Goal: Task Accomplishment & Management: Manage account settings

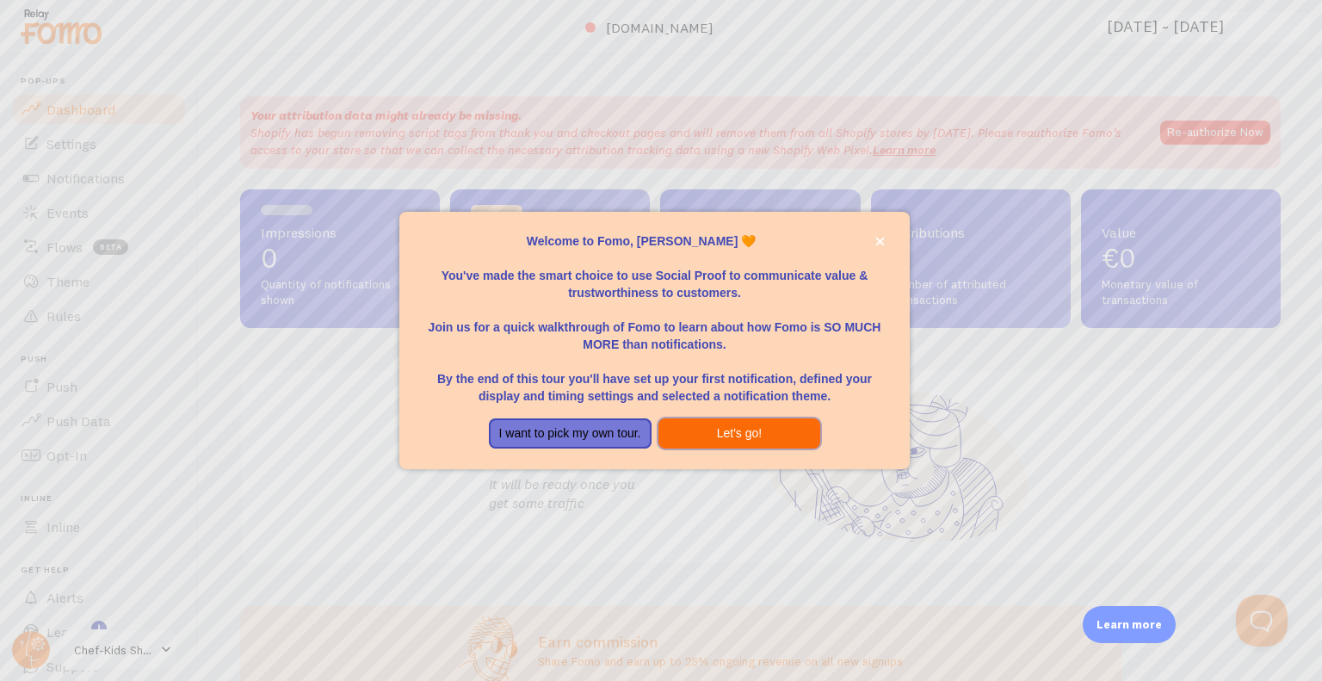
click at [765, 436] on button "Let's go!" at bounding box center [739, 433] width 163 height 31
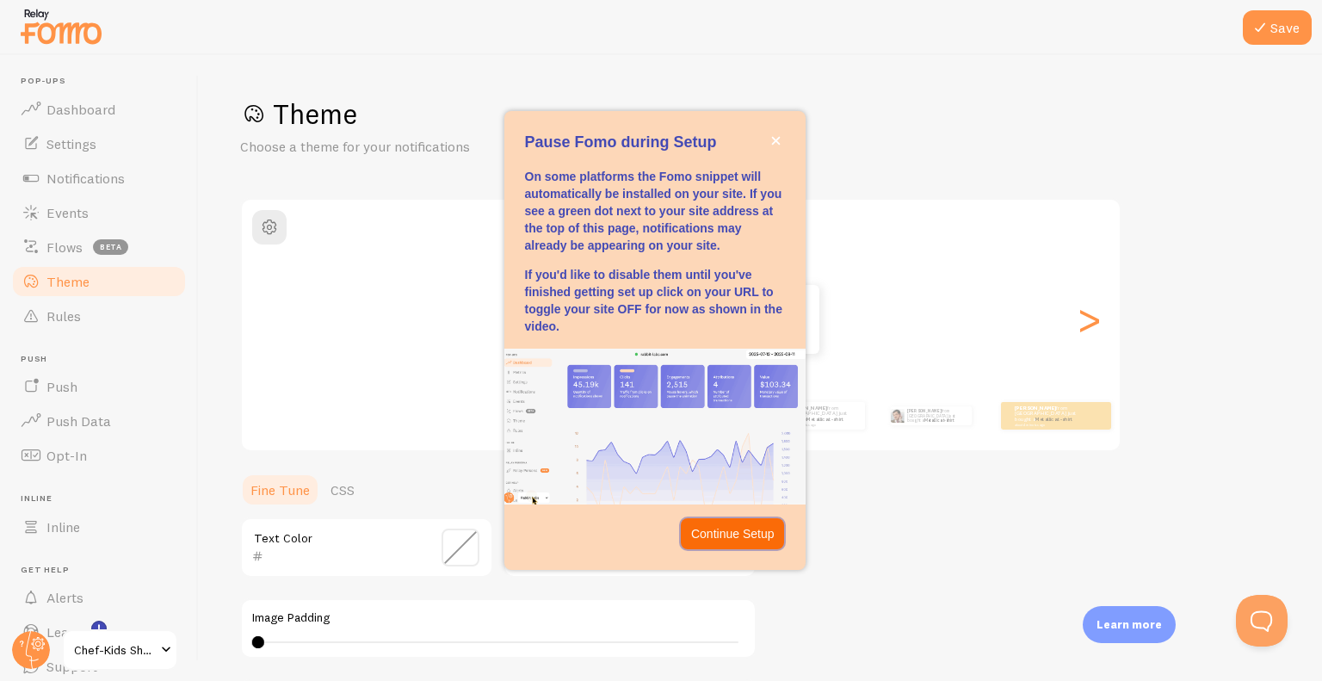
click at [750, 539] on p "Continue Setup" at bounding box center [732, 533] width 83 height 17
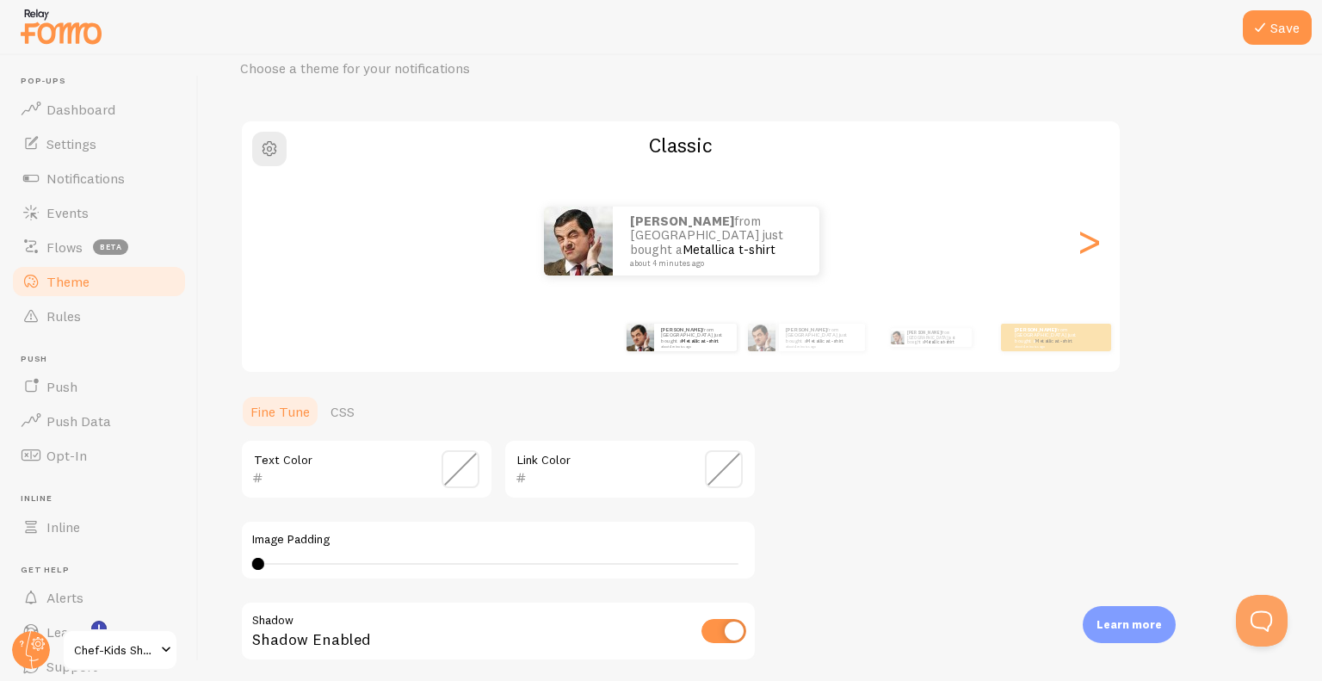
scroll to position [103, 0]
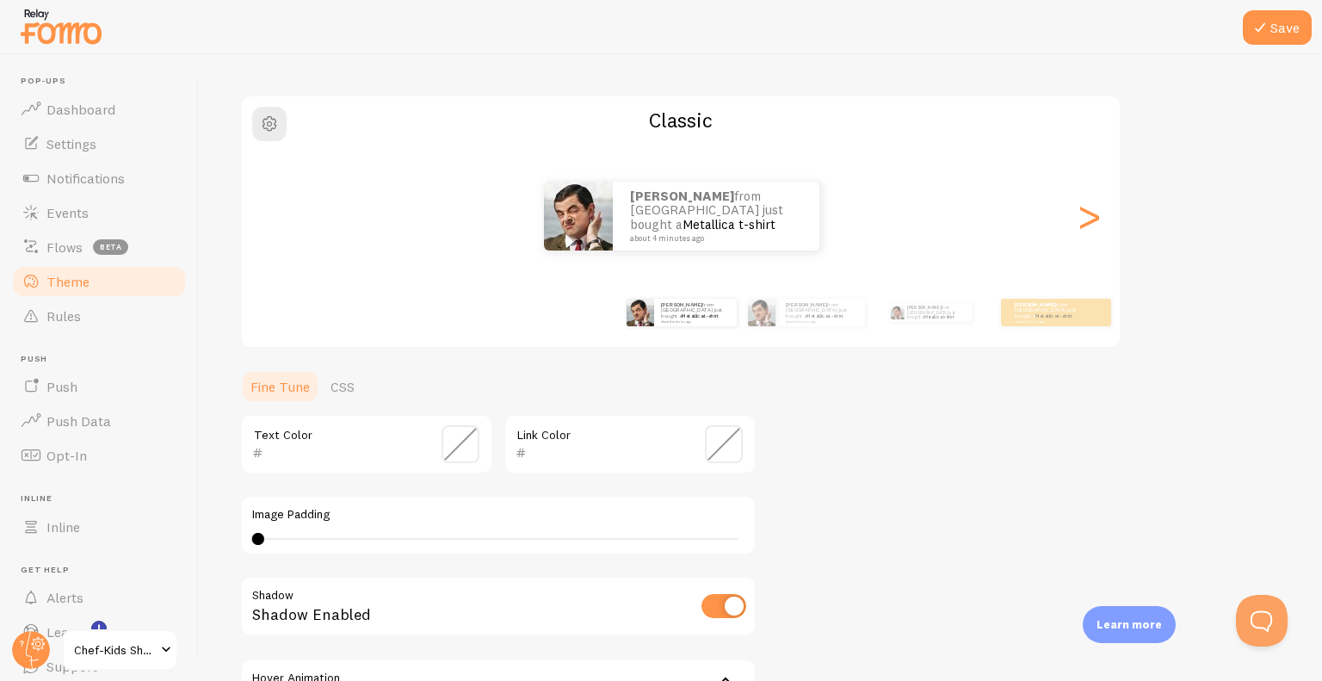
click at [471, 448] on span at bounding box center [460, 444] width 38 height 38
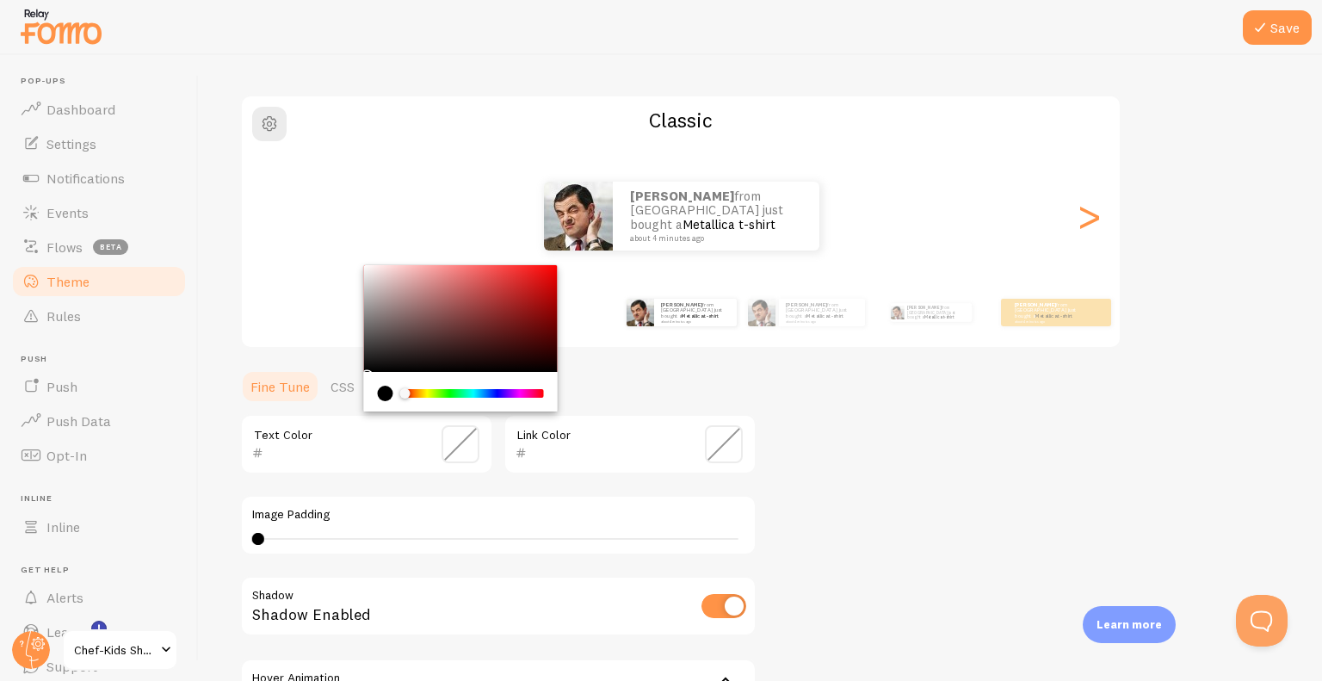
click at [721, 404] on section "Fine Tune CSS Text Color Link Color Image Padding 0 0 - undefined Shadow Shadow…" at bounding box center [498, 589] width 516 height 441
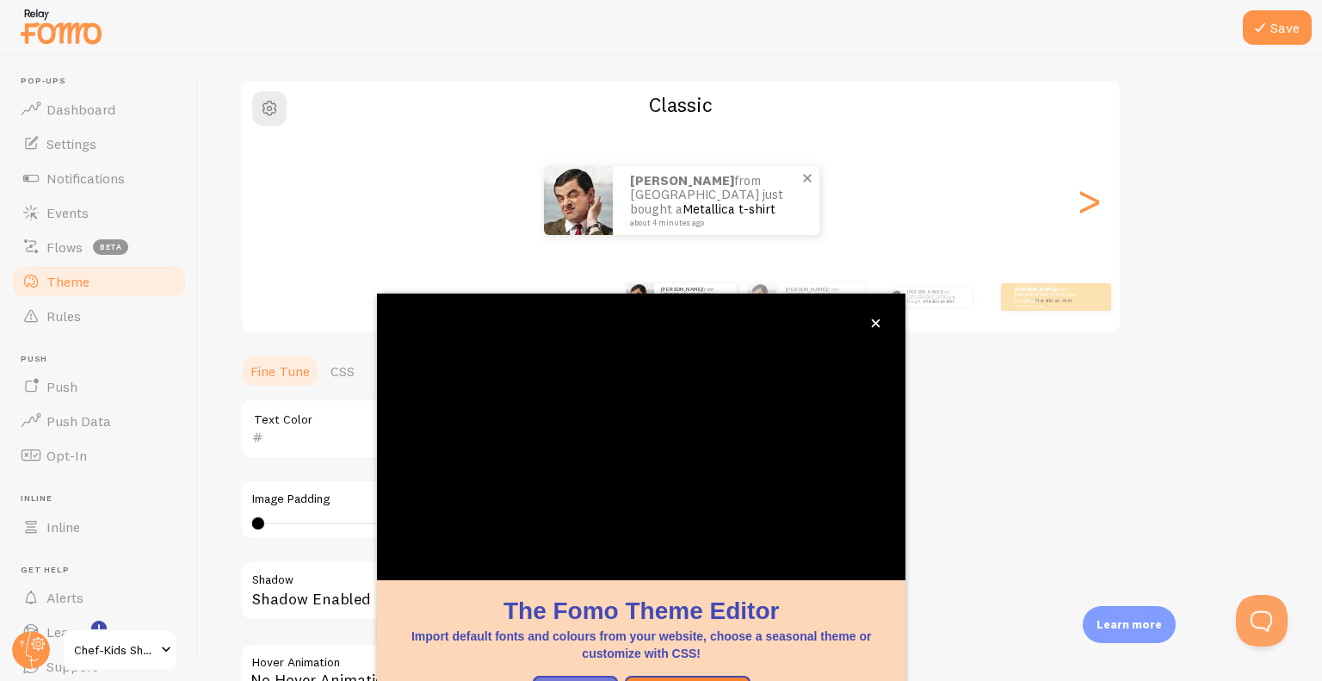
scroll to position [120, 0]
click at [880, 326] on icon "close," at bounding box center [875, 322] width 9 height 9
click at [877, 330] on button "close," at bounding box center [876, 323] width 18 height 18
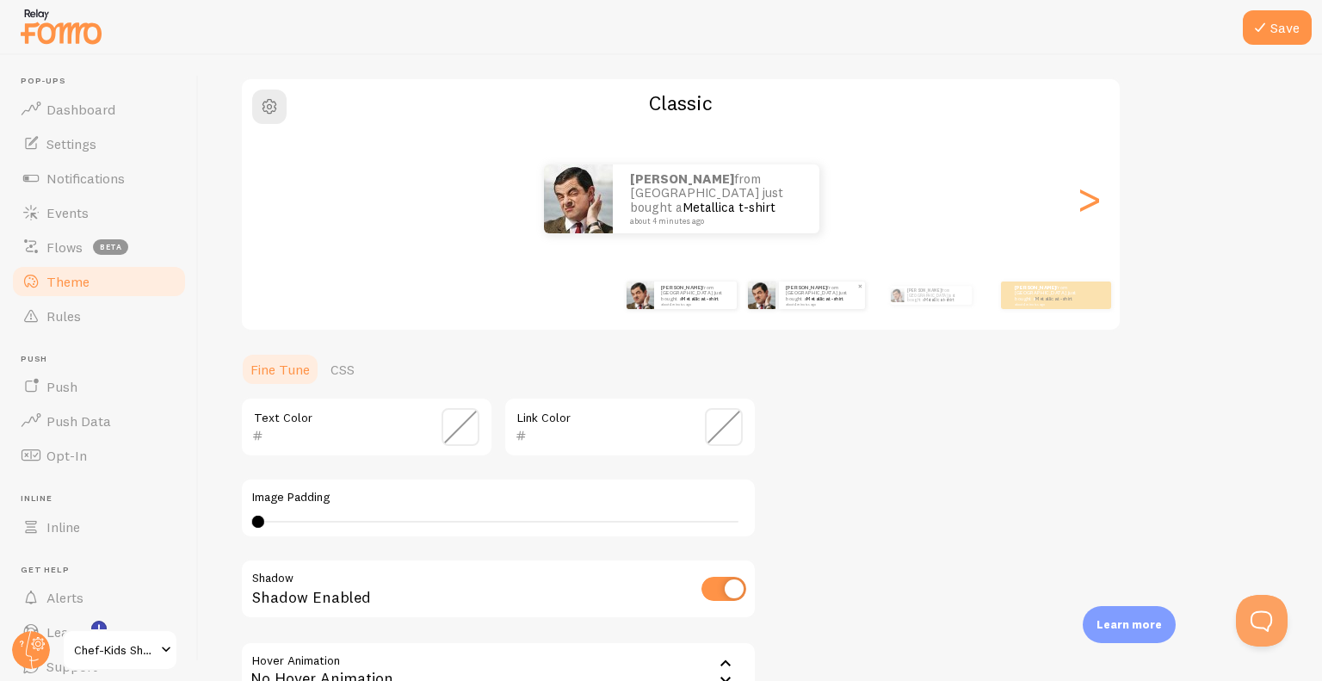
click at [793, 294] on p "[PERSON_NAME] from [GEOGRAPHIC_DATA] just bought a Metallica t-shirt about 4 mi…" at bounding box center [822, 295] width 72 height 22
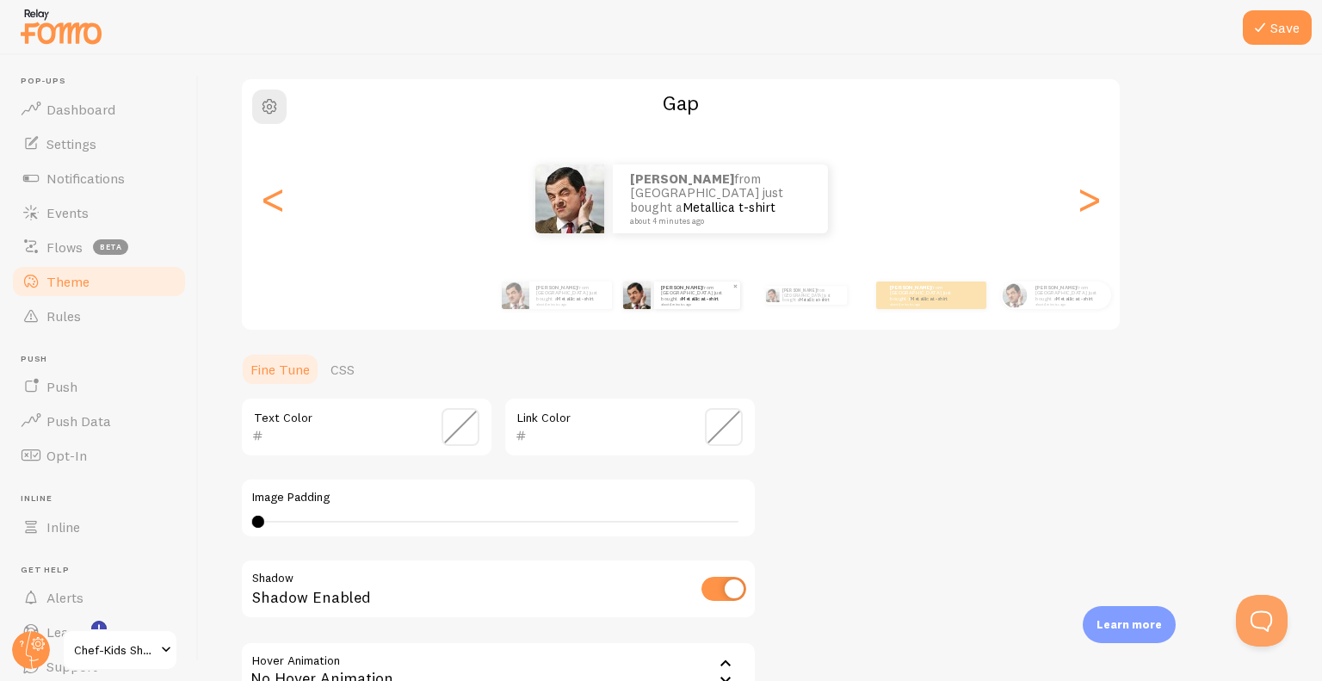
click at [793, 294] on p "[PERSON_NAME] from [GEOGRAPHIC_DATA] just bought a Metallica t-shirt about 4 mi…" at bounding box center [811, 295] width 58 height 19
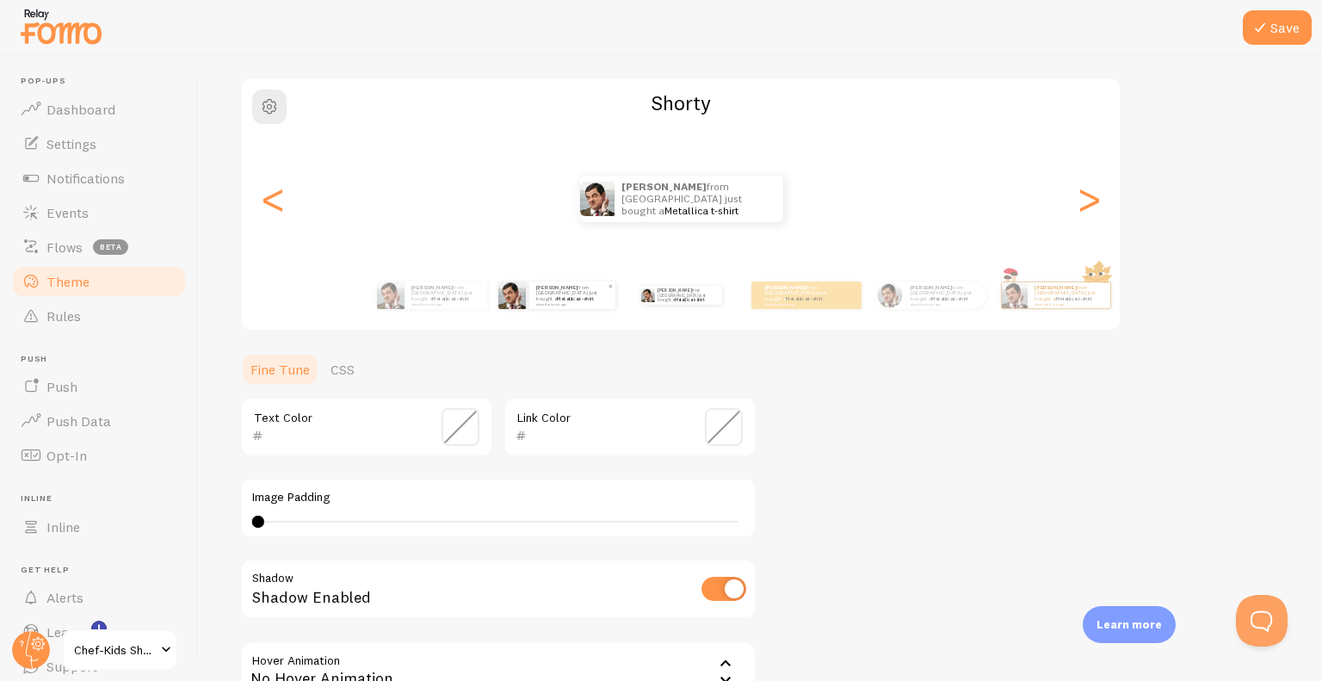
click at [793, 294] on p "[PERSON_NAME] from [GEOGRAPHIC_DATA] just bought a Metallica t-shirt about 4 mi…" at bounding box center [799, 295] width 69 height 22
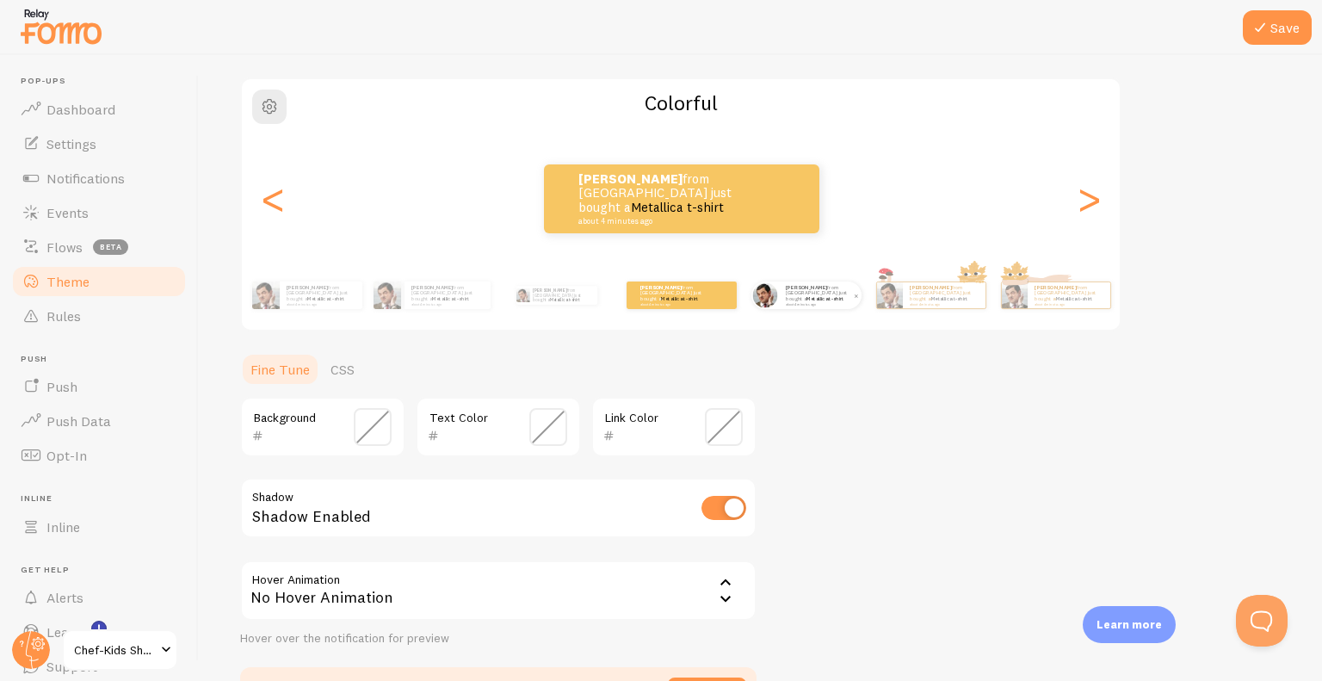
click at [789, 294] on p "[PERSON_NAME] from [GEOGRAPHIC_DATA] just bought a Metallica t-shirt about 4 mi…" at bounding box center [820, 295] width 69 height 22
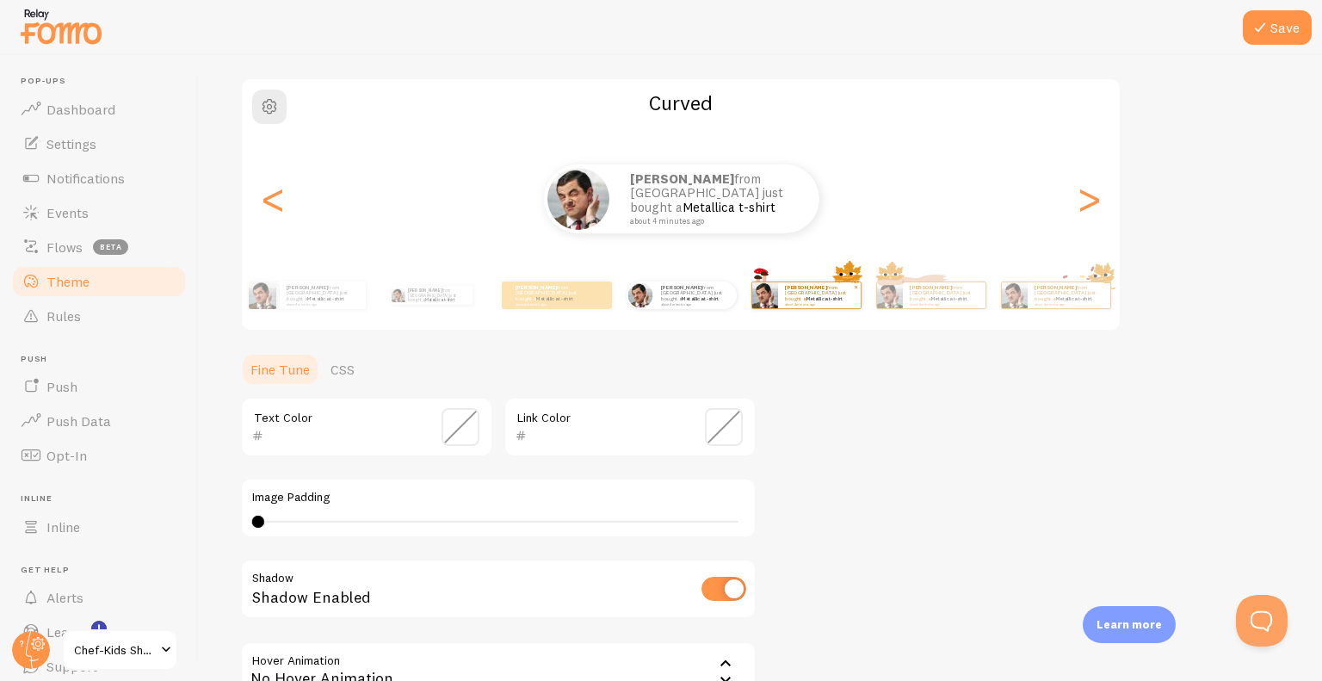
click at [799, 294] on p "[PERSON_NAME] from [GEOGRAPHIC_DATA] just bought a Metallica t-shirt about 4 mi…" at bounding box center [819, 295] width 69 height 22
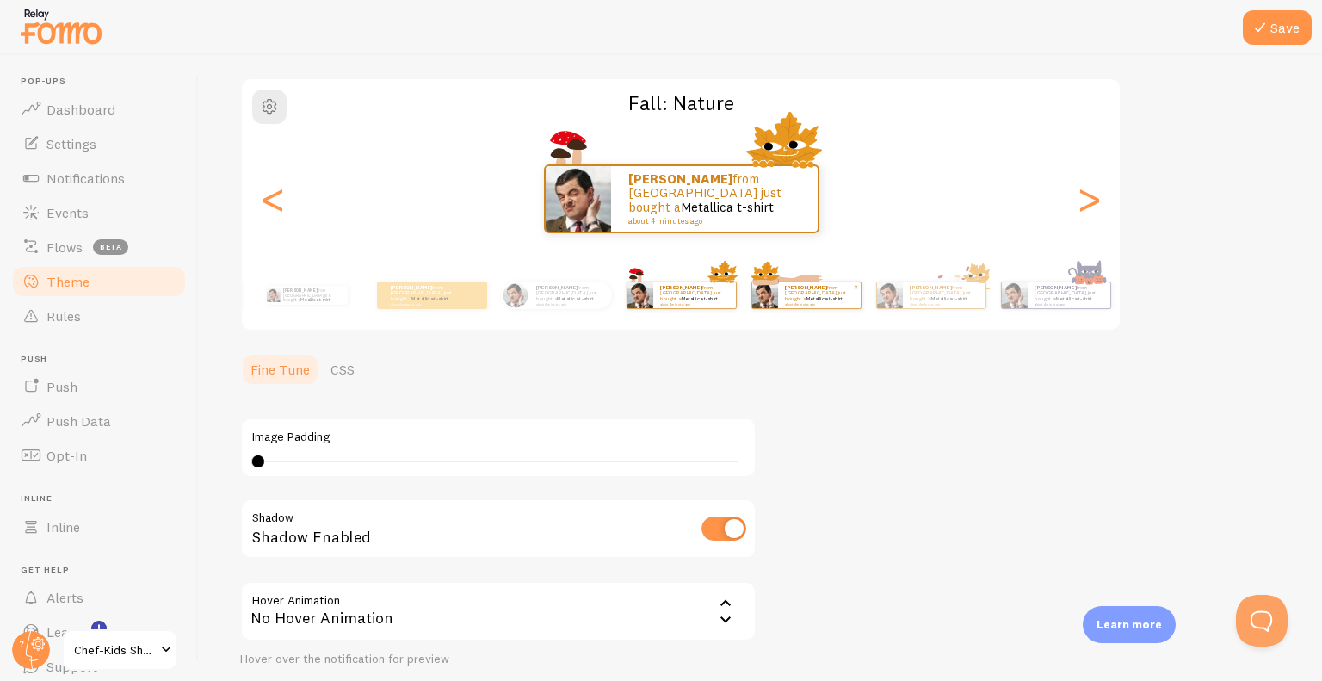
click at [812, 294] on p "[PERSON_NAME] from [GEOGRAPHIC_DATA] just bought a Metallica t-shirt about 4 mi…" at bounding box center [819, 295] width 69 height 22
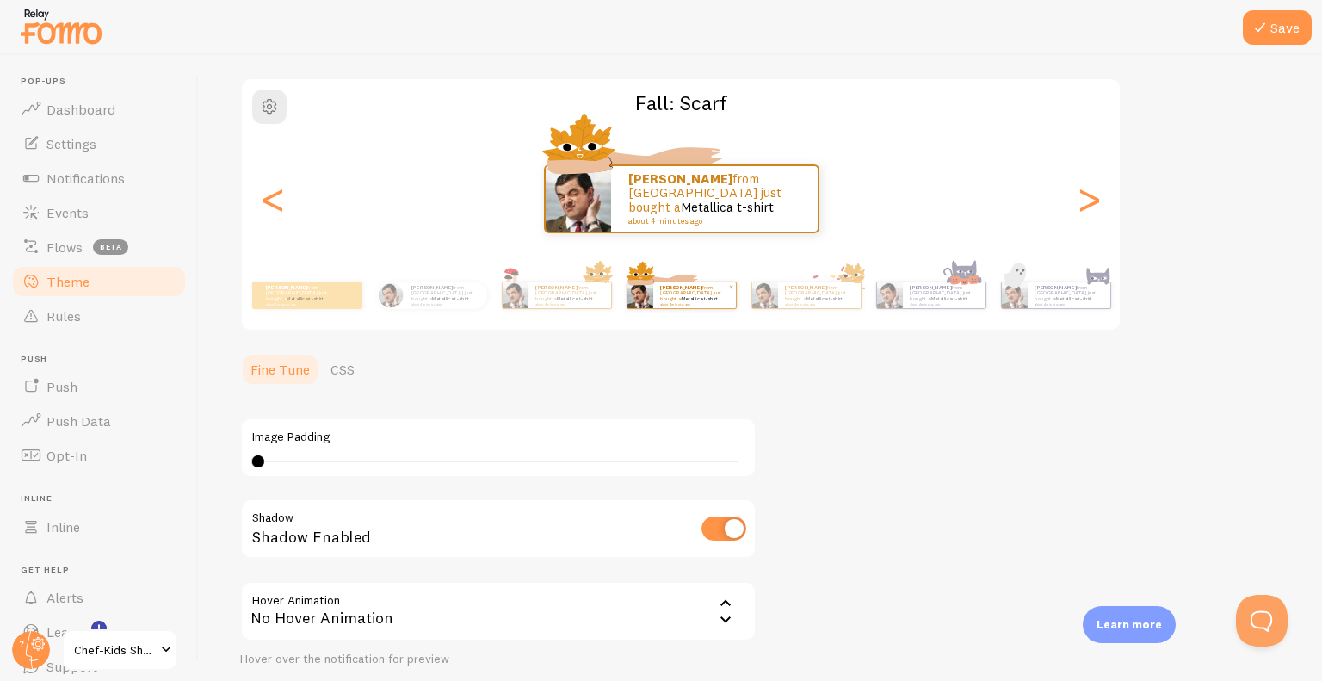
click at [812, 294] on p "[PERSON_NAME] from [GEOGRAPHIC_DATA] just bought a Metallica t-shirt about 4 mi…" at bounding box center [819, 295] width 69 height 22
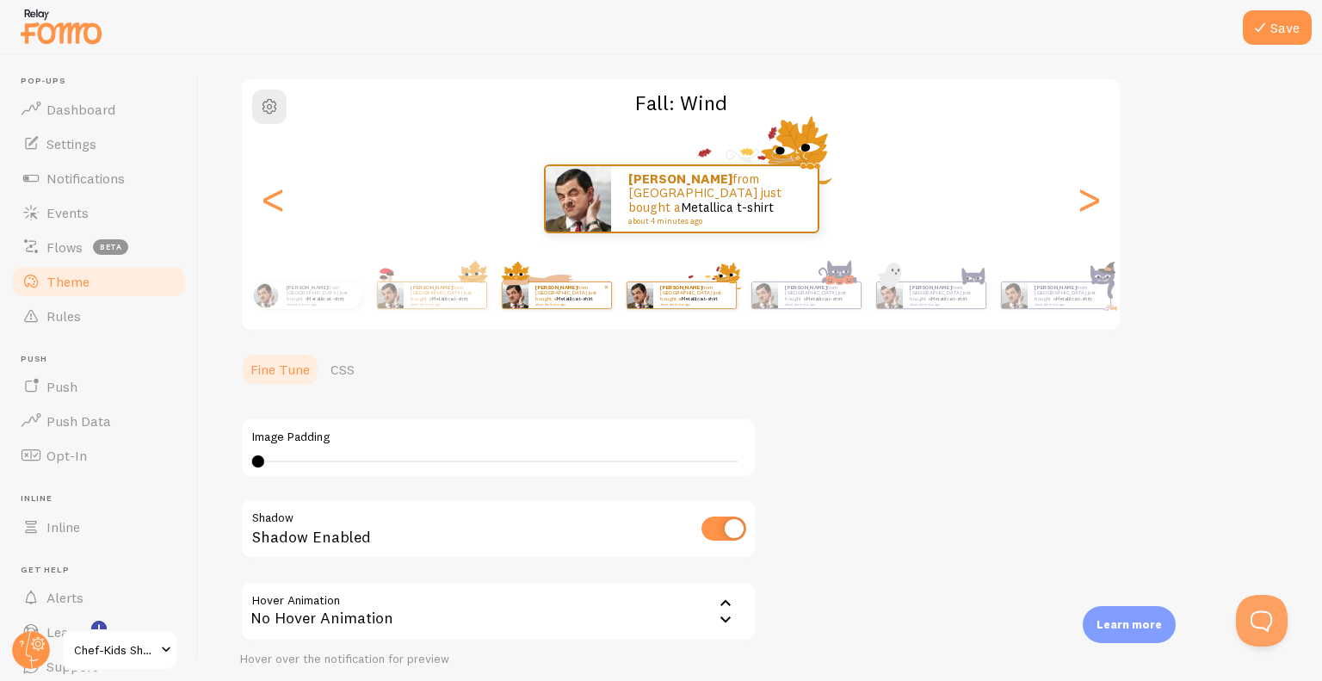
click at [812, 294] on p "[PERSON_NAME] from [GEOGRAPHIC_DATA] just bought a Metallica t-shirt about 4 mi…" at bounding box center [819, 295] width 69 height 22
click at [814, 295] on link "Metallica t-shirt" at bounding box center [823, 298] width 37 height 7
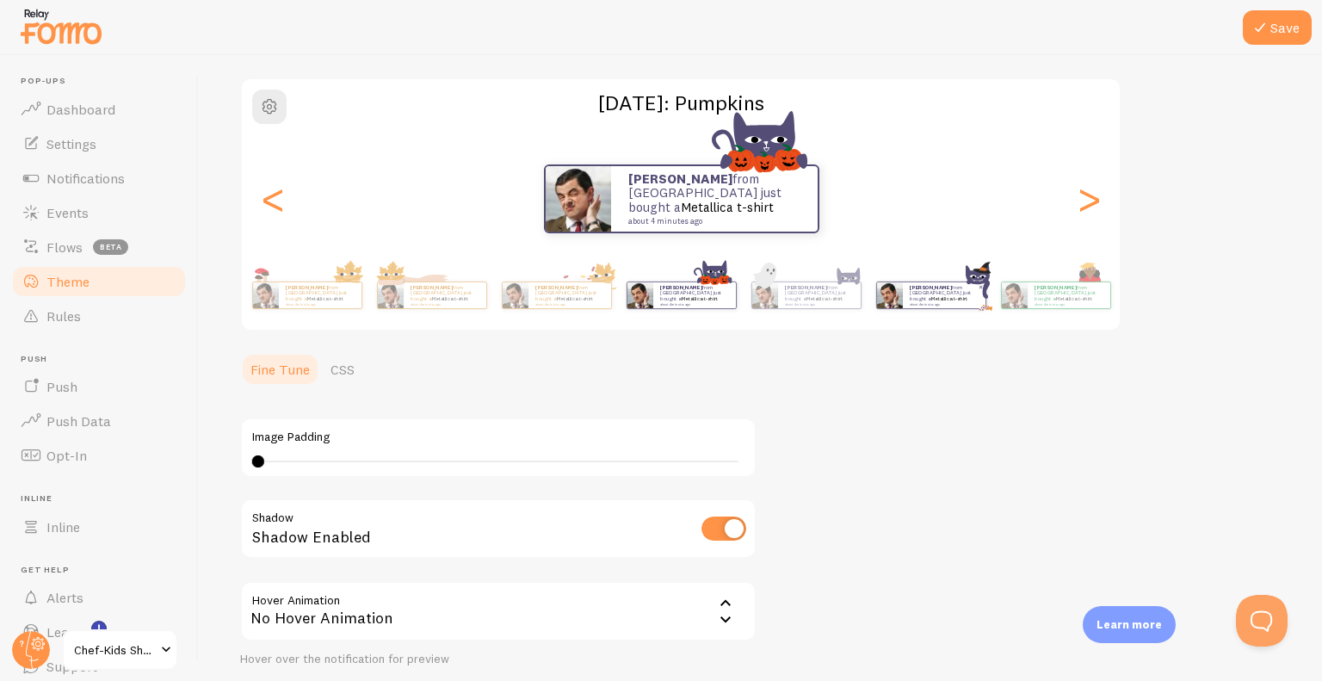
click at [876, 288] on img at bounding box center [889, 295] width 26 height 26
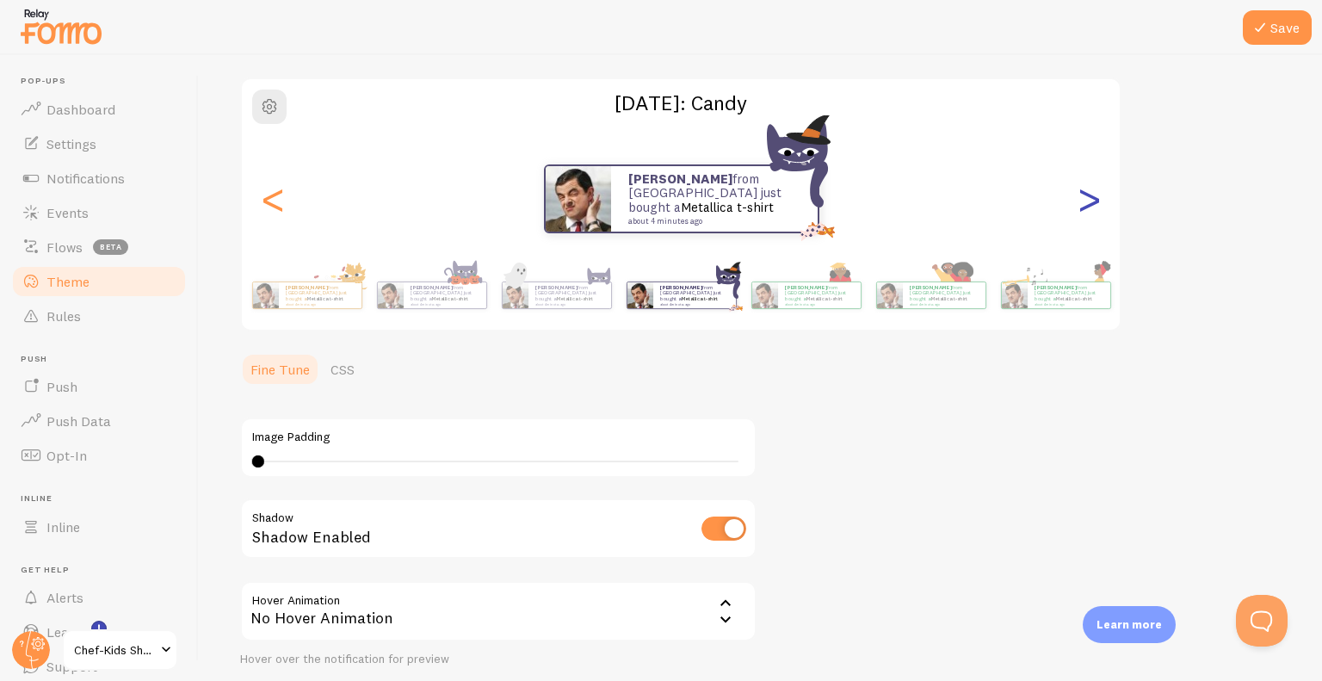
click at [1085, 196] on div ">" at bounding box center [1088, 199] width 21 height 124
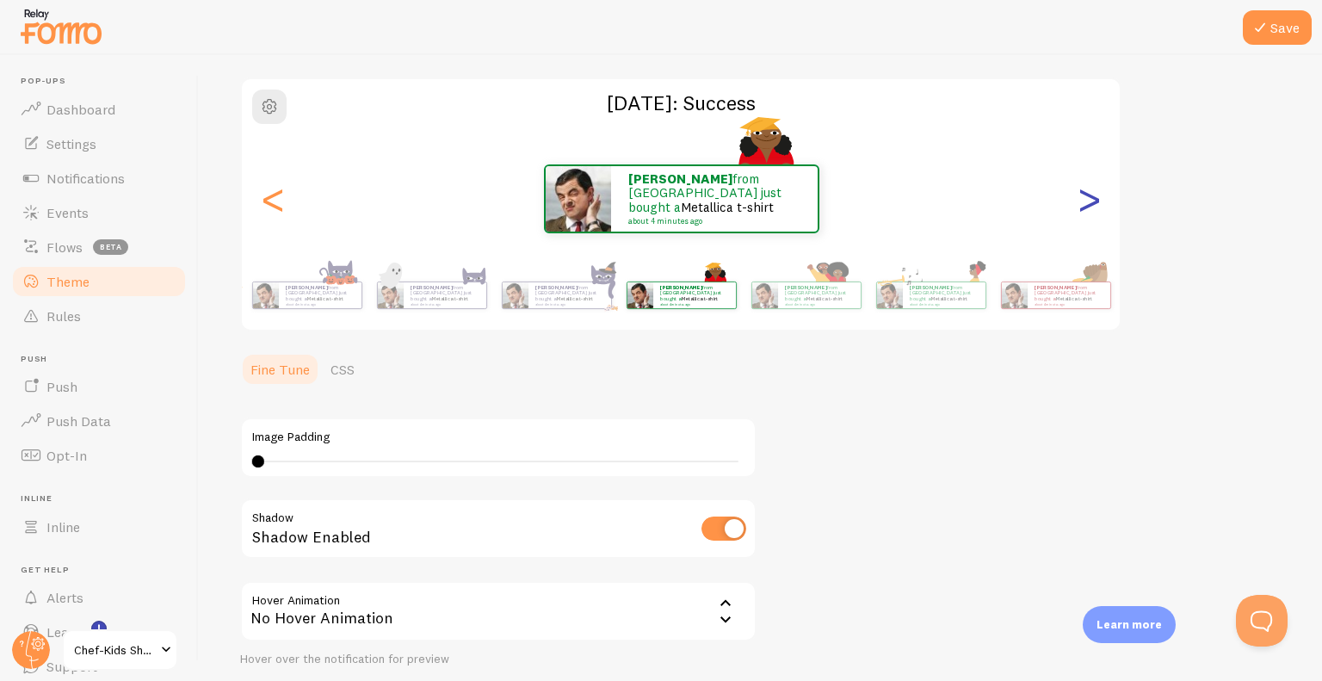
click at [1085, 196] on div ">" at bounding box center [1088, 199] width 21 height 124
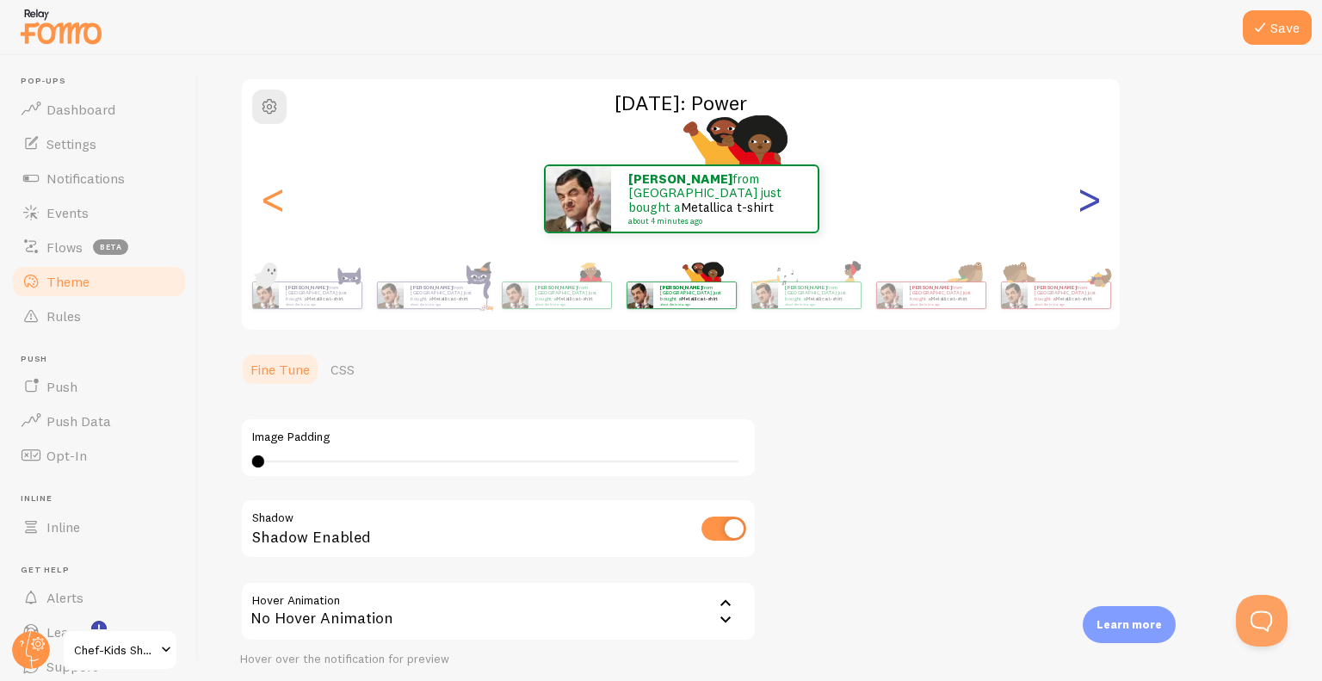
click at [1085, 196] on div ">" at bounding box center [1088, 199] width 21 height 124
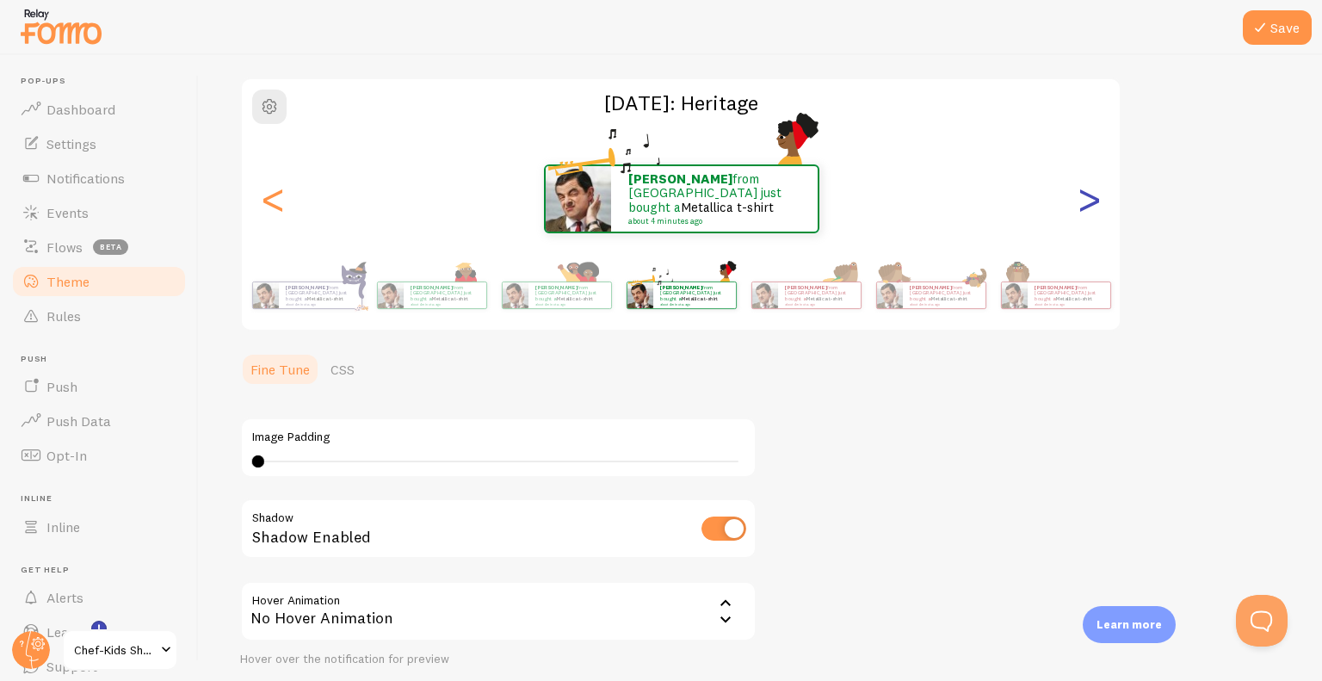
click at [1085, 196] on div ">" at bounding box center [1088, 199] width 21 height 124
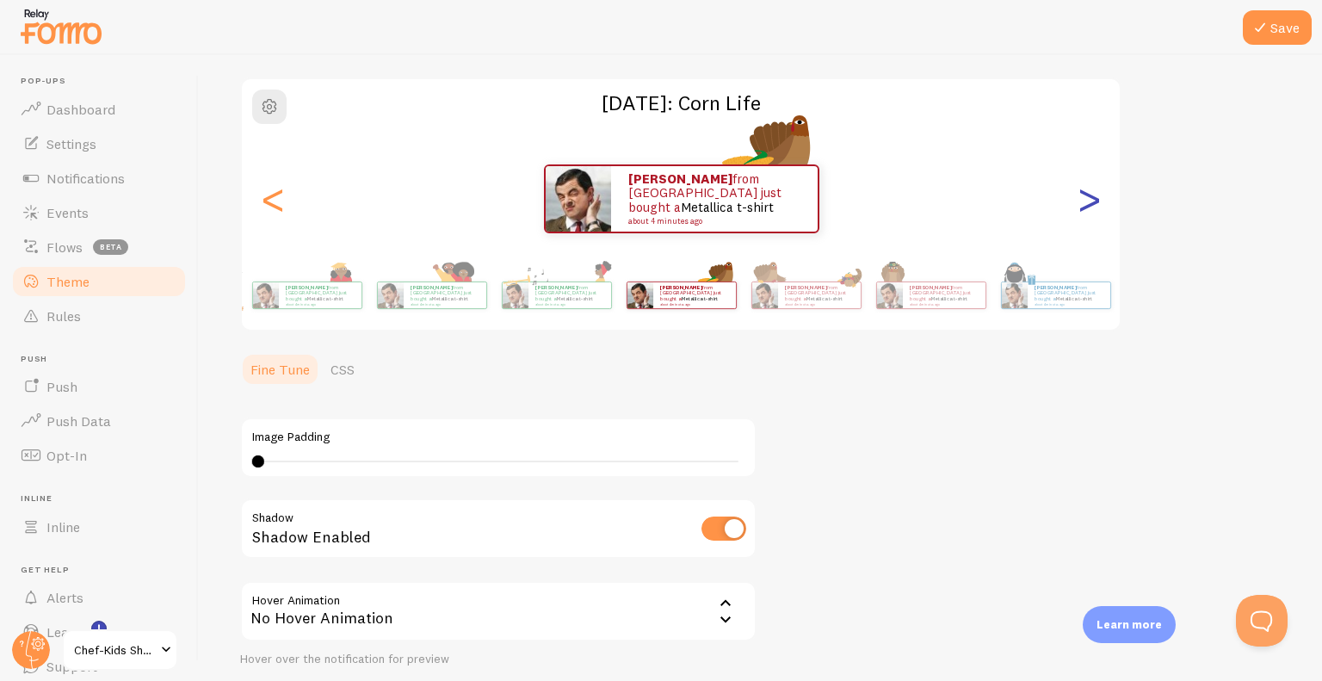
click at [1085, 196] on div ">" at bounding box center [1088, 199] width 21 height 124
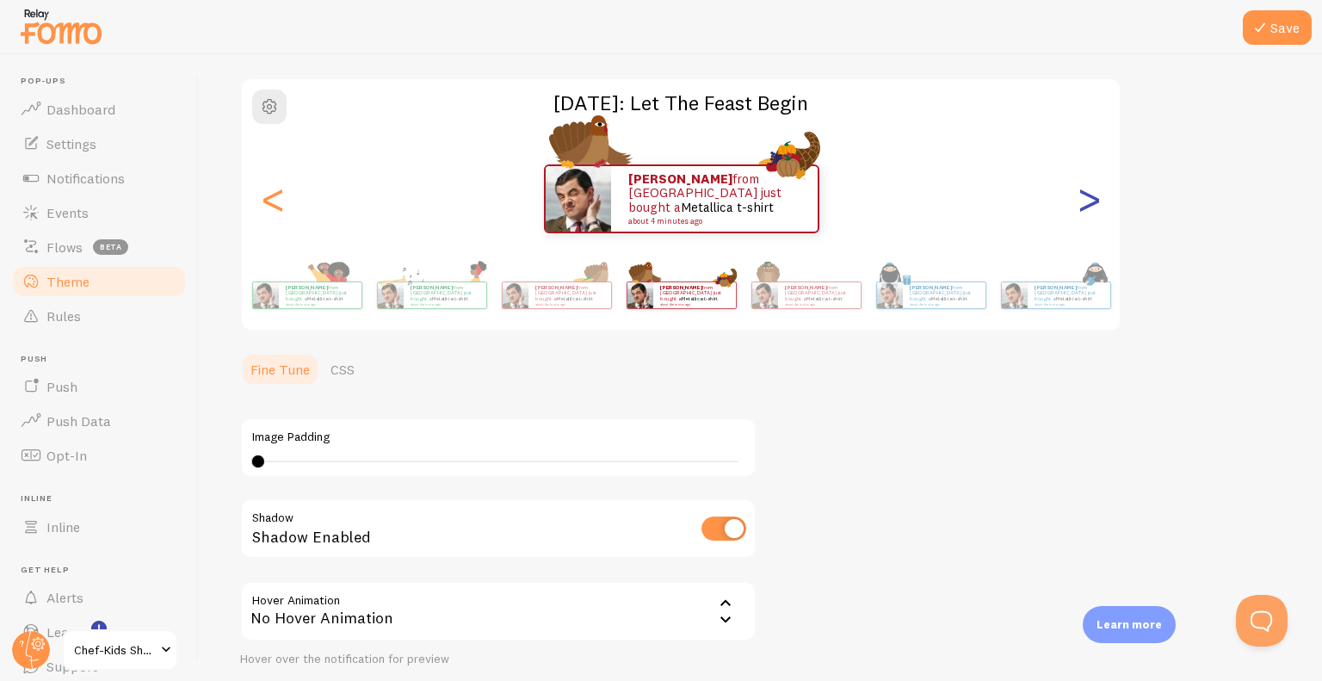
click at [1085, 196] on div ">" at bounding box center [1088, 199] width 21 height 124
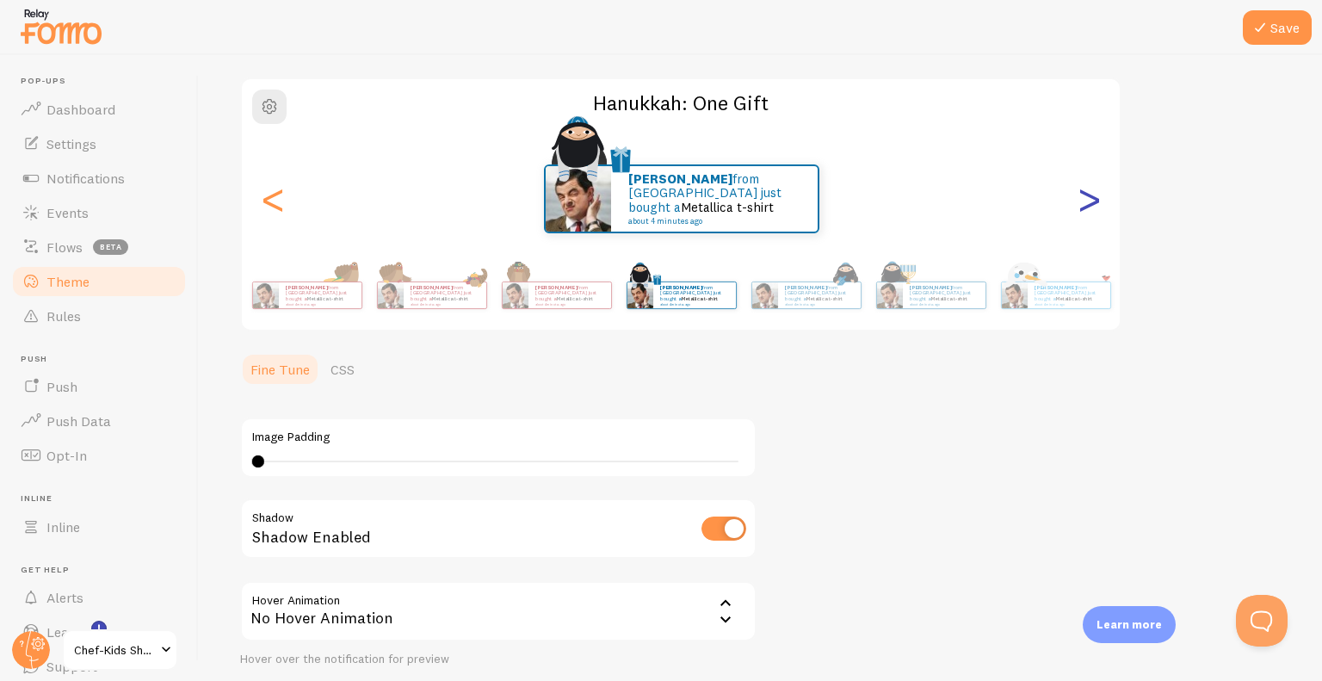
click at [1085, 196] on div ">" at bounding box center [1088, 199] width 21 height 124
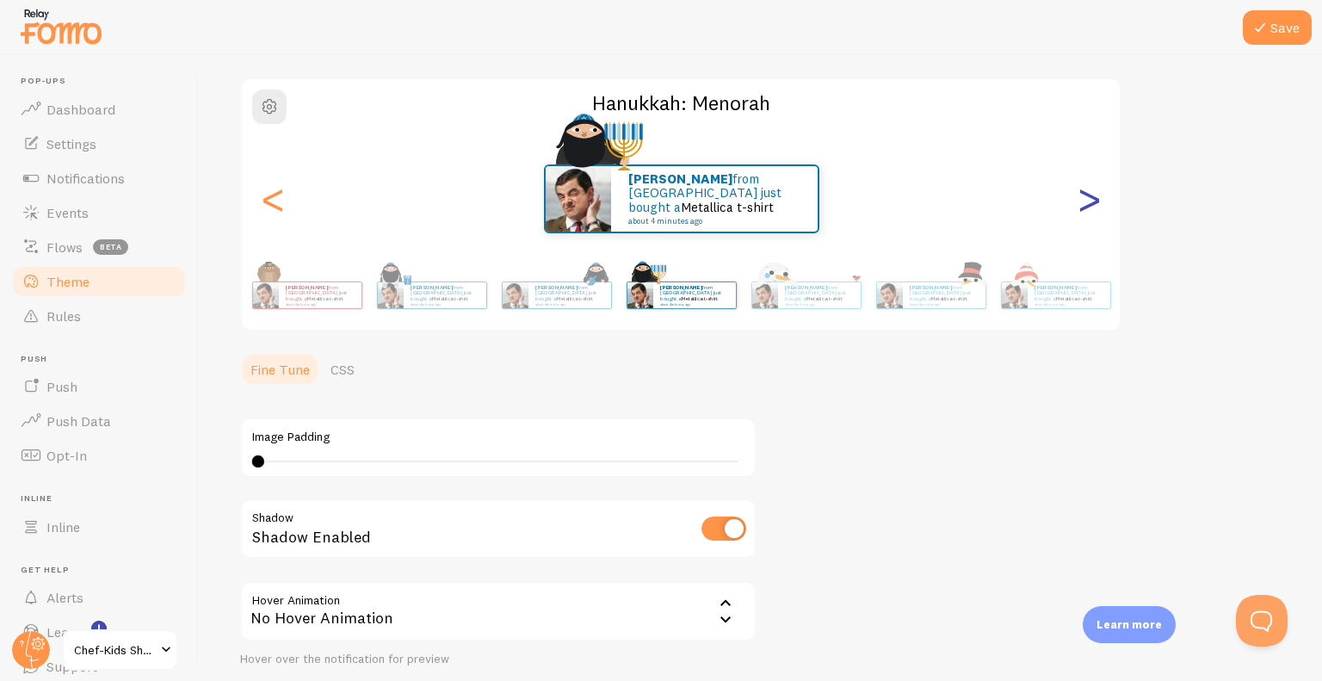
click at [1085, 196] on div ">" at bounding box center [1088, 199] width 21 height 124
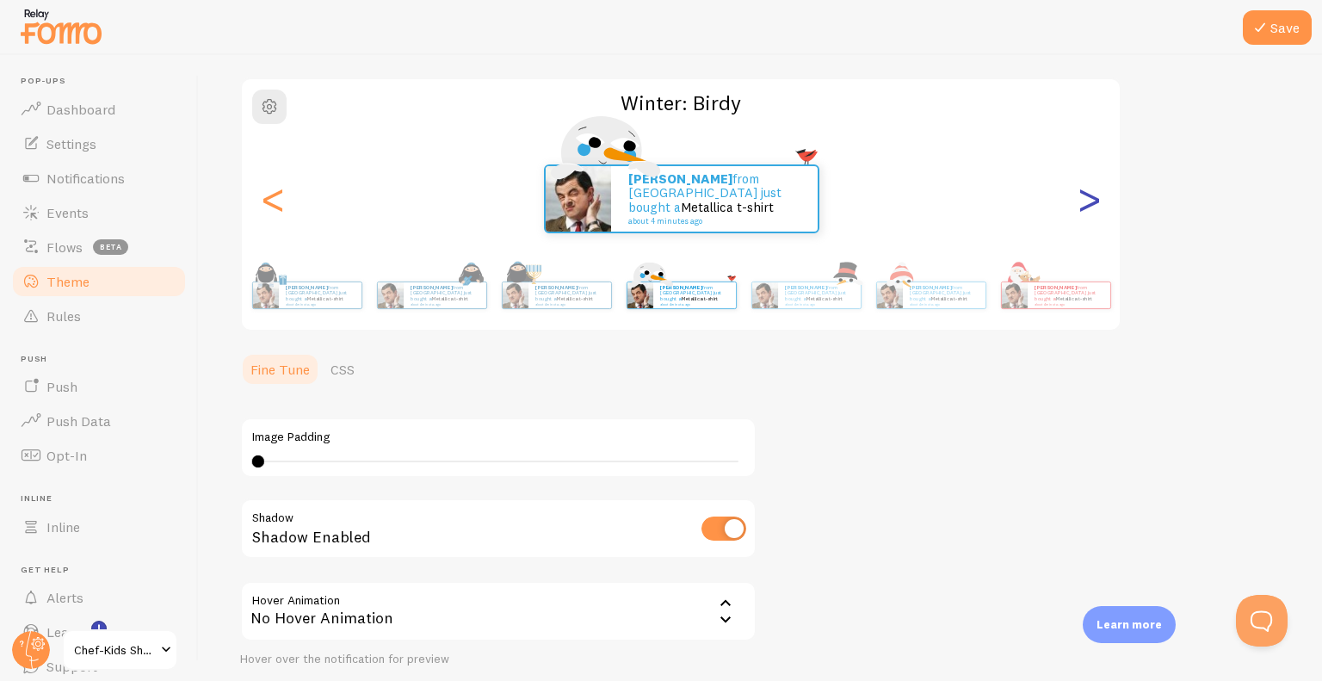
click at [1085, 196] on div ">" at bounding box center [1088, 199] width 21 height 124
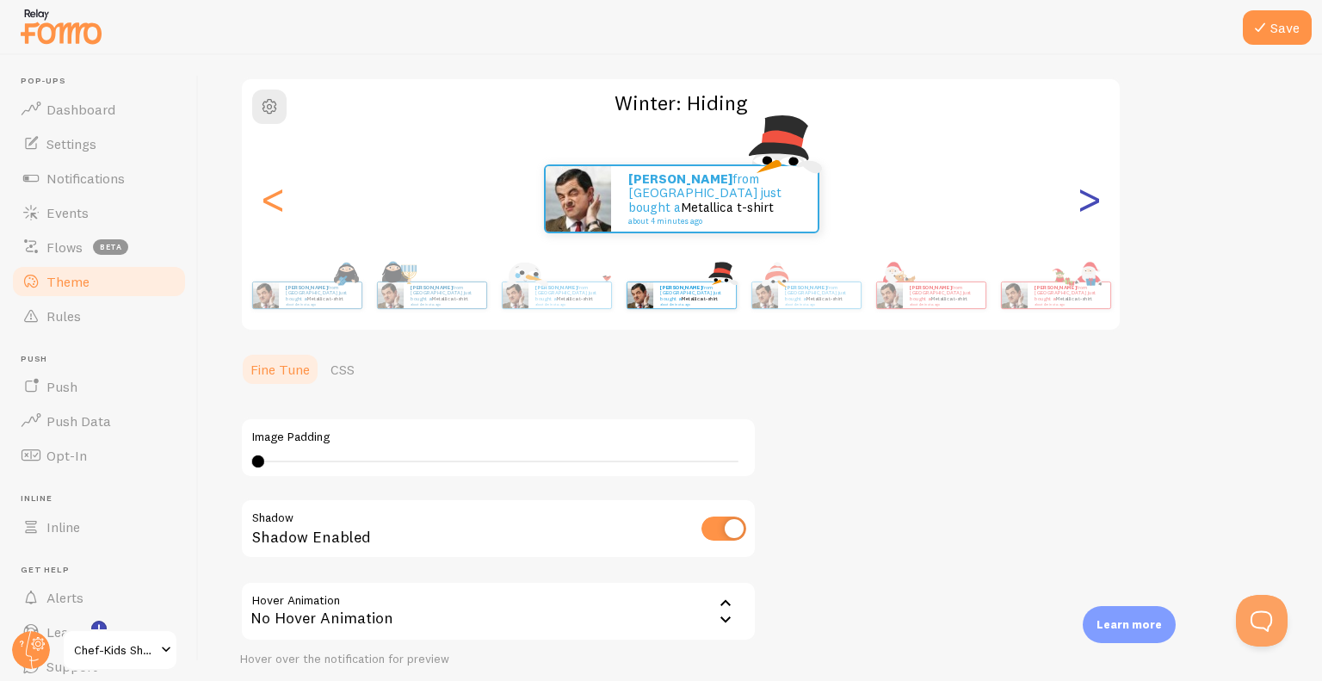
click at [1085, 196] on div ">" at bounding box center [1088, 199] width 21 height 124
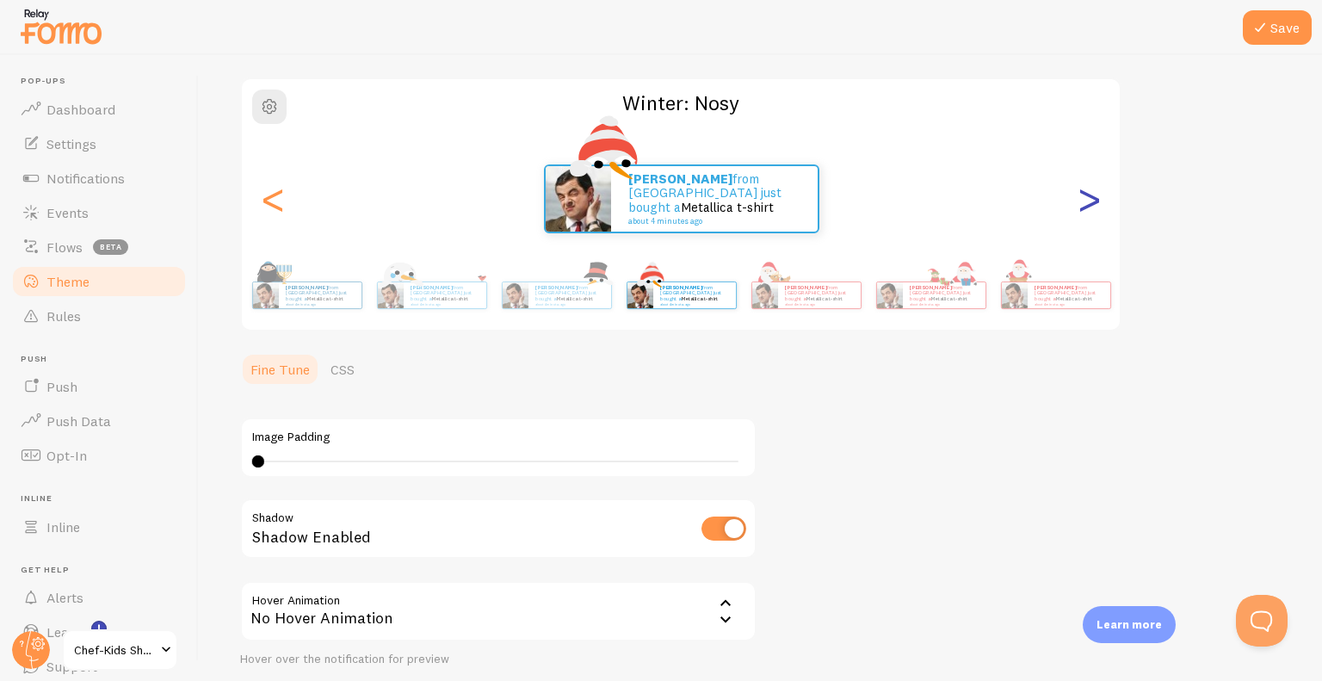
click at [1085, 196] on div ">" at bounding box center [1088, 199] width 21 height 124
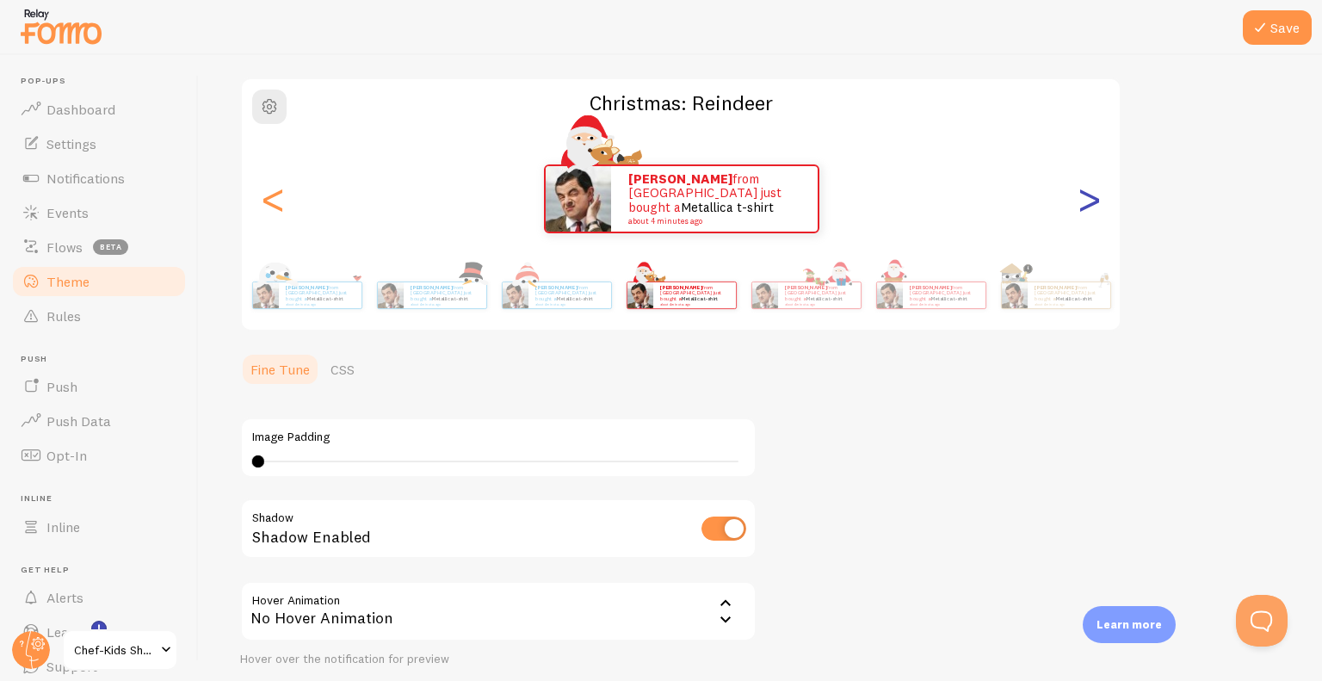
click at [1085, 196] on div ">" at bounding box center [1088, 199] width 21 height 124
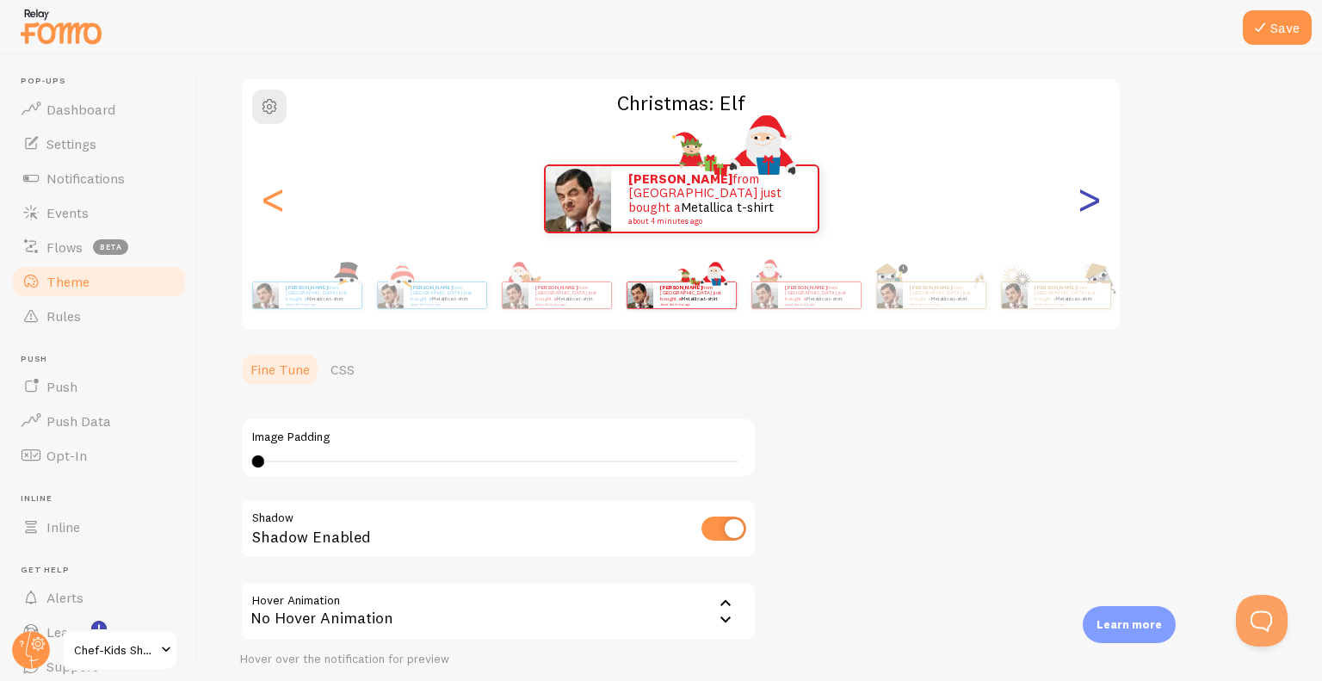
click at [1085, 196] on div ">" at bounding box center [1088, 199] width 21 height 124
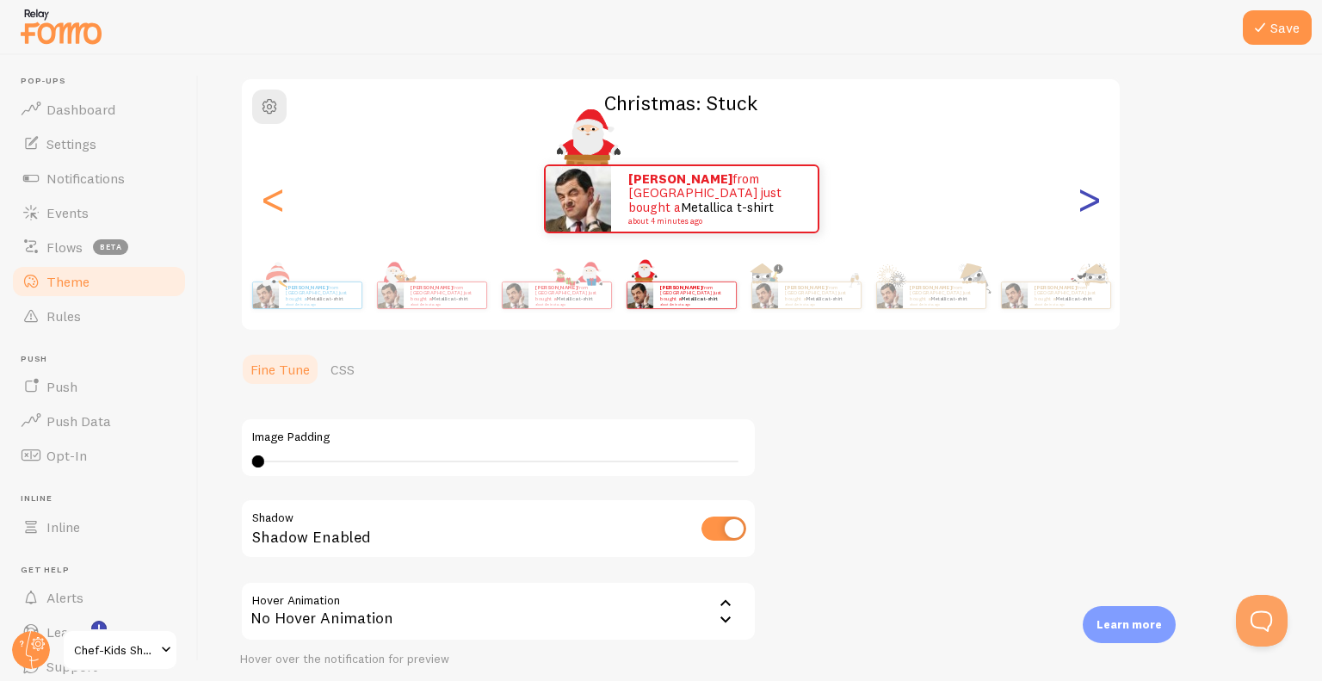
click at [1085, 196] on div ">" at bounding box center [1088, 199] width 21 height 124
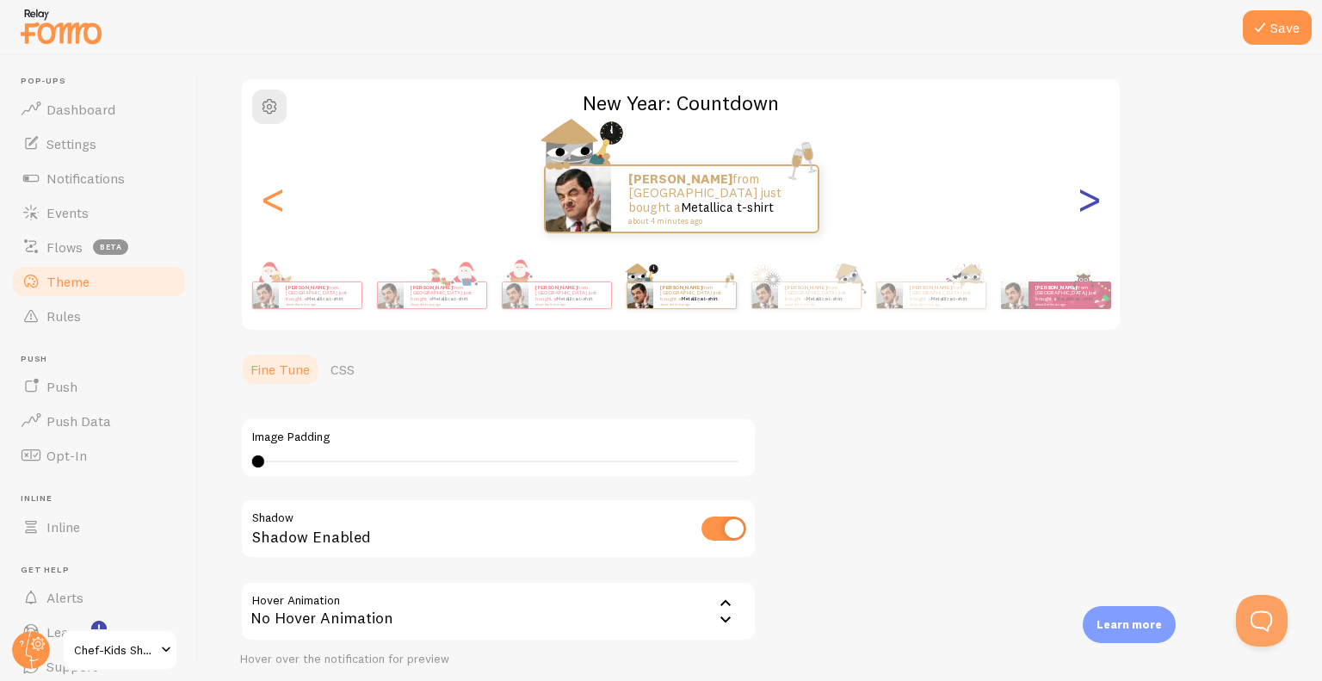
click at [1085, 196] on div ">" at bounding box center [1088, 199] width 21 height 124
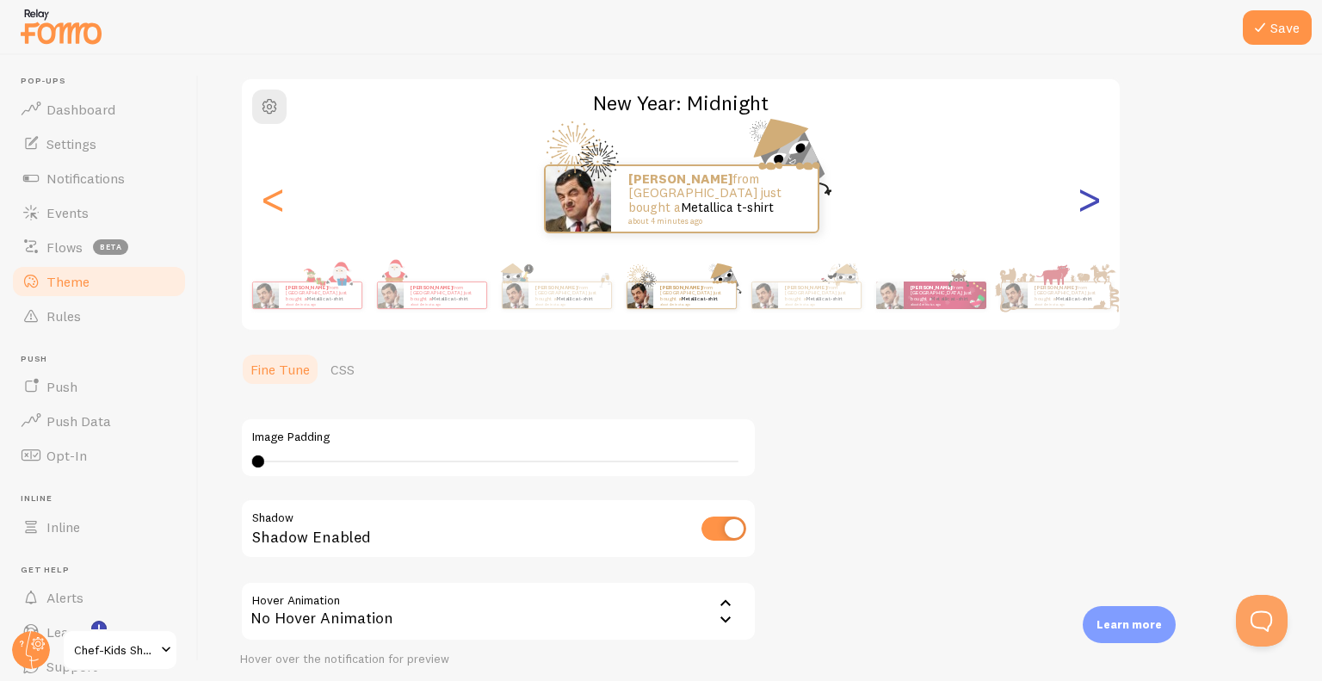
click at [1085, 196] on div ">" at bounding box center [1088, 199] width 21 height 124
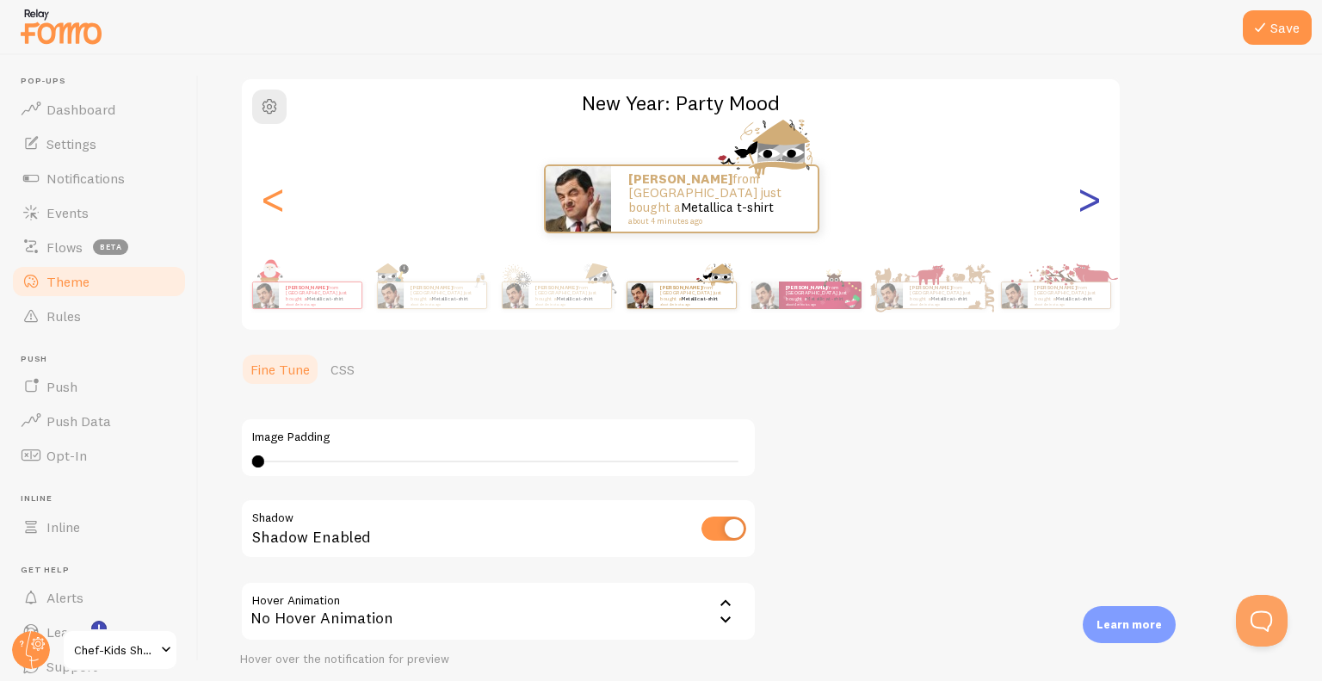
click at [1085, 196] on div ">" at bounding box center [1088, 199] width 21 height 124
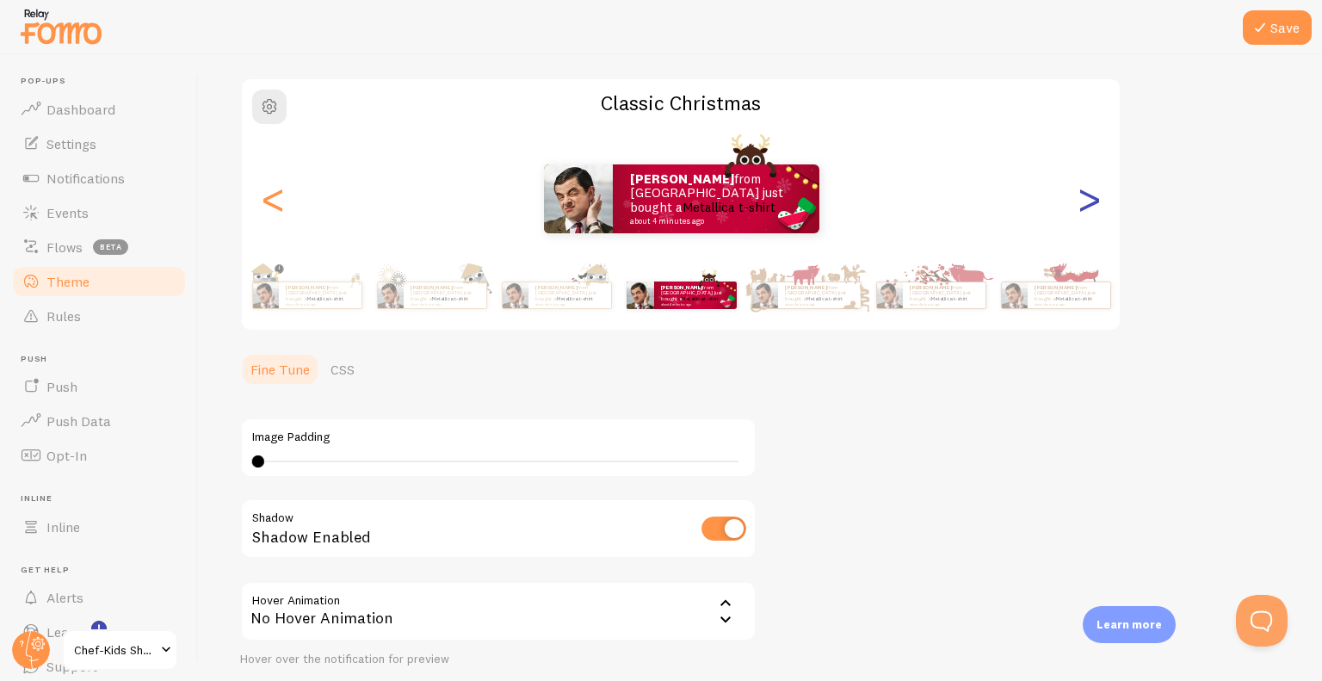
click at [1085, 196] on div ">" at bounding box center [1088, 199] width 21 height 124
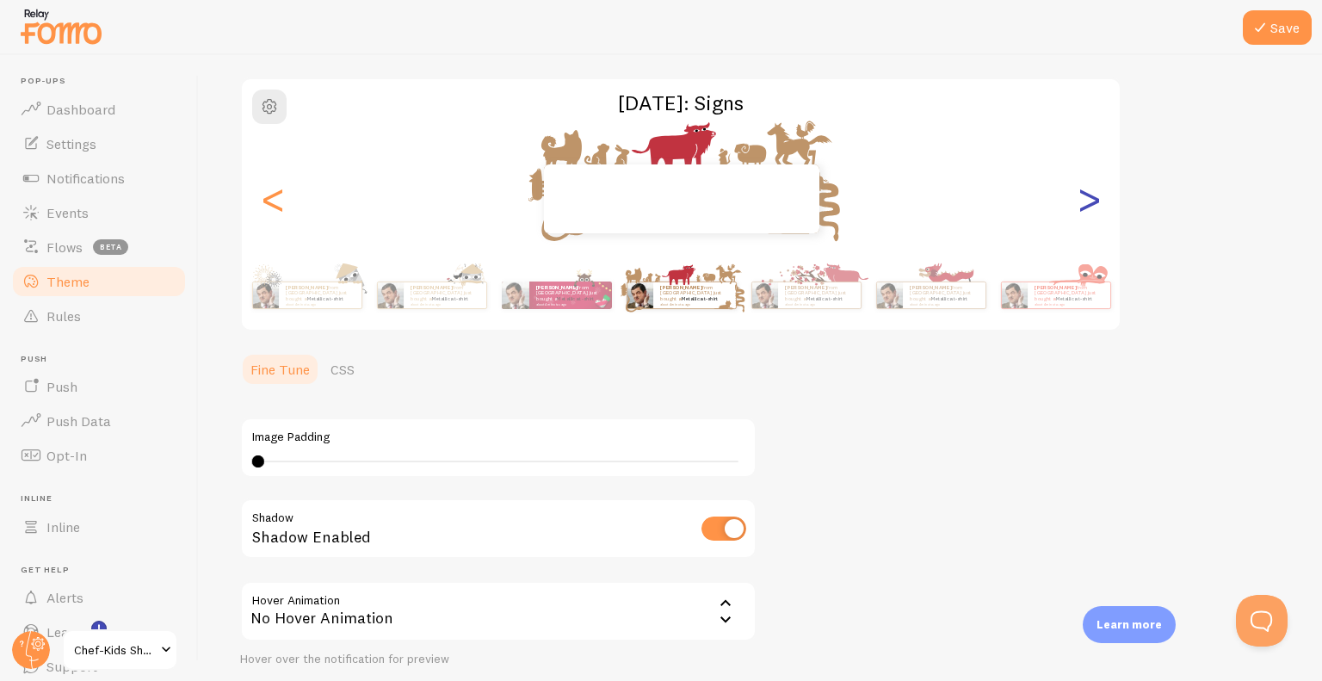
click at [1085, 196] on div ">" at bounding box center [1088, 199] width 21 height 124
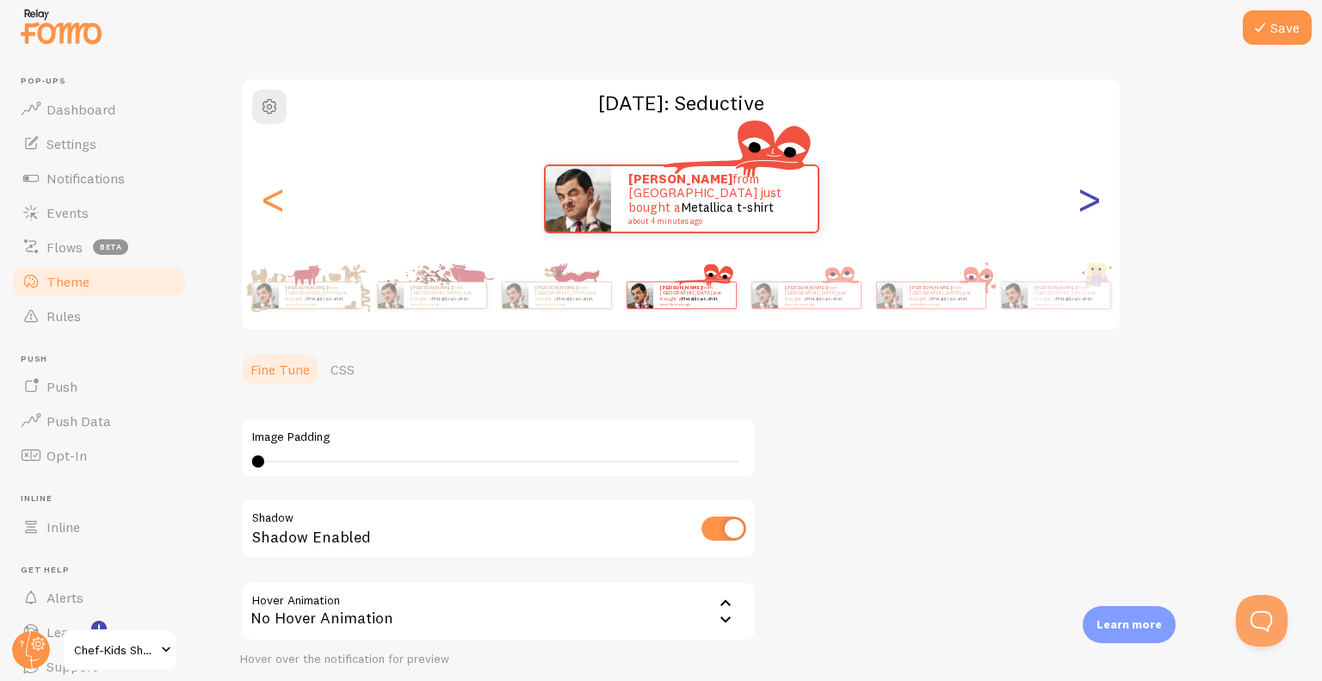
click at [1086, 197] on div ">" at bounding box center [1088, 199] width 21 height 124
click at [1086, 201] on div ">" at bounding box center [1088, 199] width 21 height 124
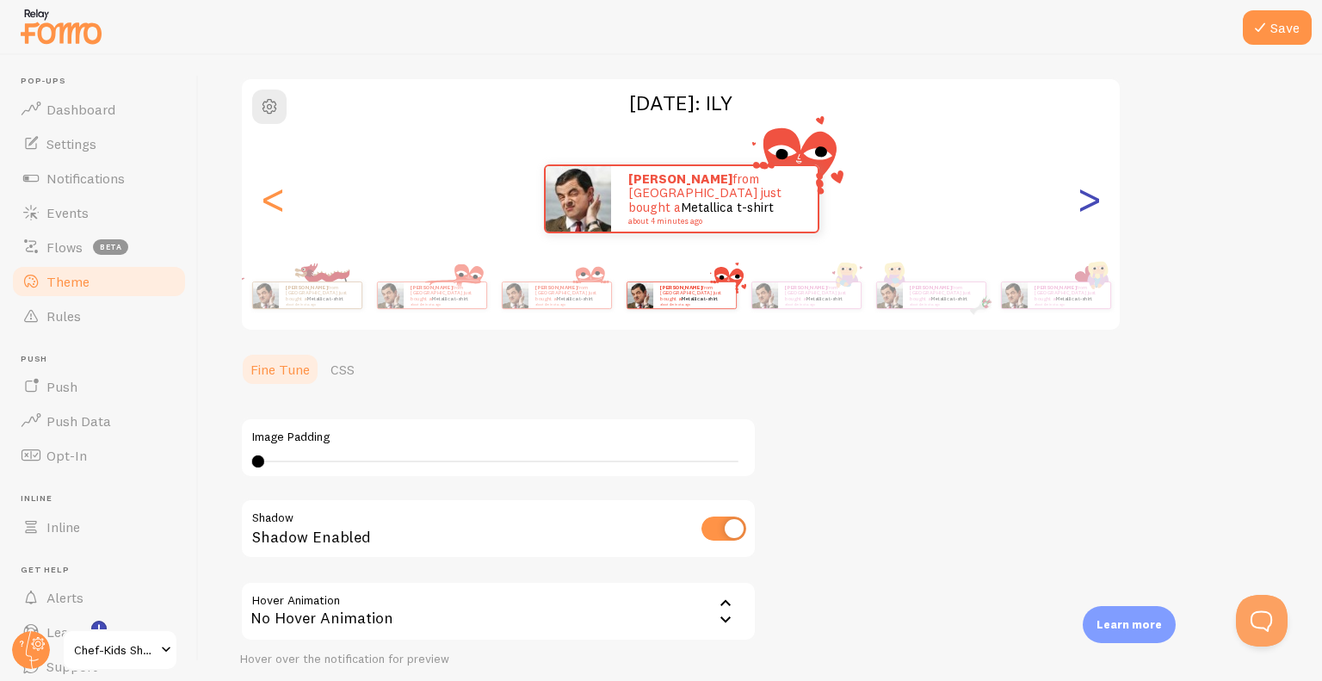
click at [1086, 201] on div ">" at bounding box center [1088, 199] width 21 height 124
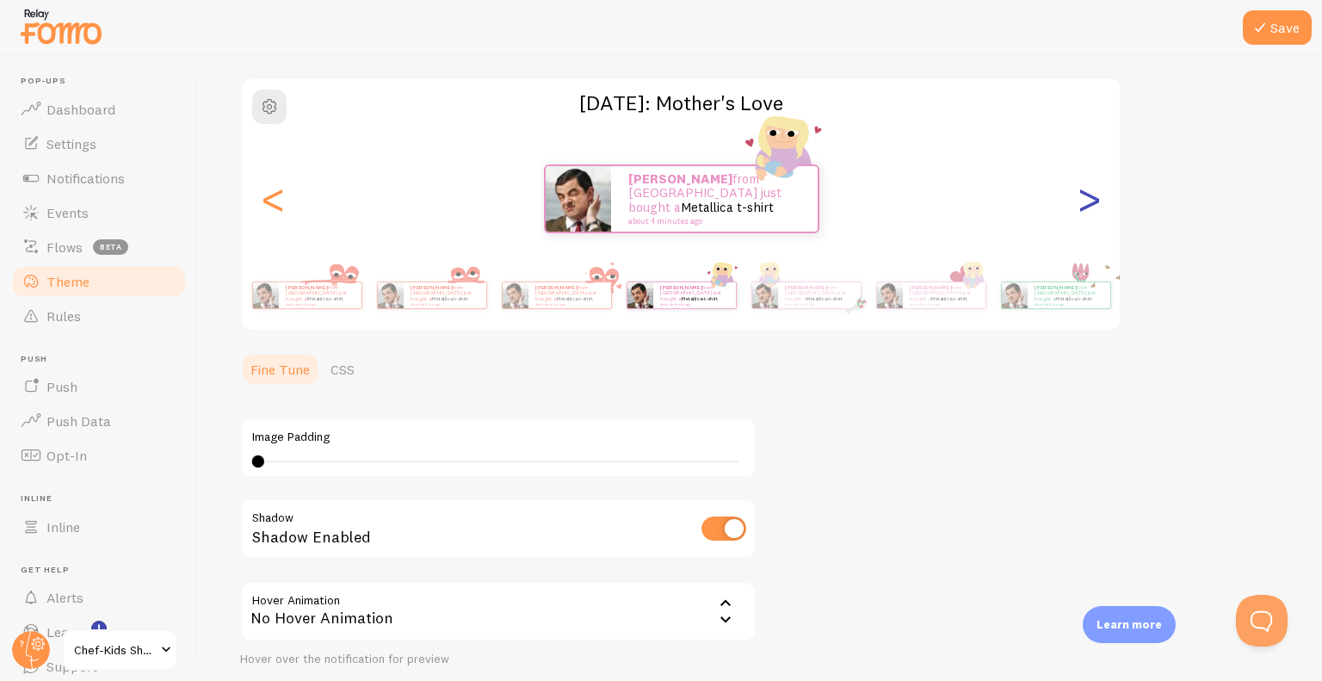
click at [1086, 201] on div ">" at bounding box center [1088, 199] width 21 height 124
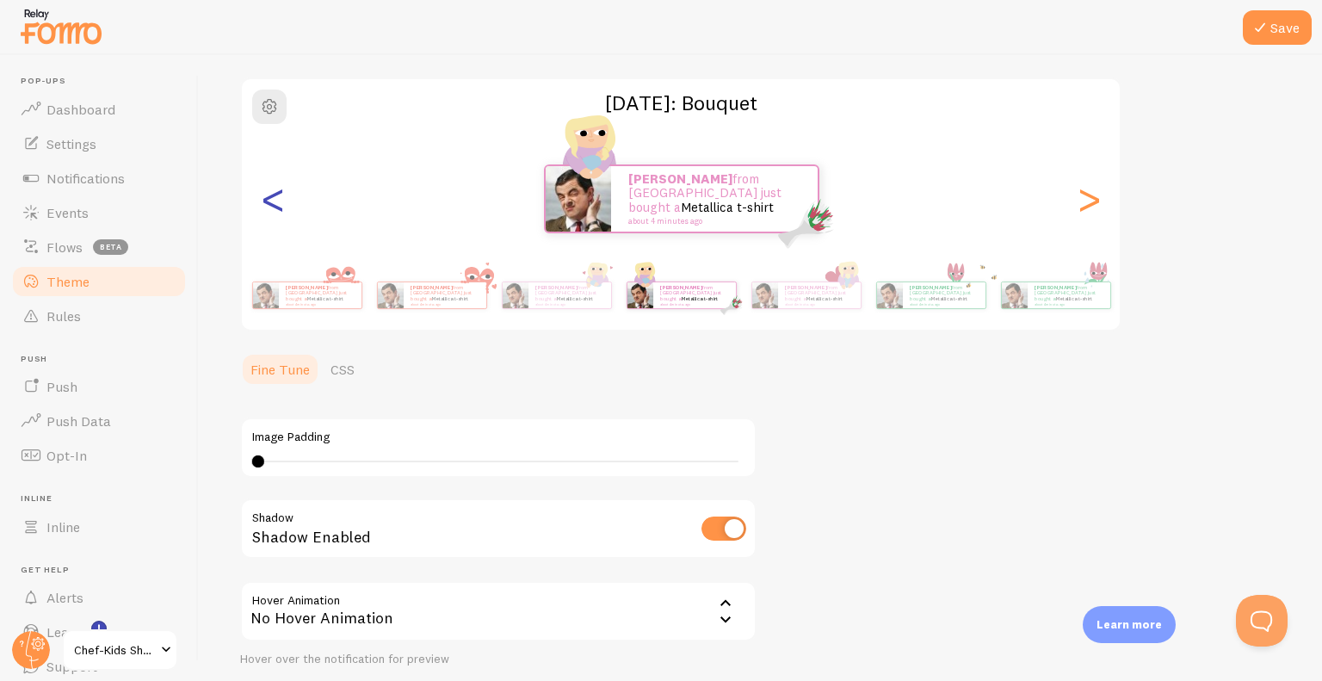
click at [281, 198] on div "<" at bounding box center [272, 199] width 21 height 124
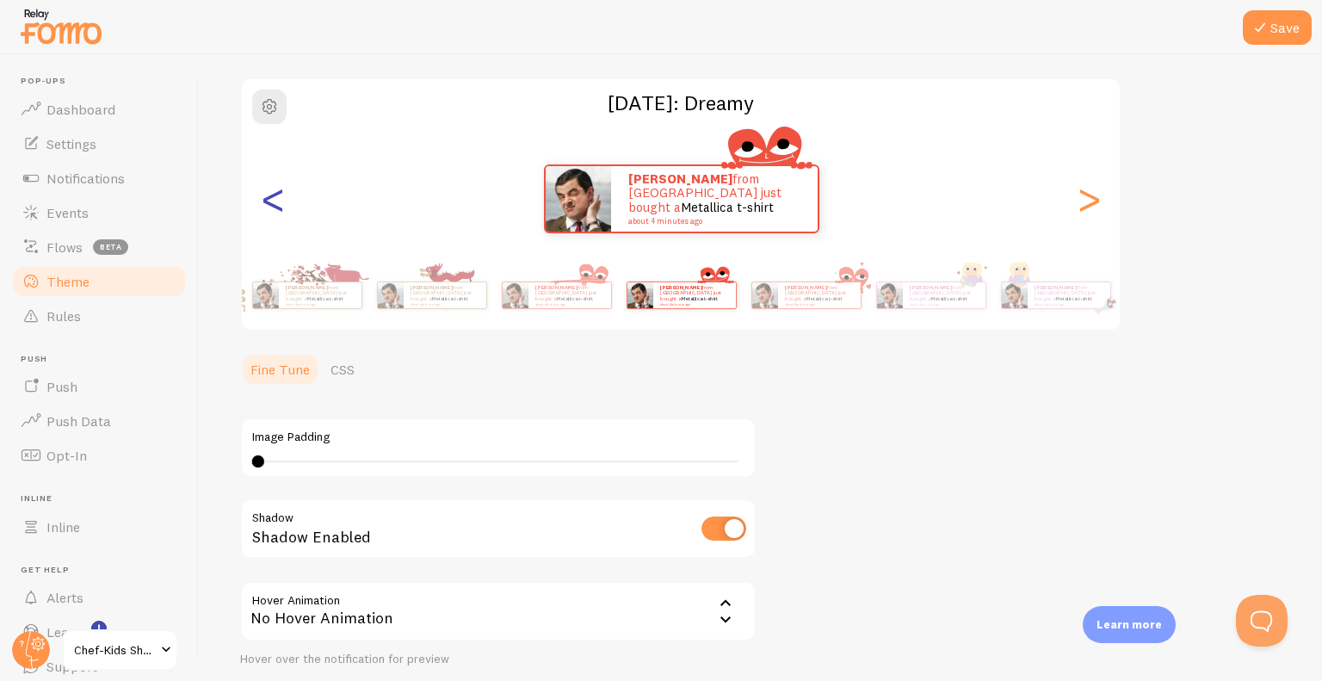
click at [281, 198] on div "<" at bounding box center [272, 199] width 21 height 124
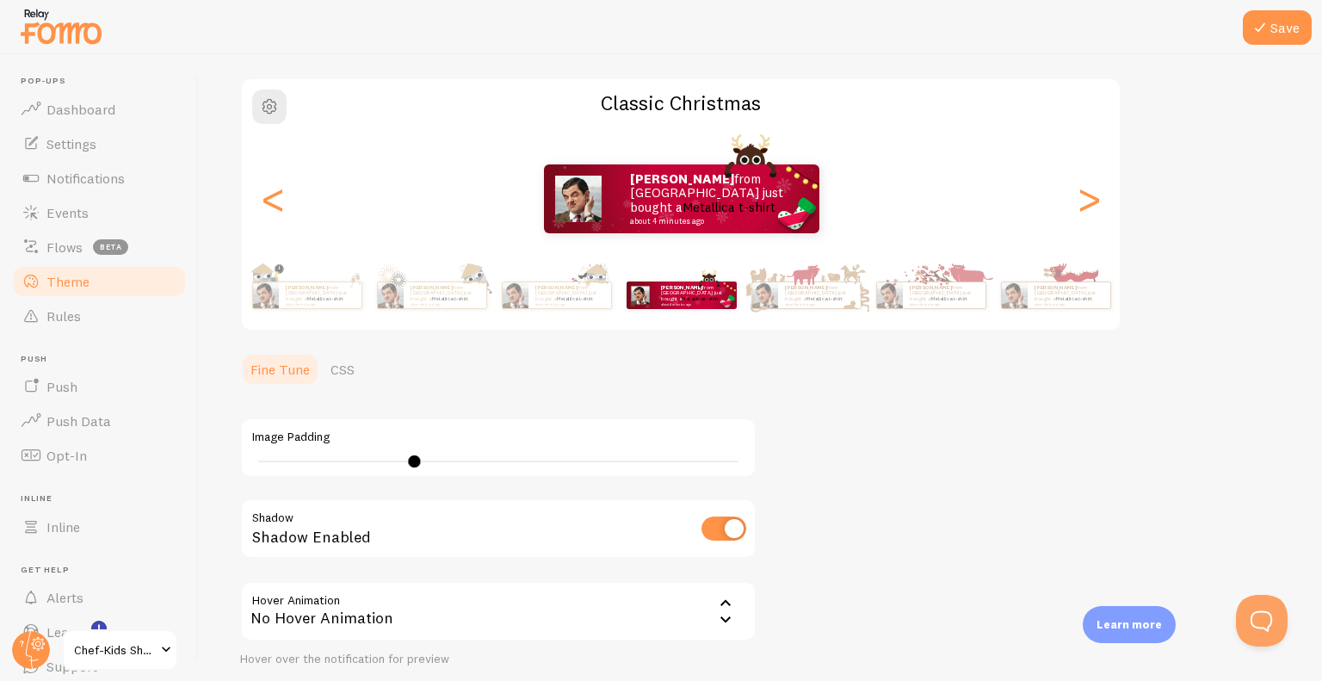
drag, startPoint x: 259, startPoint y: 463, endPoint x: 414, endPoint y: 458, distance: 155.0
click at [414, 458] on div at bounding box center [414, 461] width 12 height 12
type input "14"
drag, startPoint x: 417, startPoint y: 461, endPoint x: 429, endPoint y: 465, distance: 12.5
click at [429, 465] on div at bounding box center [429, 461] width 12 height 12
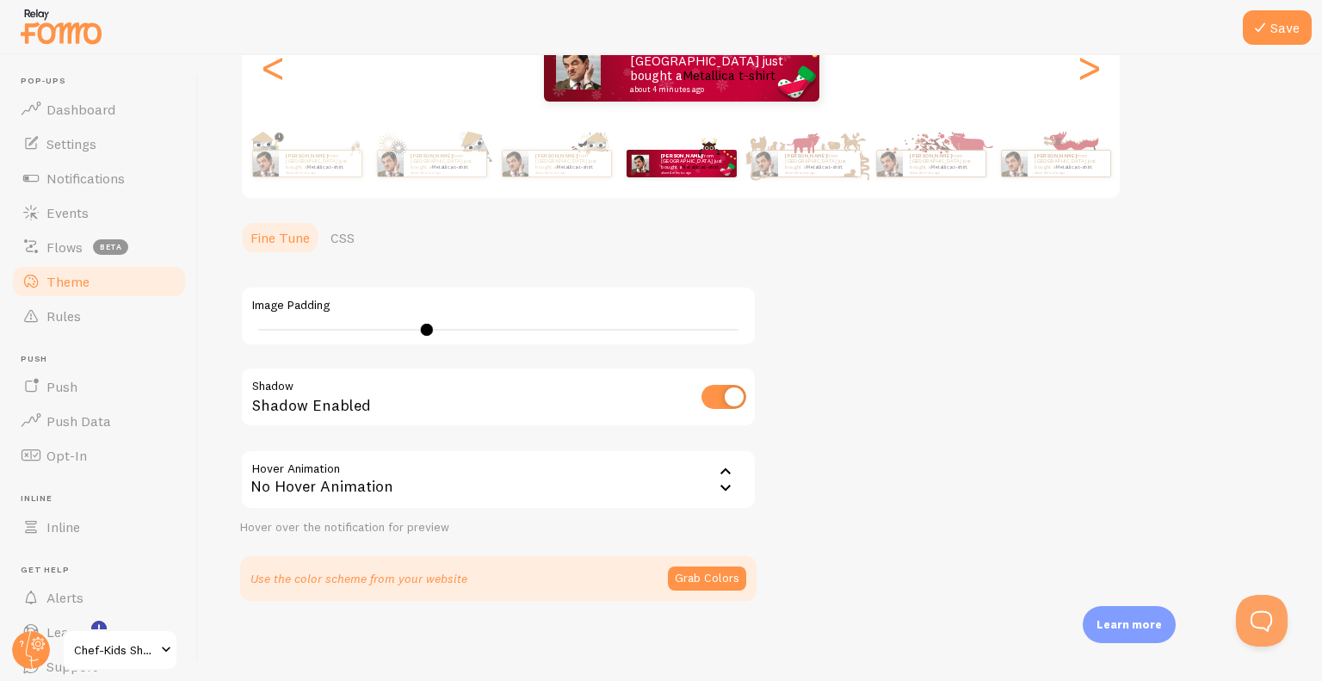
scroll to position [253, 0]
click at [650, 472] on div "No Hover Animation" at bounding box center [498, 478] width 516 height 60
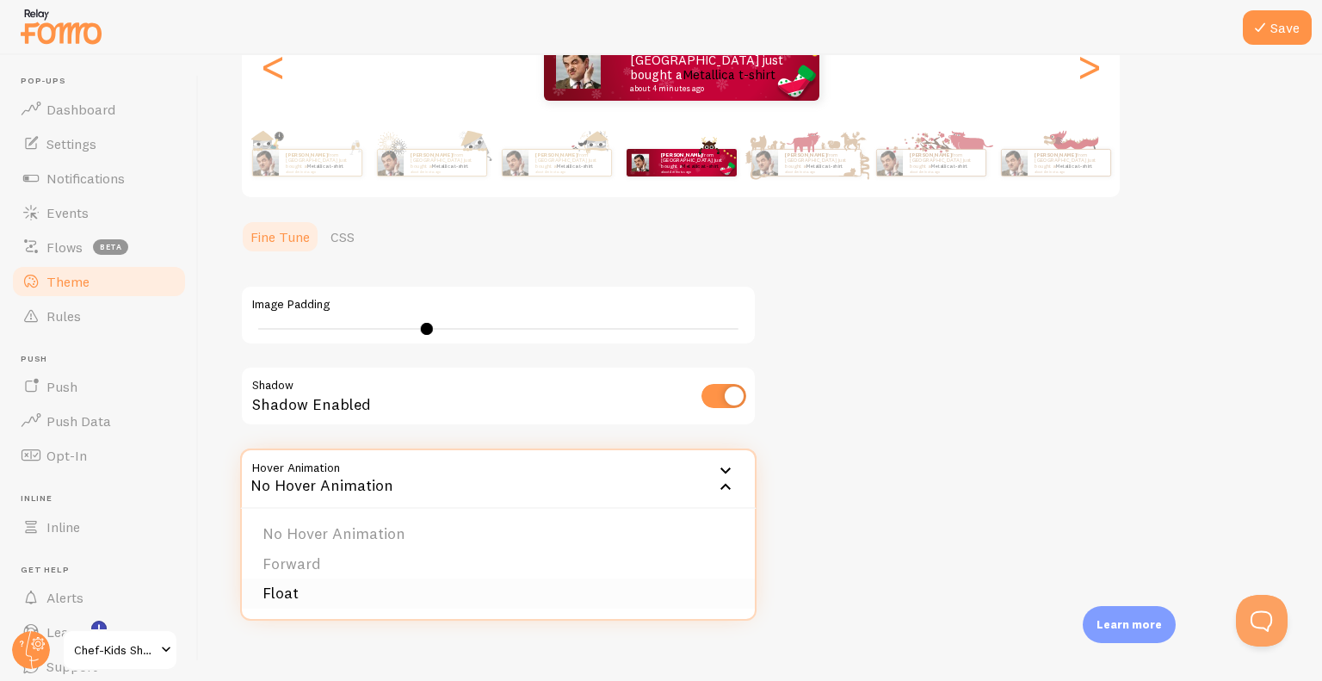
click at [424, 592] on li "Float" at bounding box center [498, 593] width 513 height 30
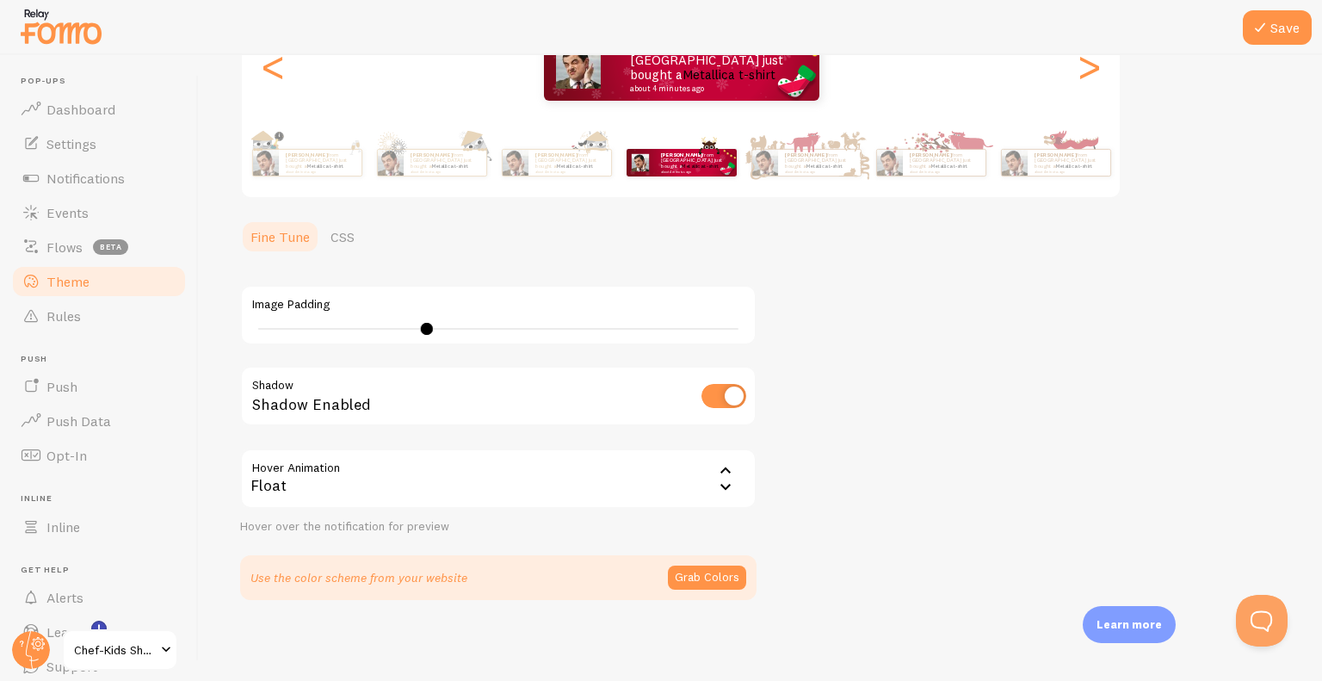
click at [507, 475] on div "Float" at bounding box center [498, 478] width 516 height 60
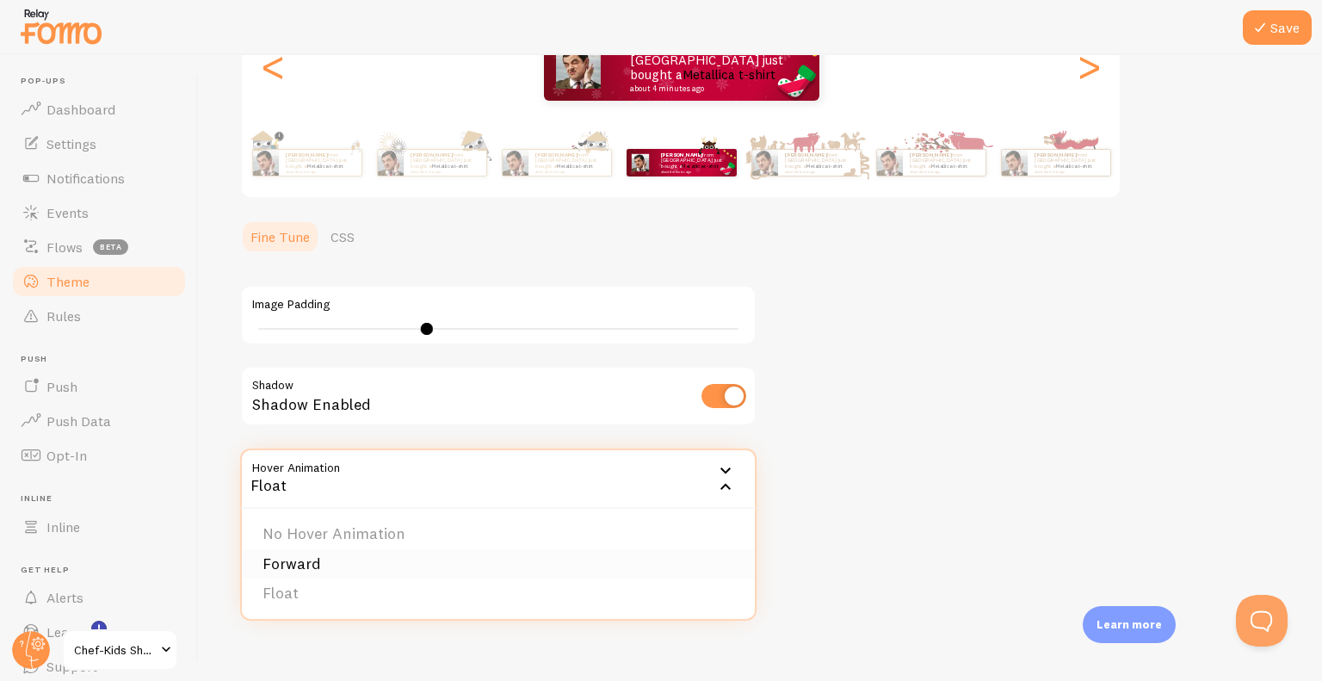
click at [404, 558] on li "Forward" at bounding box center [498, 564] width 513 height 30
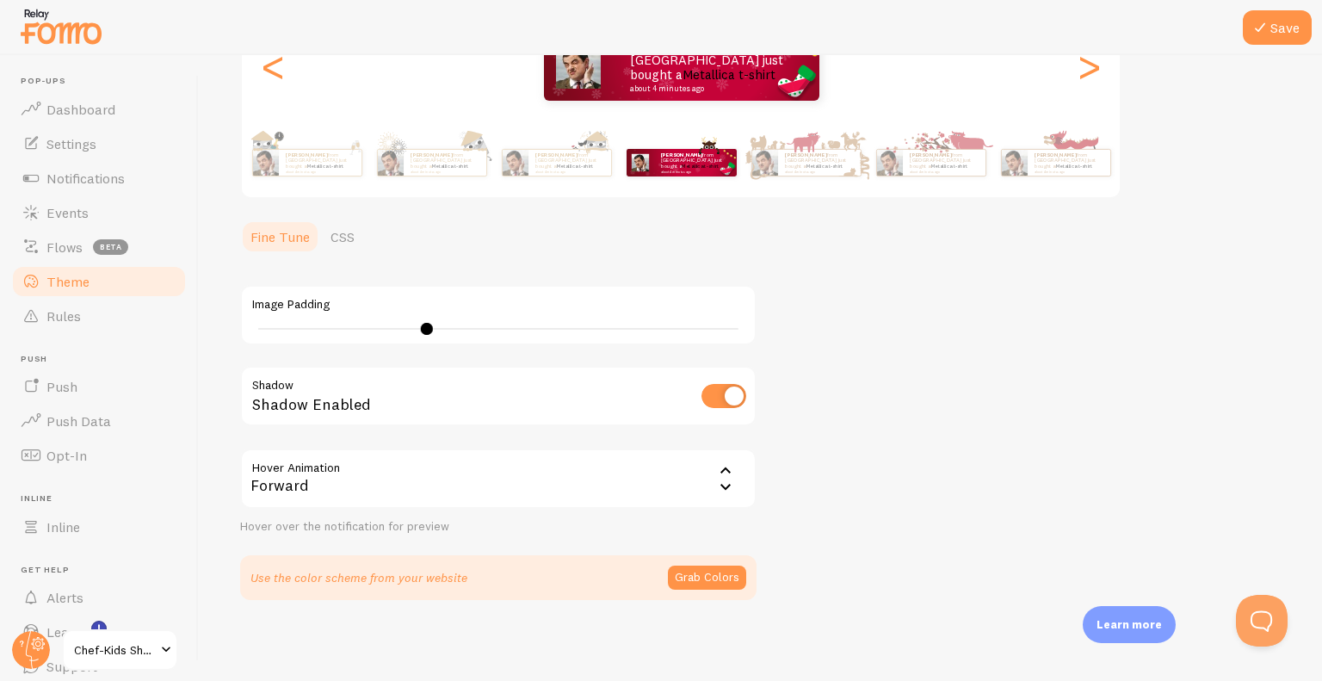
click at [746, 394] on div "Shadow Enabled" at bounding box center [498, 397] width 516 height 63
click at [730, 394] on input "checkbox" at bounding box center [723, 396] width 45 height 24
checkbox input "true"
click at [726, 578] on button "Grab Colors" at bounding box center [707, 577] width 78 height 24
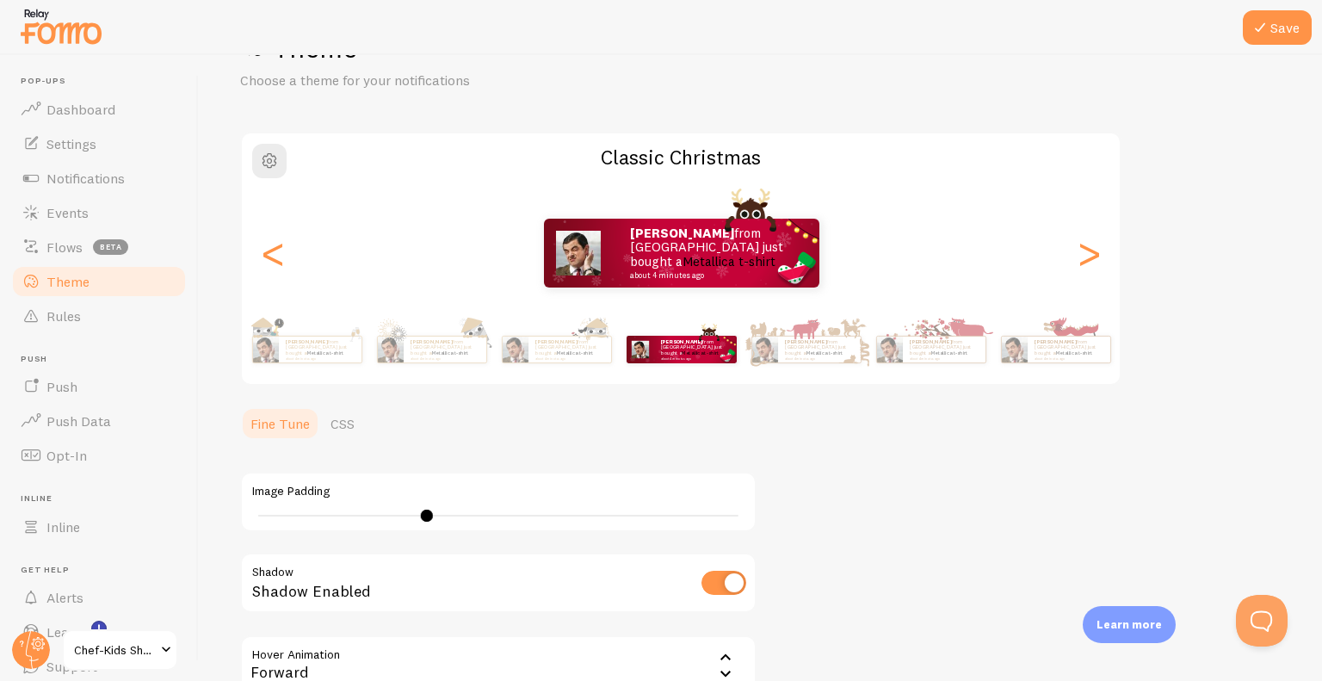
scroll to position [0, 0]
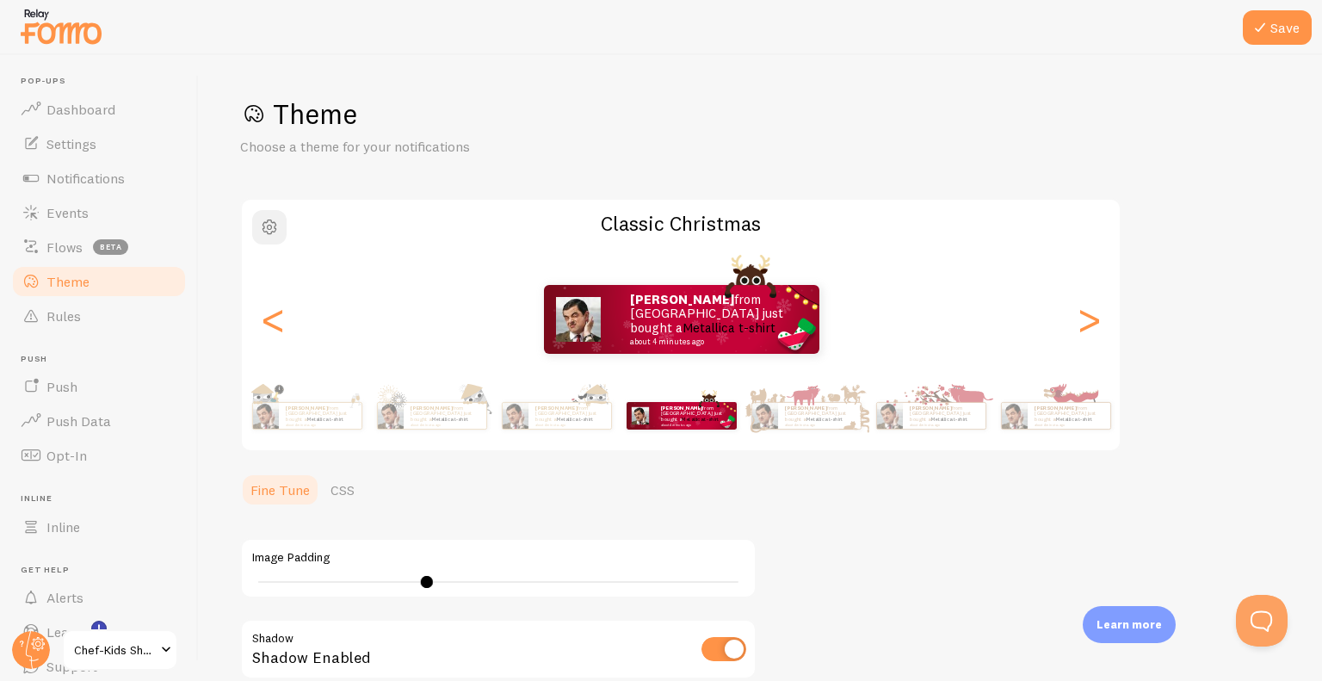
click at [283, 229] on button "button" at bounding box center [269, 227] width 34 height 34
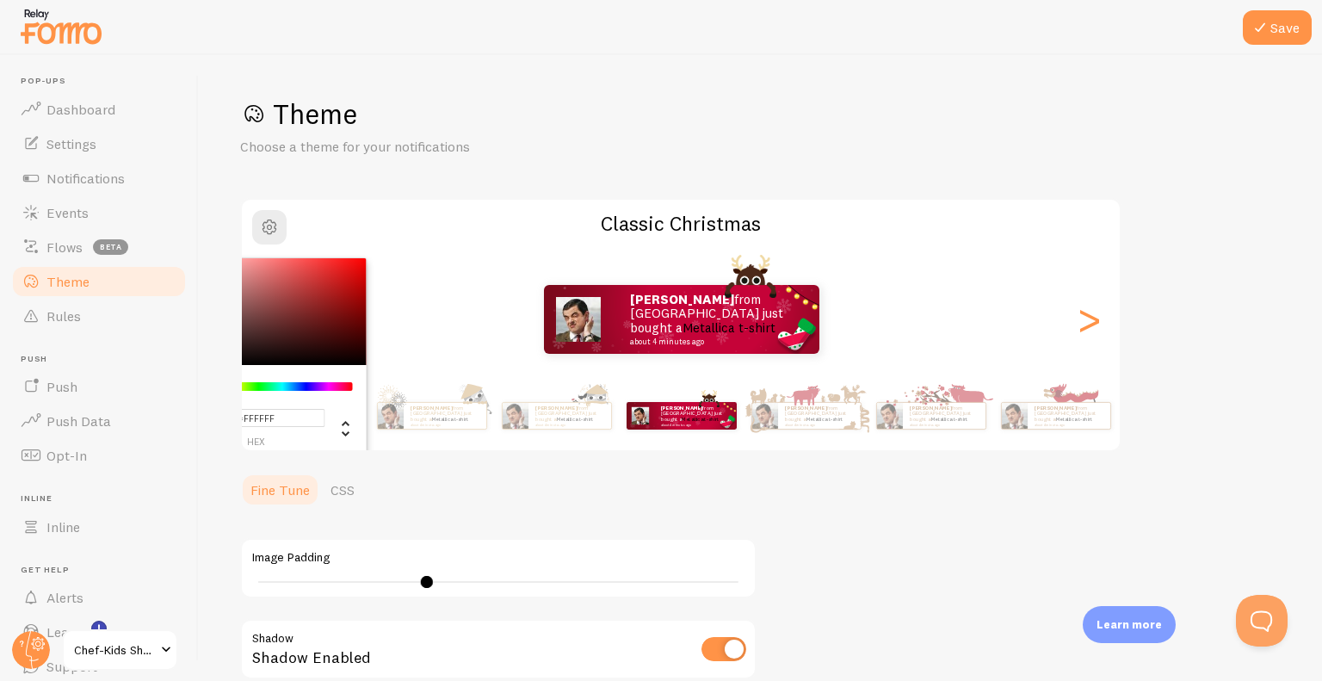
click at [1116, 329] on div "[PERSON_NAME] from [GEOGRAPHIC_DATA] just bought a Metallica t-shirt about 4 mi…" at bounding box center [681, 319] width 879 height 69
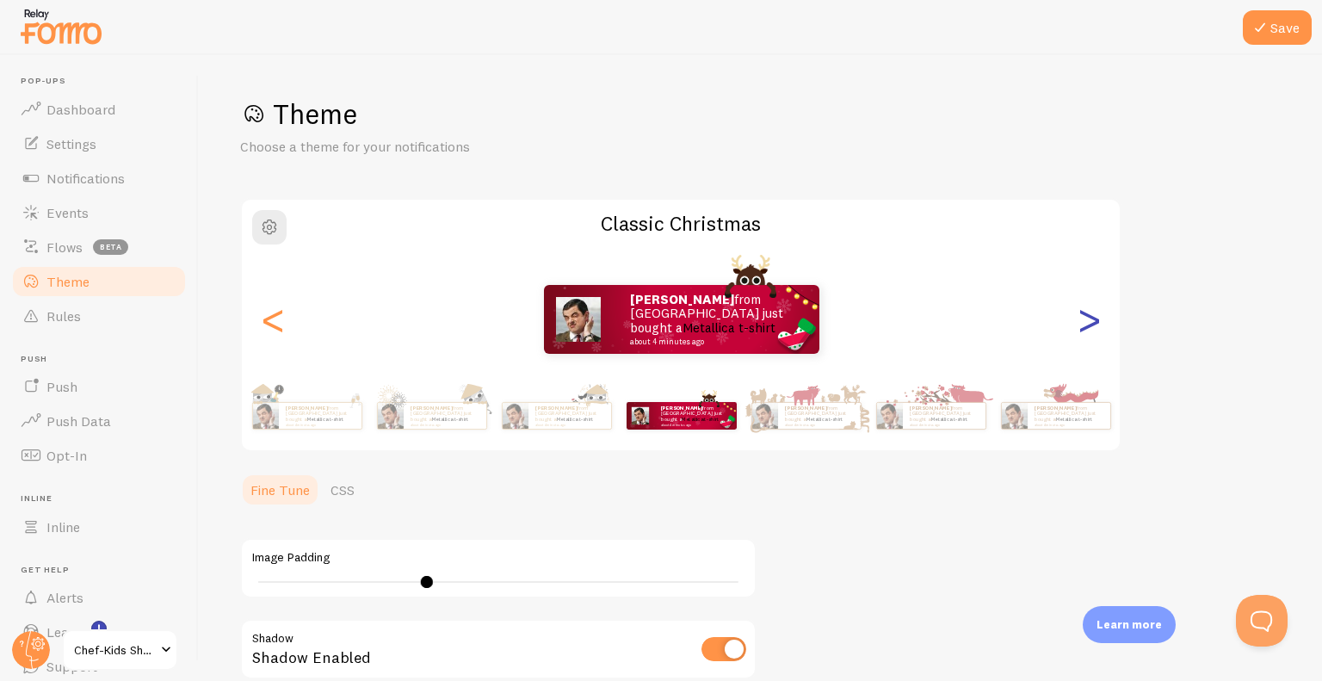
click at [1088, 324] on div ">" at bounding box center [1088, 319] width 21 height 124
type input "0"
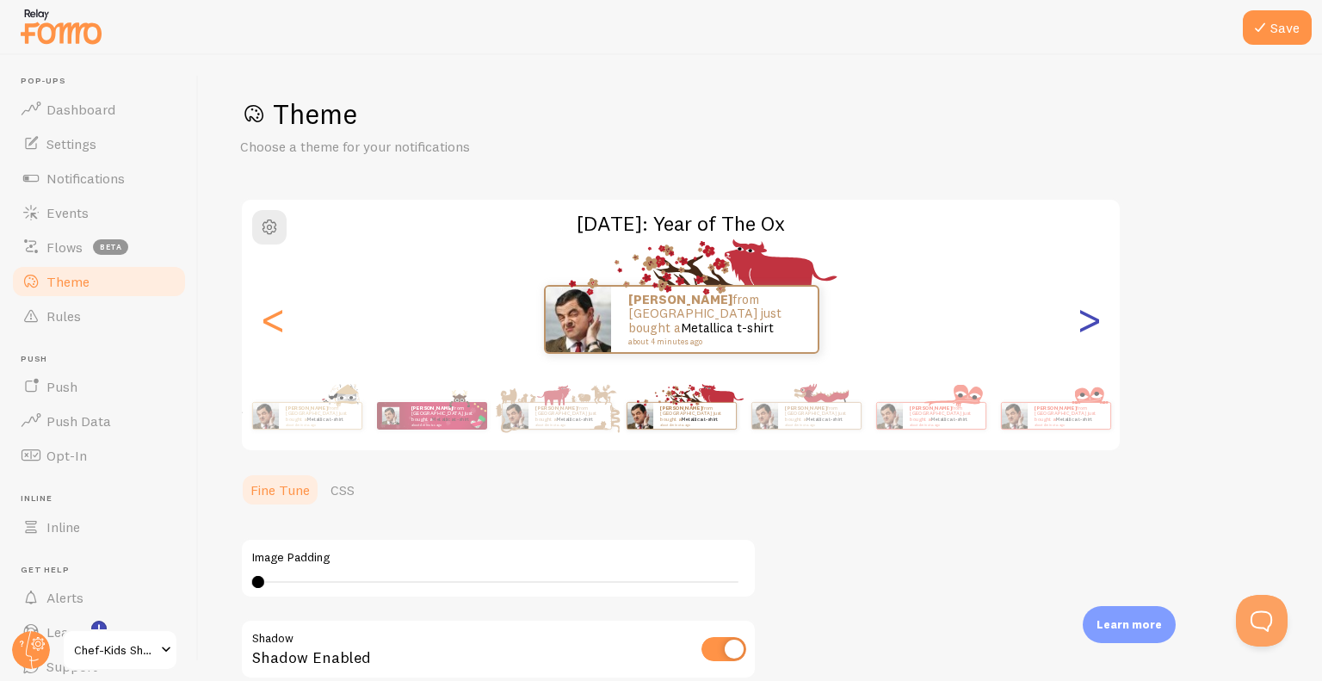
click at [1088, 324] on div ">" at bounding box center [1088, 319] width 21 height 124
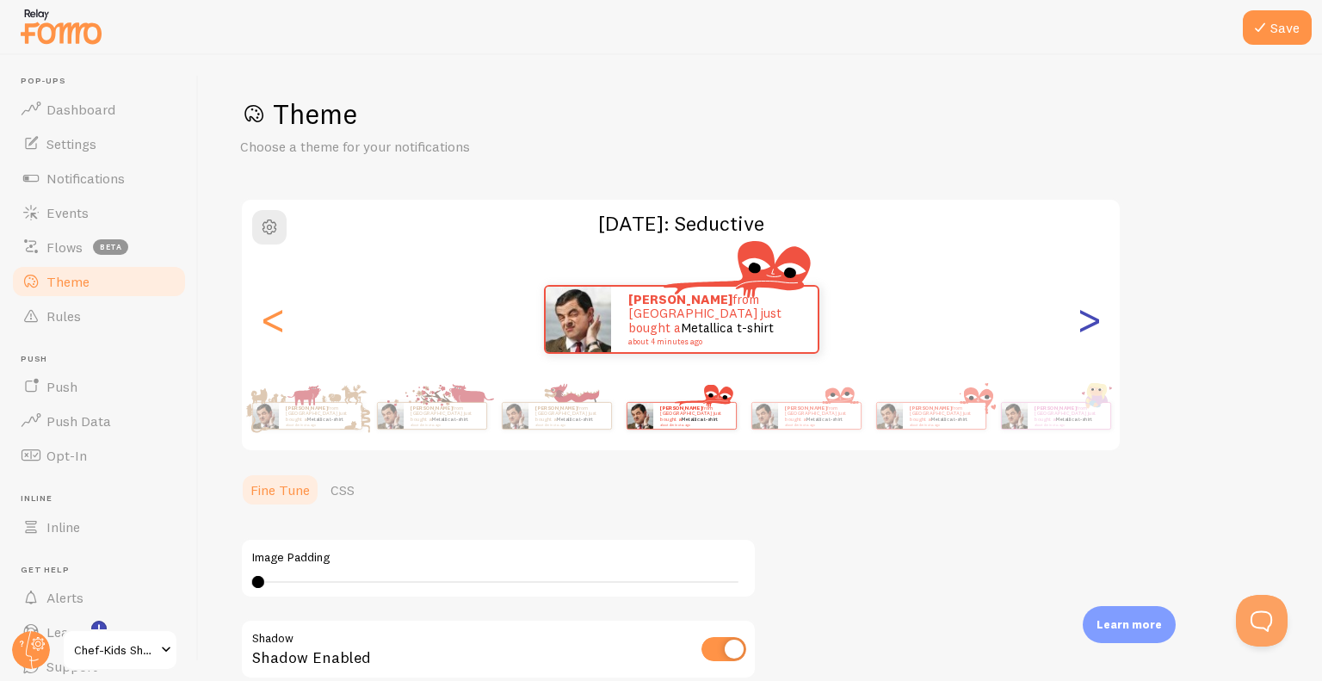
click at [1088, 324] on div ">" at bounding box center [1088, 319] width 21 height 124
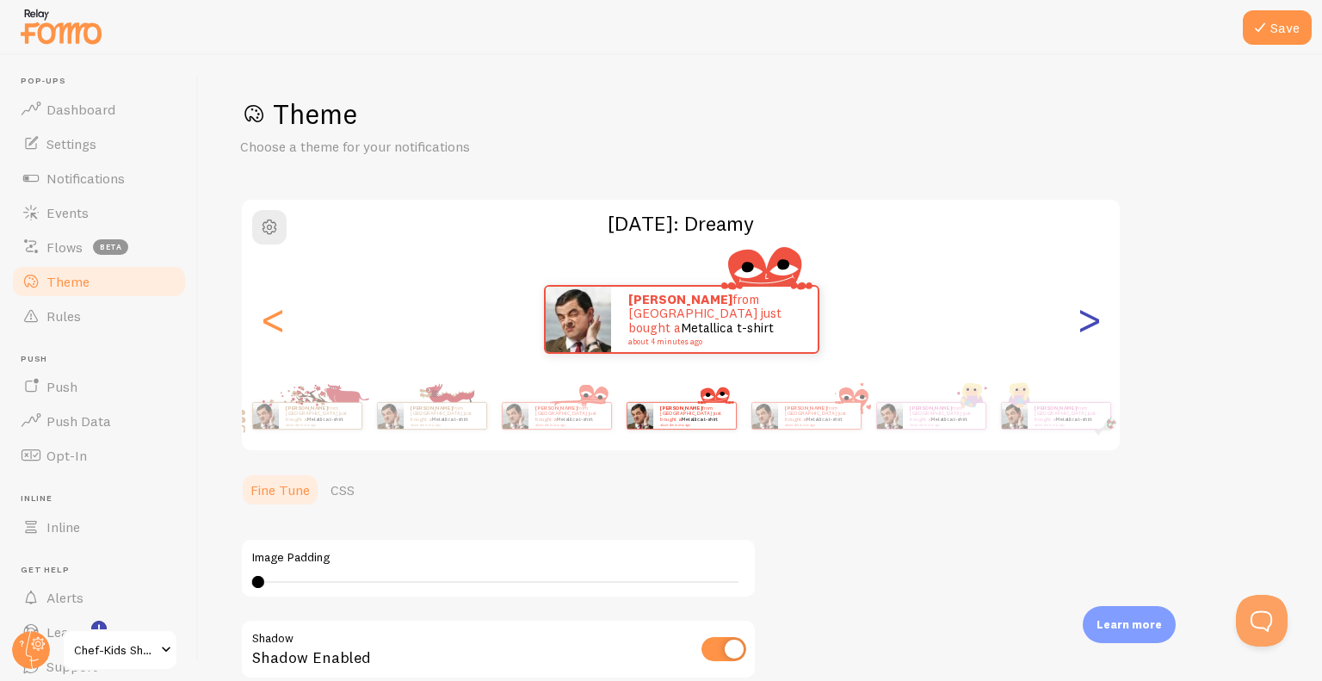
click at [1088, 324] on div ">" at bounding box center [1088, 319] width 21 height 124
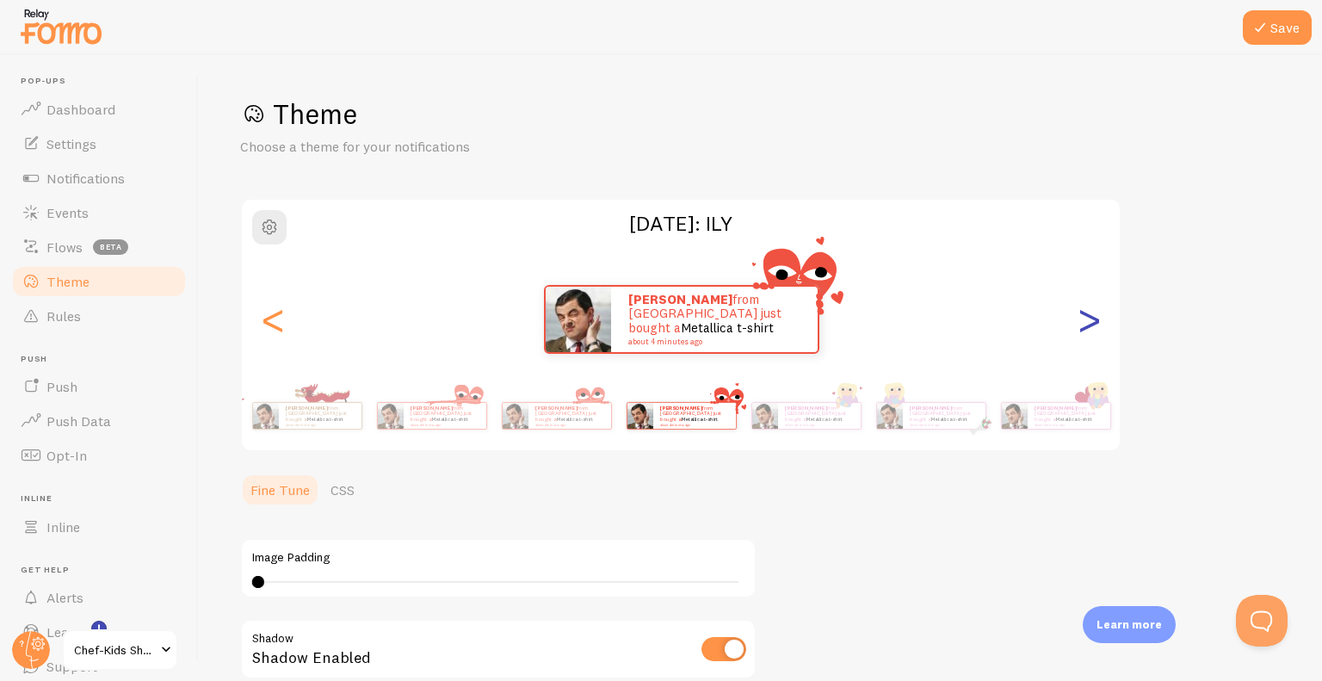
click at [1088, 324] on div ">" at bounding box center [1088, 319] width 21 height 124
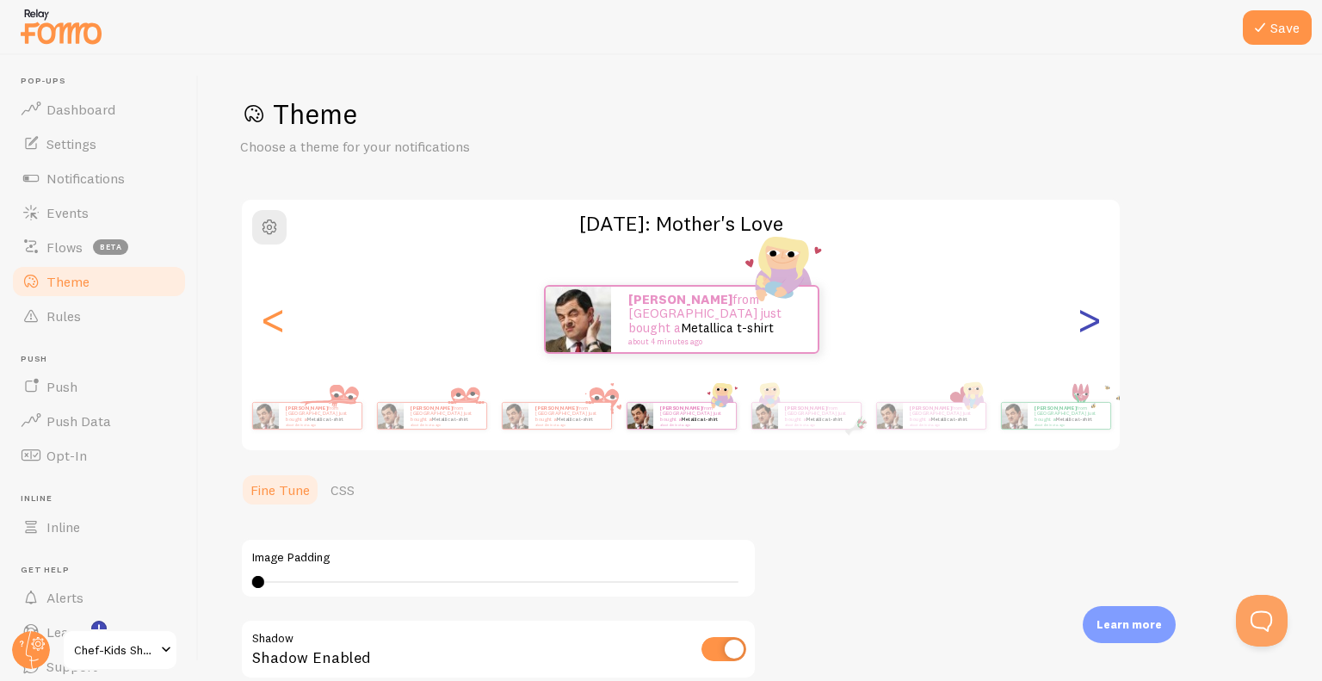
click at [1088, 324] on div ">" at bounding box center [1088, 319] width 21 height 124
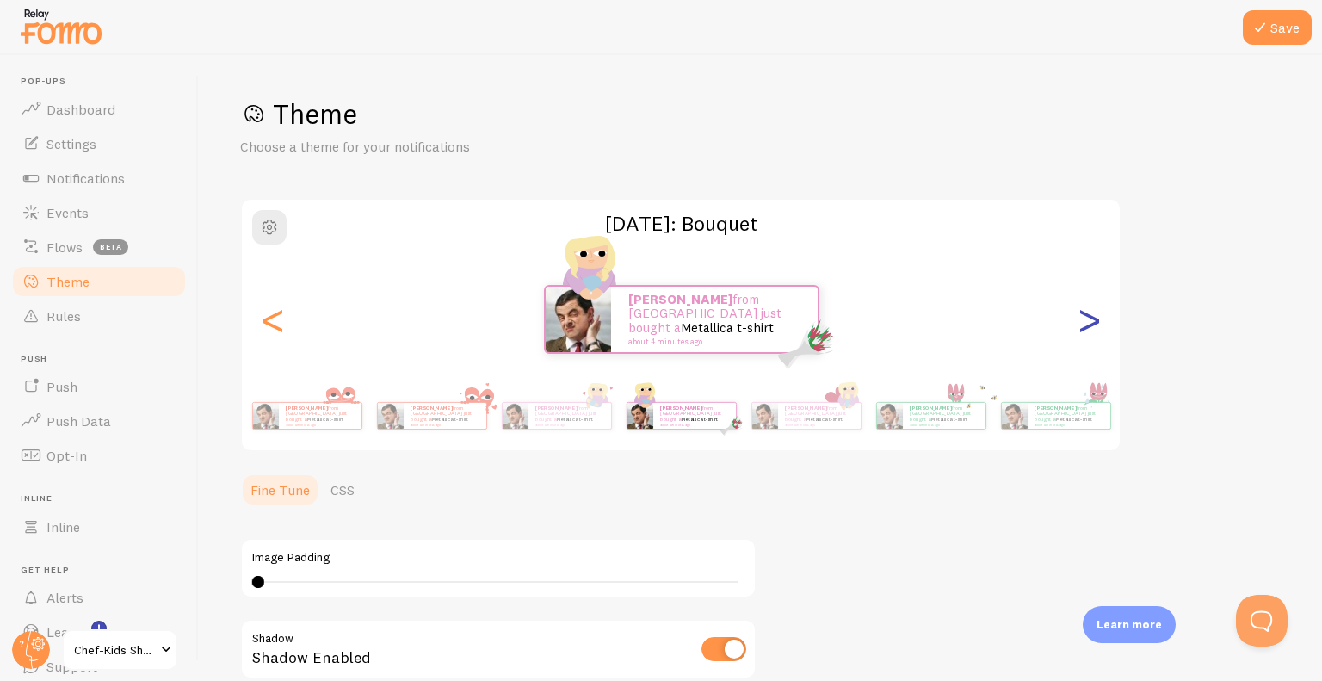
click at [1088, 324] on div ">" at bounding box center [1088, 319] width 21 height 124
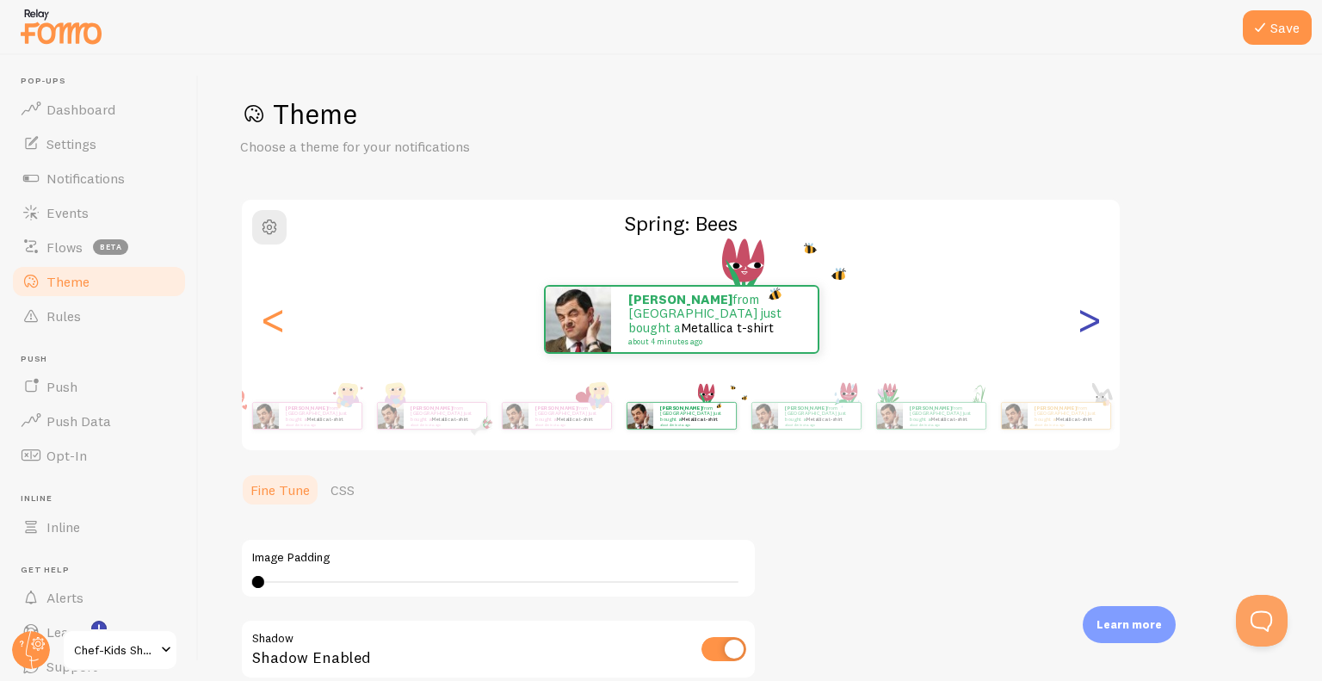
click at [1088, 324] on div ">" at bounding box center [1088, 319] width 21 height 124
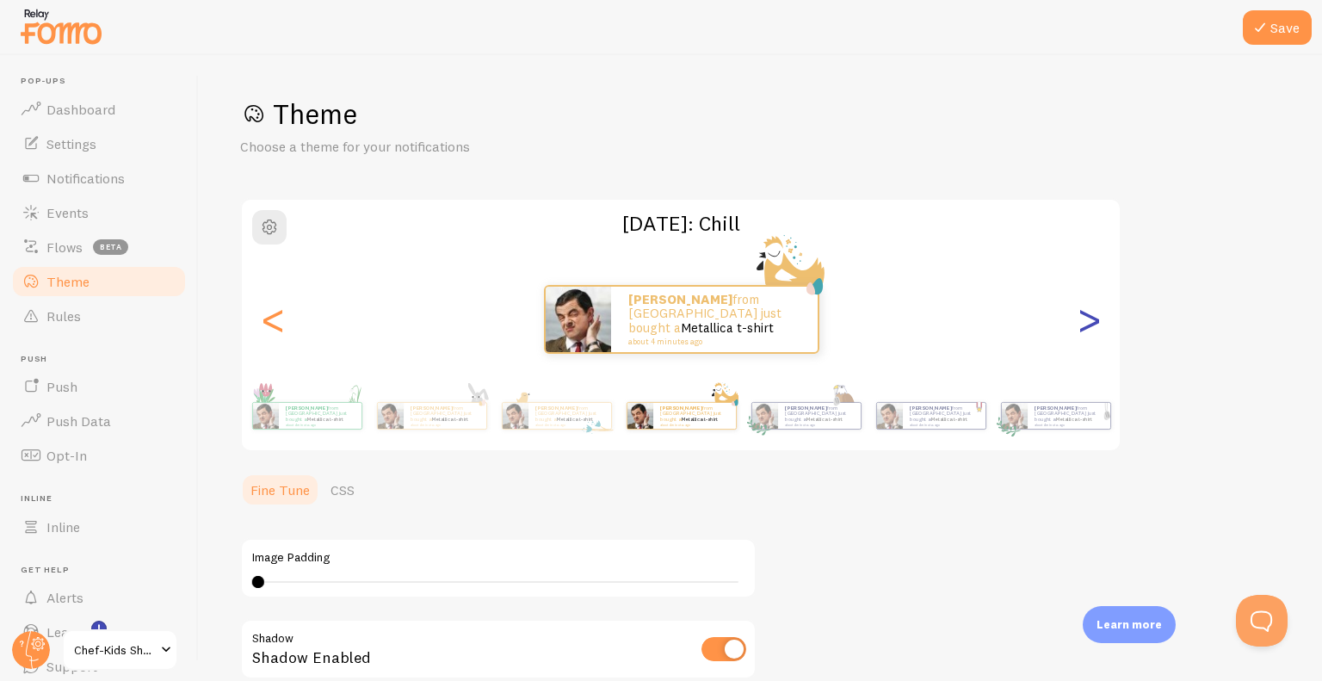
click at [1088, 324] on div ">" at bounding box center [1088, 319] width 21 height 124
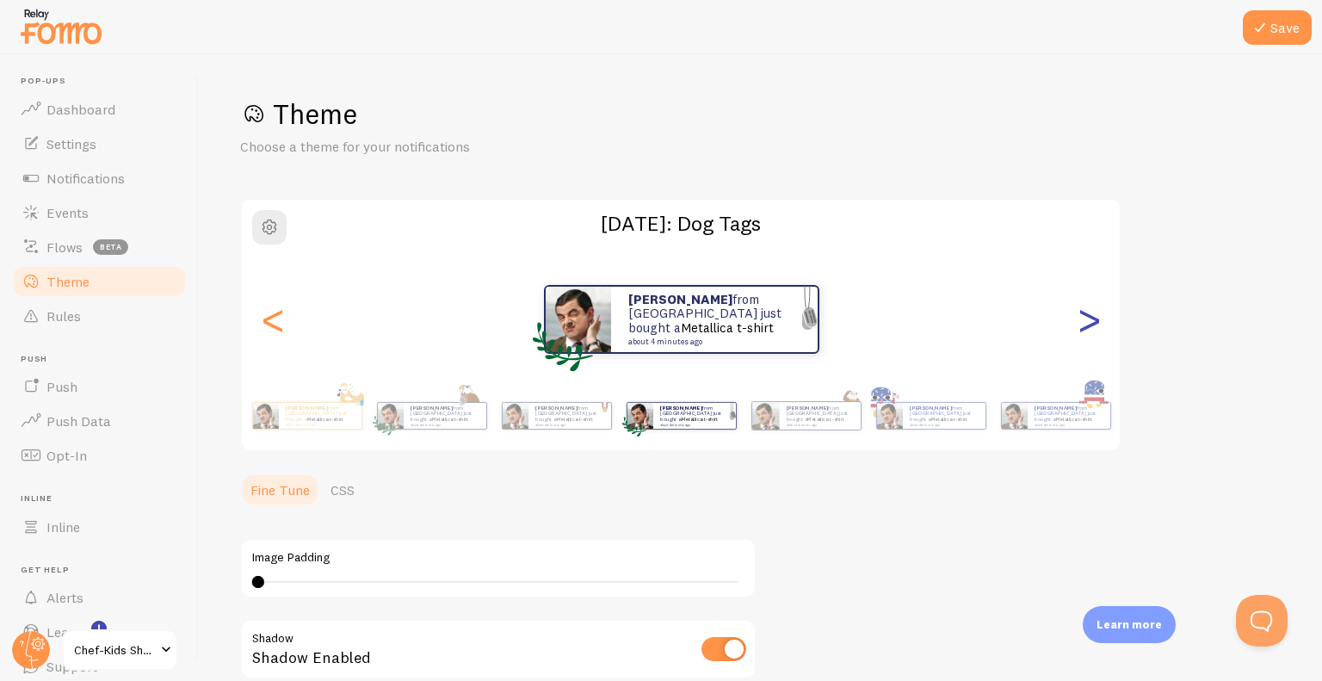
click at [1088, 324] on div ">" at bounding box center [1088, 319] width 21 height 124
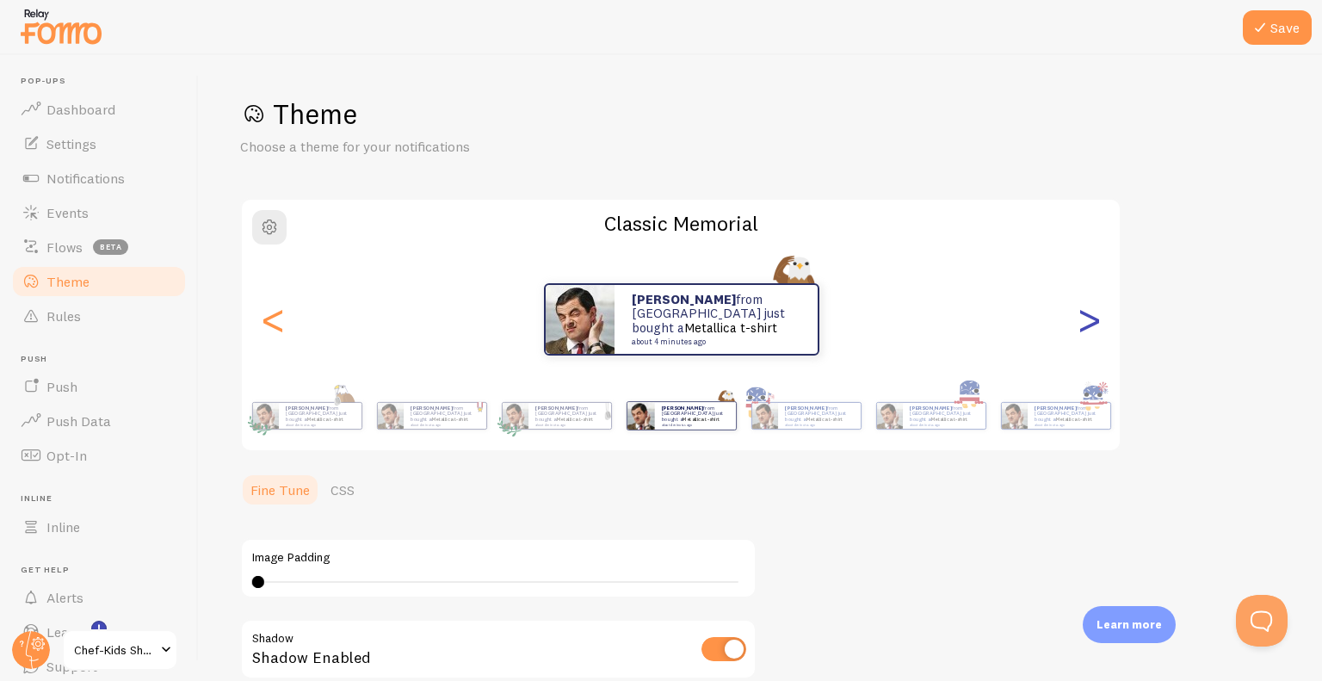
click at [1088, 324] on div ">" at bounding box center [1088, 319] width 21 height 124
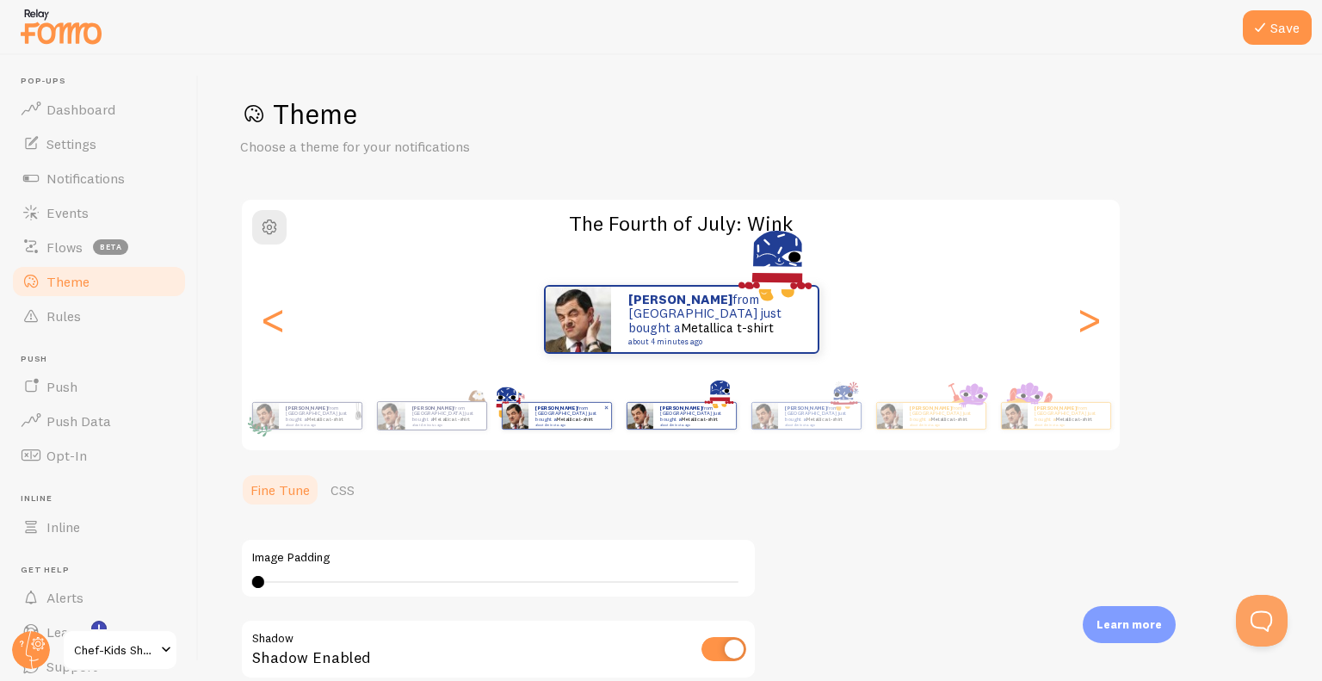
click at [530, 423] on div "[PERSON_NAME] from [GEOGRAPHIC_DATA] just bought a Metallica t-shirt about 4 mi…" at bounding box center [569, 416] width 83 height 26
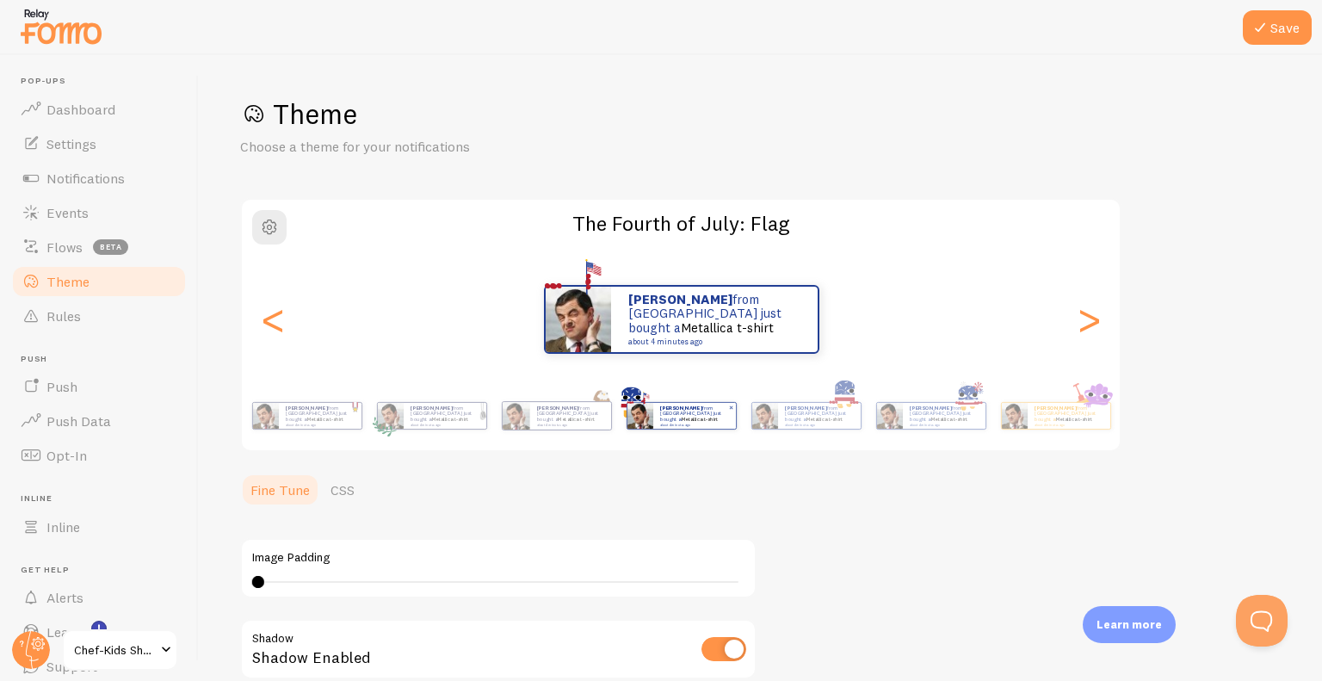
click at [626, 423] on img at bounding box center [639, 416] width 26 height 26
click at [526, 423] on img at bounding box center [516, 416] width 28 height 28
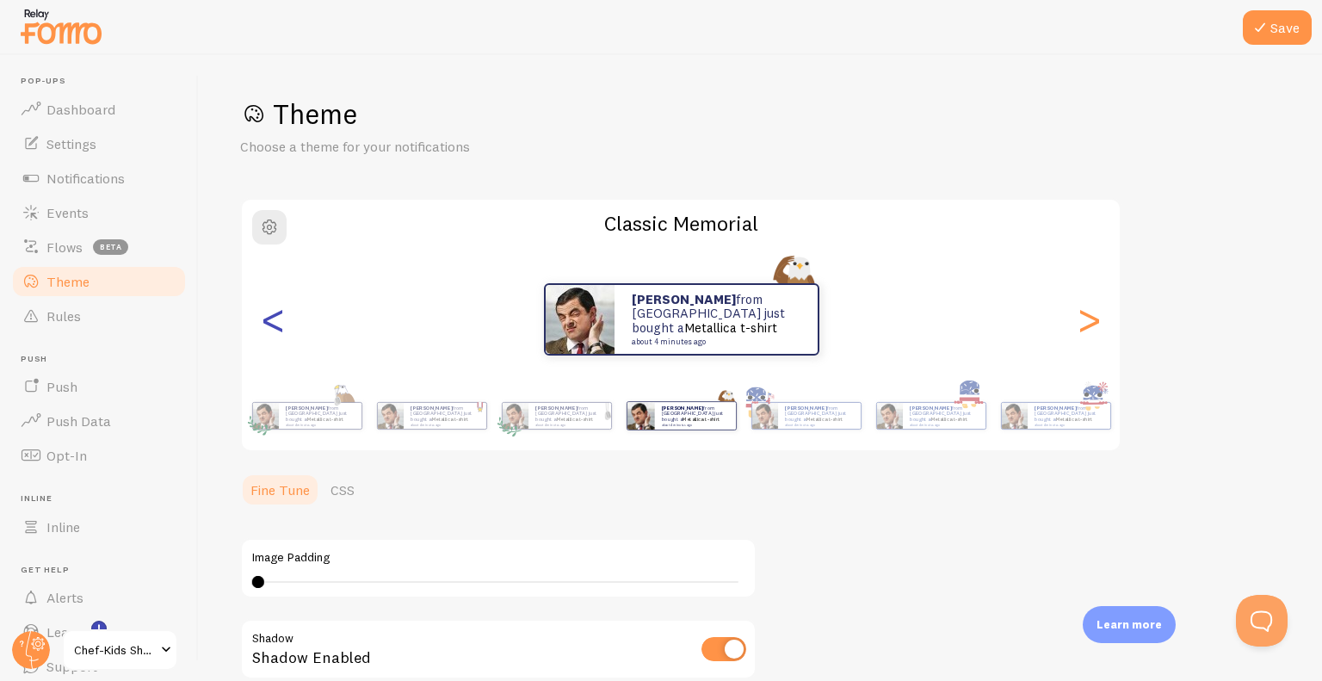
click at [283, 323] on div "<" at bounding box center [272, 319] width 21 height 124
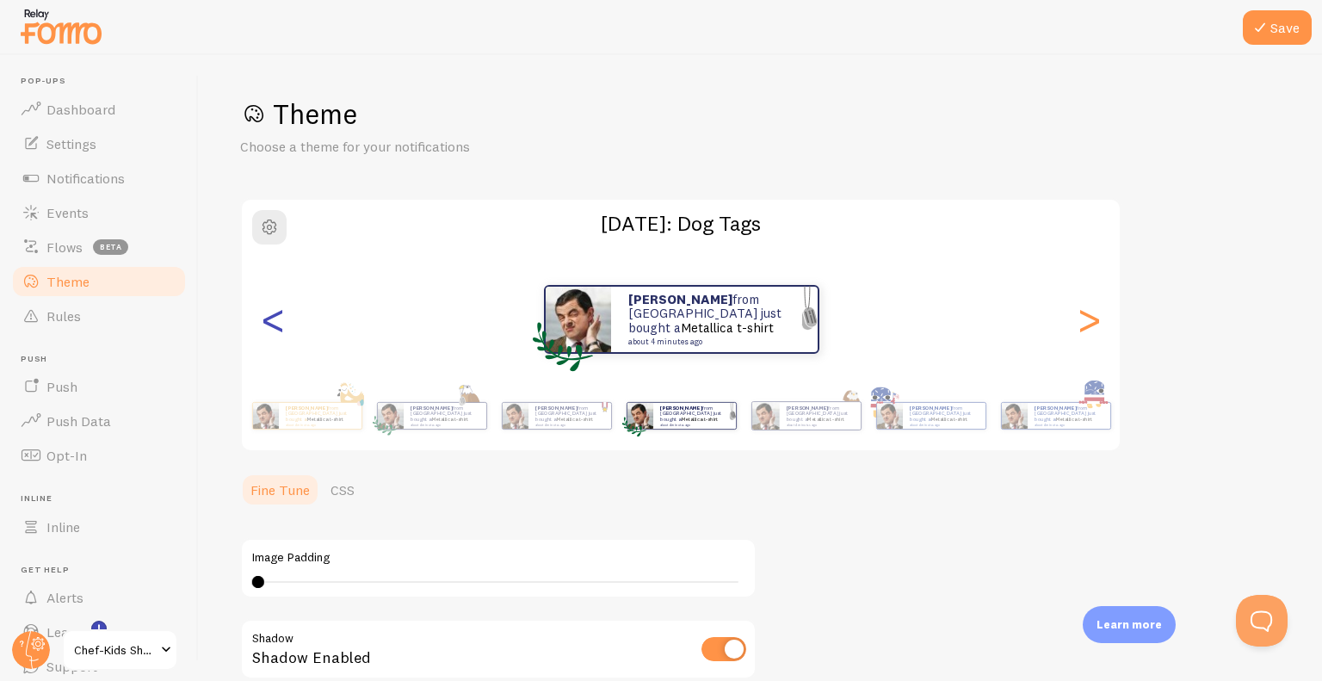
click at [283, 323] on div "<" at bounding box center [272, 319] width 21 height 124
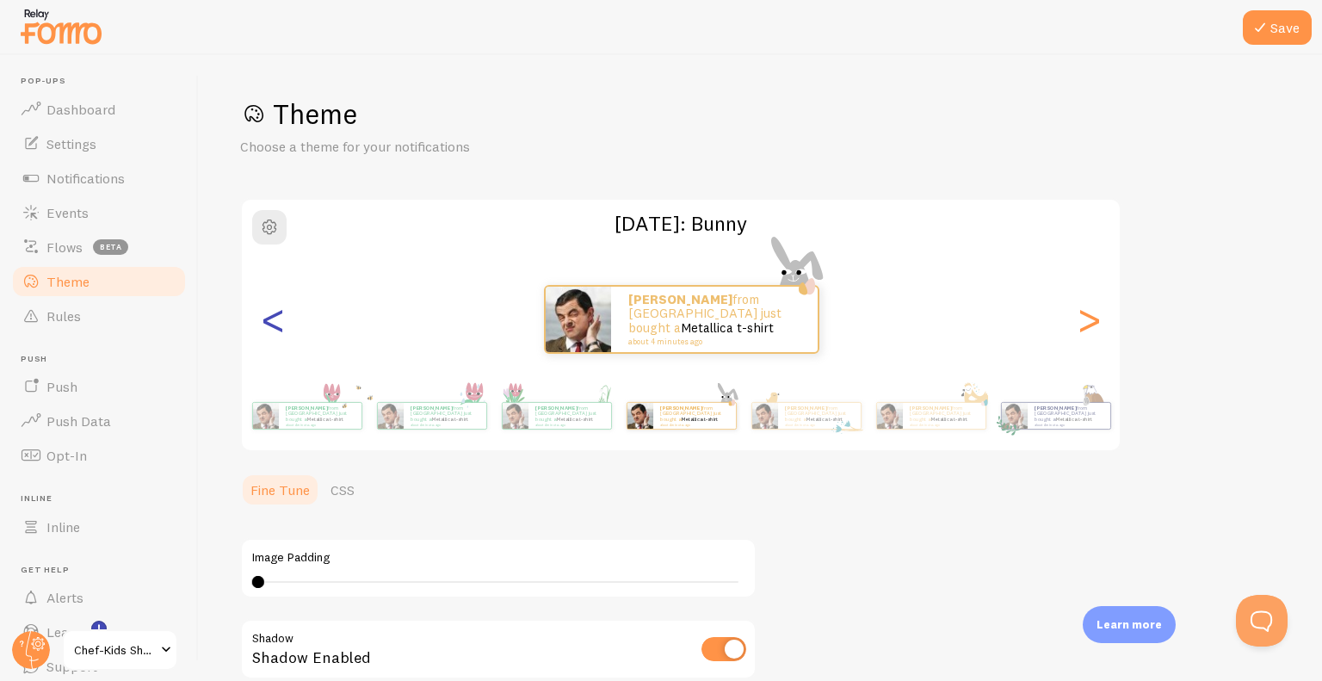
click at [283, 323] on div "<" at bounding box center [272, 319] width 21 height 124
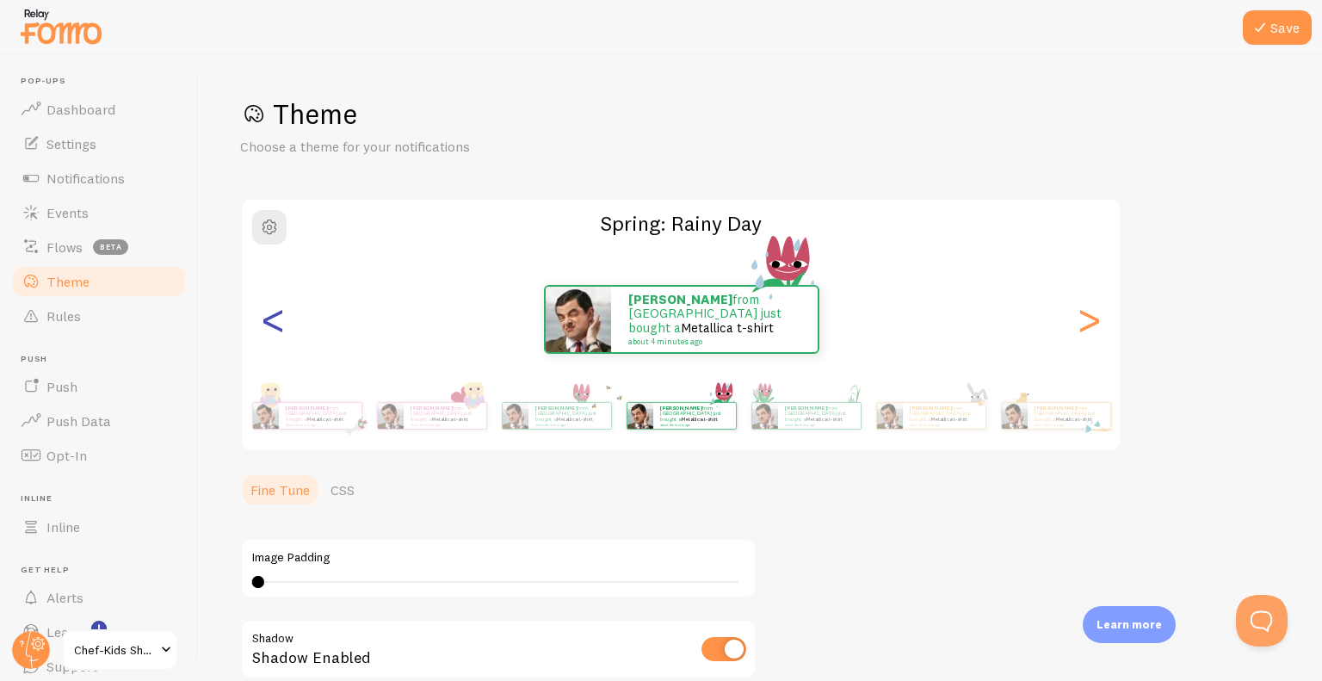
click at [283, 323] on div "<" at bounding box center [272, 319] width 21 height 124
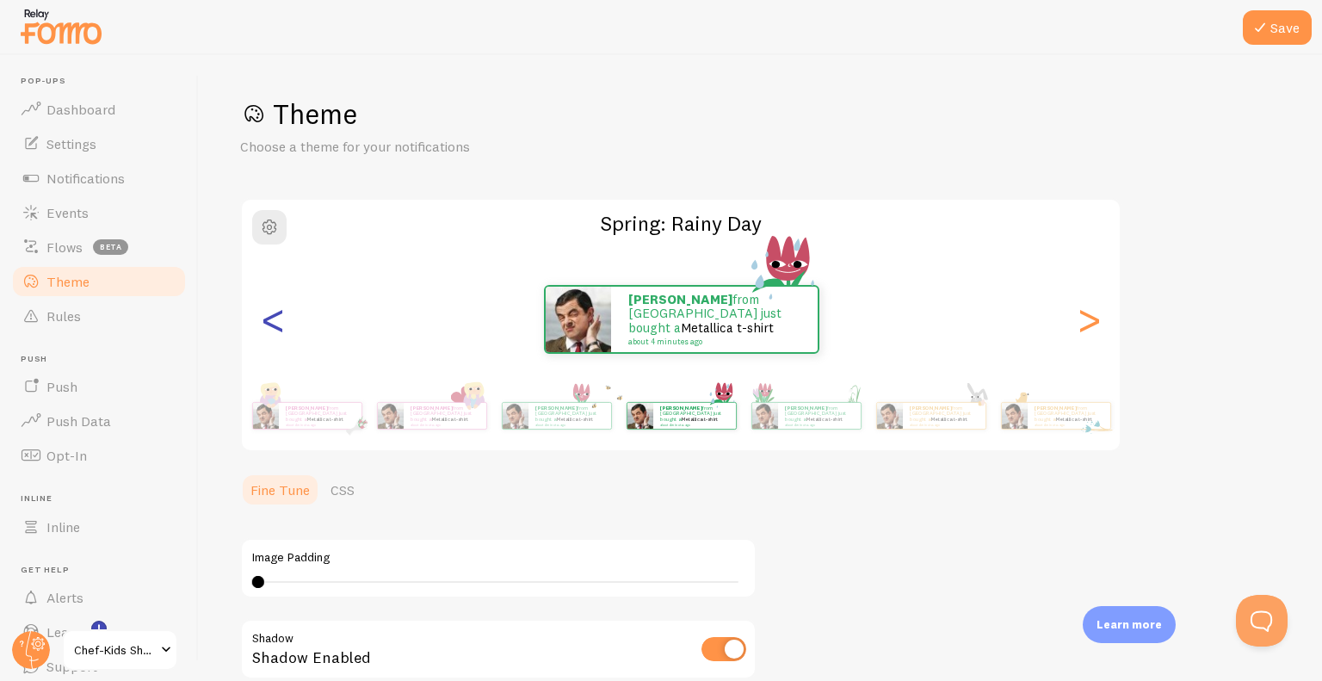
click at [283, 323] on div "<" at bounding box center [272, 319] width 21 height 124
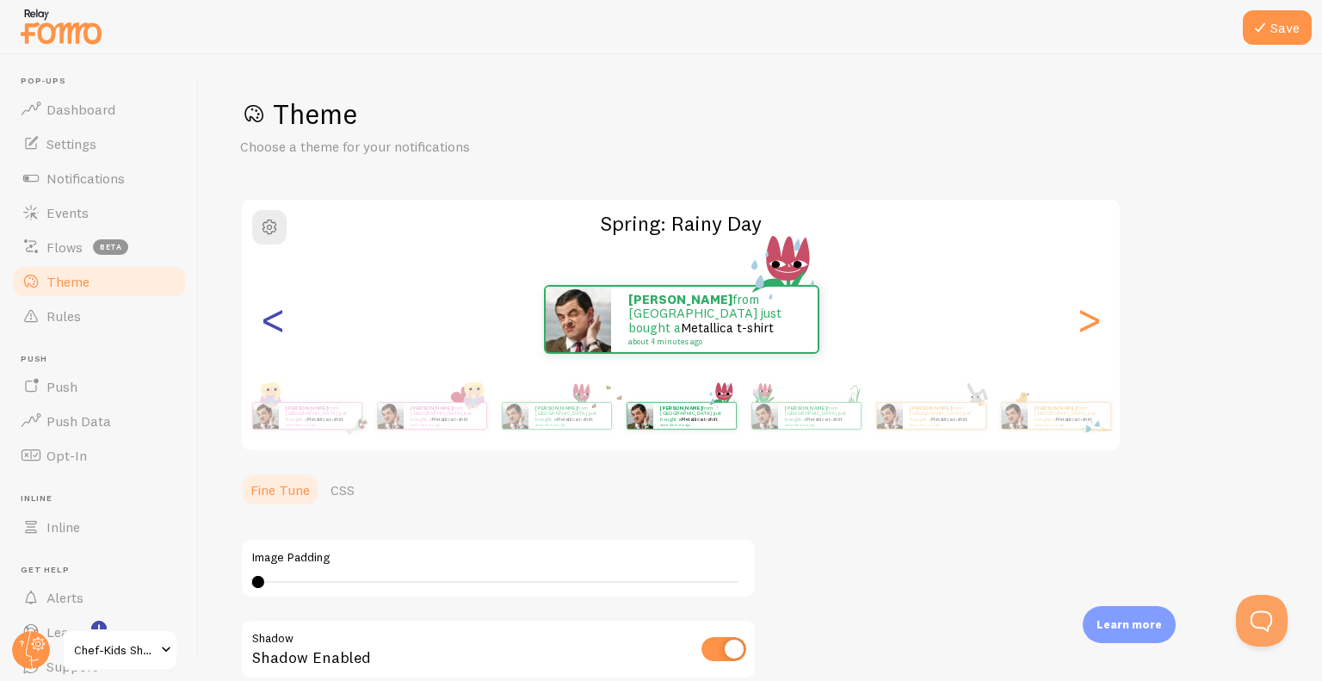
click at [283, 323] on div "<" at bounding box center [272, 319] width 21 height 124
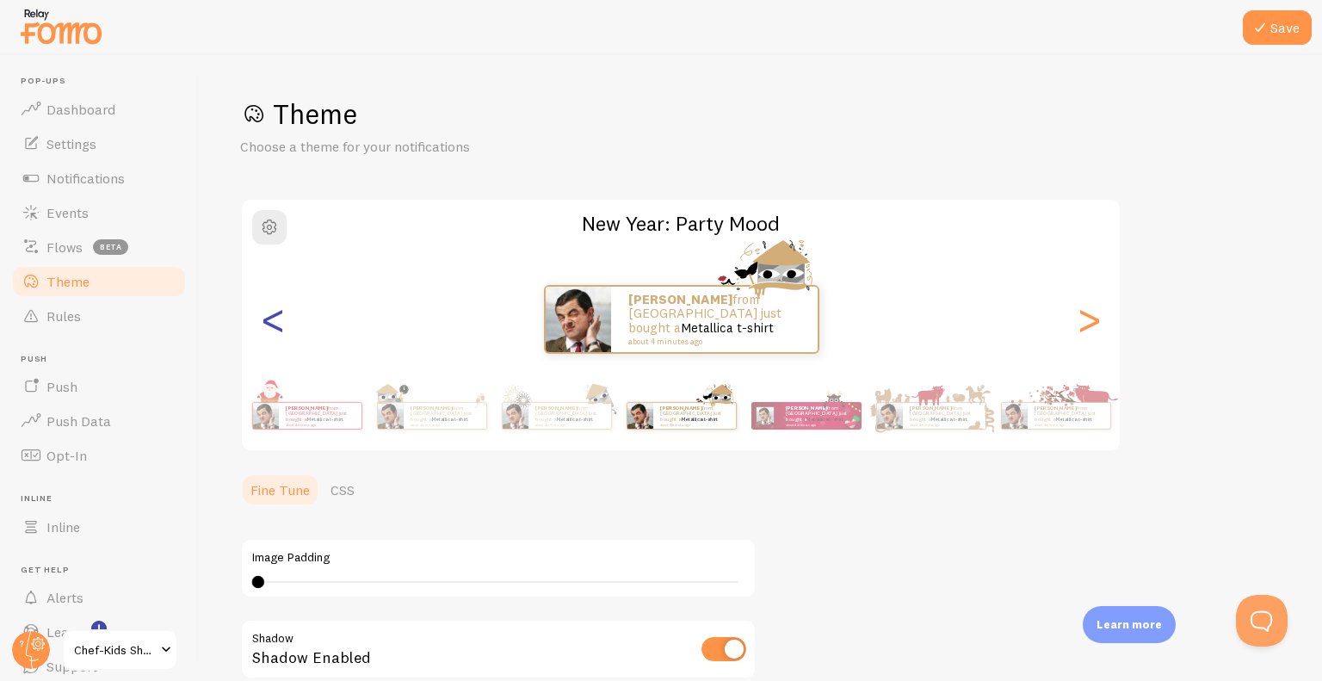
click at [283, 323] on div "<" at bounding box center [272, 319] width 21 height 124
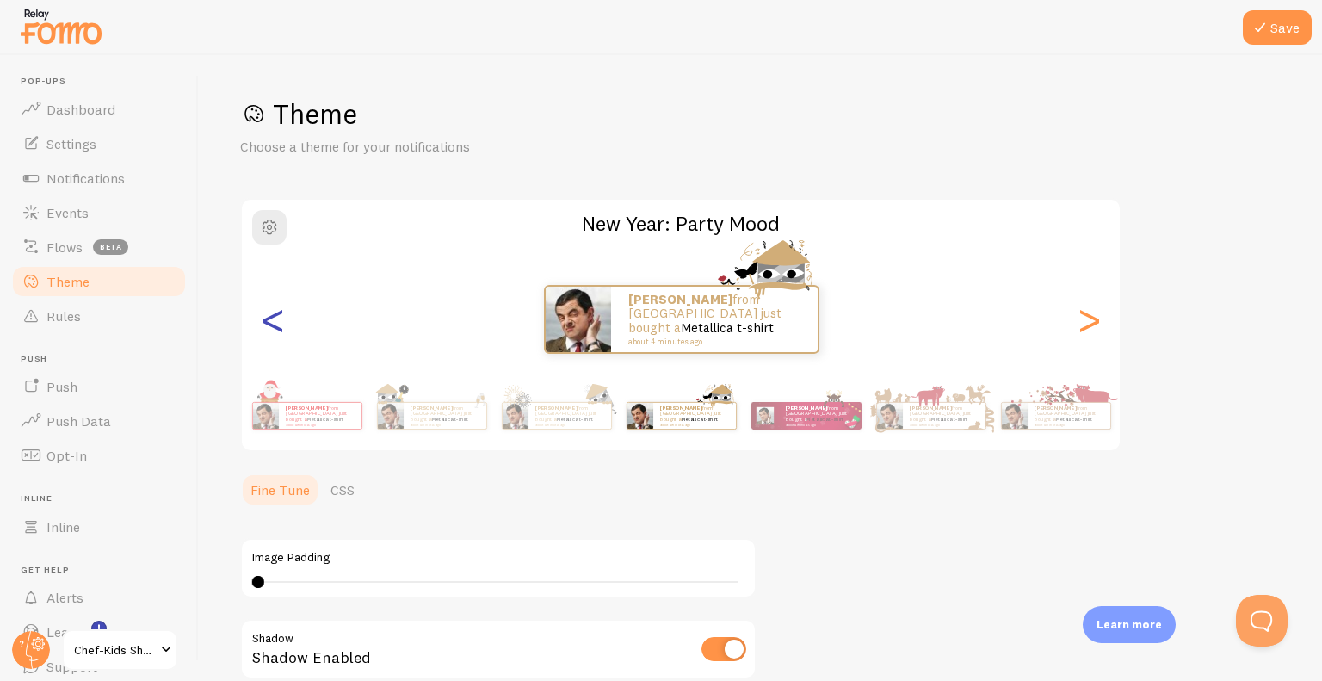
click at [283, 323] on div "<" at bounding box center [272, 319] width 21 height 124
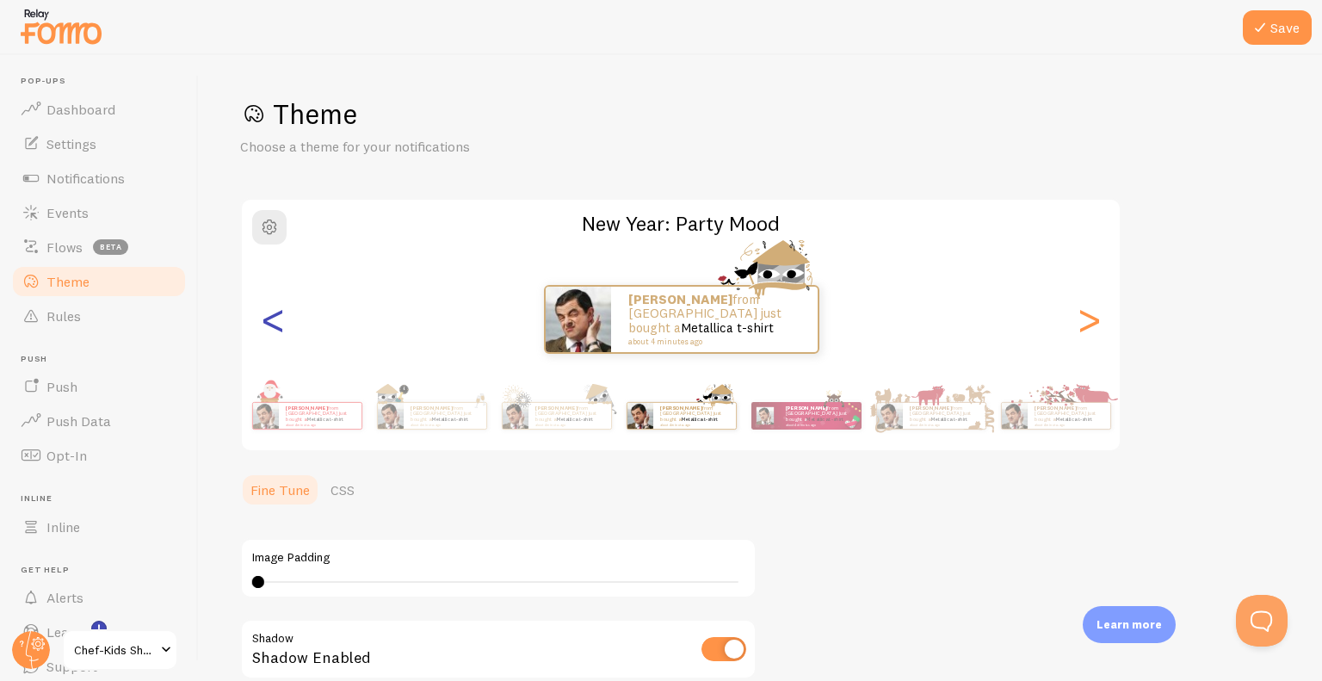
click at [283, 323] on div "<" at bounding box center [272, 319] width 21 height 124
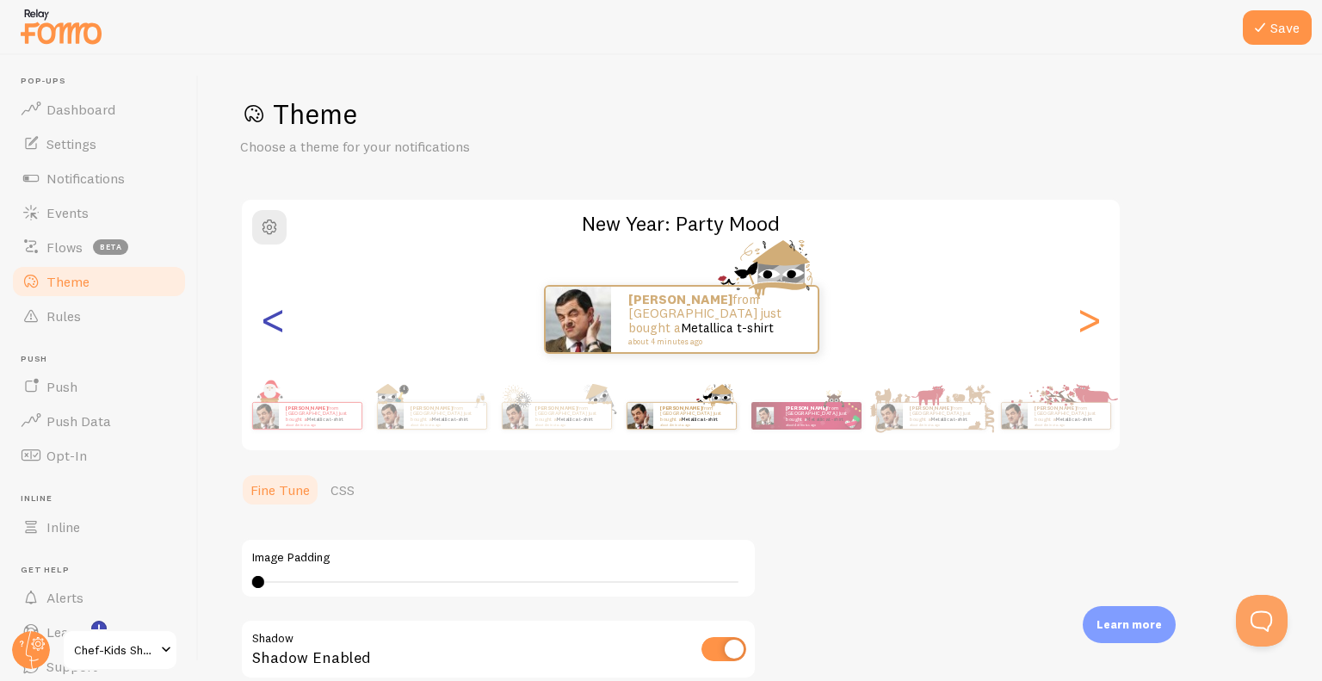
click at [283, 323] on div "<" at bounding box center [272, 319] width 21 height 124
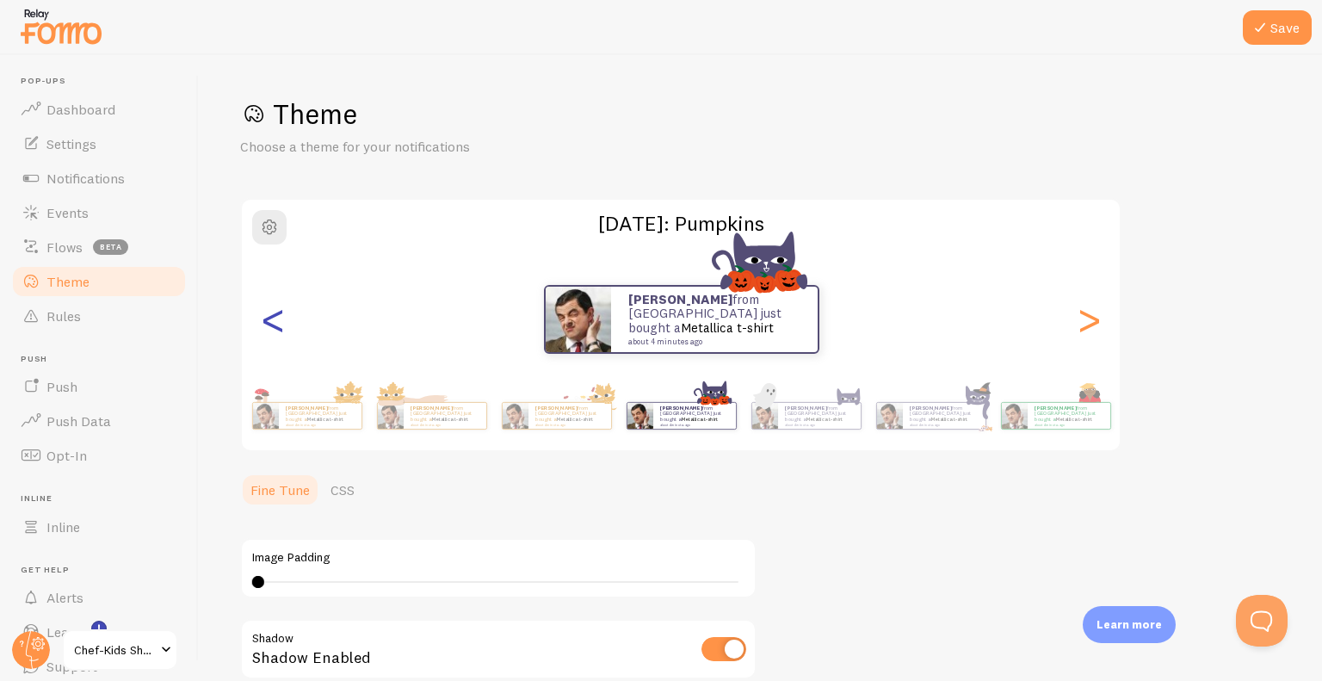
click at [283, 323] on div "<" at bounding box center [272, 319] width 21 height 124
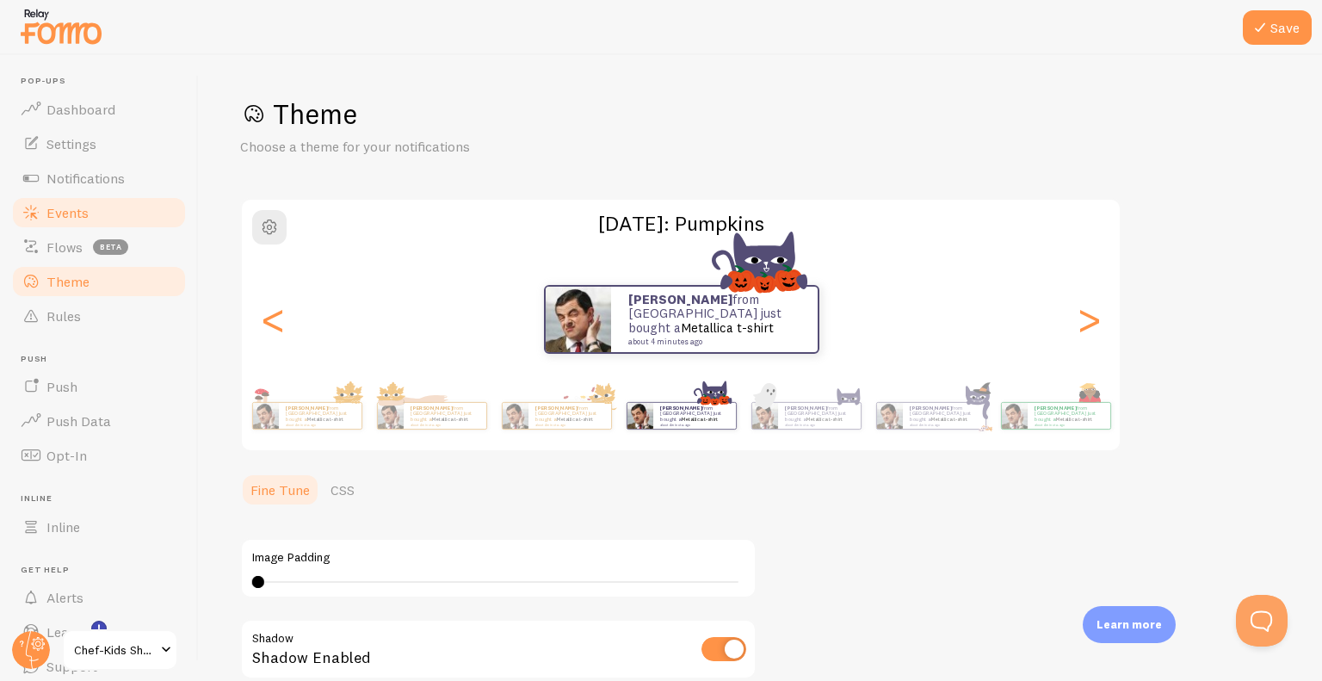
click at [277, 326] on div "<" at bounding box center [272, 319] width 21 height 124
click at [80, 211] on span "Events" at bounding box center [67, 212] width 42 height 17
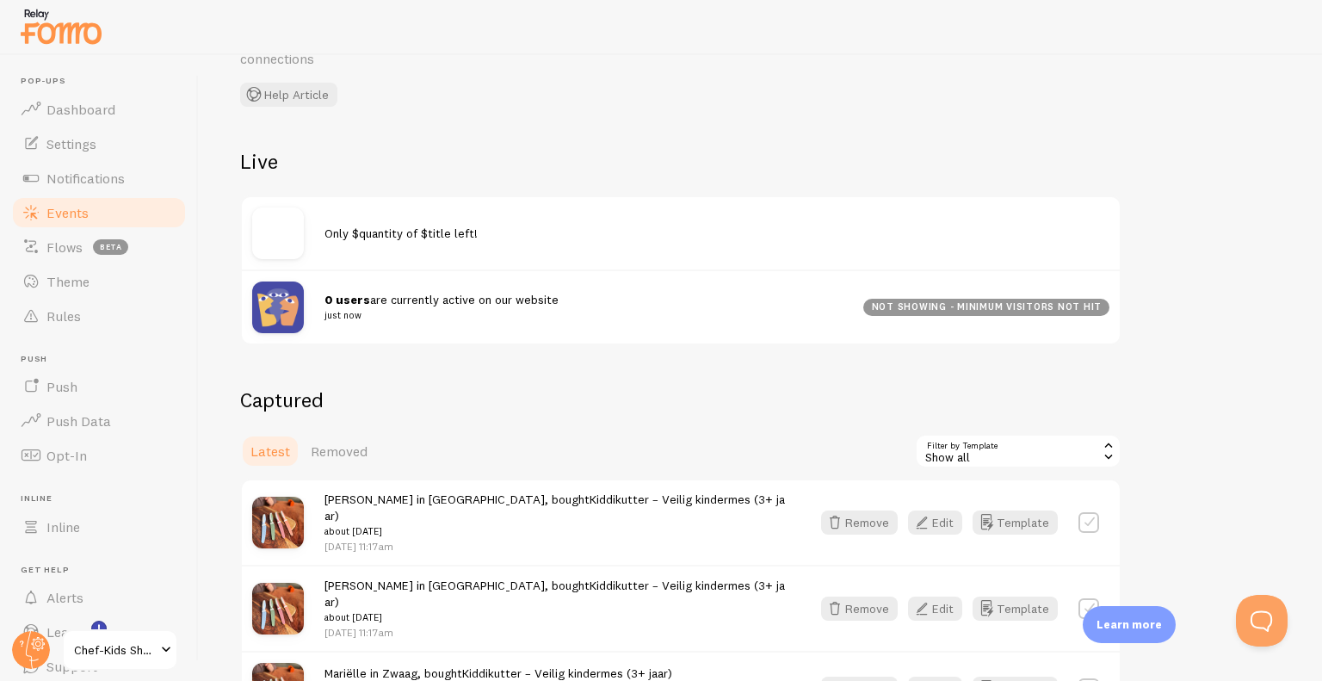
scroll to position [109, 0]
click at [427, 300] on span "0 users are currently active on our website just now" at bounding box center [583, 306] width 518 height 32
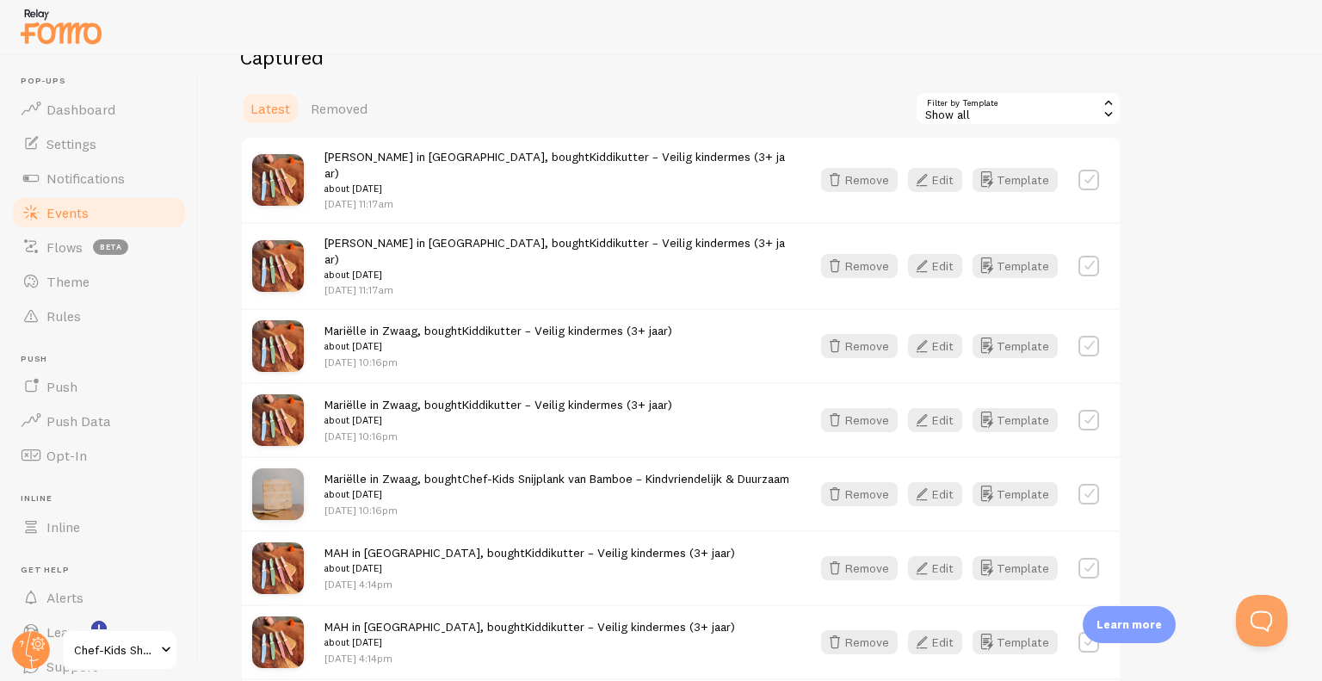
scroll to position [445, 0]
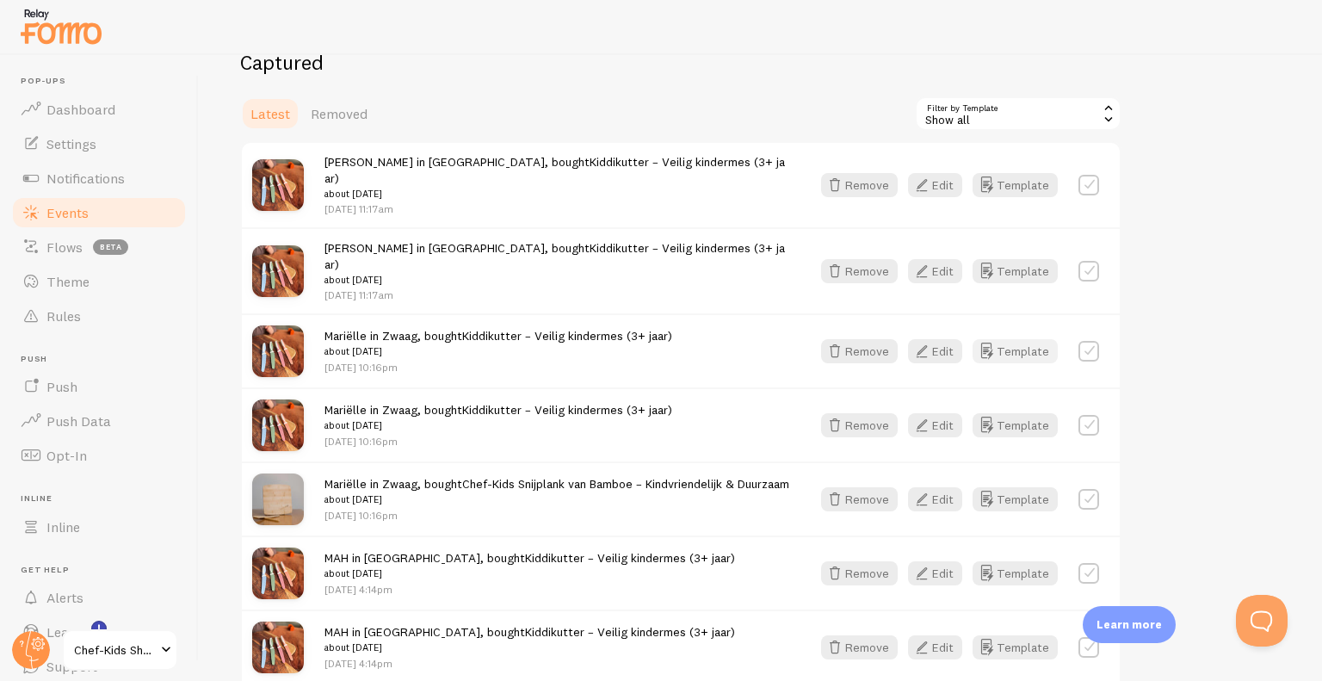
click at [1030, 339] on button "Template" at bounding box center [1014, 351] width 85 height 24
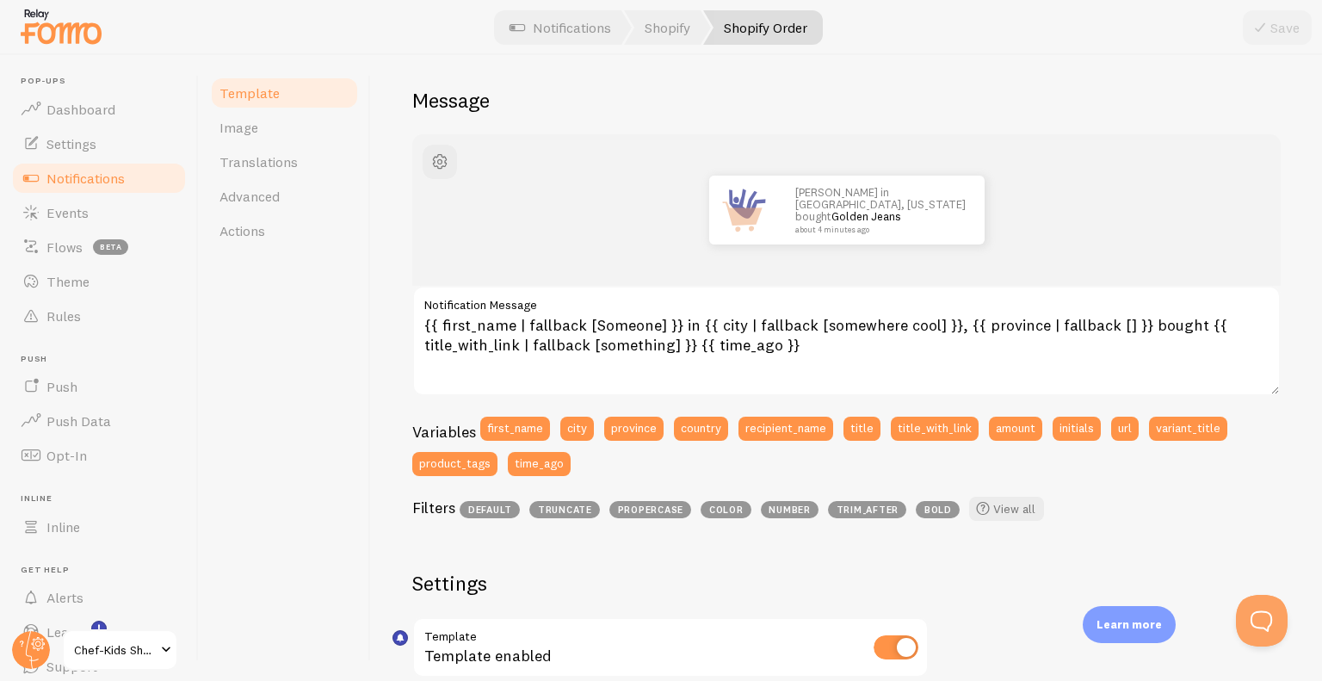
scroll to position [110, 0]
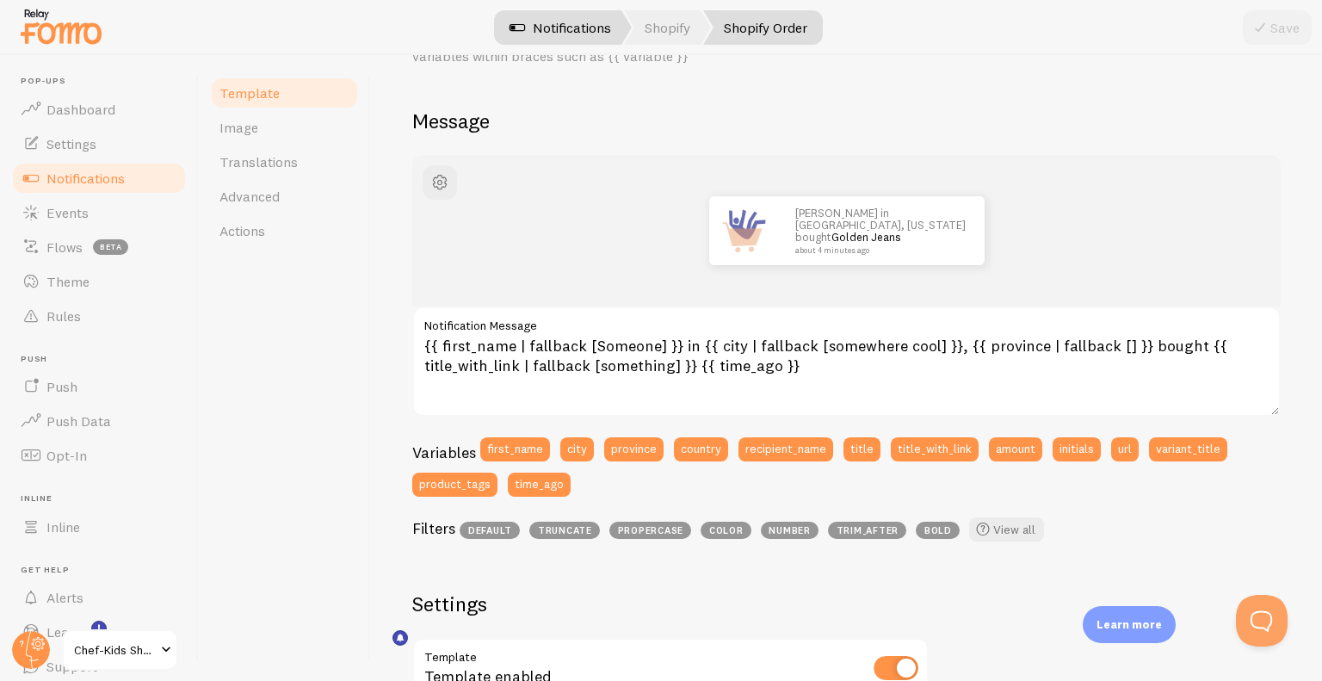
click at [558, 24] on link "Notifications" at bounding box center [560, 27] width 143 height 34
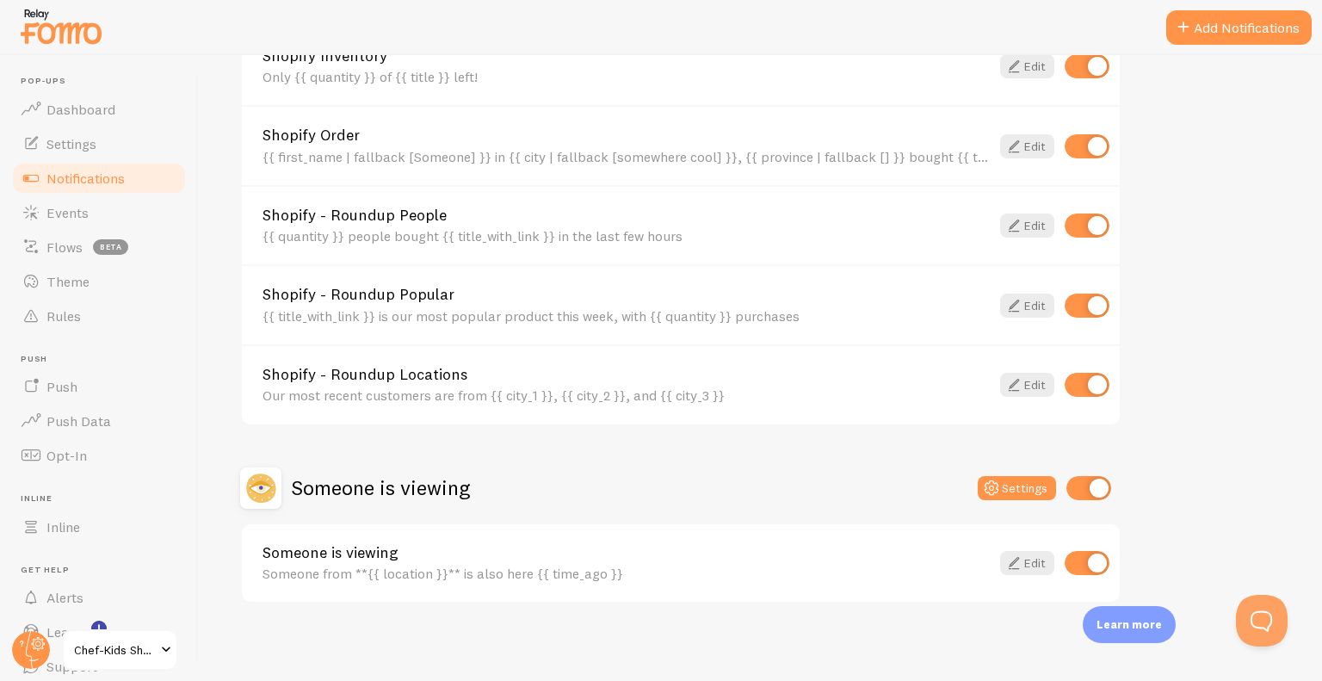
scroll to position [699, 0]
click at [1032, 565] on link "Edit" at bounding box center [1027, 564] width 54 height 24
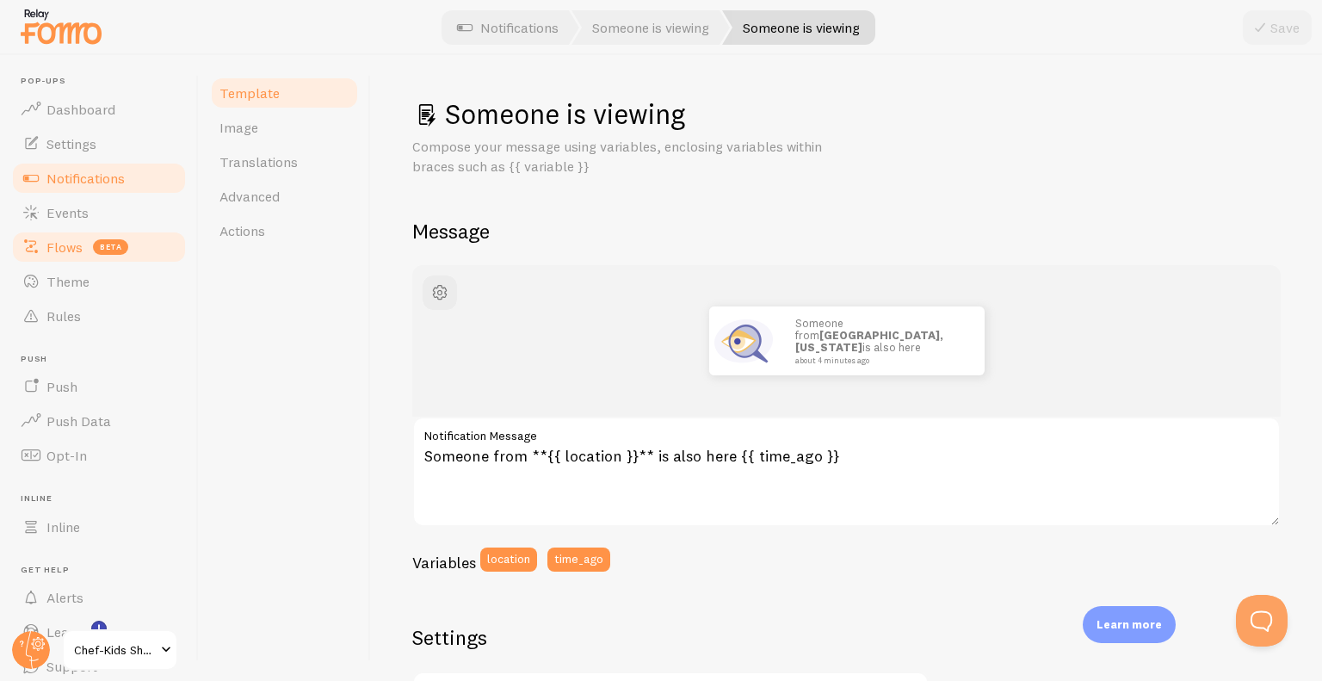
click at [76, 244] on span "Flows" at bounding box center [64, 246] width 36 height 17
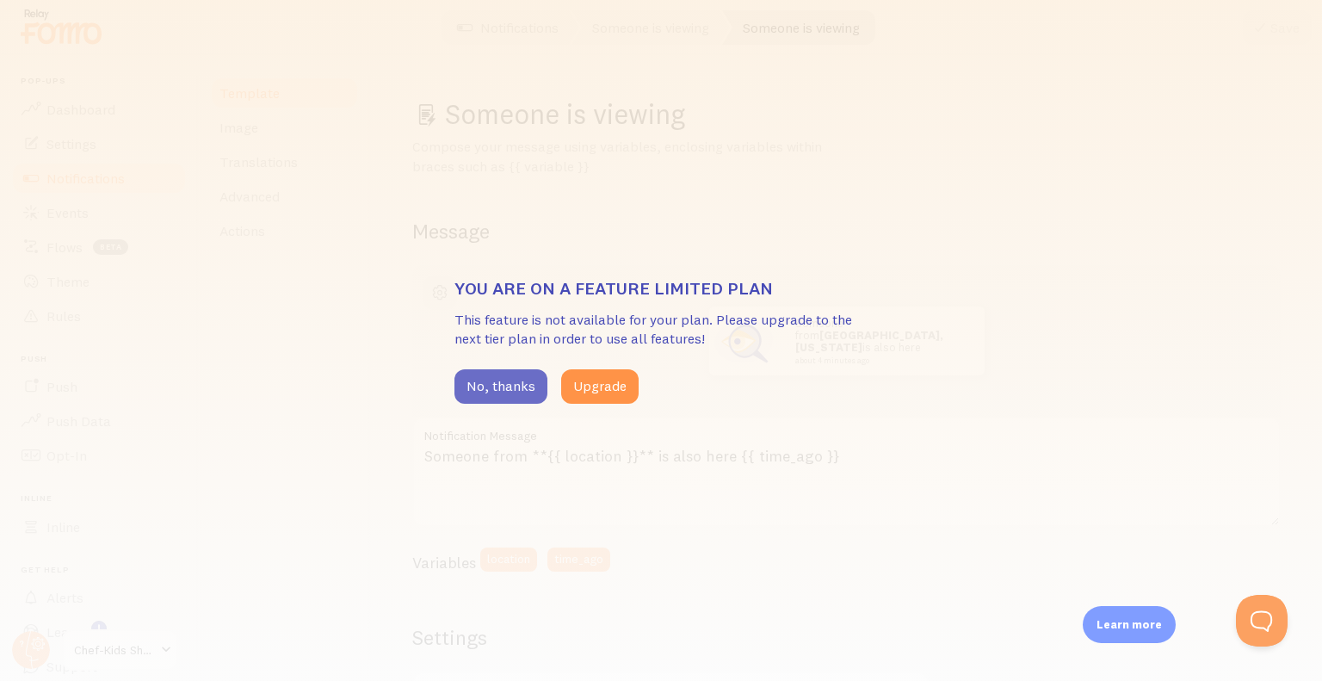
click at [480, 385] on button "No, thanks" at bounding box center [500, 386] width 93 height 34
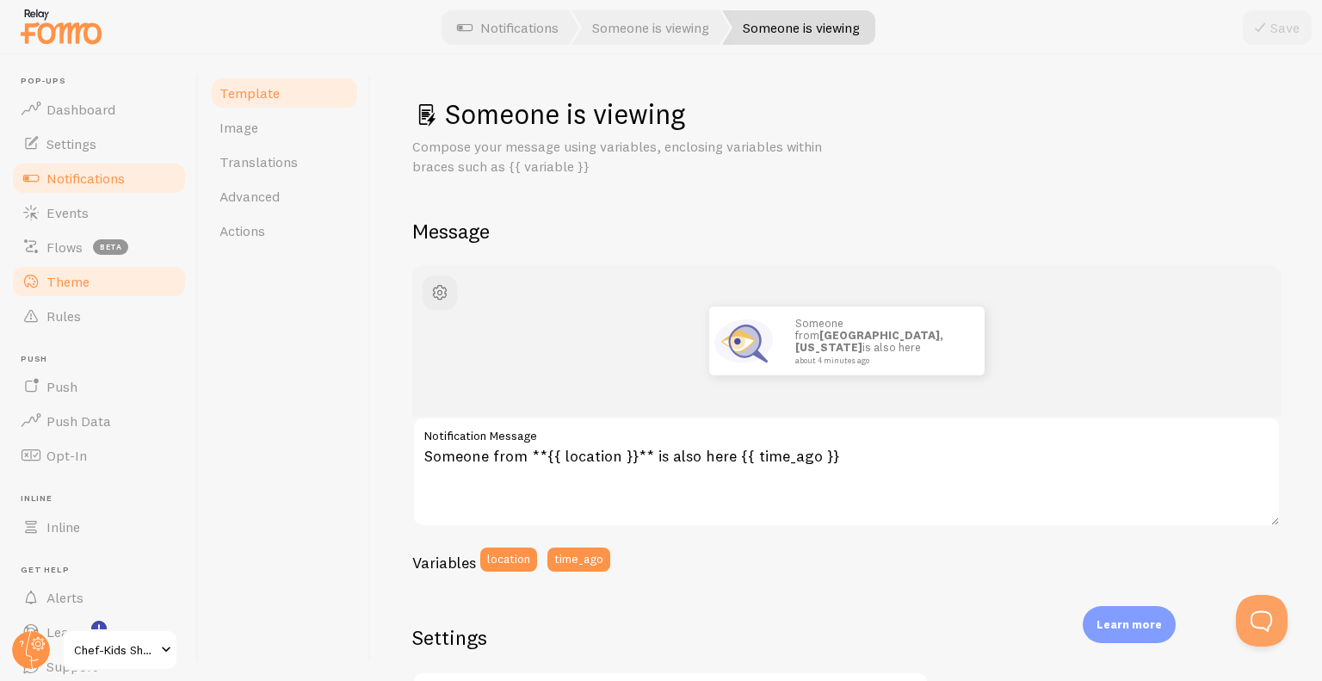
click at [82, 268] on link "Theme" at bounding box center [98, 281] width 177 height 34
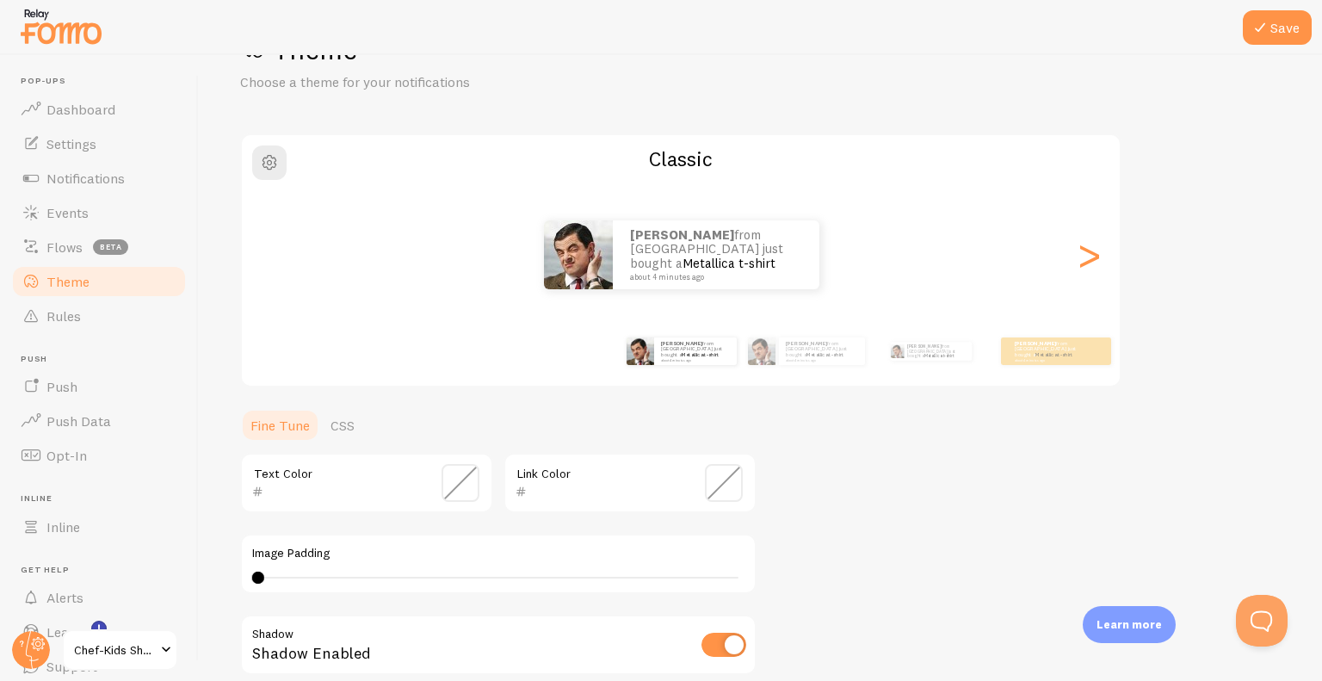
scroll to position [313, 0]
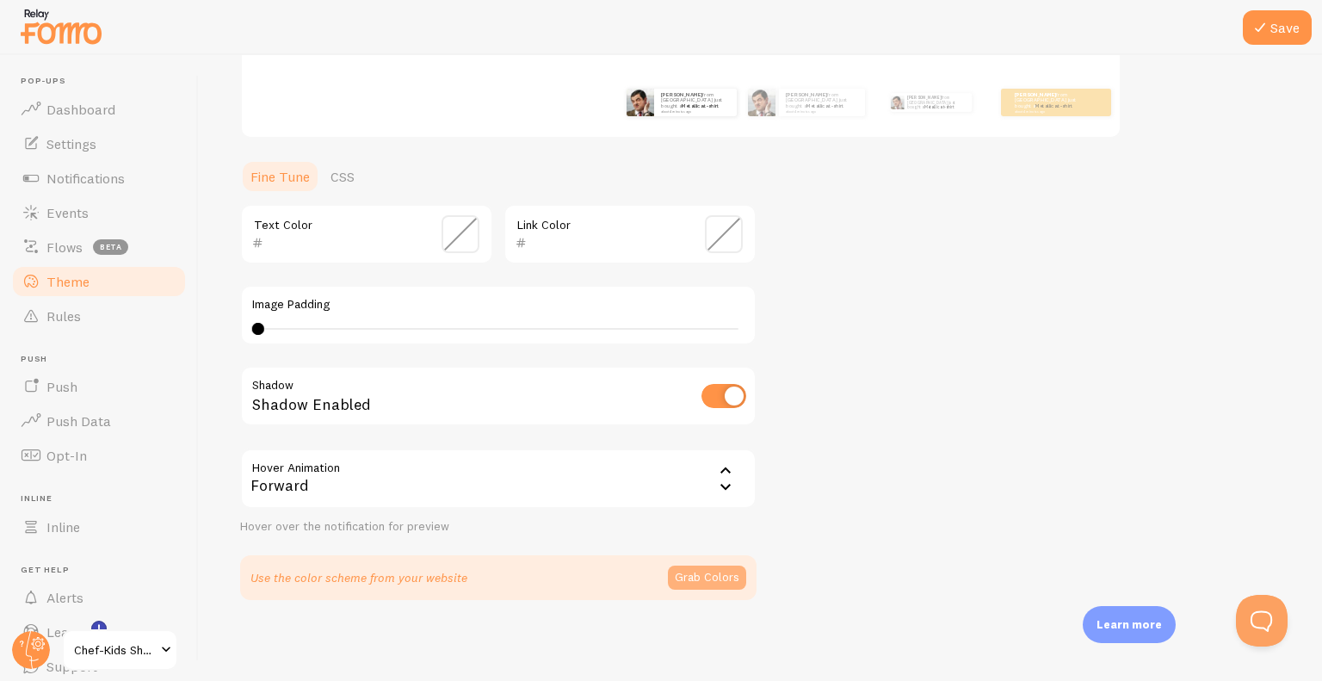
click at [700, 571] on button "Grab Colors" at bounding box center [707, 577] width 78 height 24
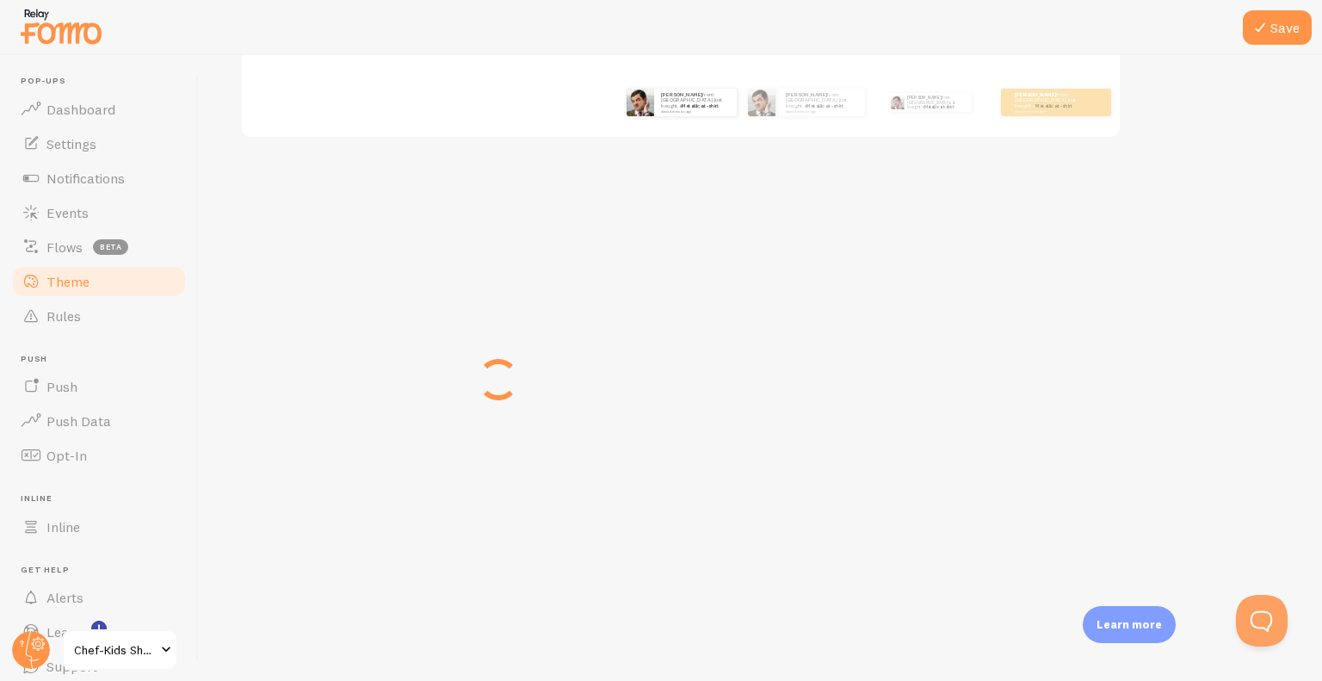
scroll to position [306, 0]
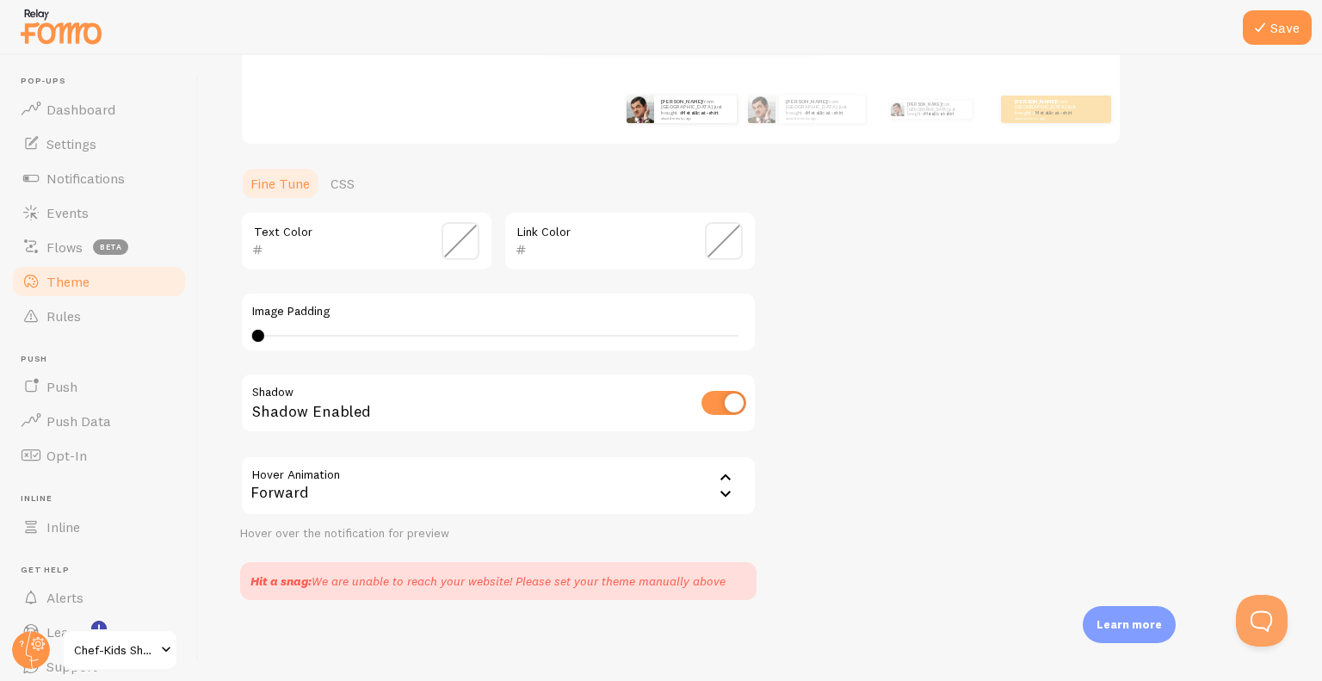
click at [737, 246] on span at bounding box center [724, 241] width 38 height 38
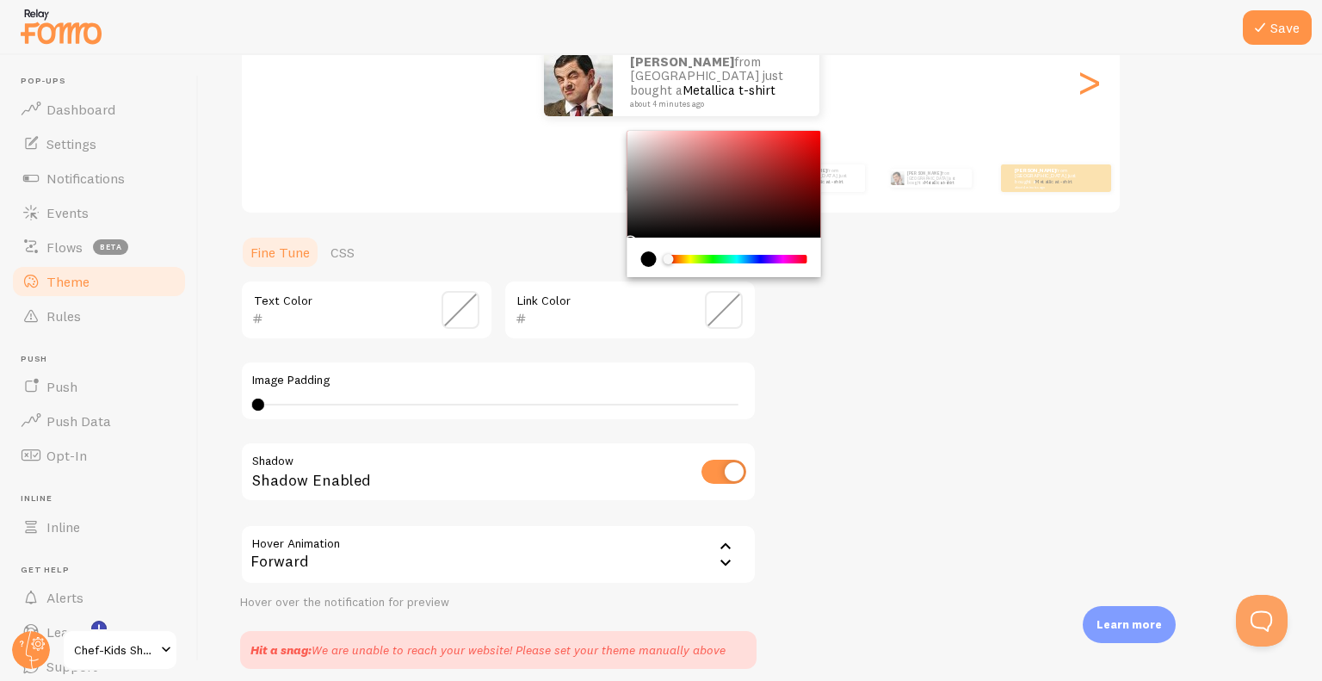
scroll to position [225, 0]
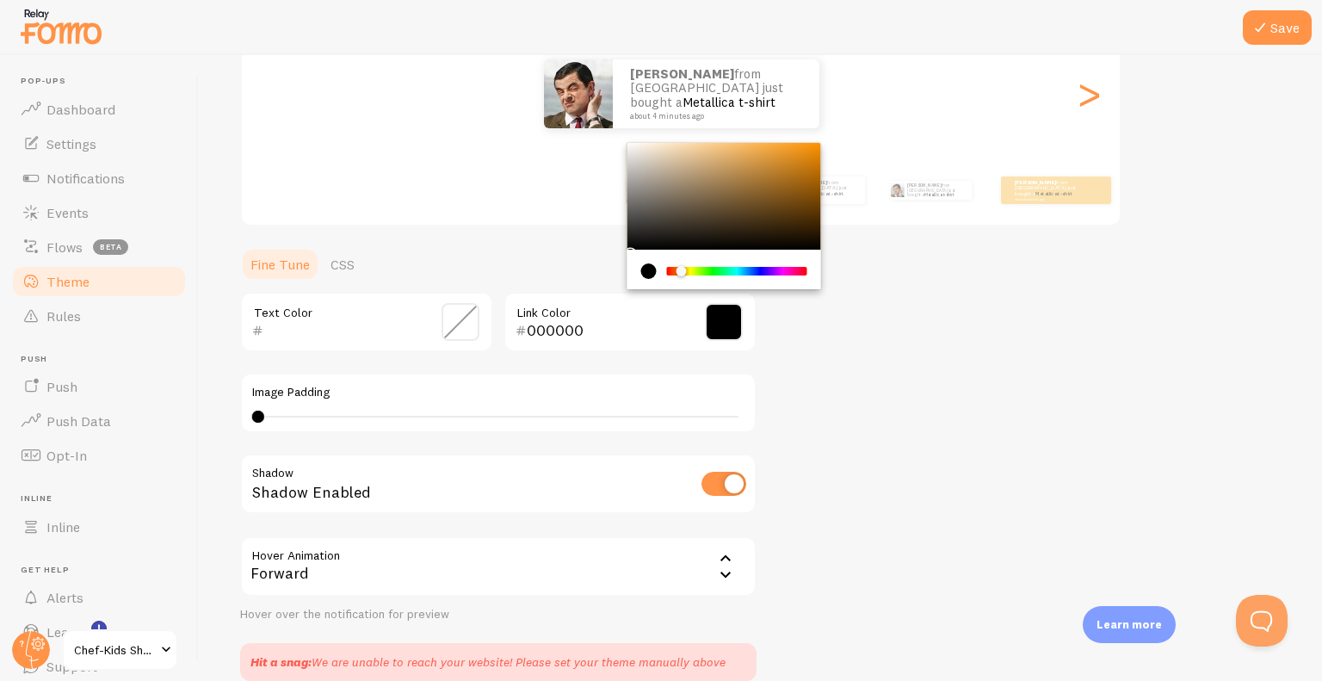
click at [682, 269] on div "Chrome color picker" at bounding box center [737, 271] width 137 height 9
click at [684, 269] on div "Chrome color picker" at bounding box center [684, 271] width 10 height 10
drag, startPoint x: 763, startPoint y: 162, endPoint x: 787, endPoint y: 165, distance: 23.5
click at [787, 165] on div "Chrome color picker" at bounding box center [724, 196] width 194 height 107
click at [681, 273] on div "Chrome color picker" at bounding box center [681, 271] width 10 height 10
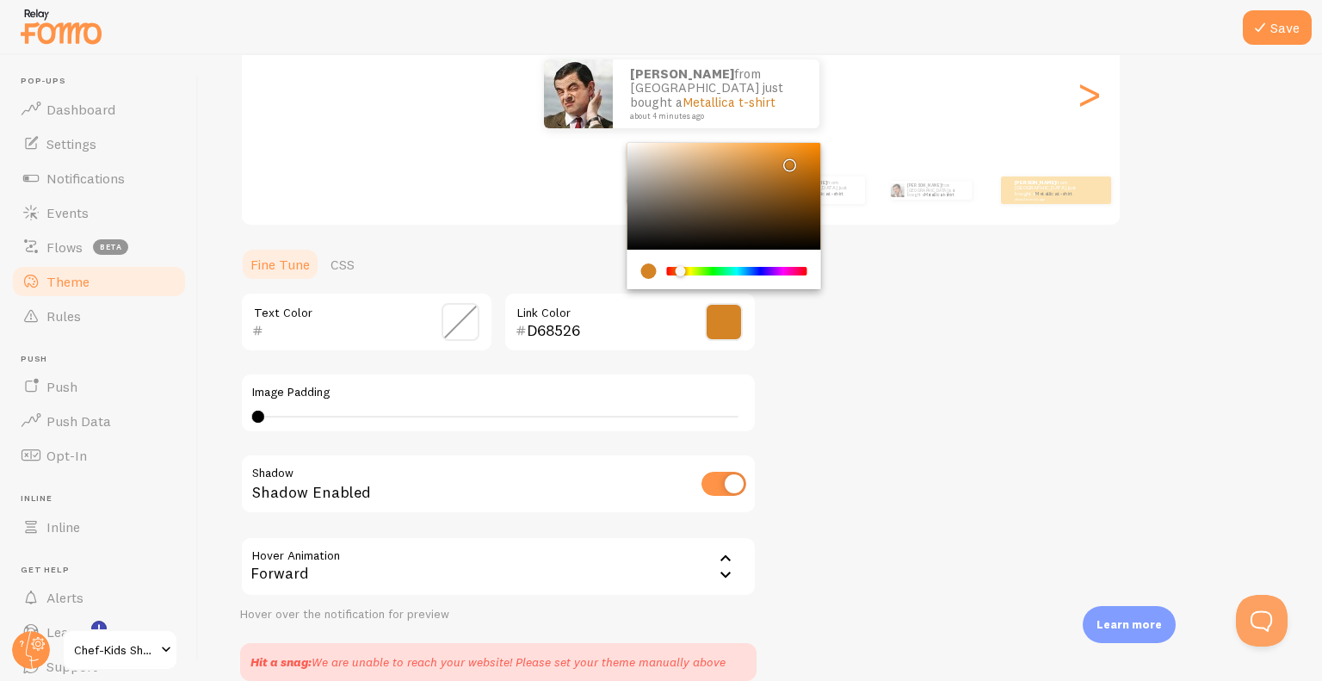
type input "D68425"
click at [787, 159] on div "Chrome color picker" at bounding box center [724, 196] width 194 height 107
click at [453, 322] on span at bounding box center [460, 322] width 38 height 38
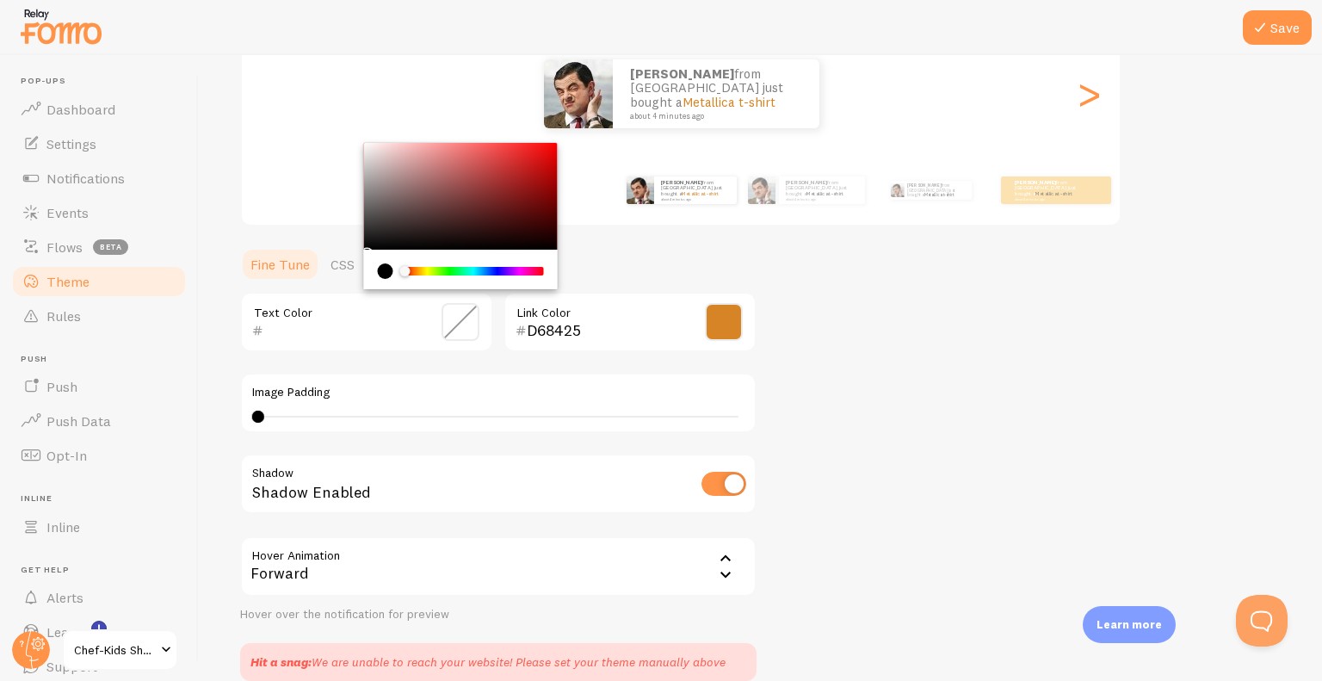
click at [949, 337] on div "Theme Choose a theme for your notifications Classic [PERSON_NAME] from [GEOGRAP…" at bounding box center [760, 276] width 1040 height 810
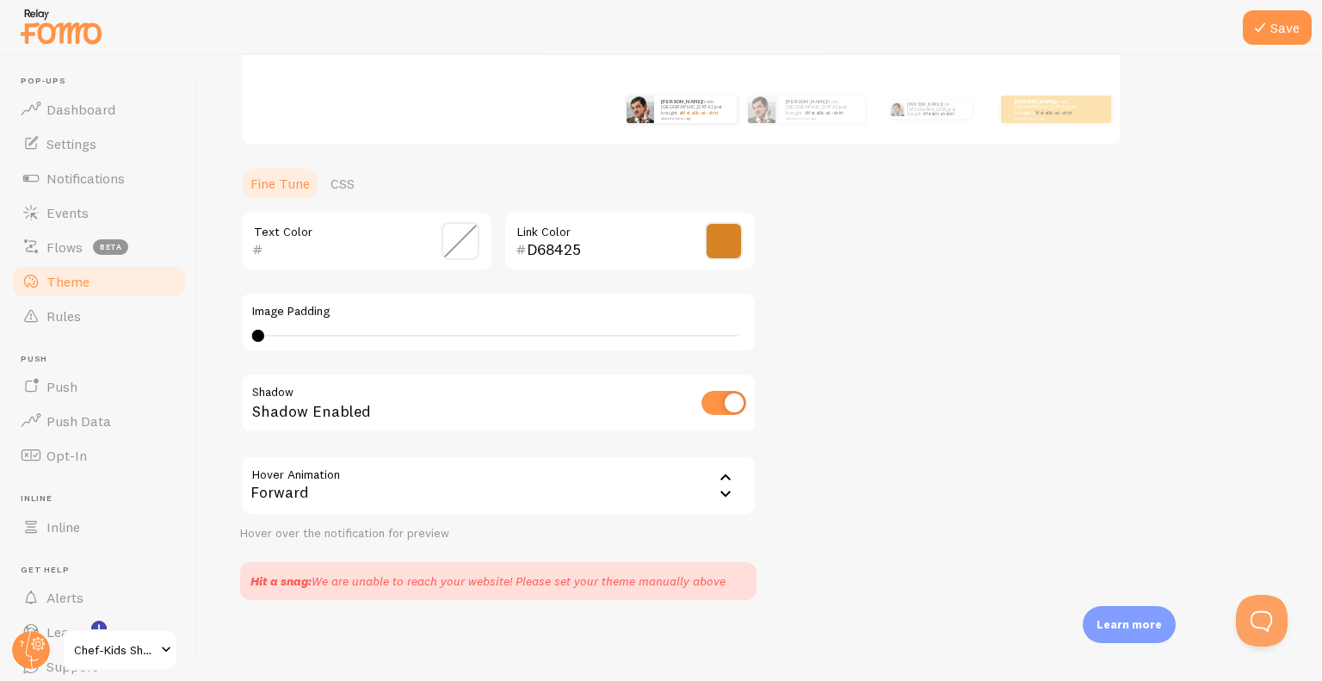
scroll to position [196, 0]
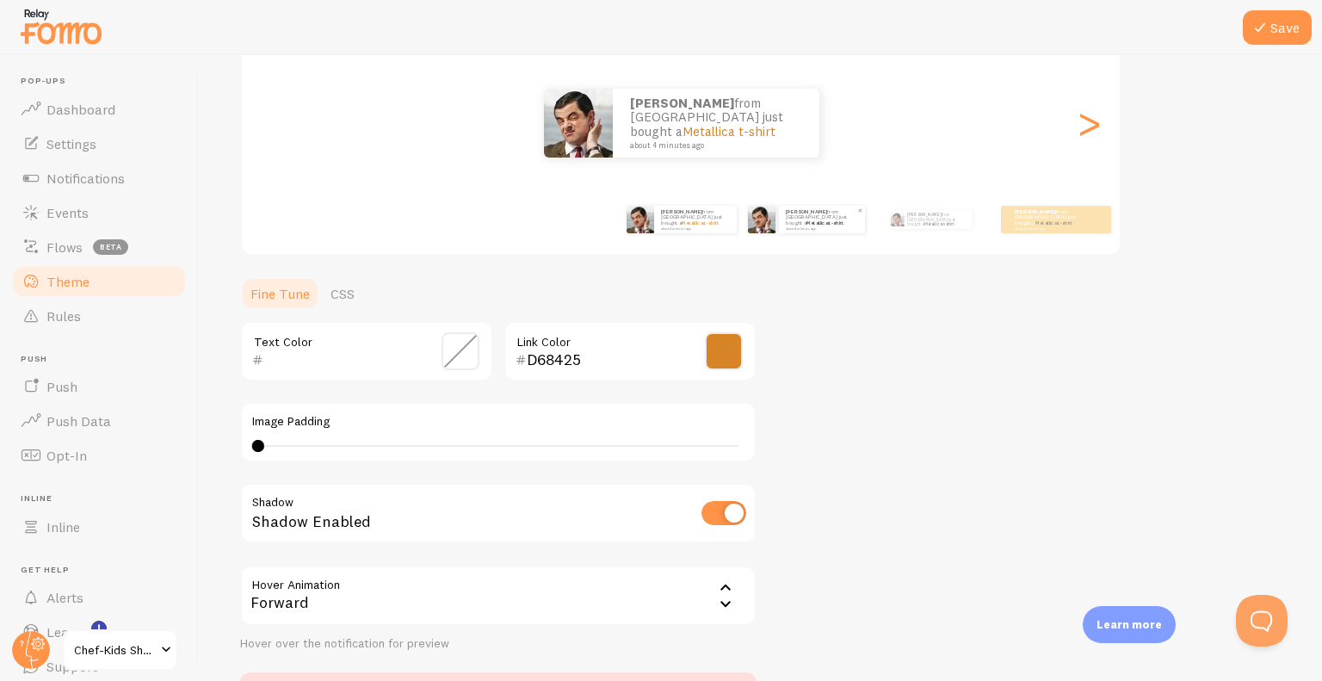
click at [817, 231] on div "[PERSON_NAME] from [GEOGRAPHIC_DATA] just bought a Metallica t-shirt about 4 mi…" at bounding box center [822, 220] width 86 height 28
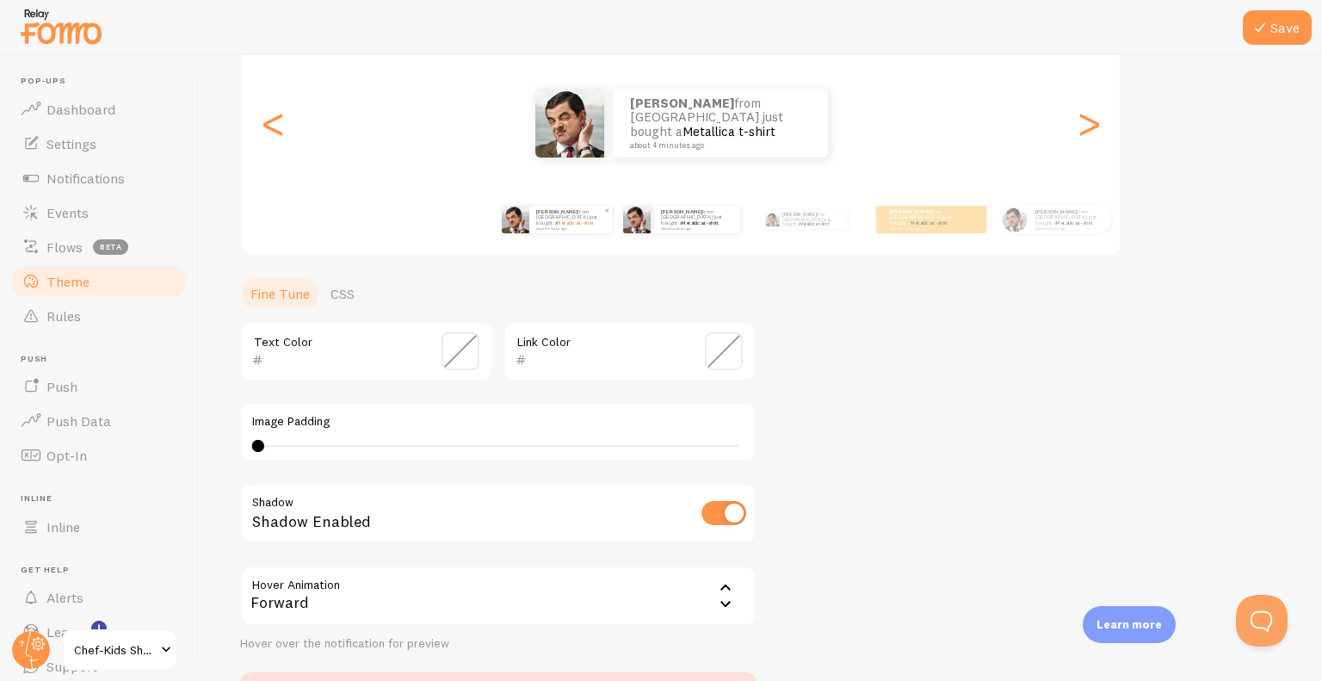
click at [579, 226] on small "about 4 minutes ago" at bounding box center [569, 227] width 67 height 3
type input "D68425"
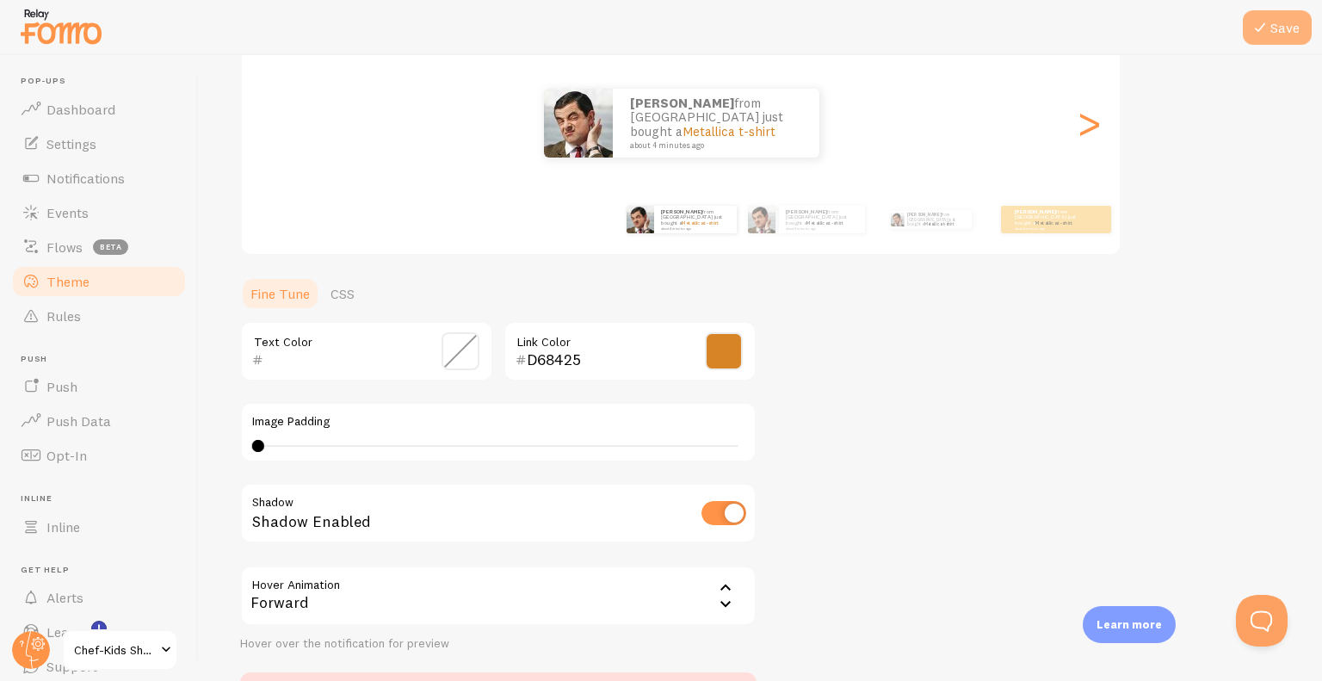
click at [1276, 31] on button "Save" at bounding box center [1277, 27] width 69 height 34
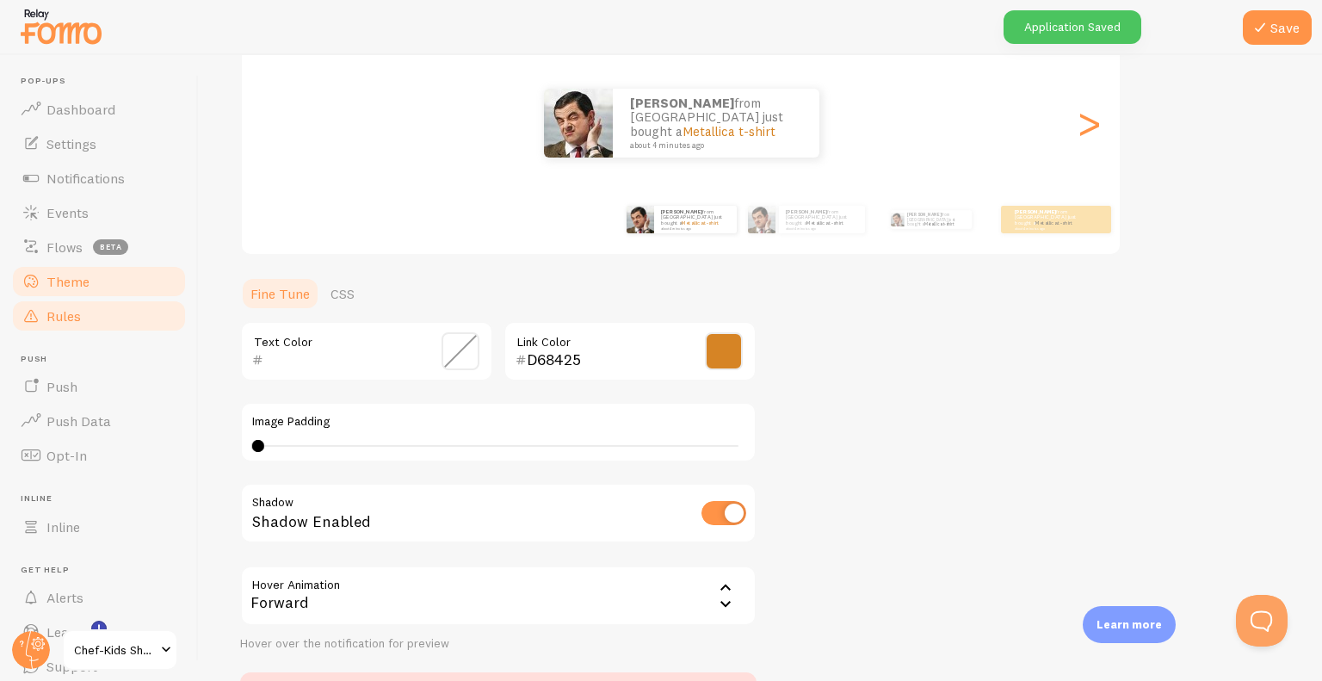
click at [71, 327] on link "Rules" at bounding box center [98, 316] width 177 height 34
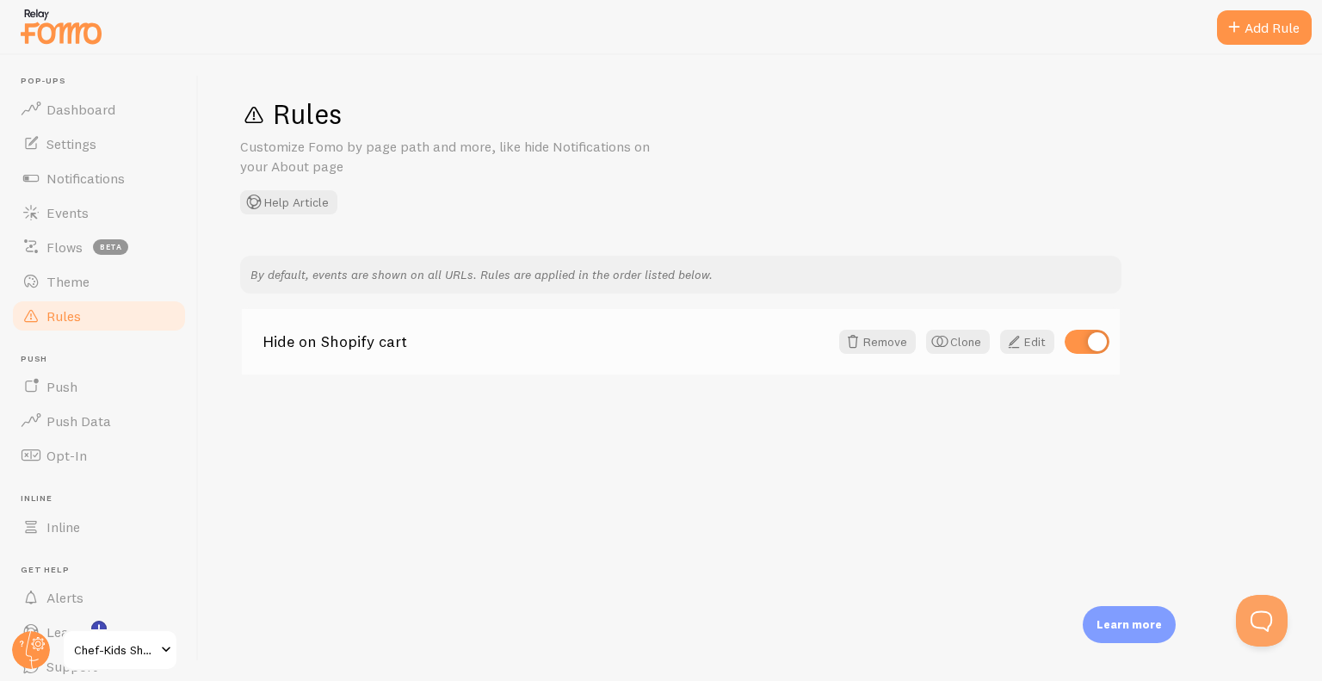
click at [451, 354] on div "Hide on Shopify cart Remove Clone Edit" at bounding box center [681, 341] width 878 height 65
click at [98, 179] on span "Notifications" at bounding box center [85, 178] width 78 height 17
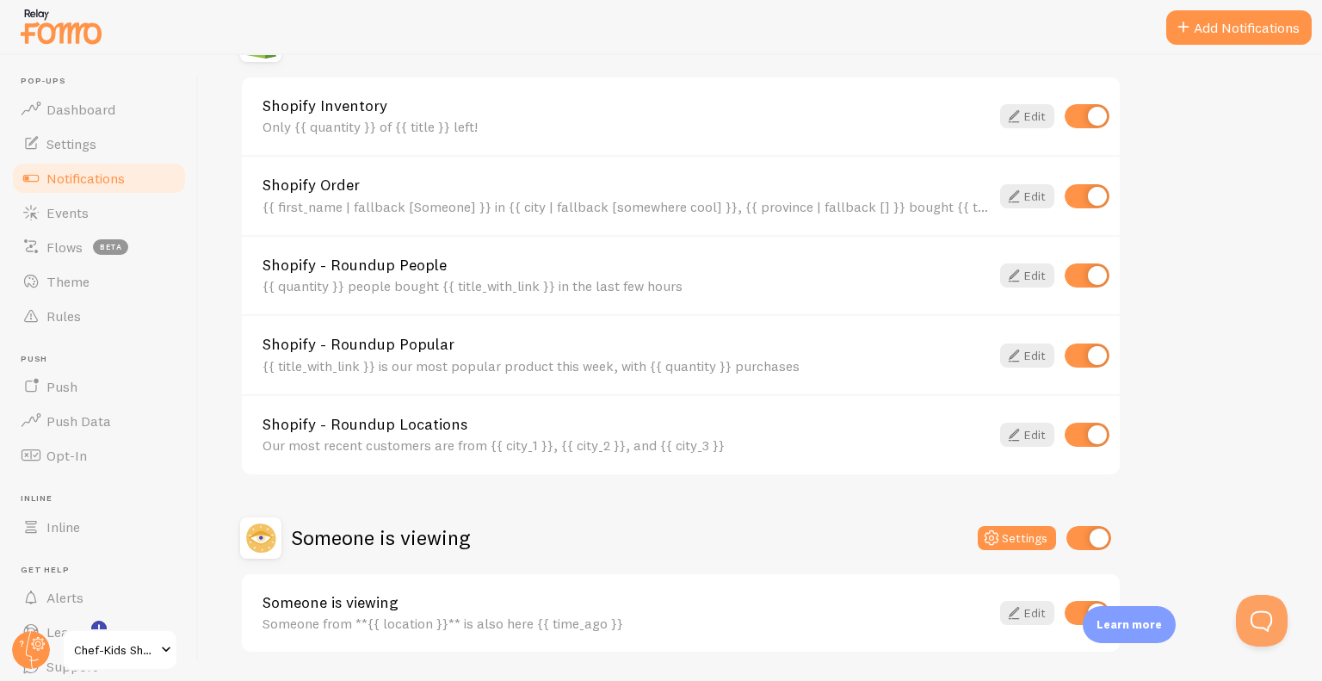
scroll to position [651, 0]
click at [589, 595] on link "Someone is viewing" at bounding box center [625, 601] width 727 height 15
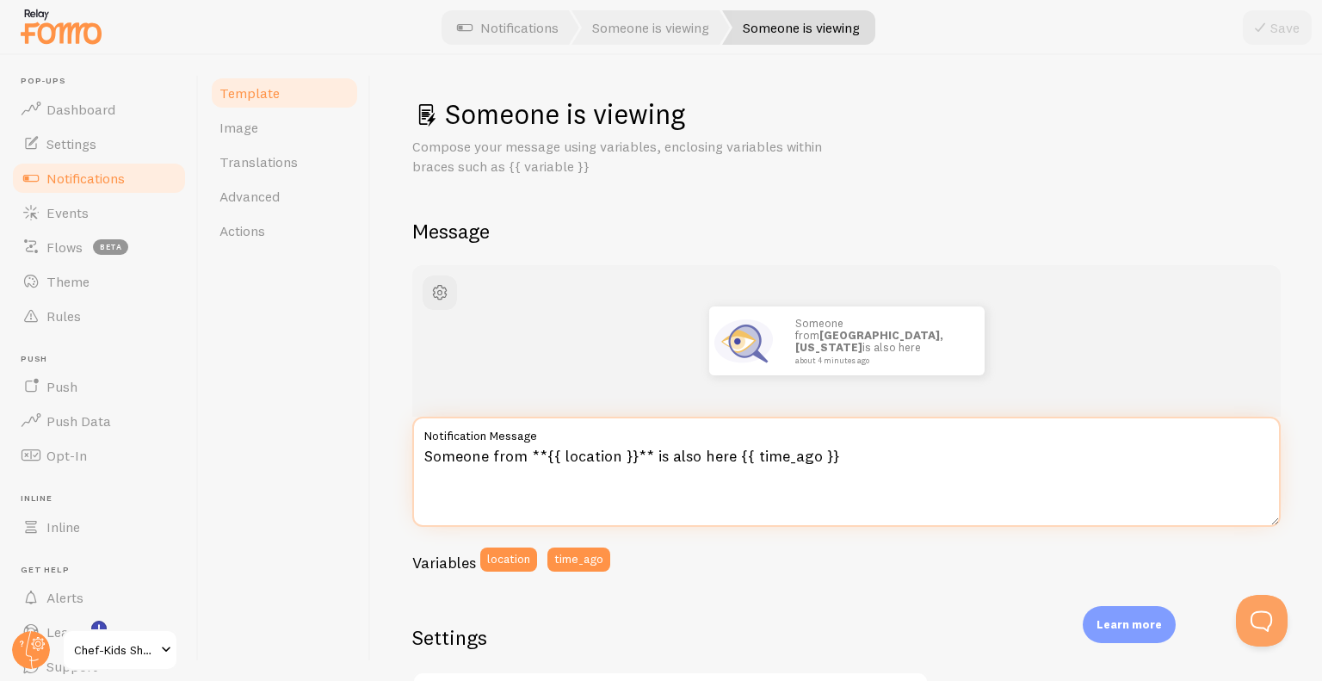
click at [521, 459] on textarea "Someone from **{{ location }}** is also here {{ time_ago }}" at bounding box center [846, 471] width 868 height 110
click at [699, 459] on textarea "Iemand uit **{{ location }}** is also here {{ time_ago }}" at bounding box center [846, 471] width 868 height 110
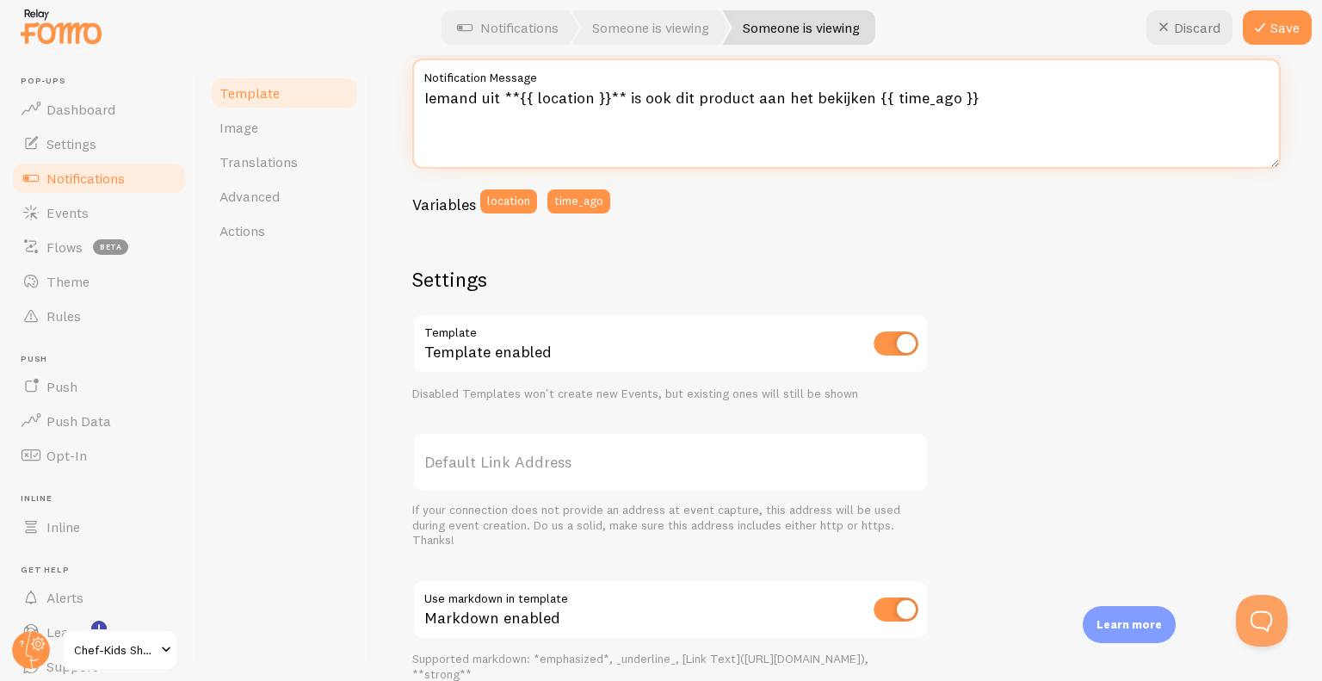
scroll to position [561, 0]
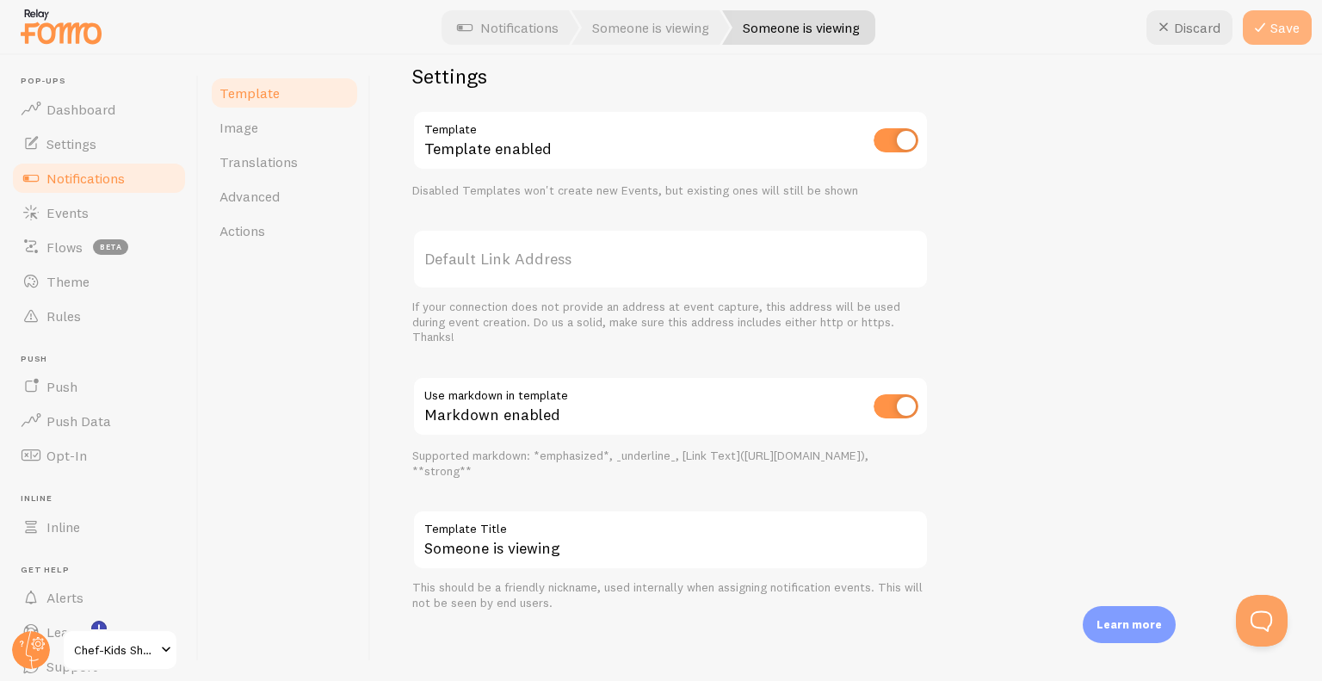
type textarea "Iemand uit **{{ location }}** is ook dit product aan het bekijken {{ time_ago }}"
click at [1276, 33] on button "Save" at bounding box center [1277, 27] width 69 height 34
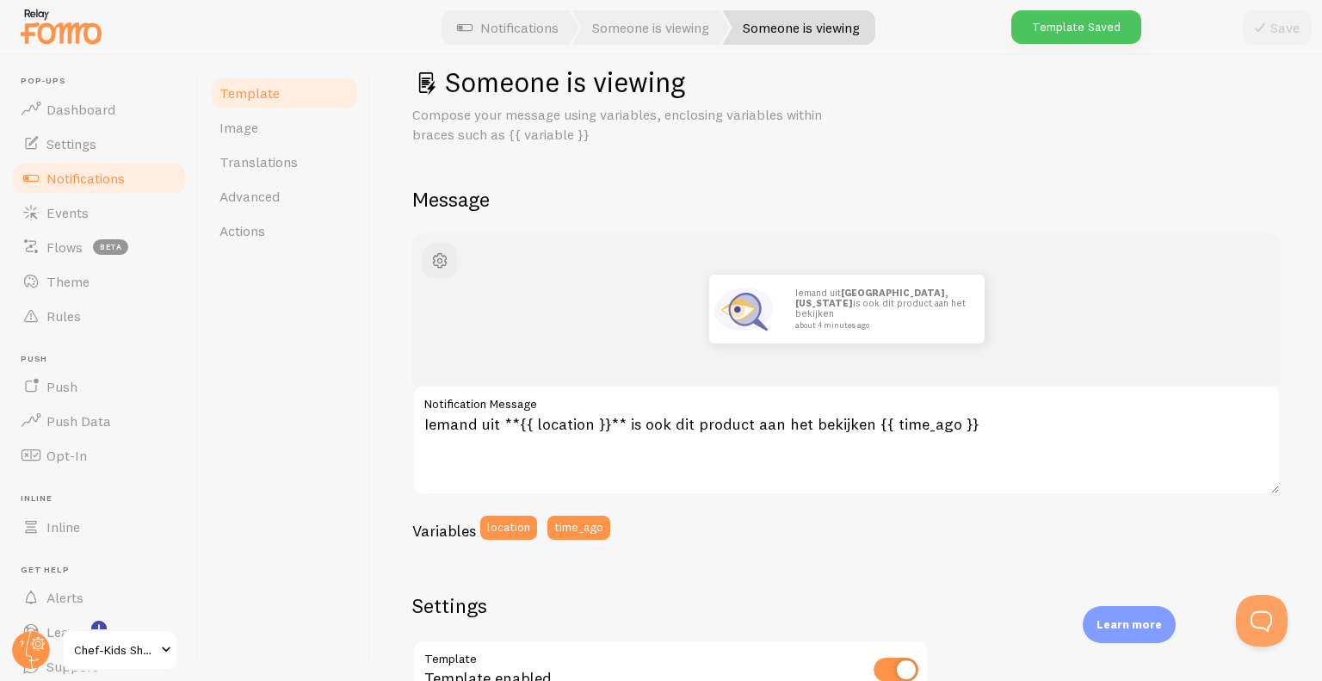
scroll to position [0, 0]
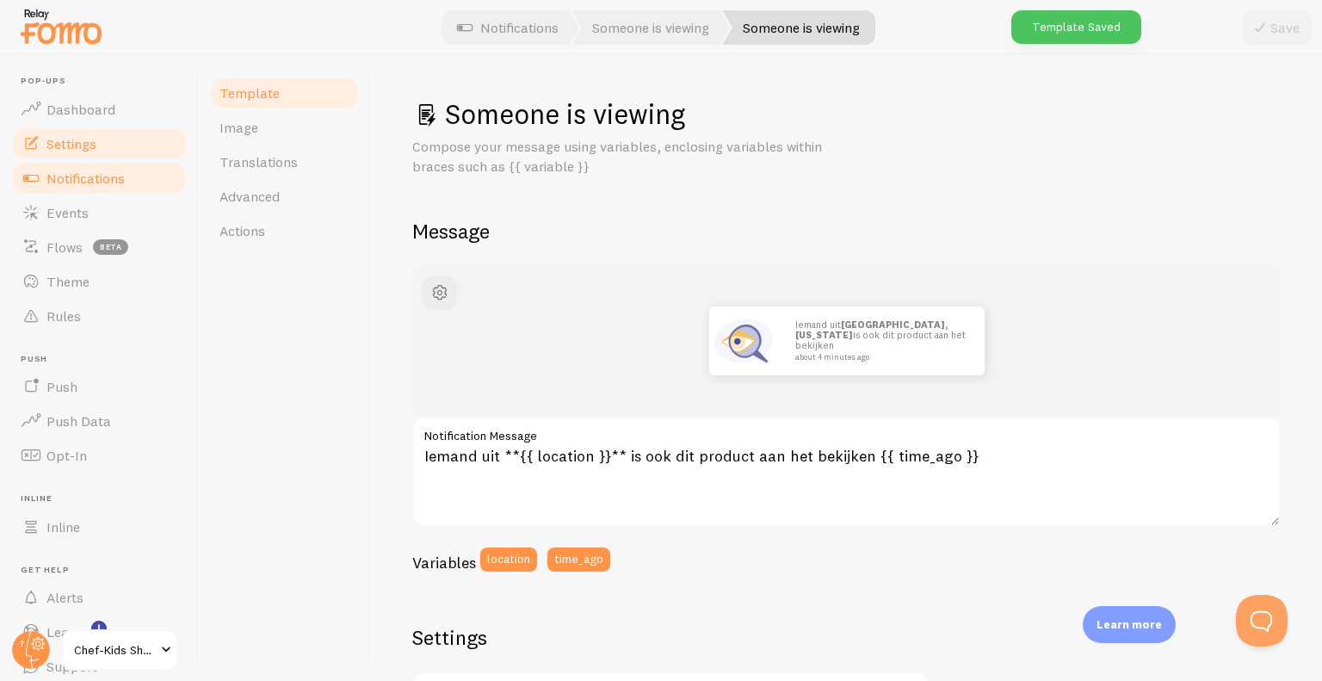
click at [101, 147] on link "Settings" at bounding box center [98, 143] width 177 height 34
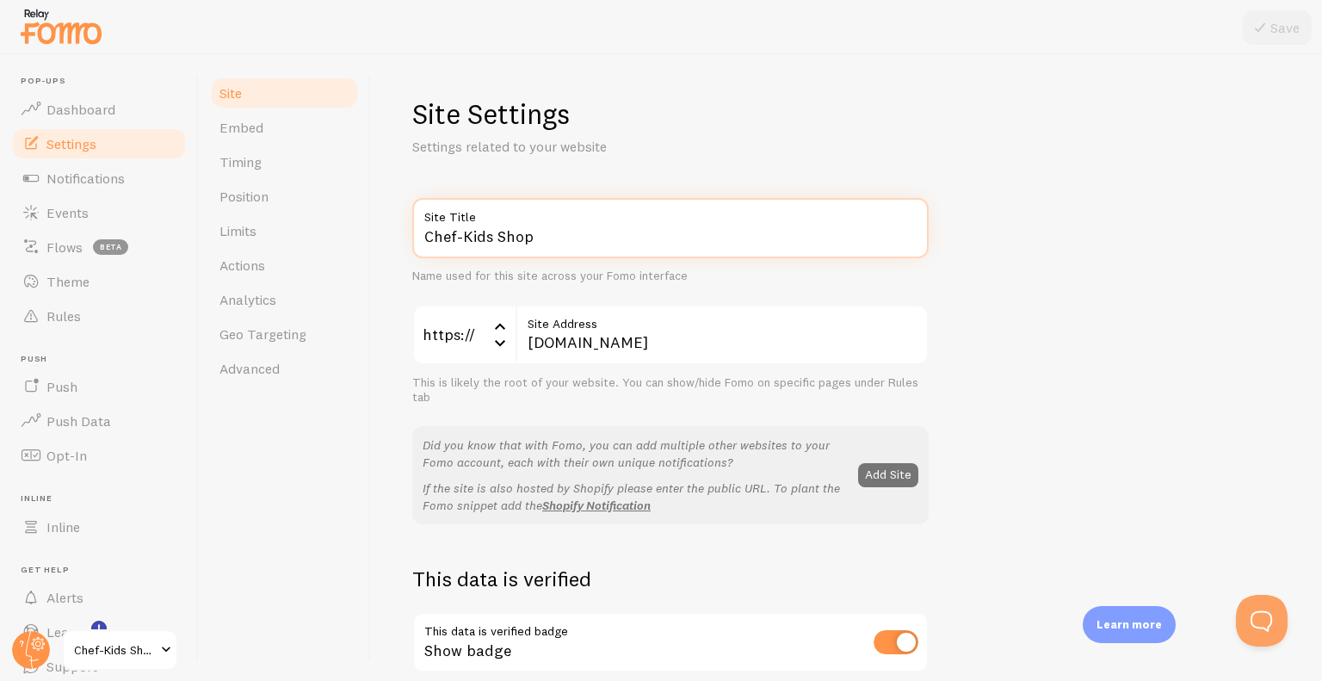
click at [552, 226] on input "Chef-Kids Shop" at bounding box center [670, 228] width 516 height 60
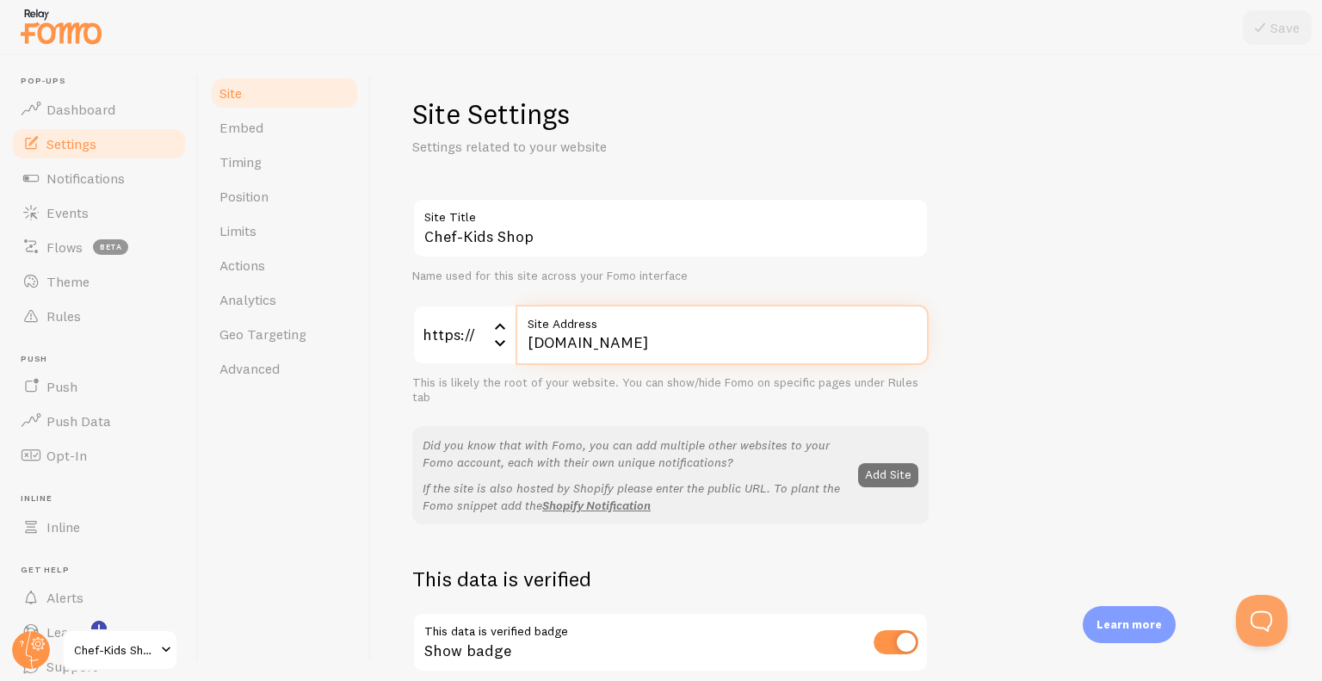
click at [685, 347] on input "[DOMAIN_NAME]" at bounding box center [721, 335] width 413 height 60
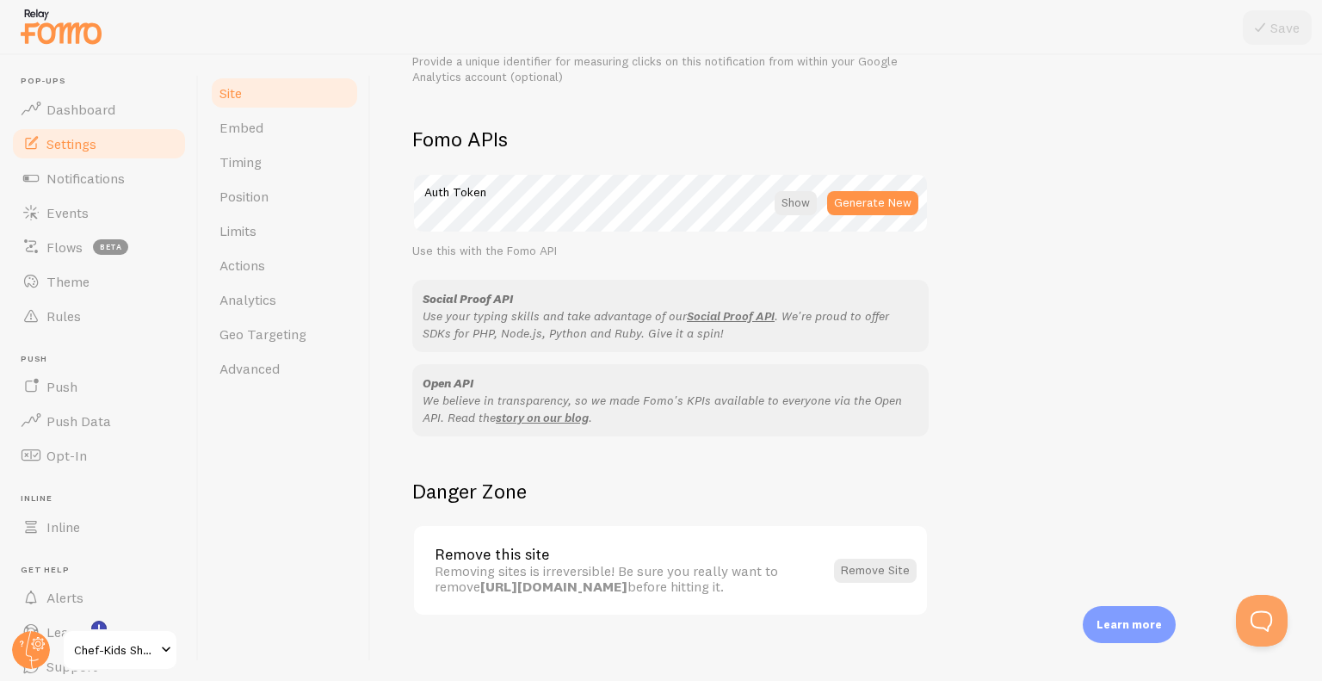
scroll to position [942, 0]
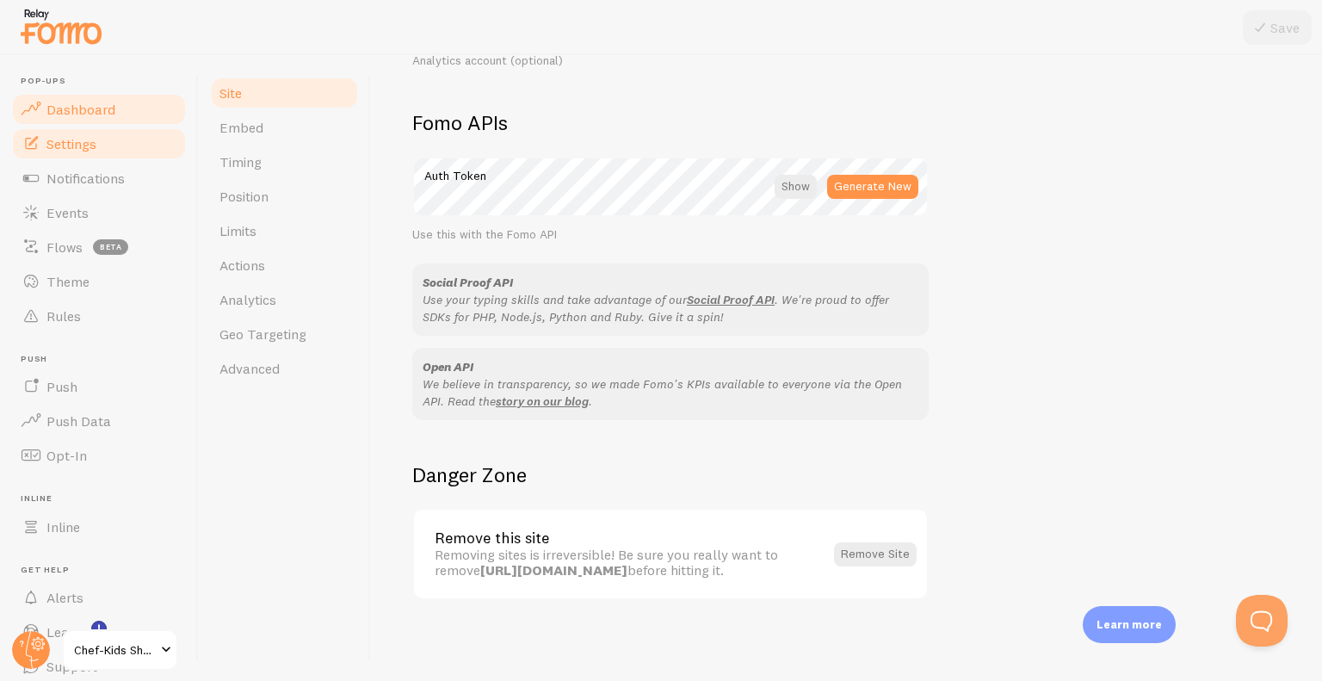
click at [86, 106] on span "Dashboard" at bounding box center [80, 109] width 69 height 17
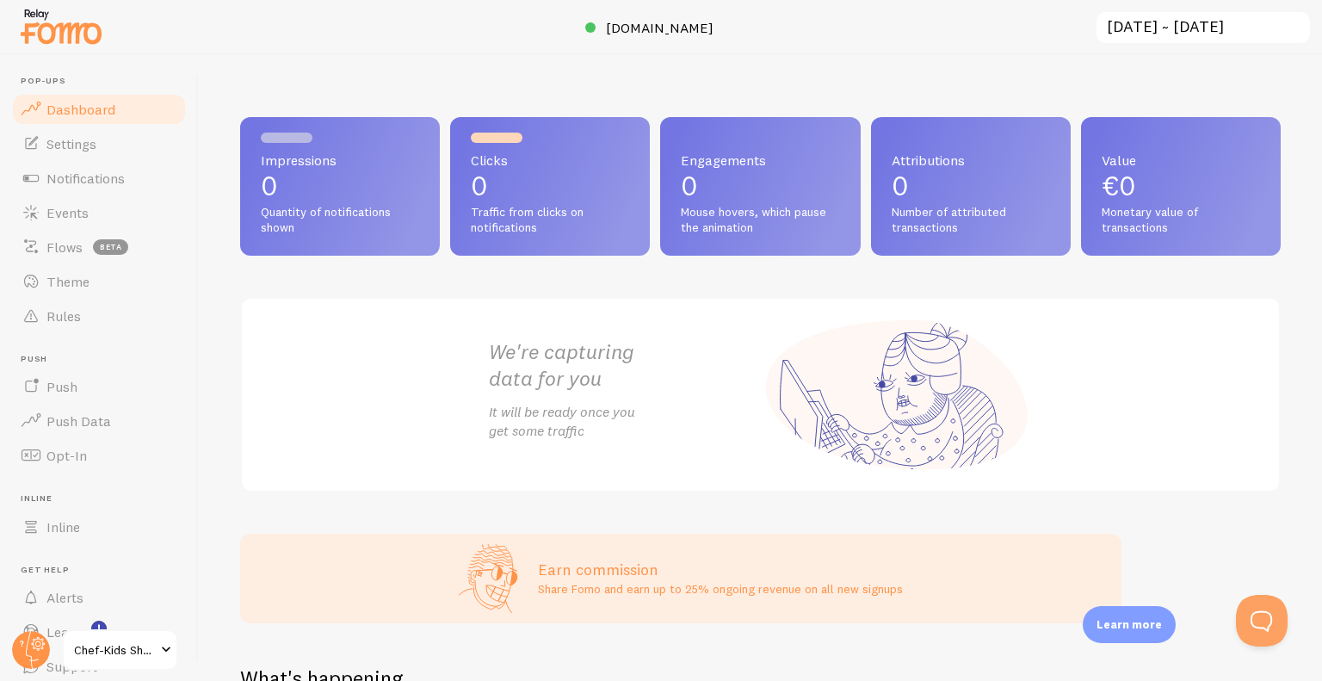
scroll to position [34, 0]
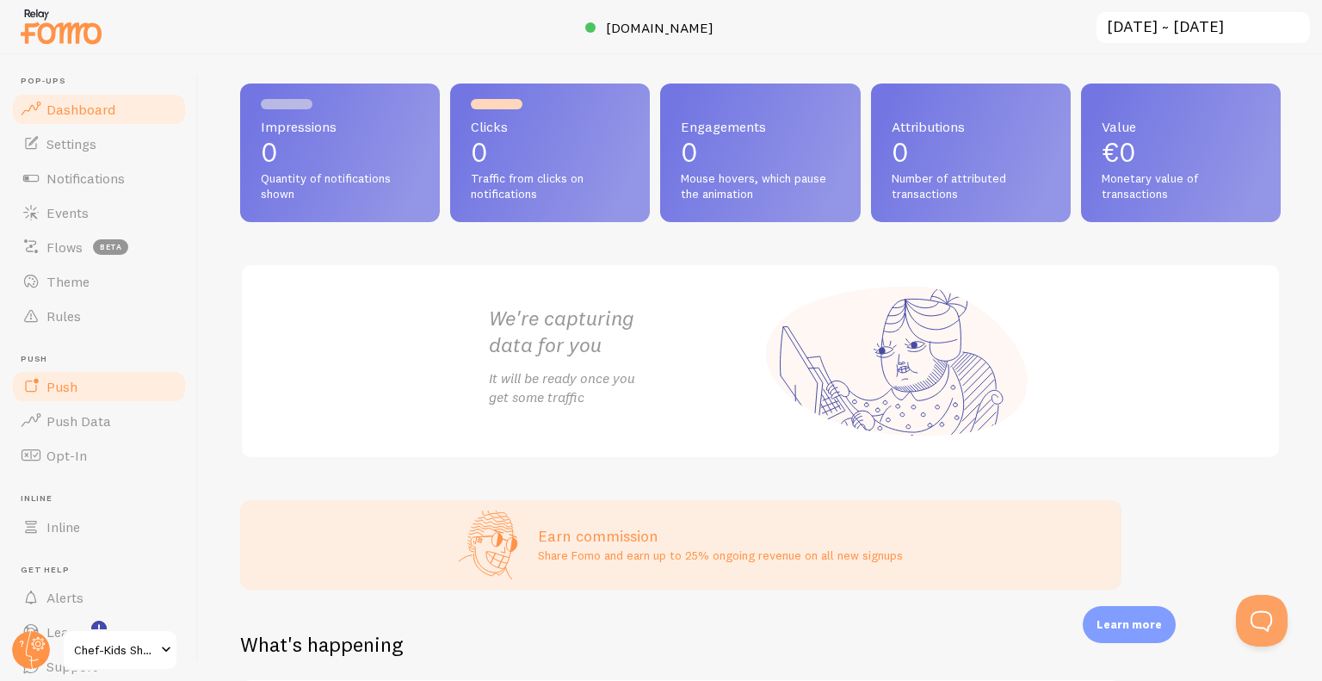
click at [86, 394] on link "Push" at bounding box center [98, 386] width 177 height 34
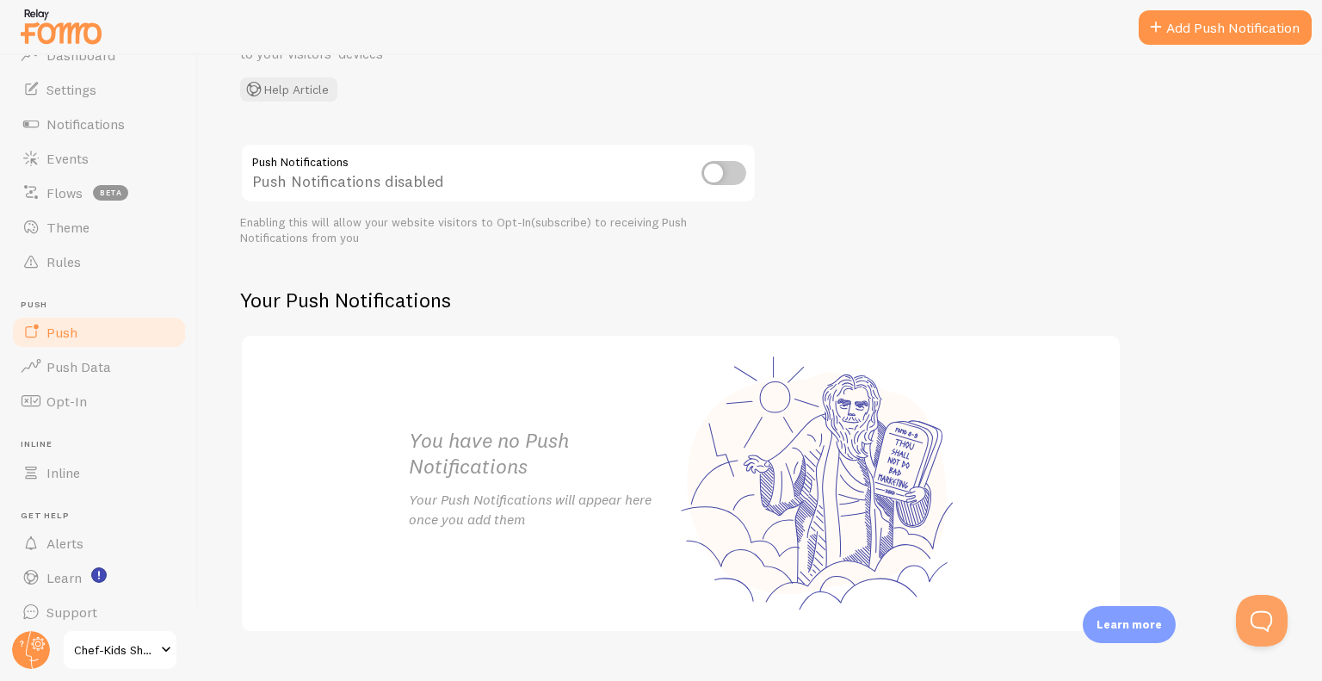
scroll to position [65, 0]
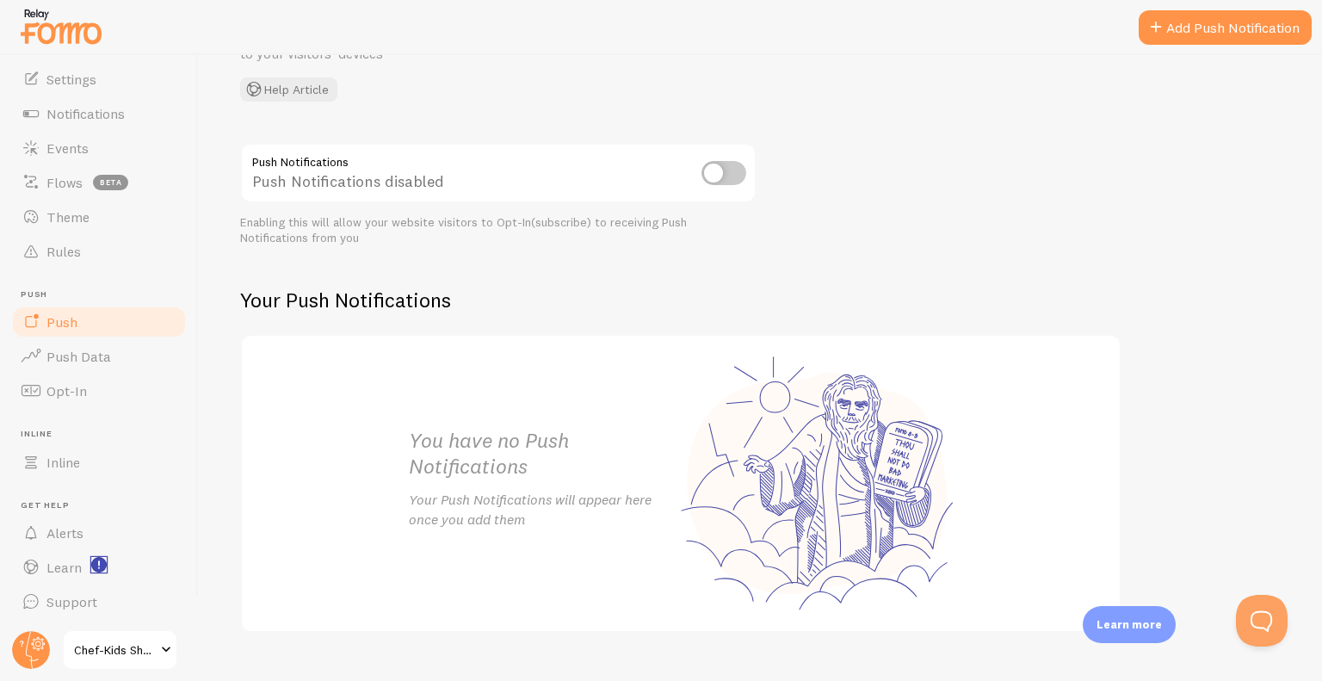
click at [99, 565] on rect "<p>Watch New Feature Tutorials!</p>" at bounding box center [99, 565] width 15 height 15
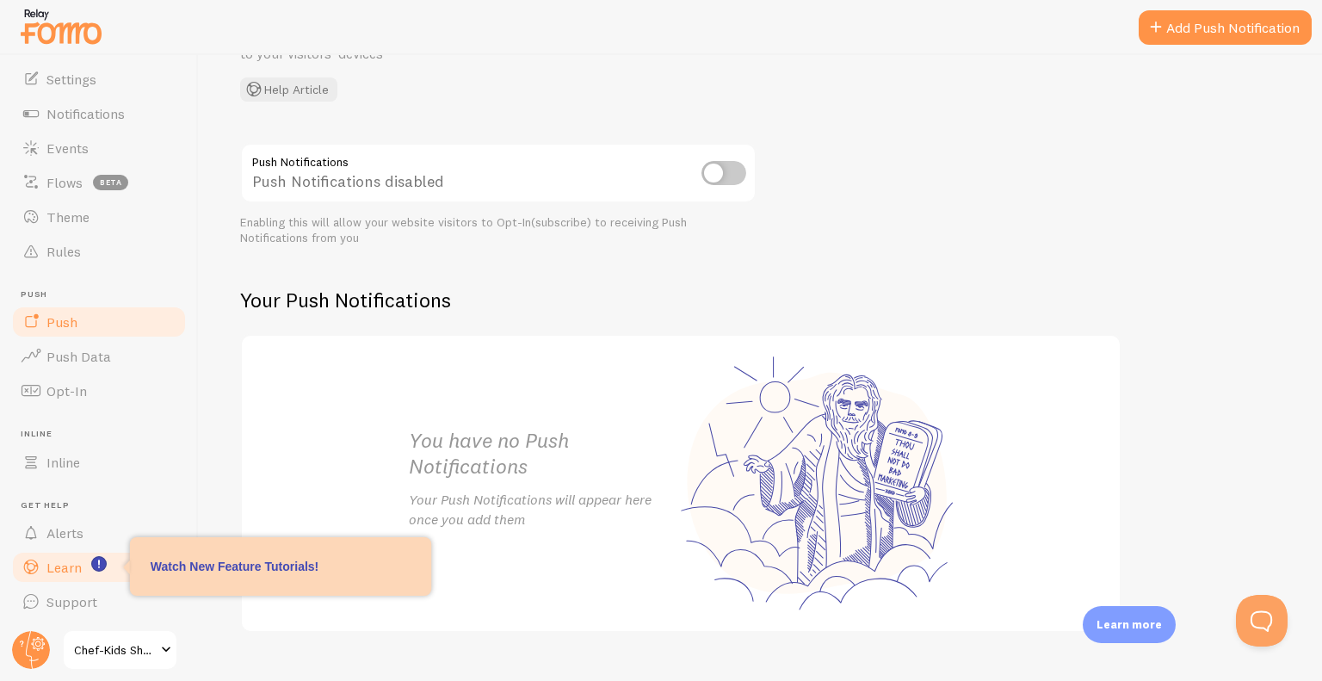
click at [72, 571] on span "Learn" at bounding box center [63, 566] width 35 height 17
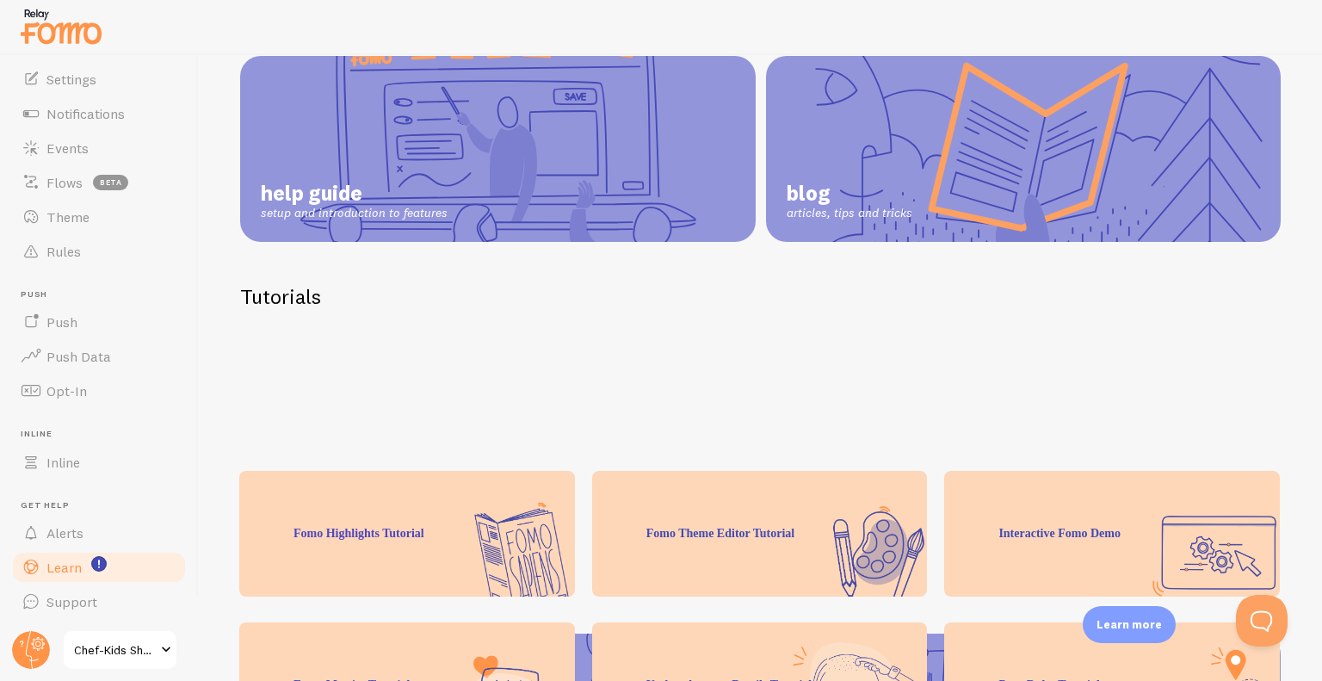
scroll to position [1, 0]
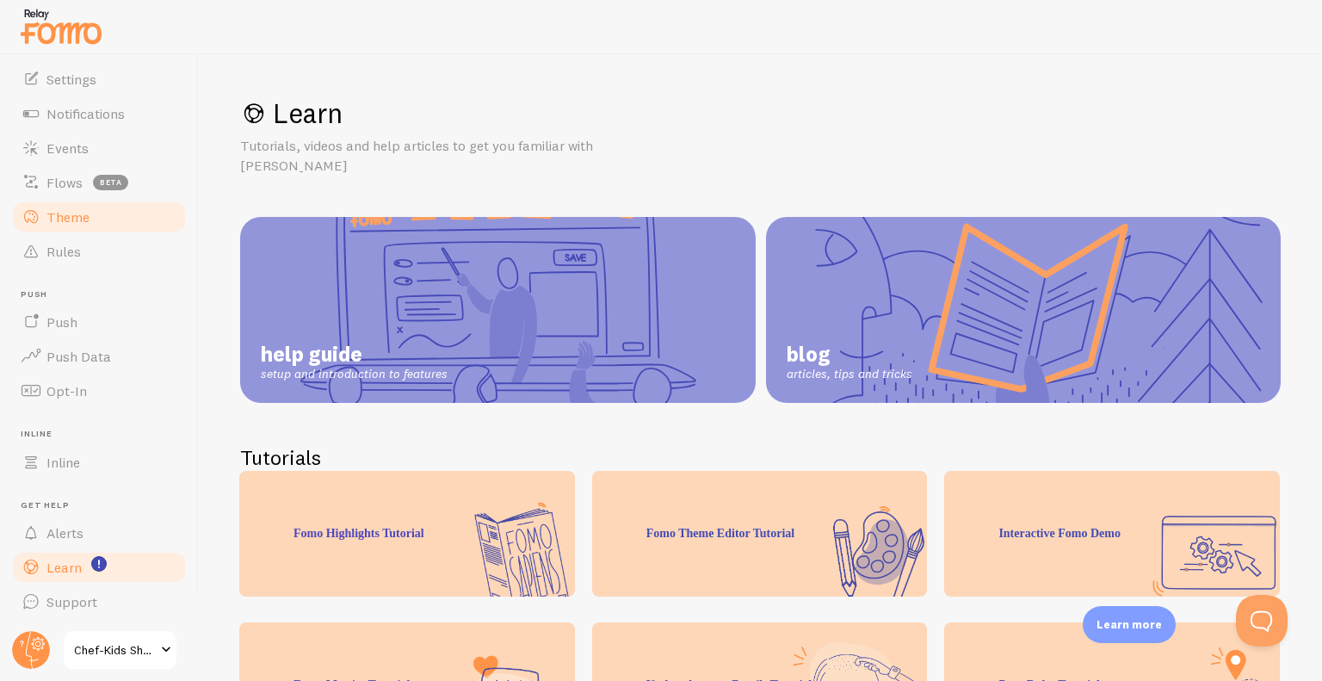
click at [86, 226] on link "Theme" at bounding box center [98, 217] width 177 height 34
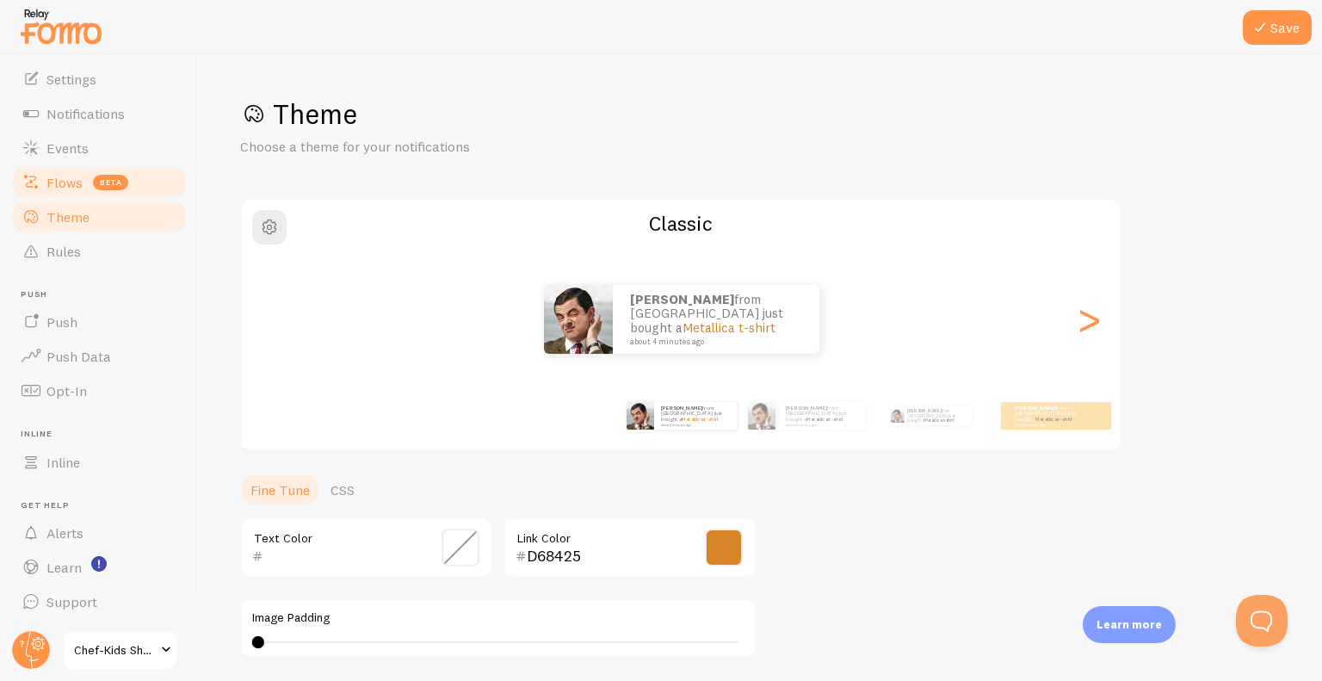
click at [71, 182] on span "Flows" at bounding box center [64, 182] width 36 height 17
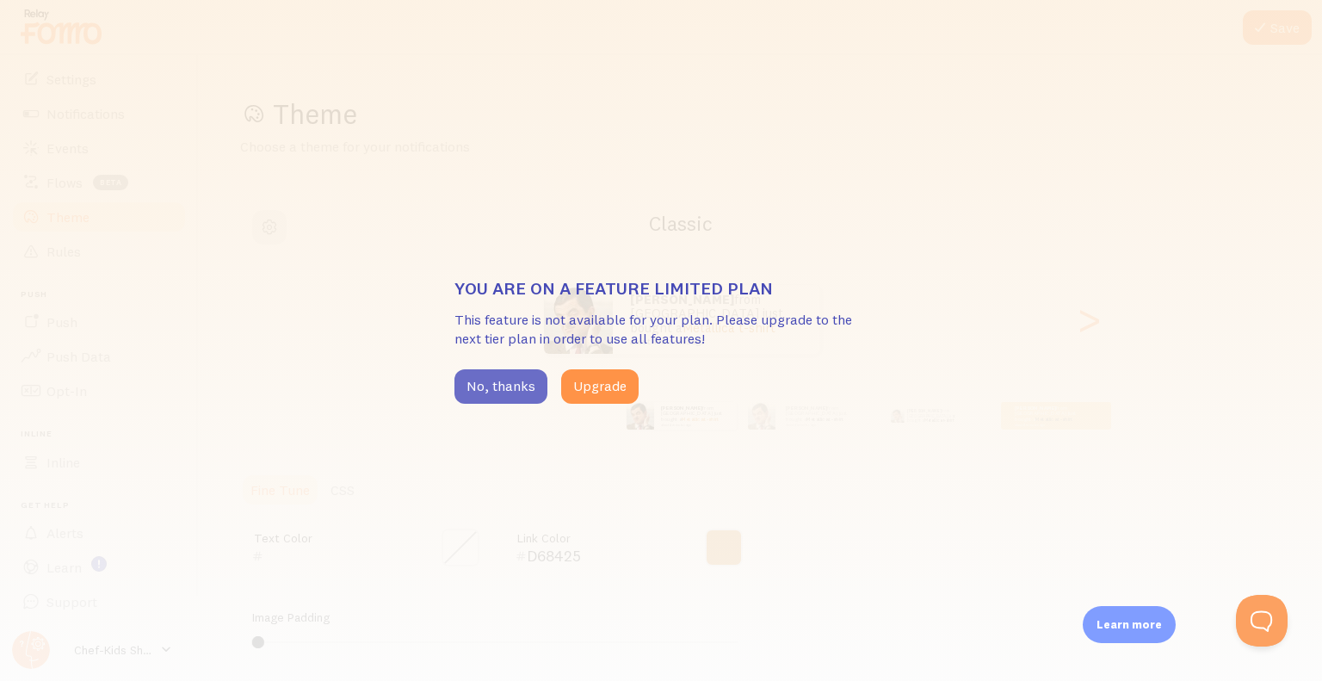
click at [518, 392] on button "No, thanks" at bounding box center [500, 386] width 93 height 34
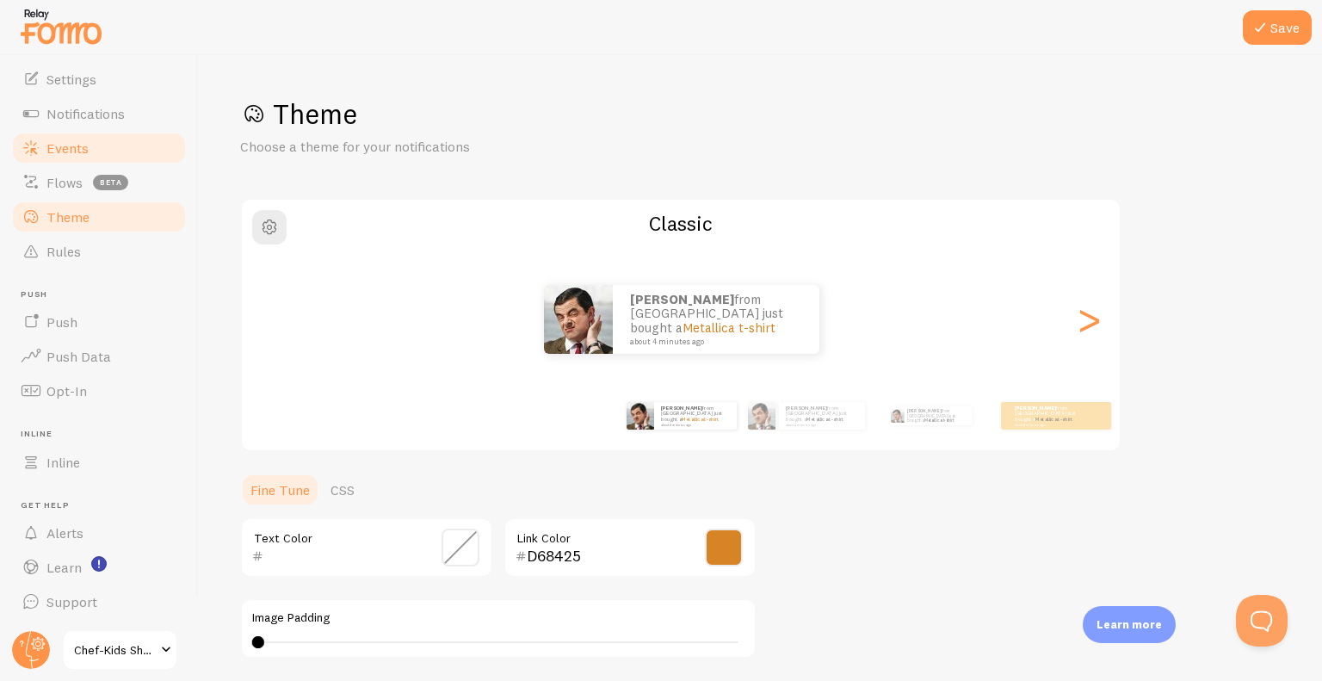
click at [72, 149] on span "Events" at bounding box center [67, 147] width 42 height 17
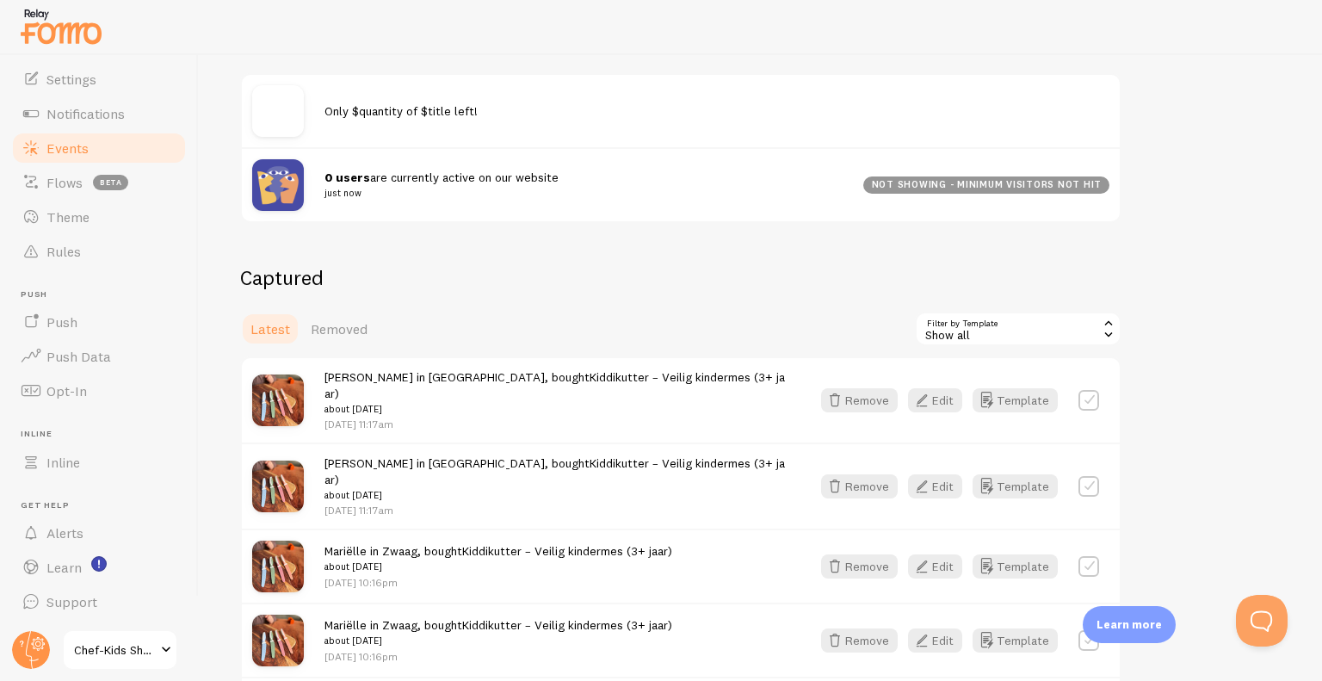
scroll to position [234, 0]
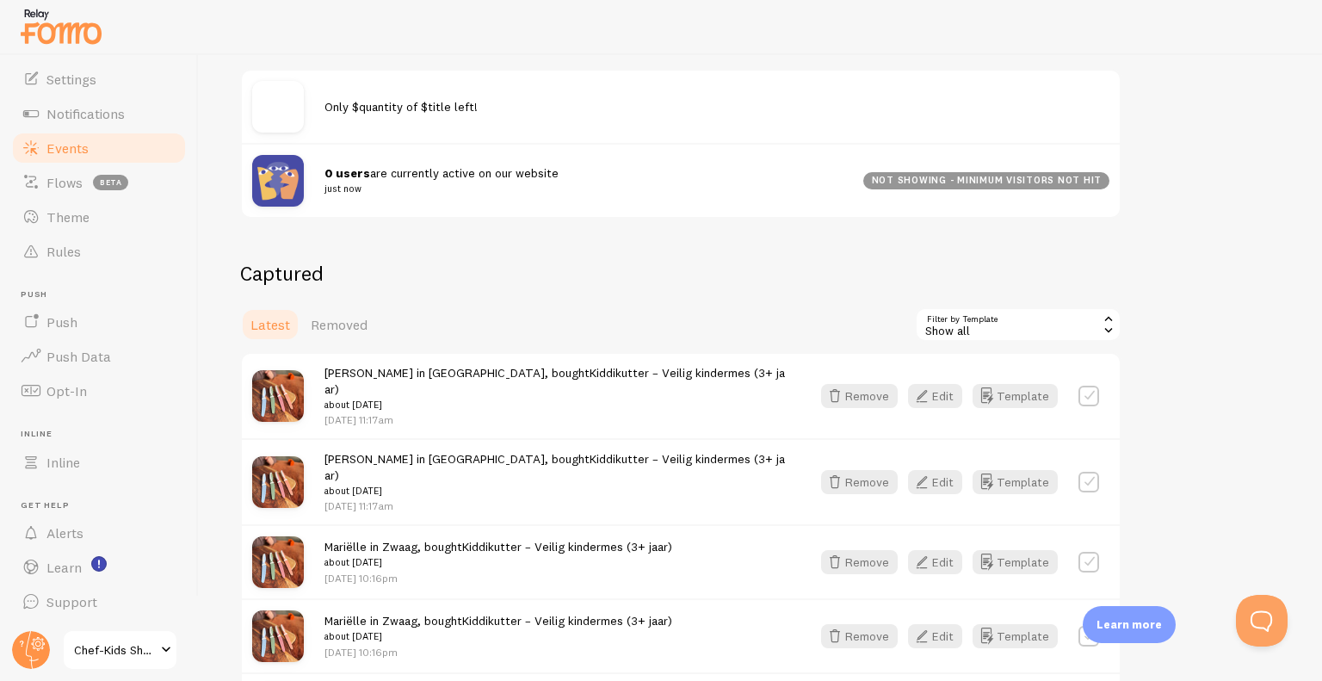
click at [508, 176] on span "0 users are currently active on our website just now" at bounding box center [583, 181] width 518 height 32
click at [483, 184] on small "just now" at bounding box center [583, 188] width 518 height 15
click at [292, 185] on img at bounding box center [278, 181] width 52 height 52
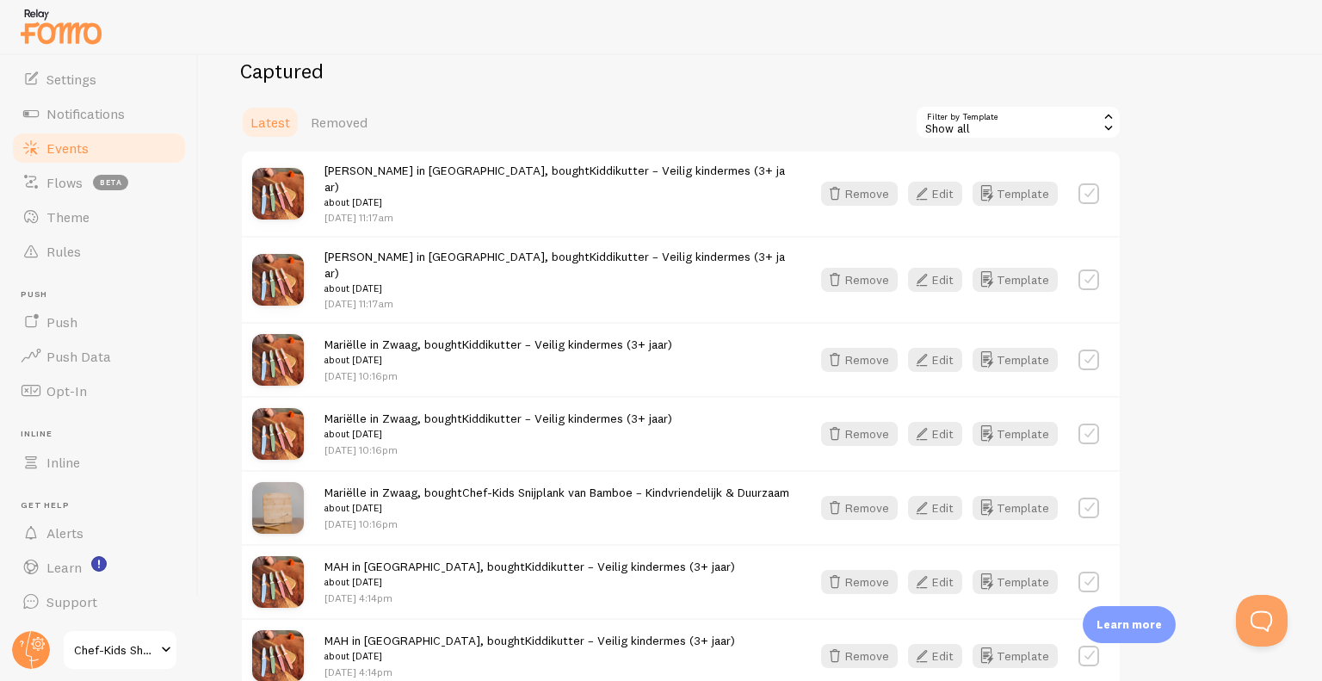
scroll to position [448, 0]
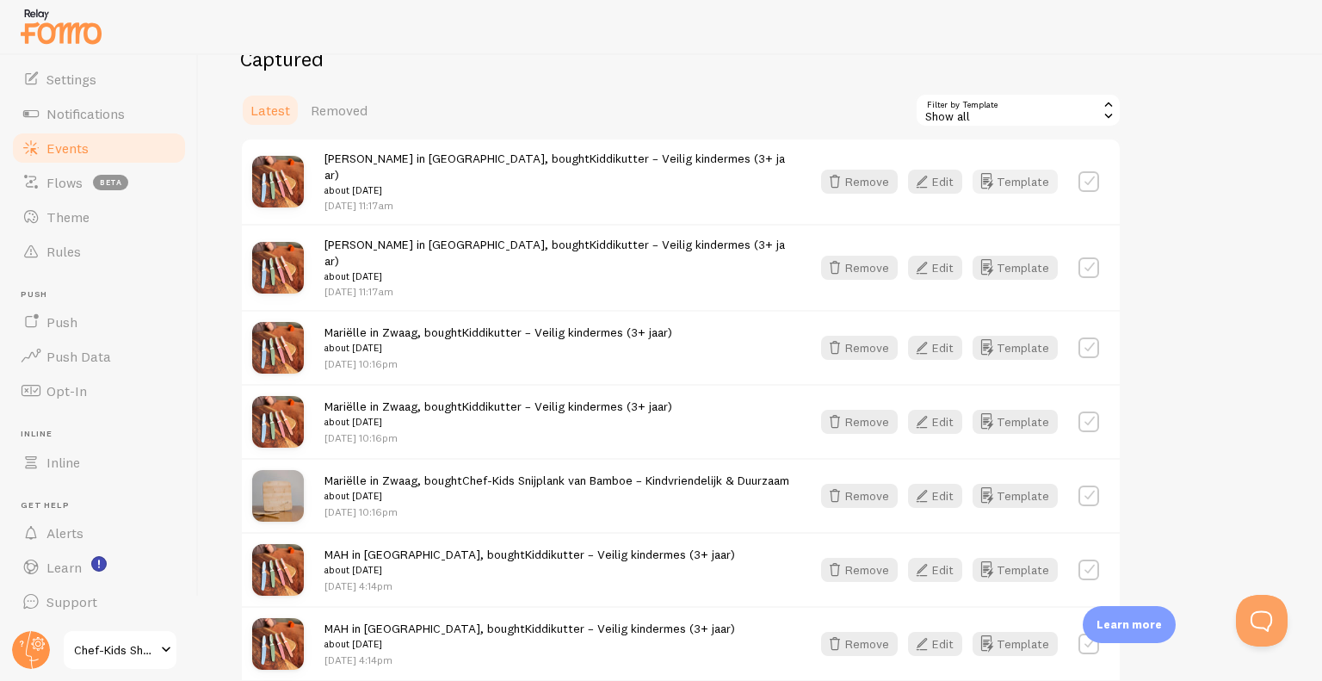
click at [1021, 182] on button "Template" at bounding box center [1014, 182] width 85 height 24
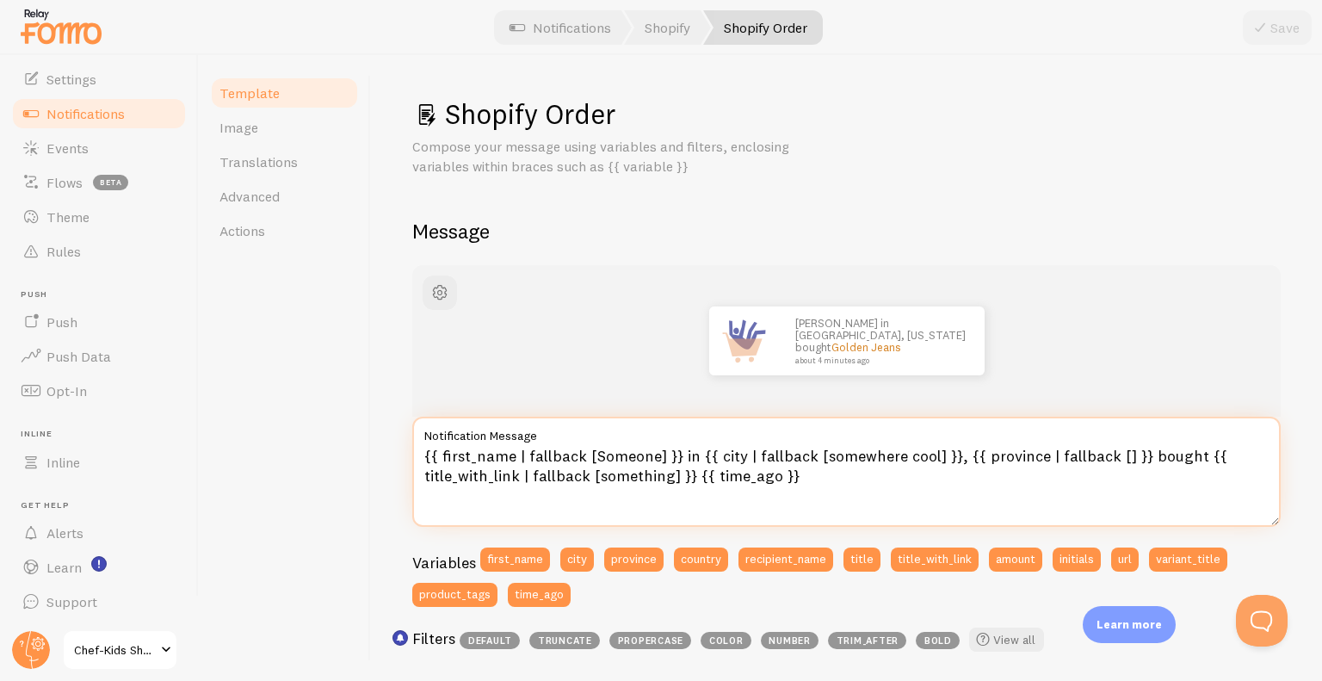
click at [1169, 452] on textarea "{{ first_name | fallback [Someone] }} in {{ city | fallback [somewhere cool] }}…" at bounding box center [846, 471] width 868 height 110
type textarea "{{ first_name | fallback [Someone] }} in {{ city | fallback [somewhere cool] }}…"
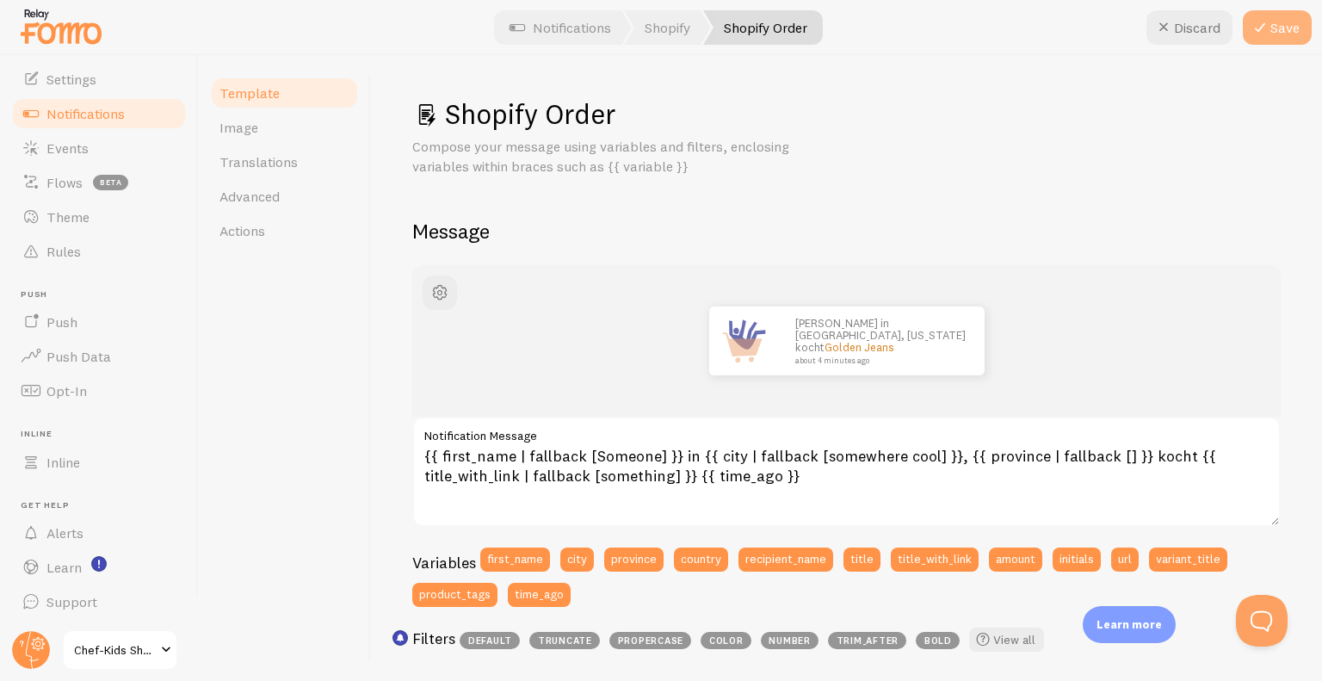
click at [1285, 34] on button "Save" at bounding box center [1277, 27] width 69 height 34
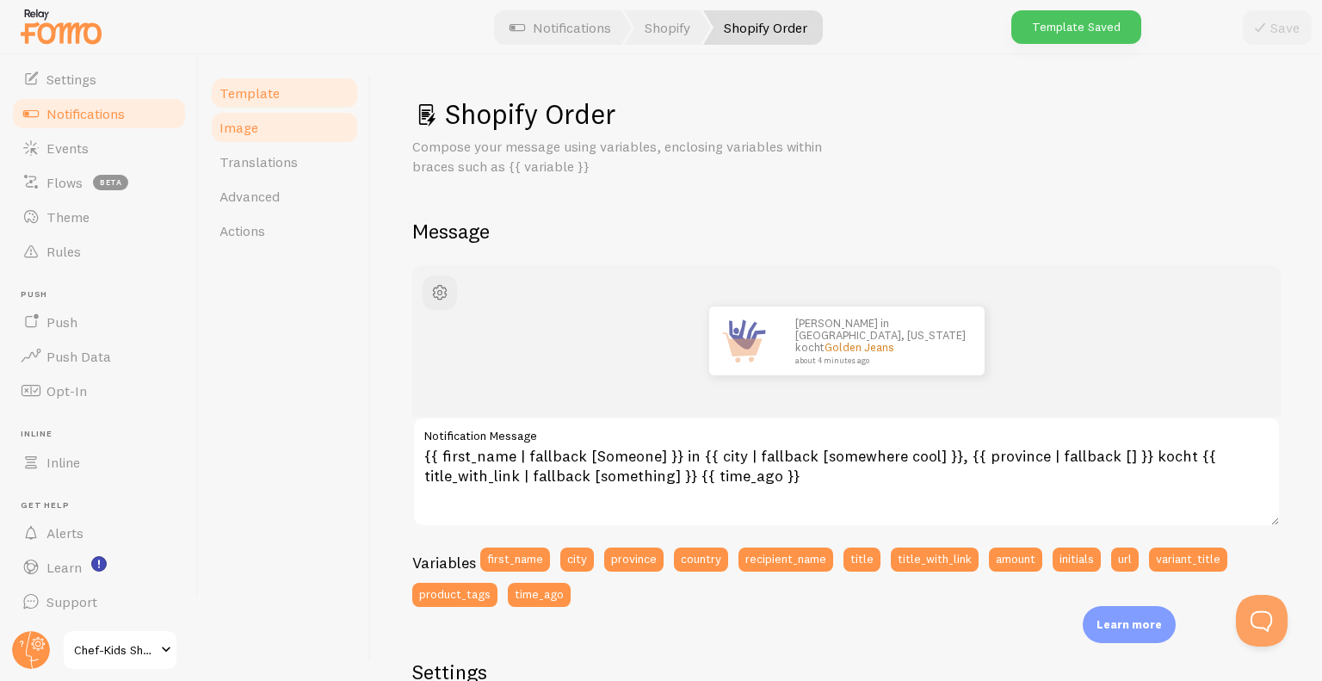
click at [231, 124] on span "Image" at bounding box center [238, 127] width 39 height 17
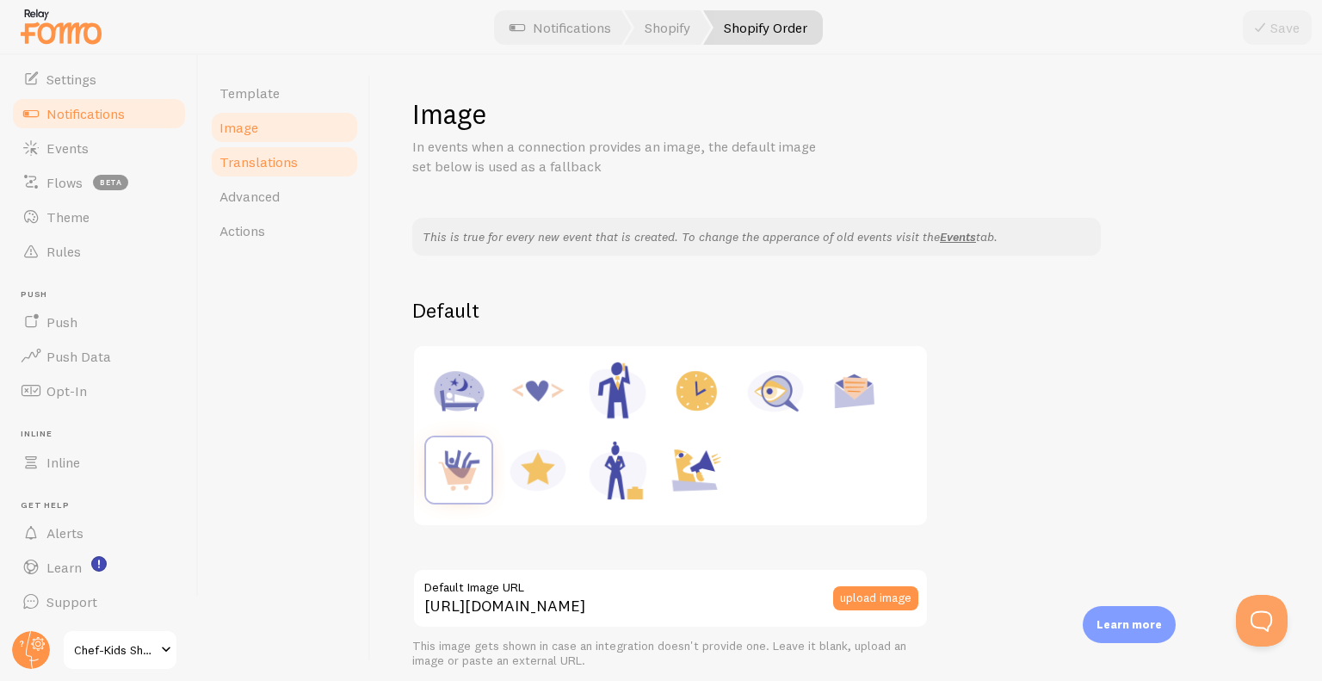
click at [281, 176] on link "Translations" at bounding box center [284, 162] width 151 height 34
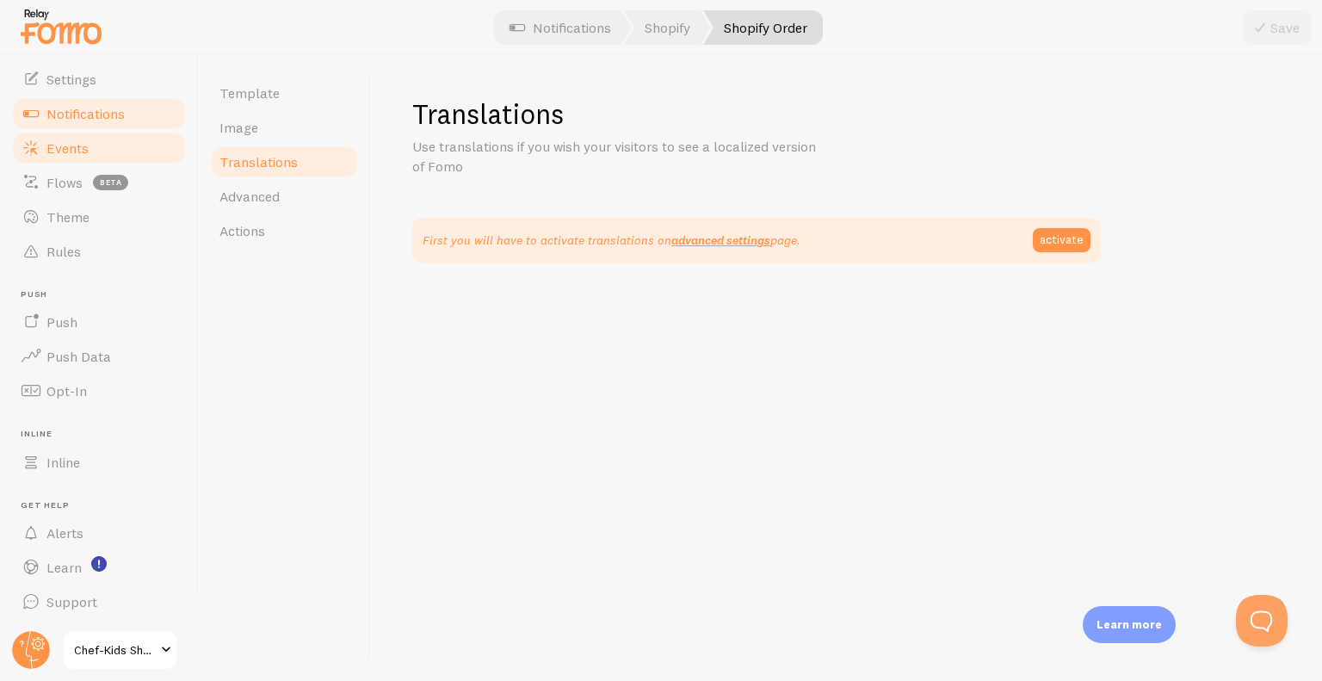
click at [102, 159] on link "Events" at bounding box center [98, 148] width 177 height 34
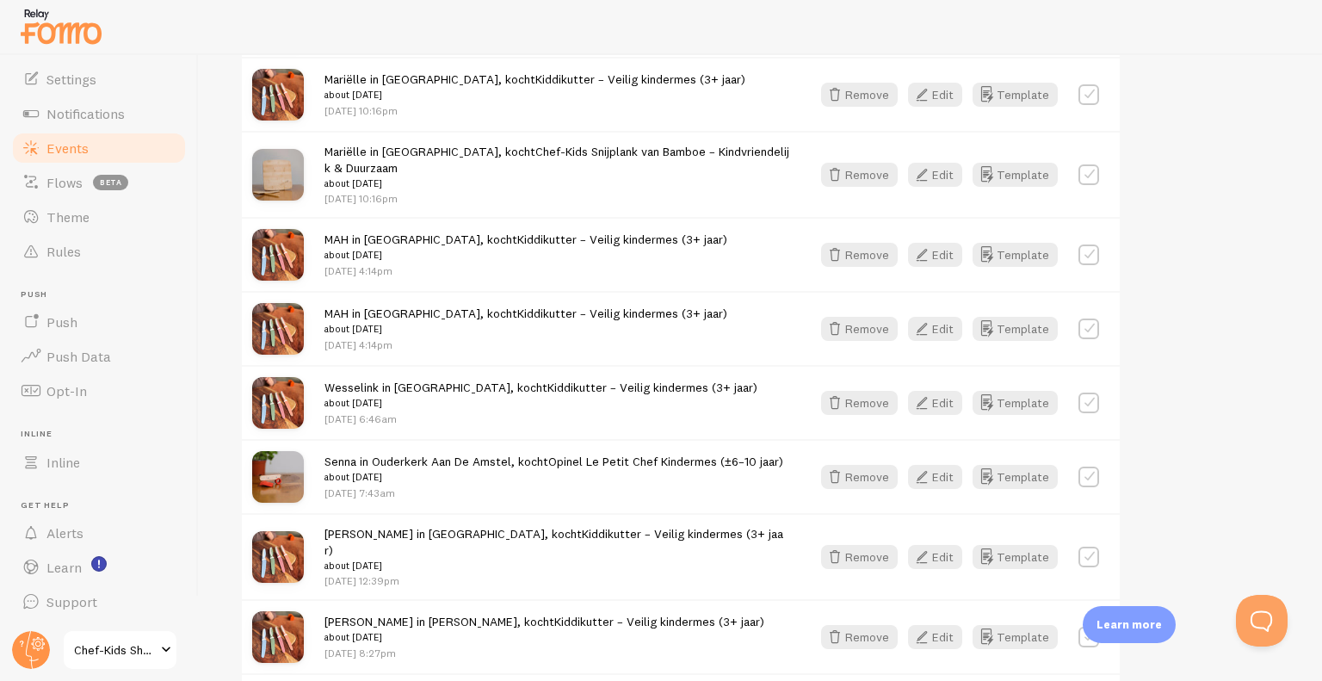
scroll to position [789, 0]
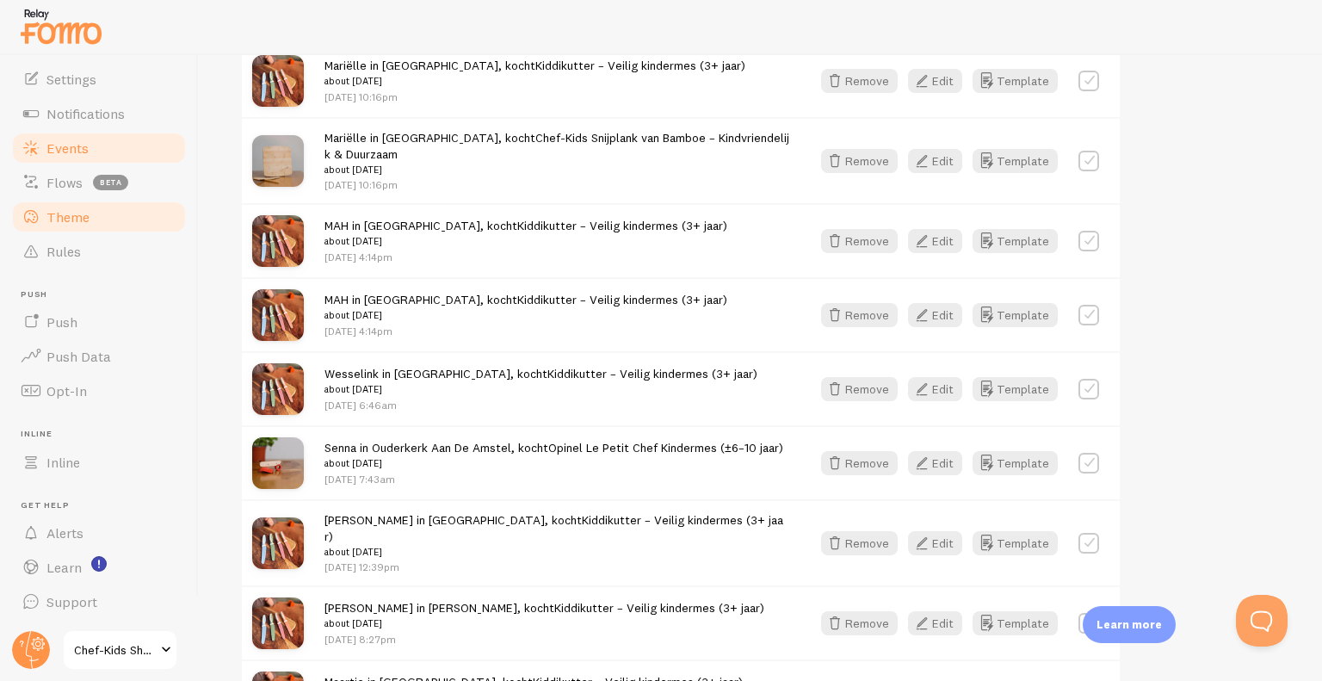
click at [106, 219] on link "Theme" at bounding box center [98, 217] width 177 height 34
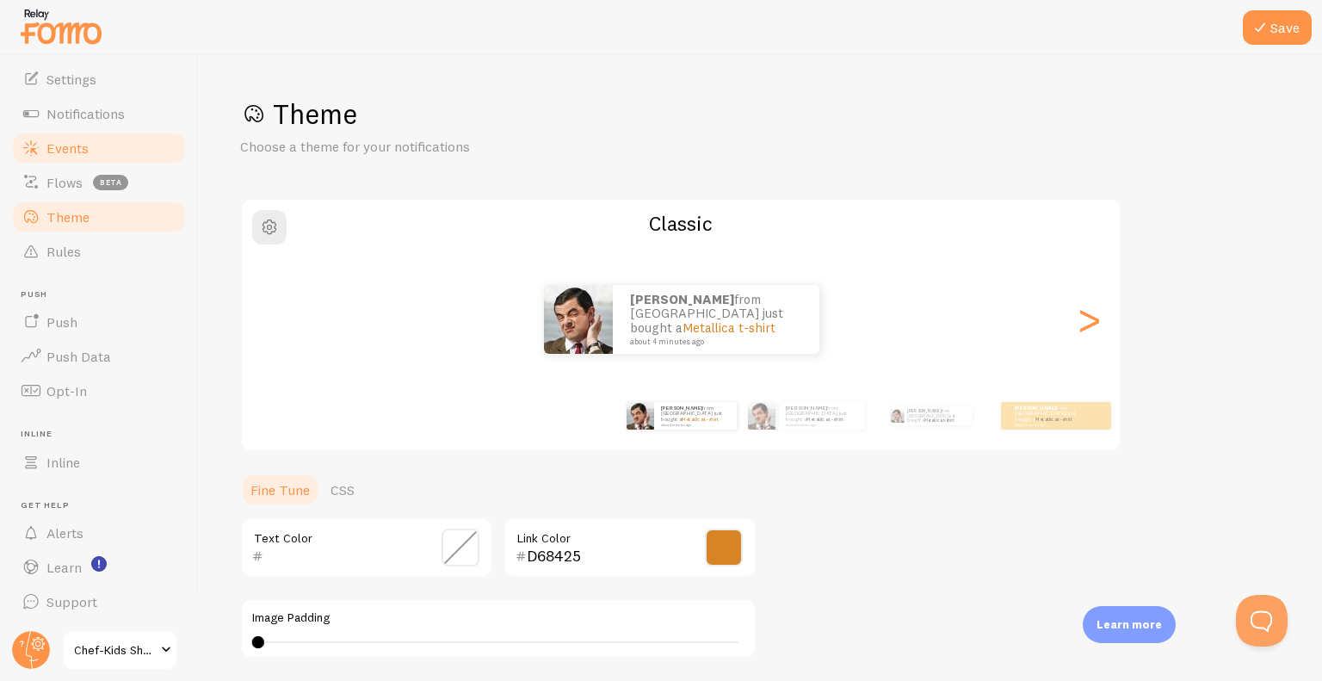
click at [83, 145] on span "Events" at bounding box center [67, 147] width 42 height 17
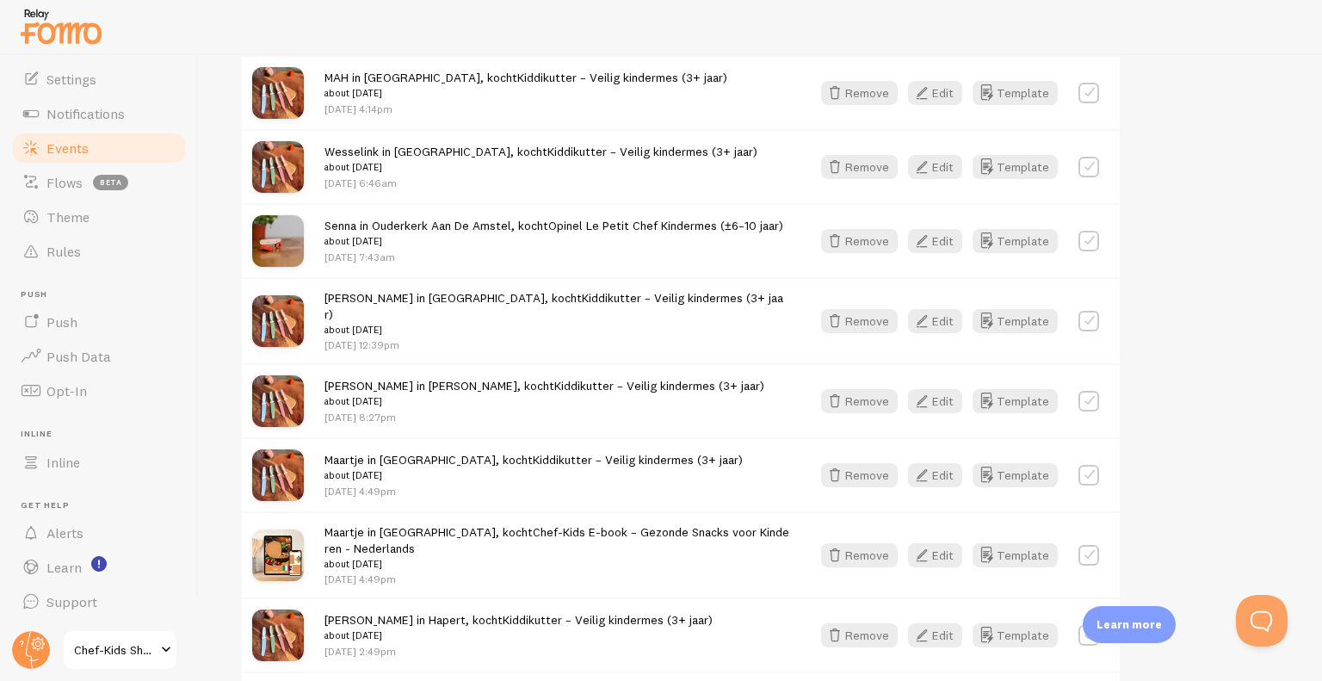
scroll to position [1228, 0]
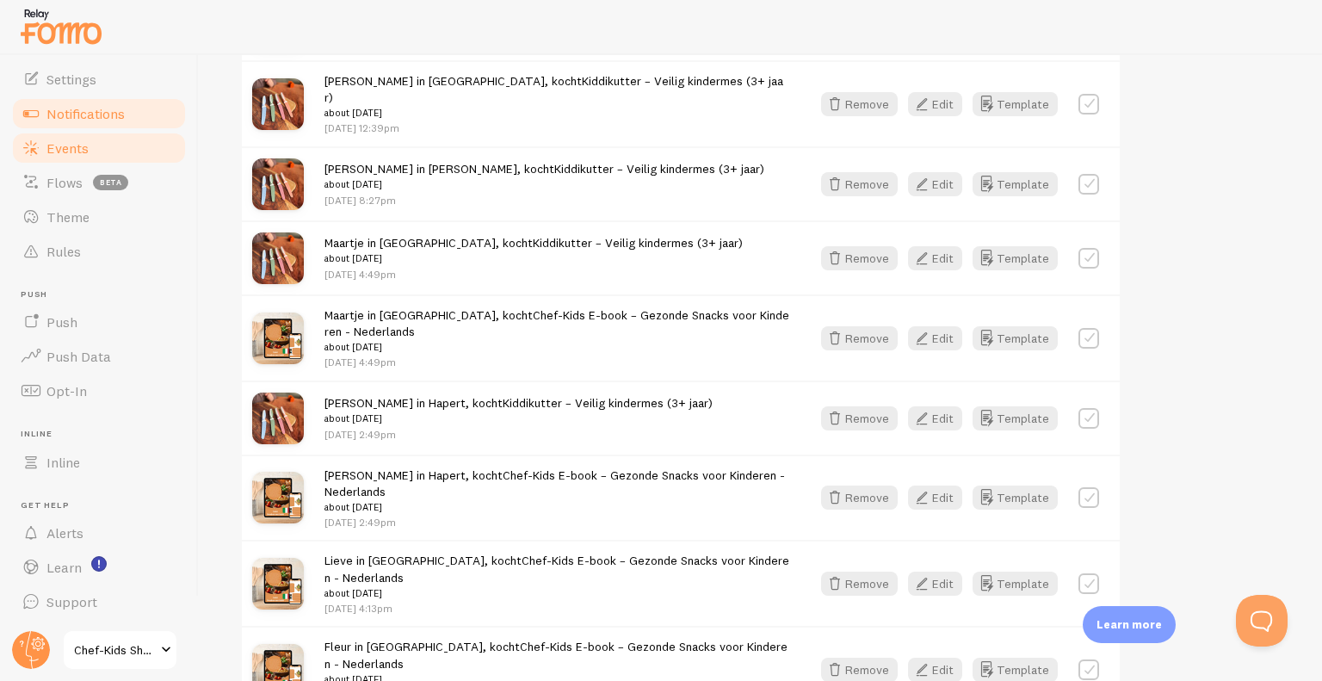
click at [112, 114] on span "Notifications" at bounding box center [85, 113] width 78 height 17
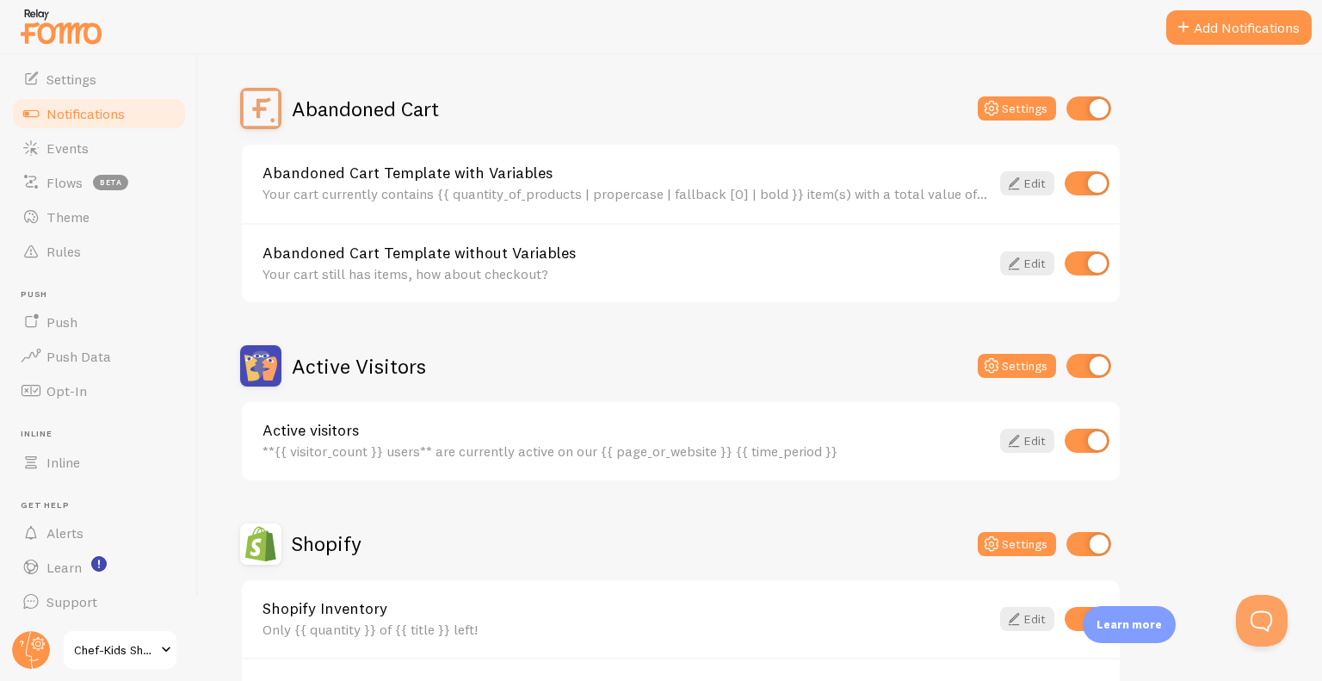
scroll to position [151, 0]
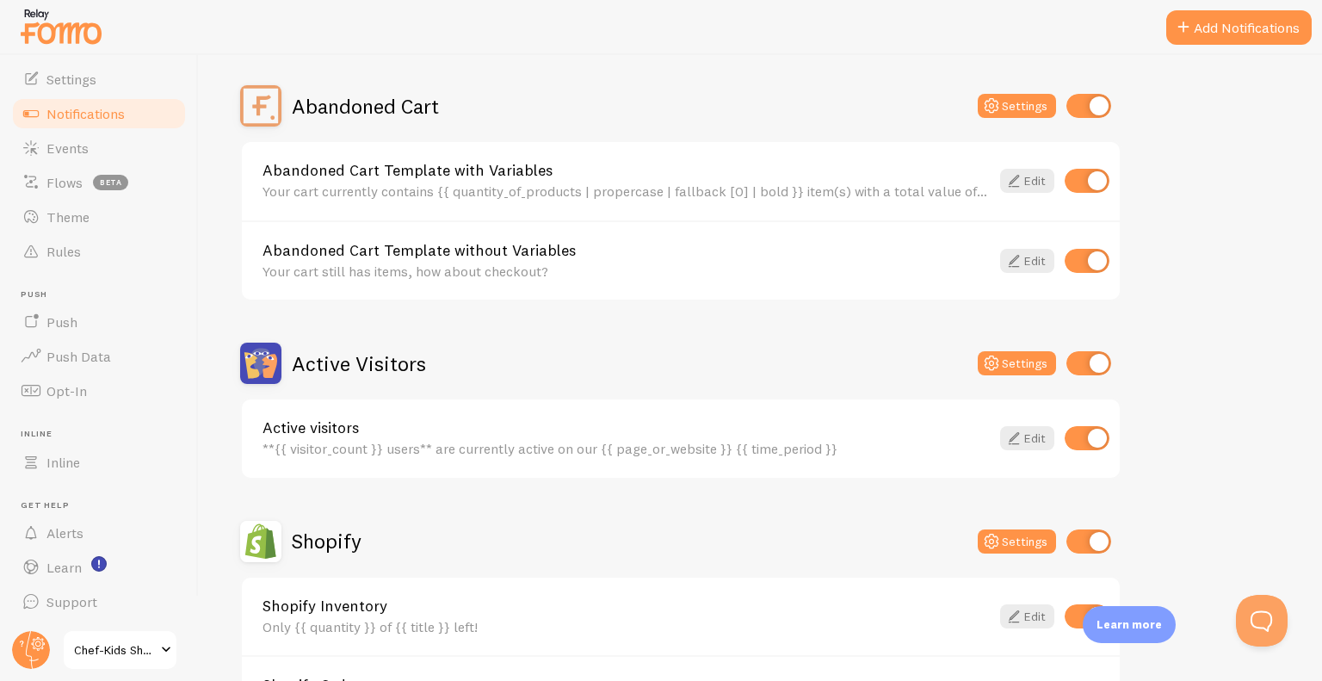
click at [790, 190] on div "Your cart currently contains {{ quantity_of_products | propercase | fallback [0…" at bounding box center [625, 190] width 727 height 15
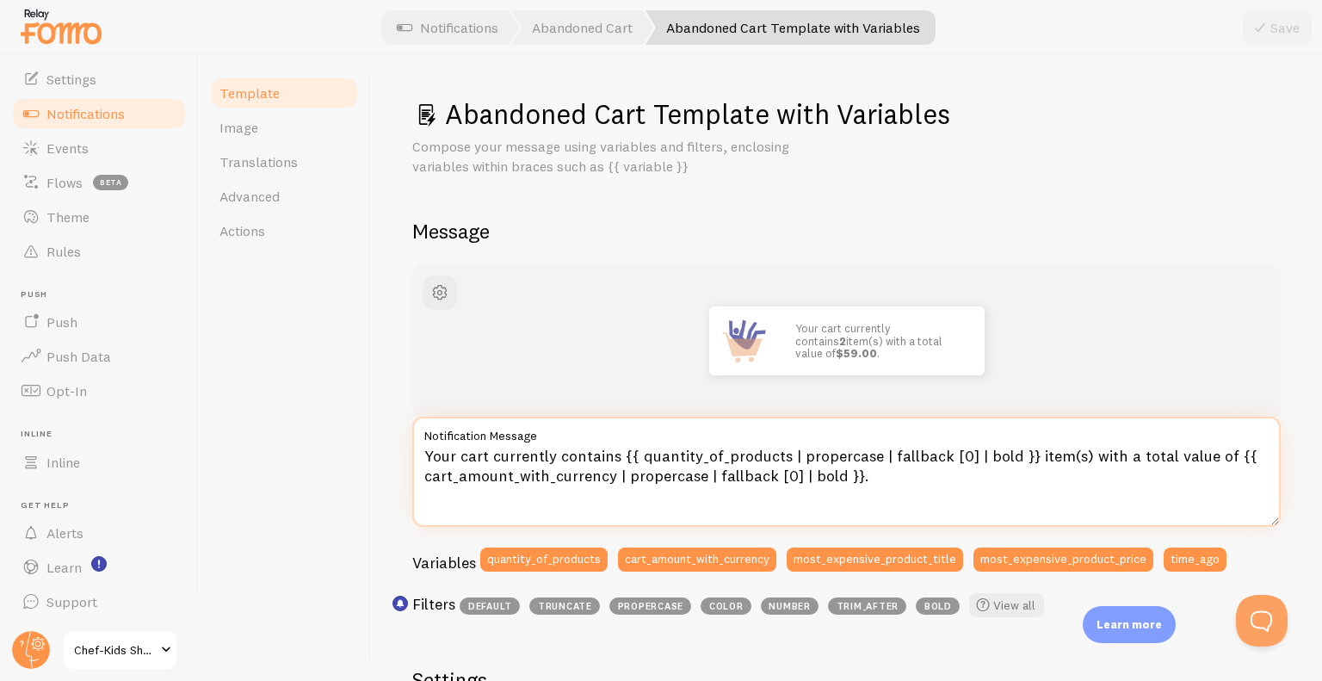
click at [614, 459] on textarea "Your cart currently contains {{ quantity_of_products | propercase | fallback [0…" at bounding box center [846, 471] width 868 height 110
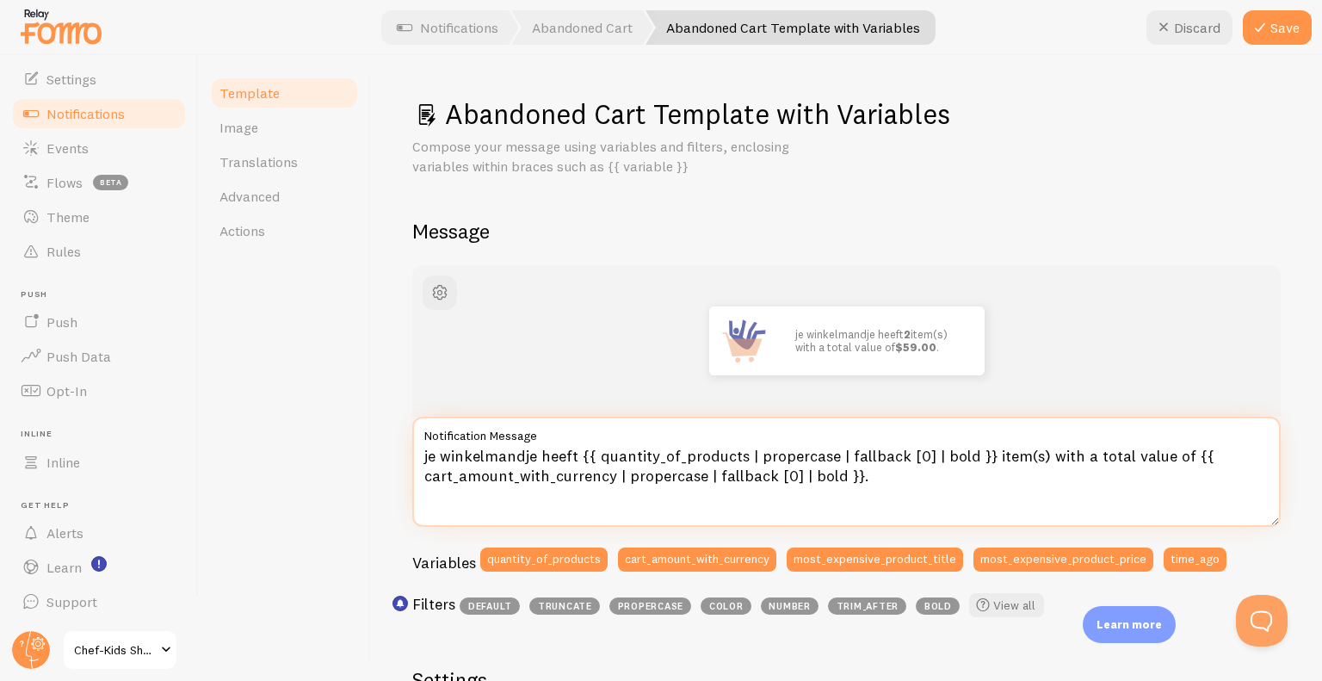
click at [1003, 457] on textarea "je winkelmandje heeft {{ quantity_of_products | propercase | fallback [0] | bol…" at bounding box center [846, 471] width 868 height 110
click at [1033, 459] on textarea "je winkelmandje heeft {{ quantity_of_products | propercase | fallback [0] | bol…" at bounding box center [846, 471] width 868 height 110
drag, startPoint x: 1062, startPoint y: 466, endPoint x: 1146, endPoint y: 467, distance: 84.3
click at [1146, 467] on textarea "je winkelmandje heeft {{ quantity_of_products | propercase | fallback [0] | bol…" at bounding box center [846, 471] width 868 height 110
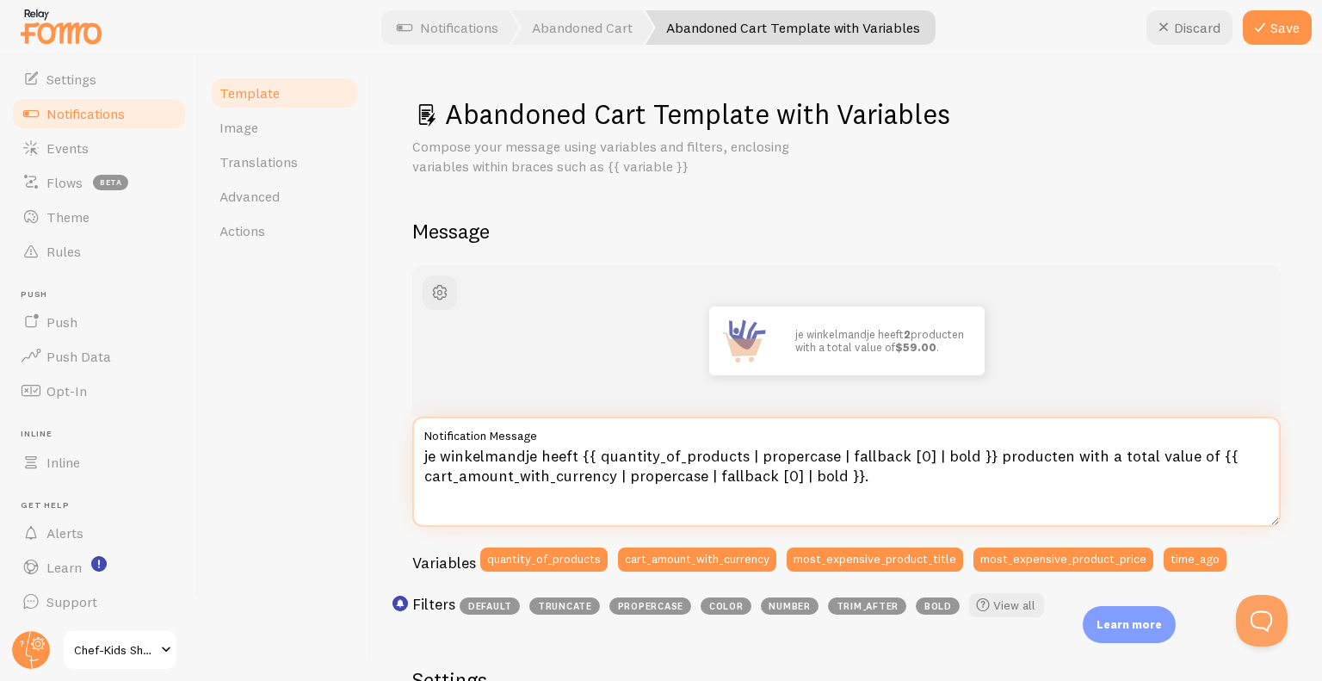
drag, startPoint x: 1195, startPoint y: 458, endPoint x: 1059, endPoint y: 455, distance: 136.0
click at [1059, 455] on textarea "je winkelmandje heeft {{ quantity_of_products | propercase | fallback [0] | bol…" at bounding box center [846, 471] width 868 height 110
type textarea "je winkelmandje heeft {{ quantity_of_products | propercase | fallback [0] | bol…"
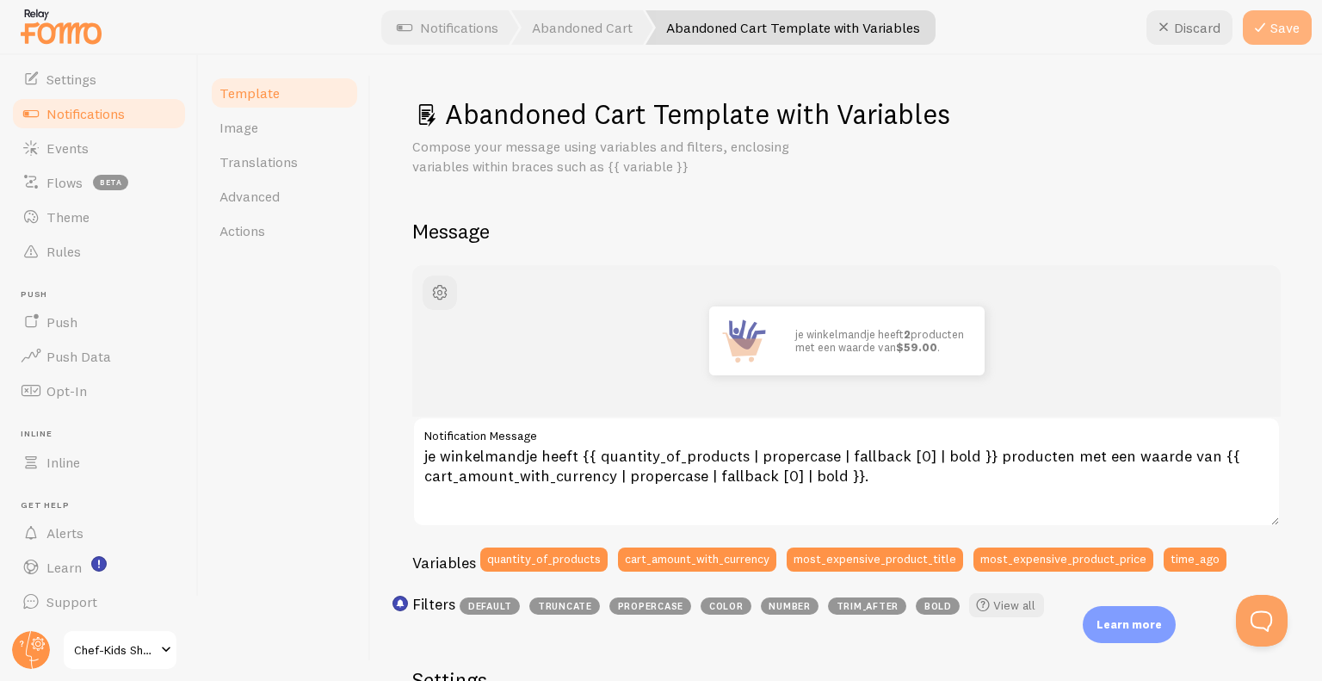
click at [1290, 15] on button "Save" at bounding box center [1277, 27] width 69 height 34
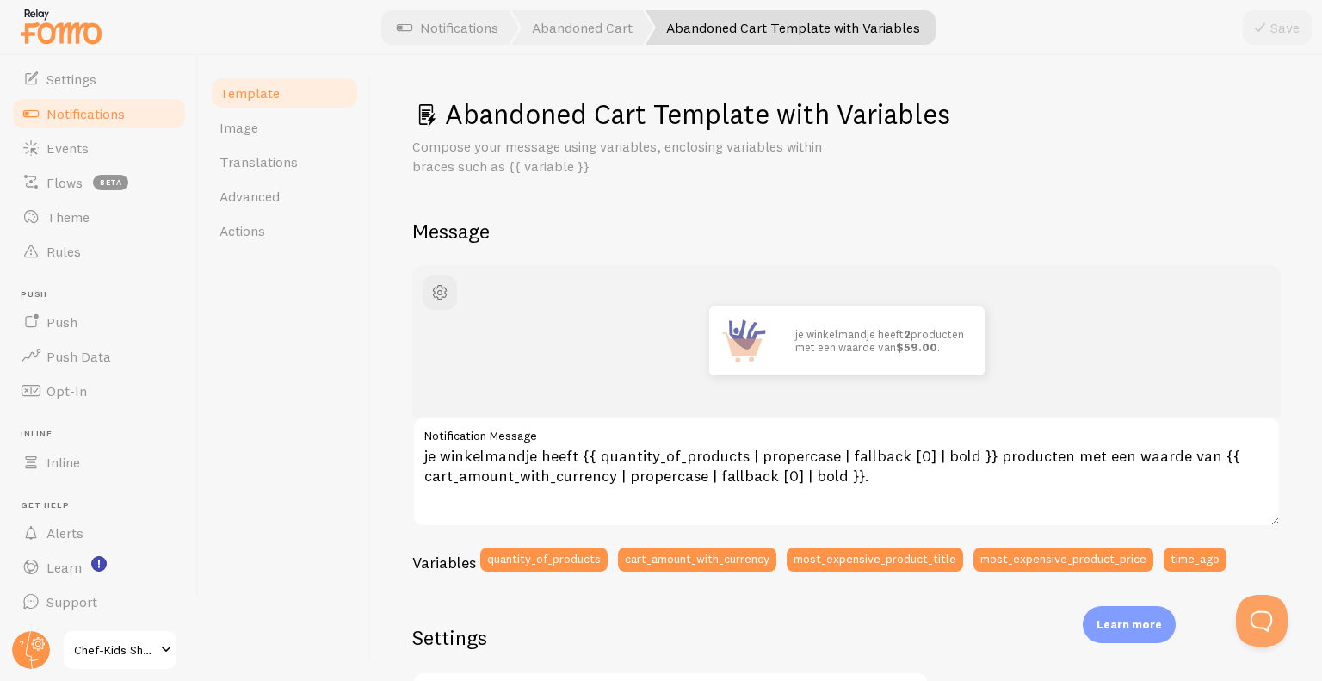
click at [139, 116] on link "Notifications" at bounding box center [98, 113] width 177 height 34
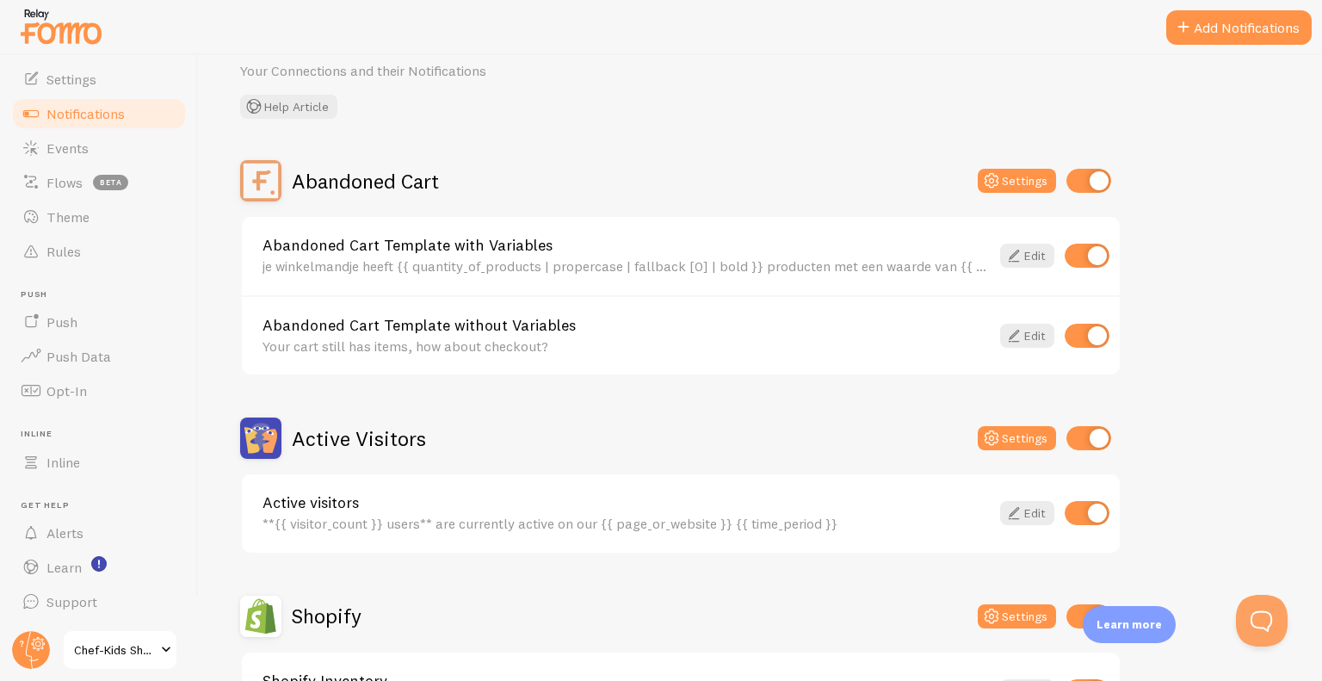
scroll to position [99, 0]
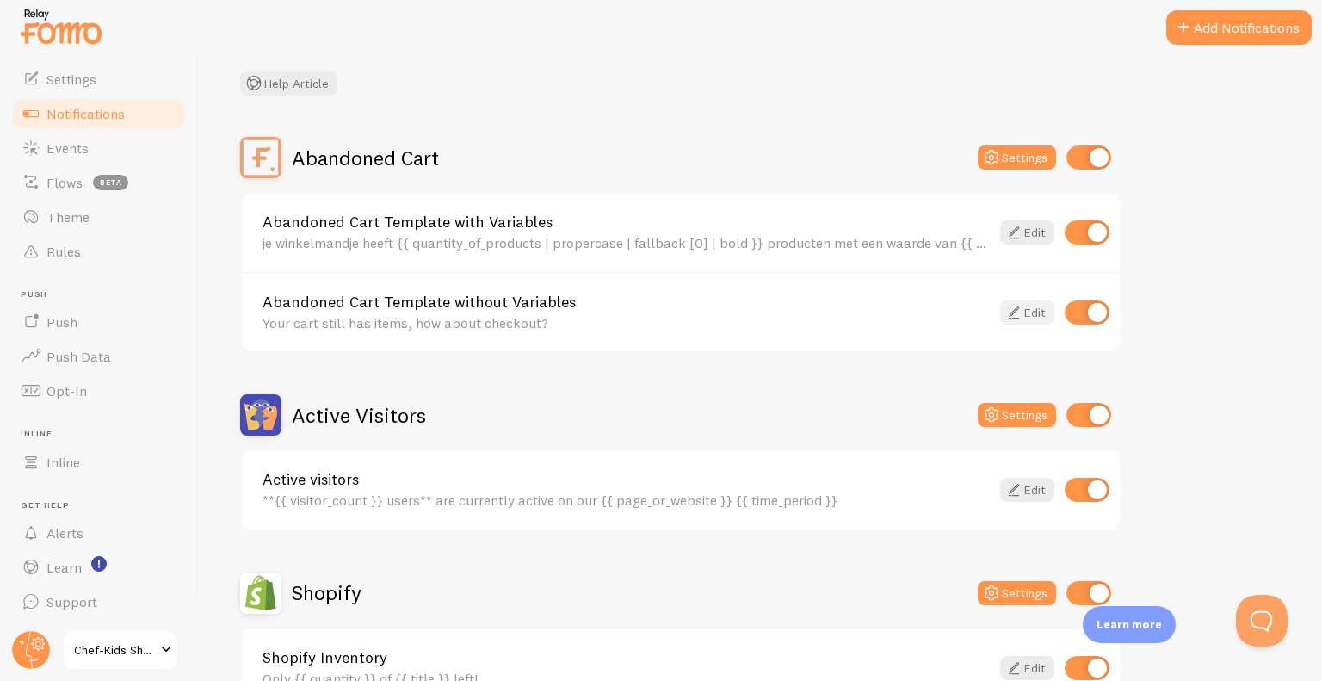
click at [1024, 317] on link "Edit" at bounding box center [1027, 312] width 54 height 24
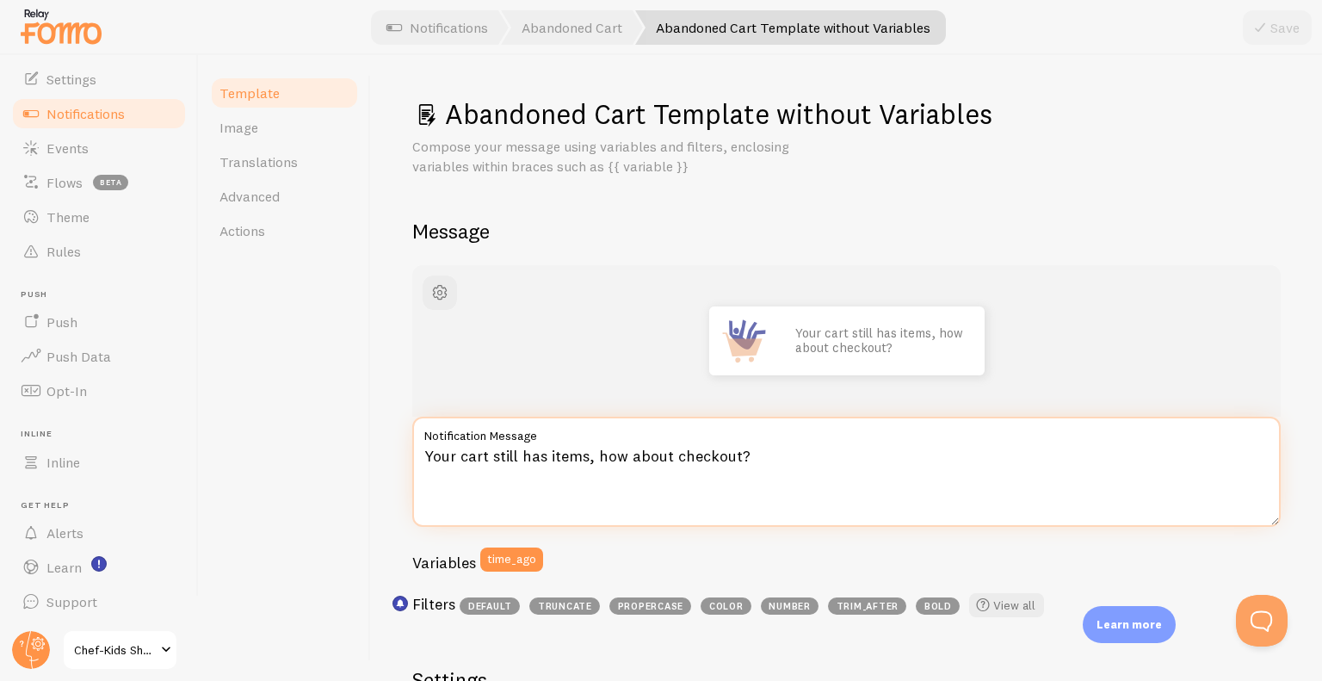
drag, startPoint x: 419, startPoint y: 458, endPoint x: 751, endPoint y: 447, distance: 332.3
click at [751, 447] on textarea "Your cart still has items, how about checkout?" at bounding box center [846, 471] width 868 height 110
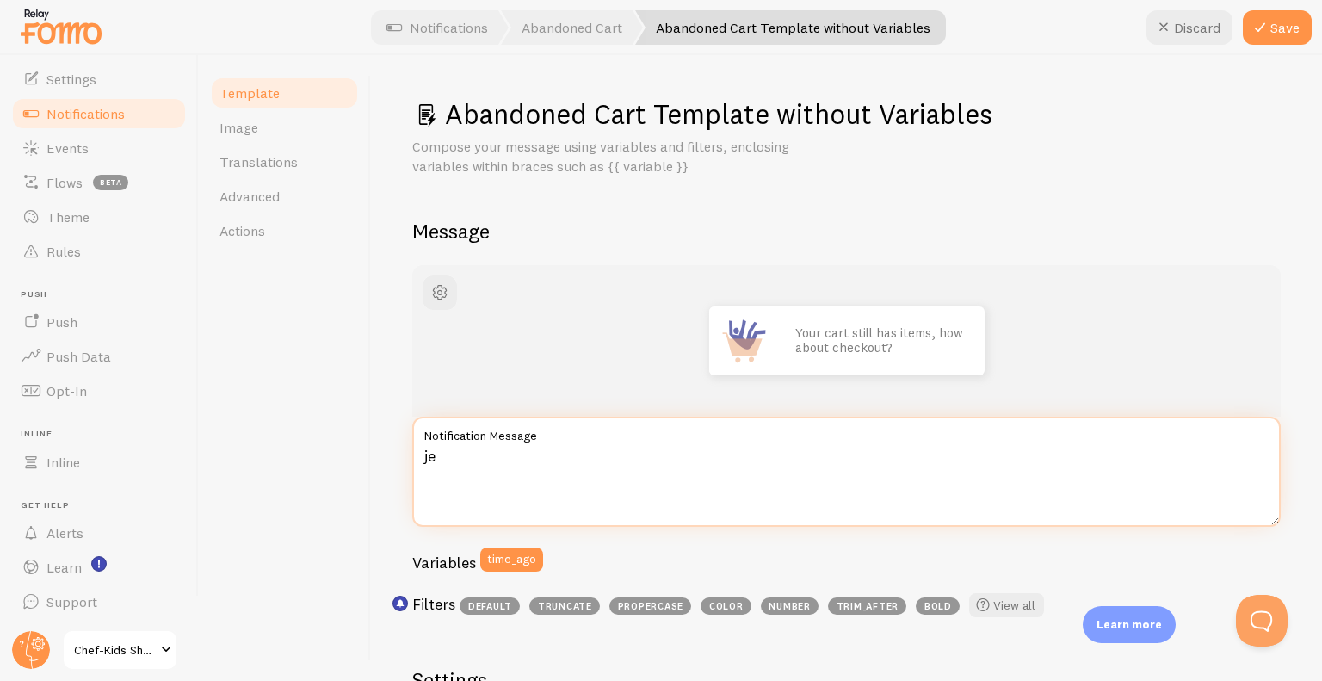
type textarea "j"
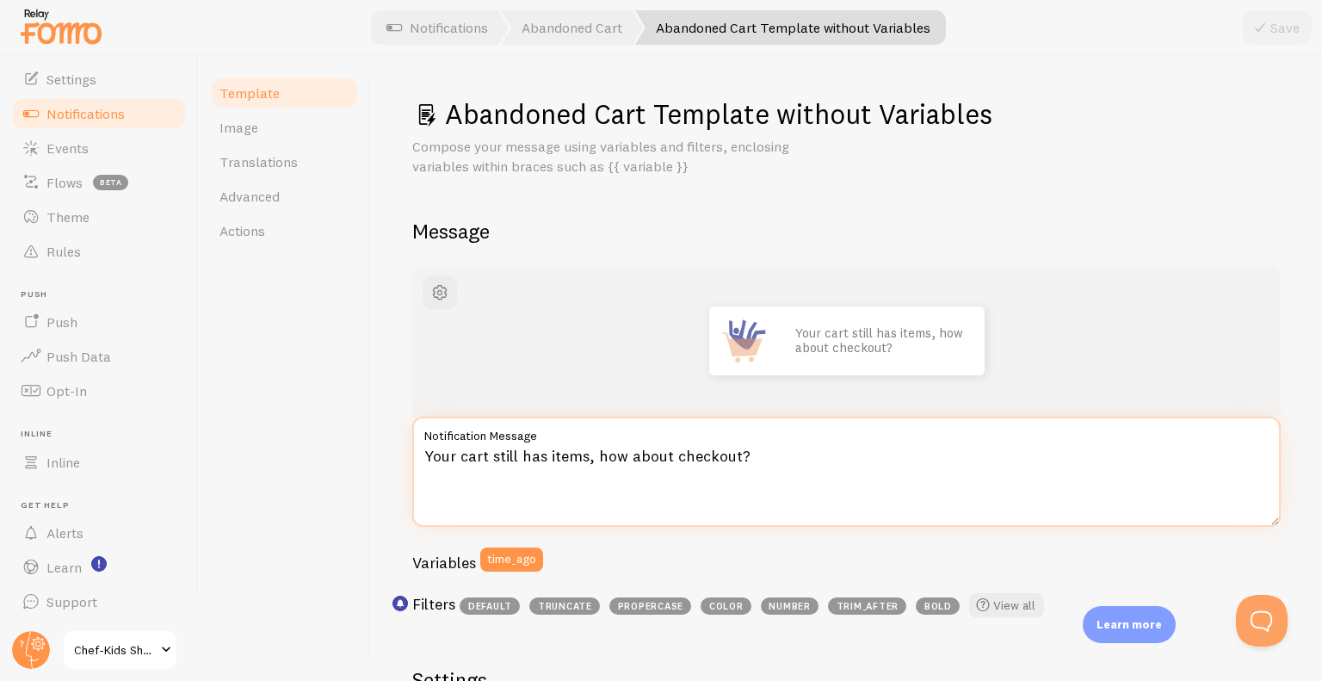
click at [756, 456] on textarea "Your cart still has items, how about checkout?" at bounding box center [846, 471] width 868 height 110
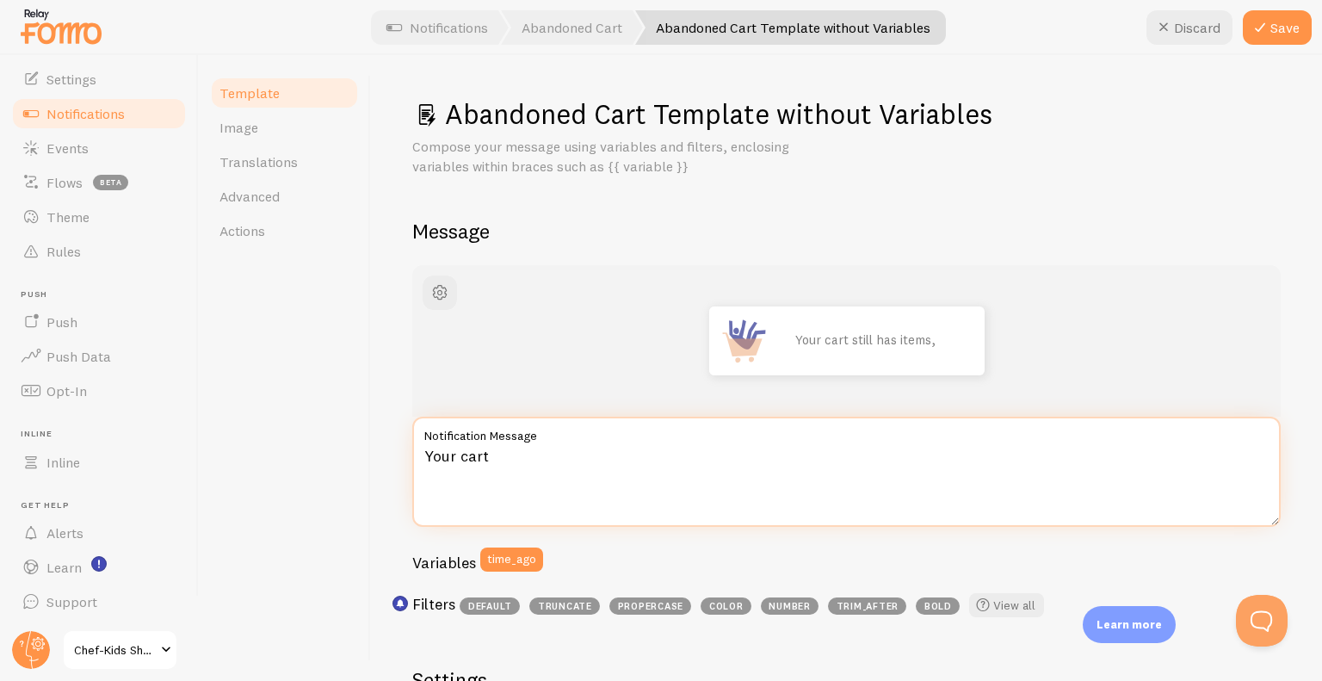
type textarea "Your"
type textarea "j"
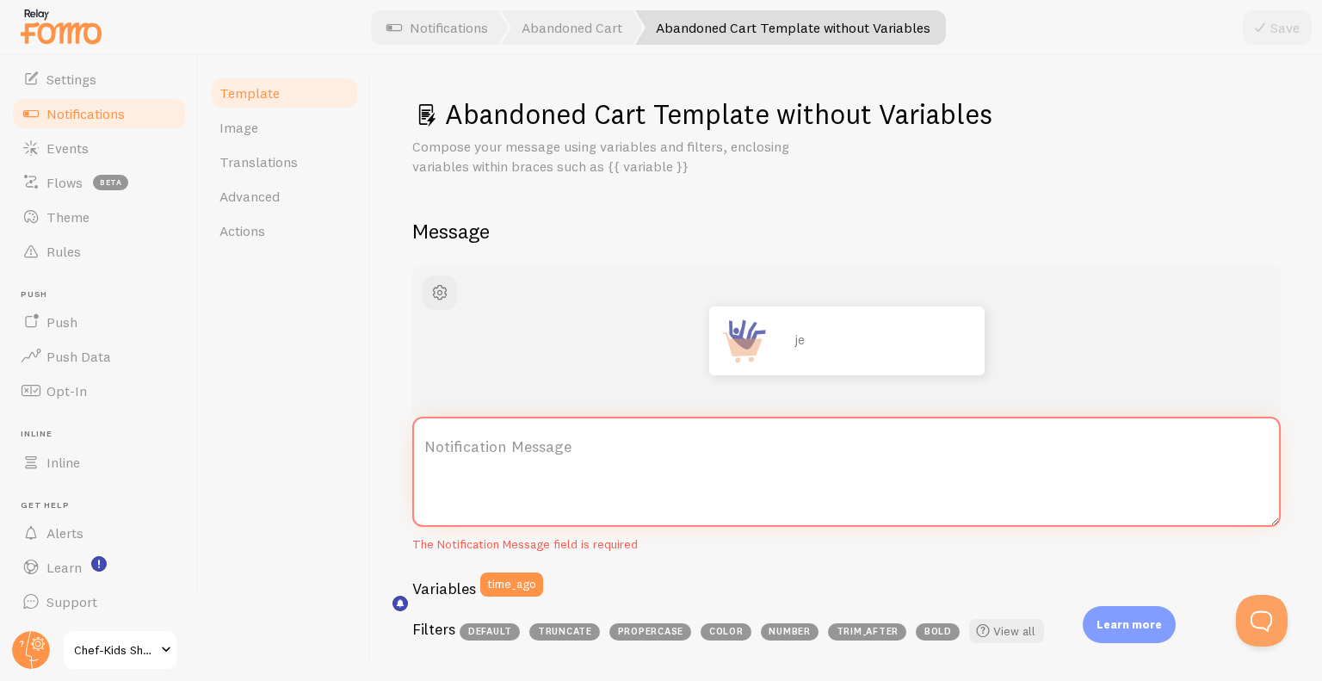
type textarea "J"
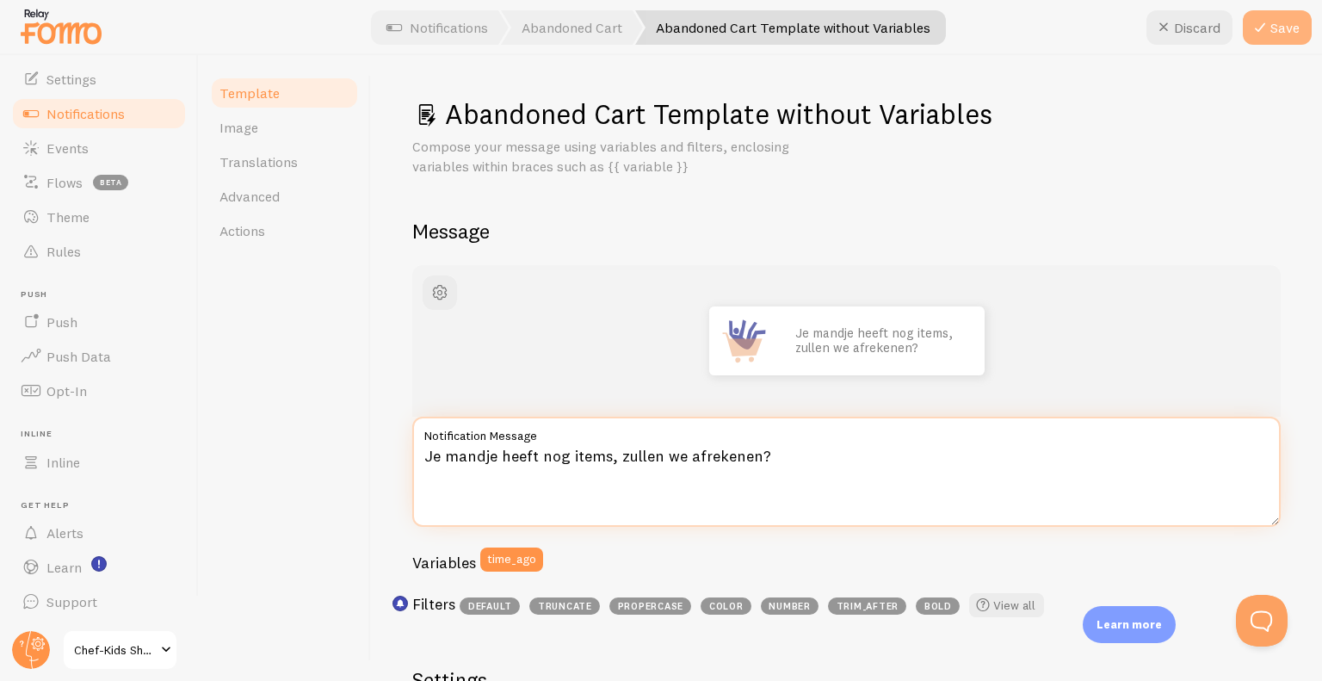
type textarea "Je mandje heeft nog items, zullen we afrekenen?"
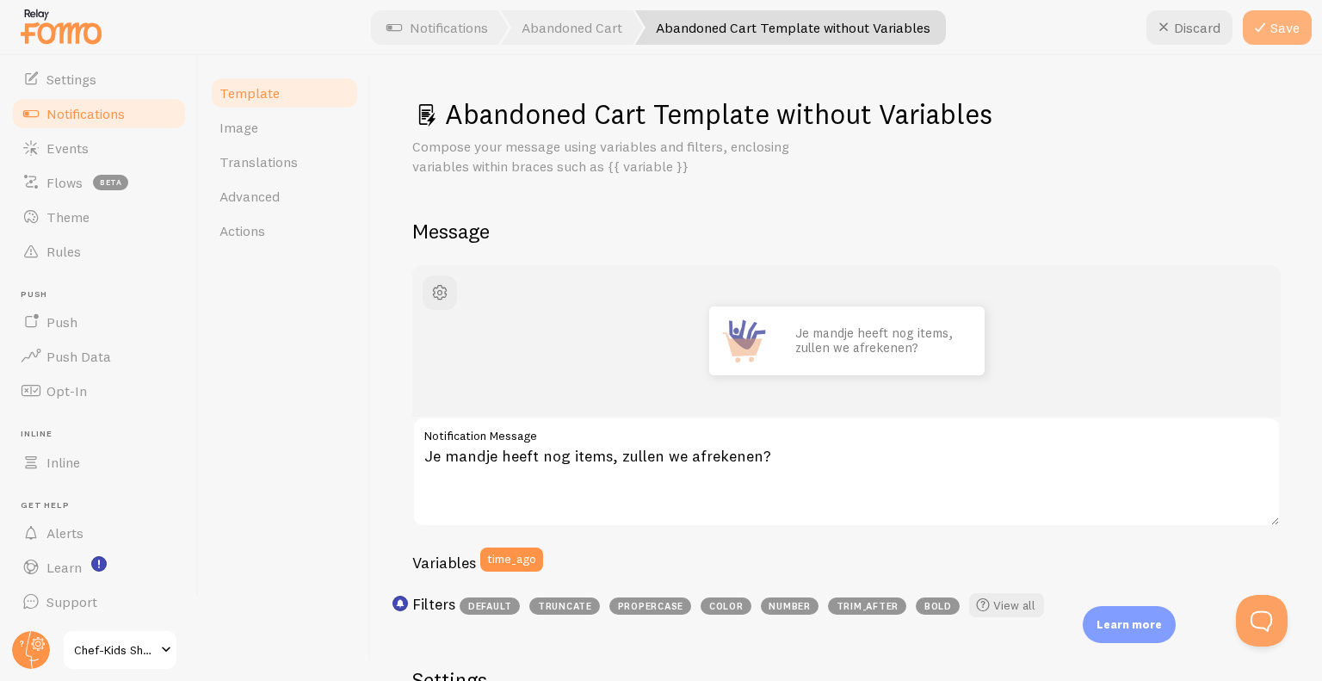
click at [1287, 35] on button "Save" at bounding box center [1277, 27] width 69 height 34
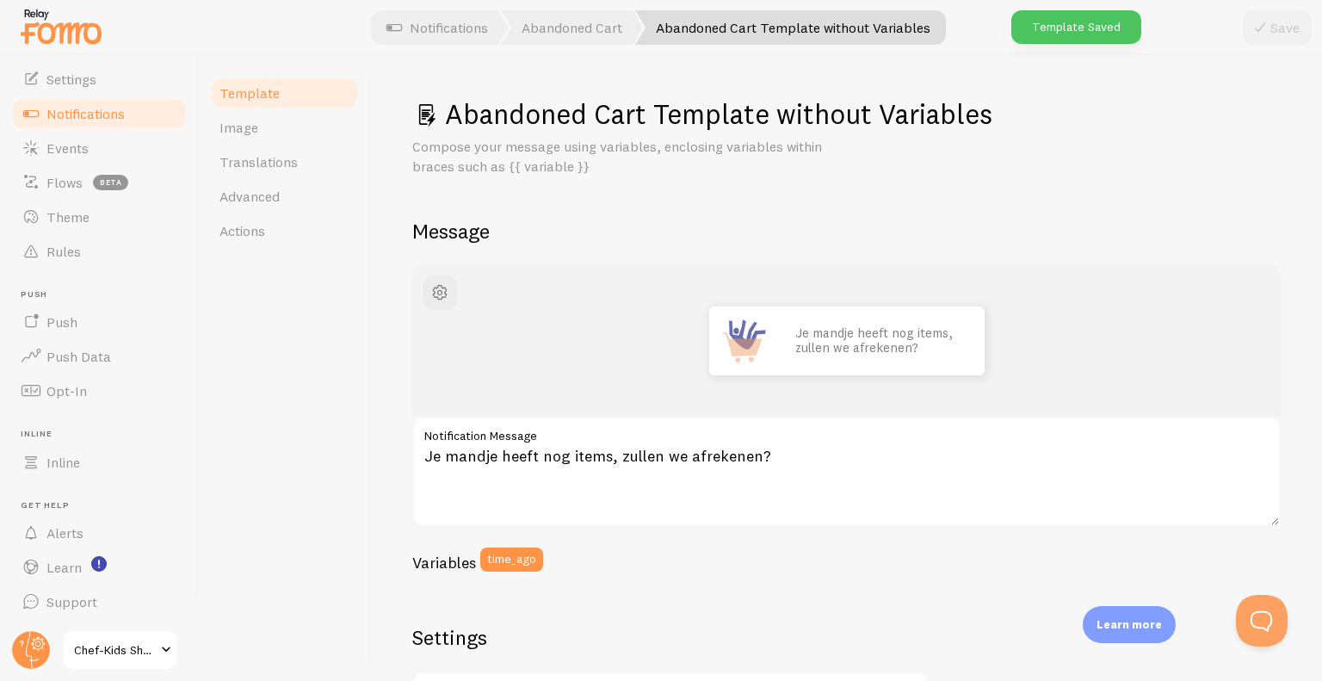
click at [128, 115] on link "Notifications" at bounding box center [98, 113] width 177 height 34
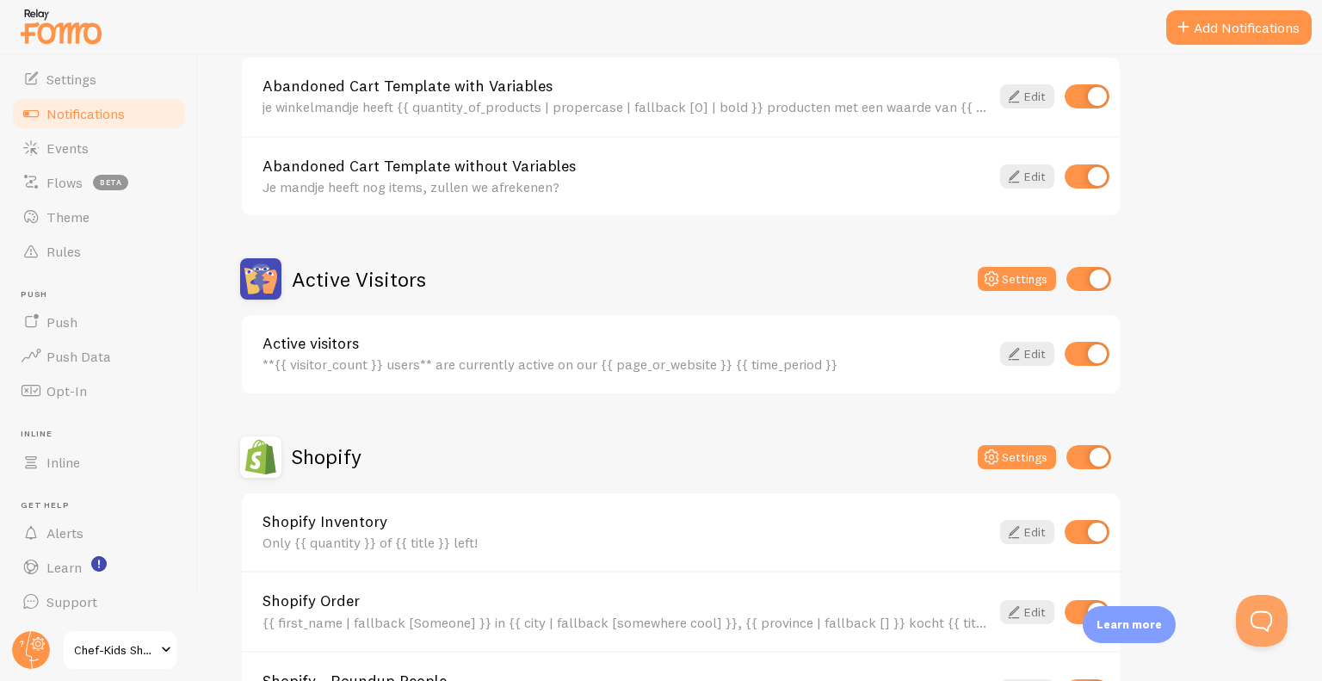
scroll to position [238, 0]
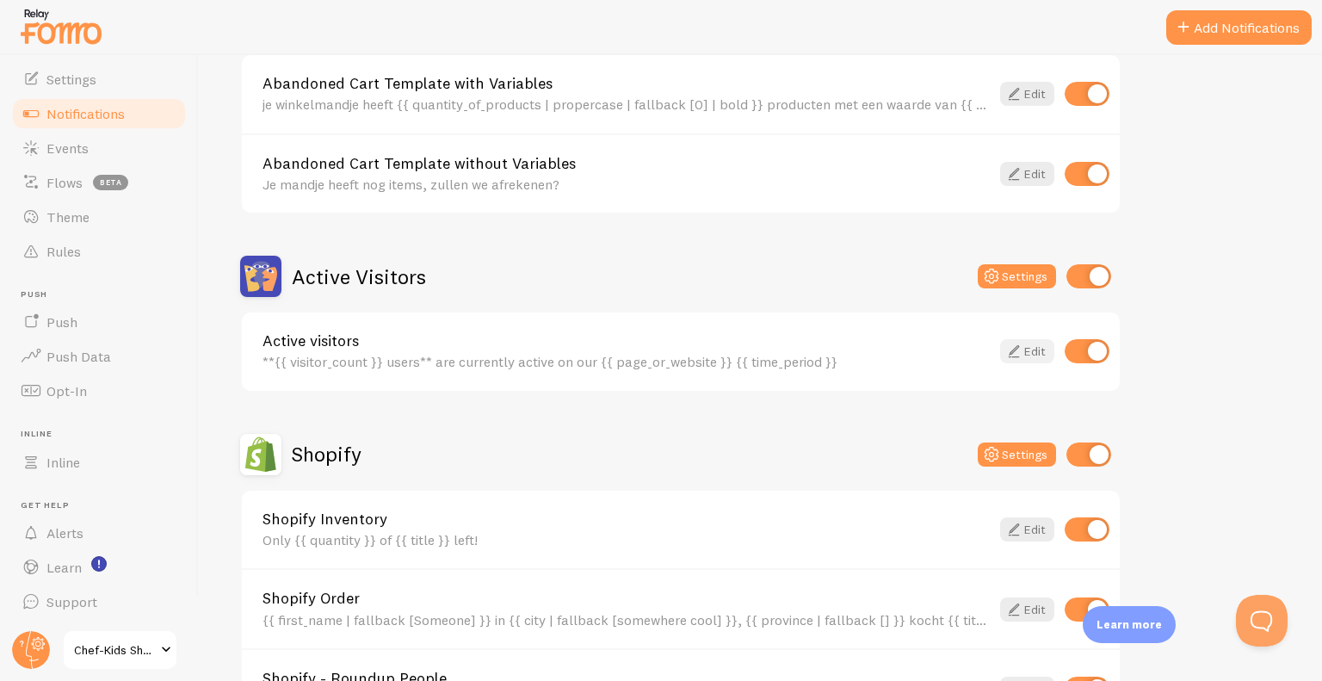
click at [1033, 355] on link "Edit" at bounding box center [1027, 351] width 54 height 24
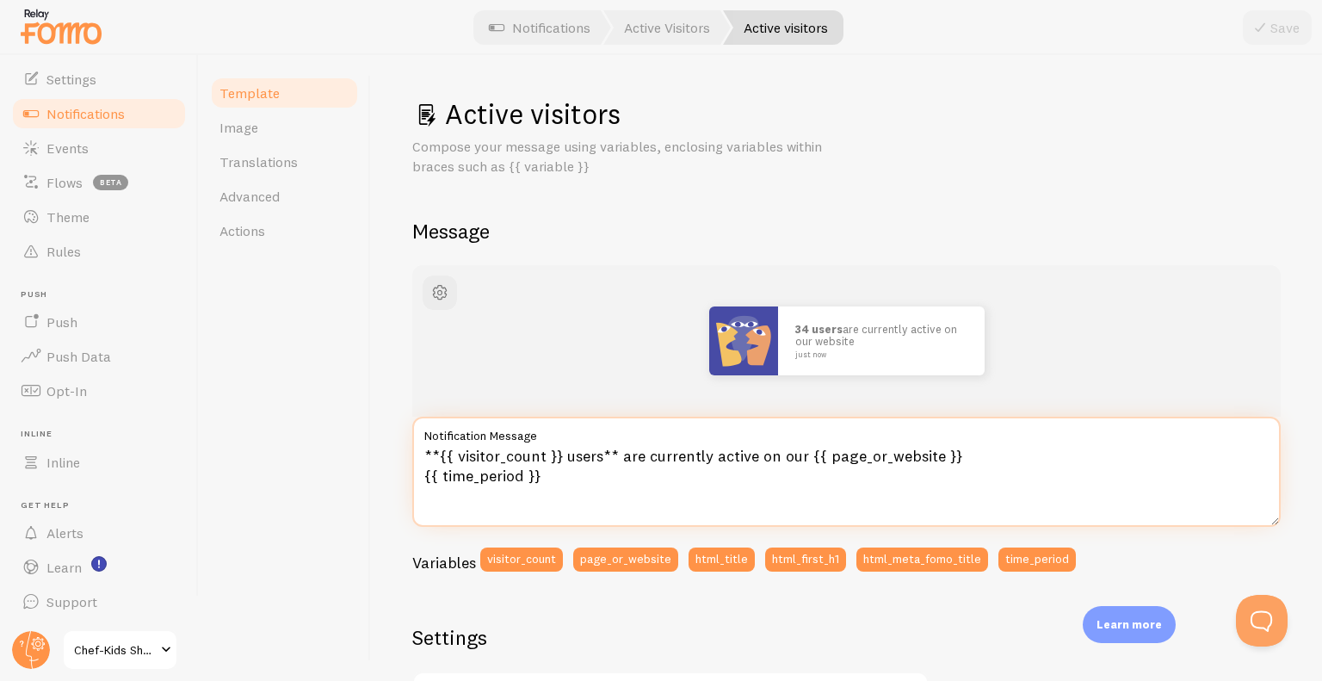
click at [587, 458] on textarea "**{{ visitor_count }} users** are currently active on our {{ page_or_website }}…" at bounding box center [846, 471] width 868 height 110
drag, startPoint x: 653, startPoint y: 457, endPoint x: 836, endPoint y: 458, distance: 182.4
click at [836, 458] on textarea "**{{ visitor_count }} gebruikers** are currently active on our {{ page_or_websi…" at bounding box center [846, 471] width 868 height 110
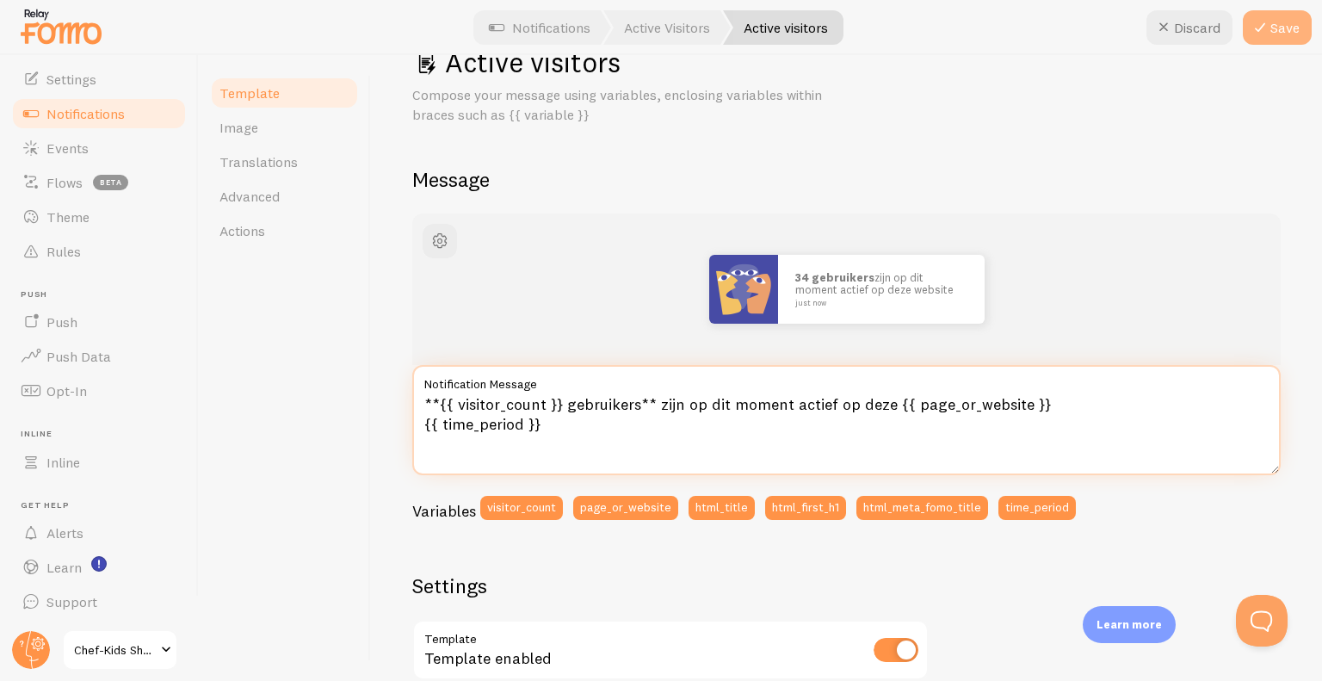
scroll to position [53, 0]
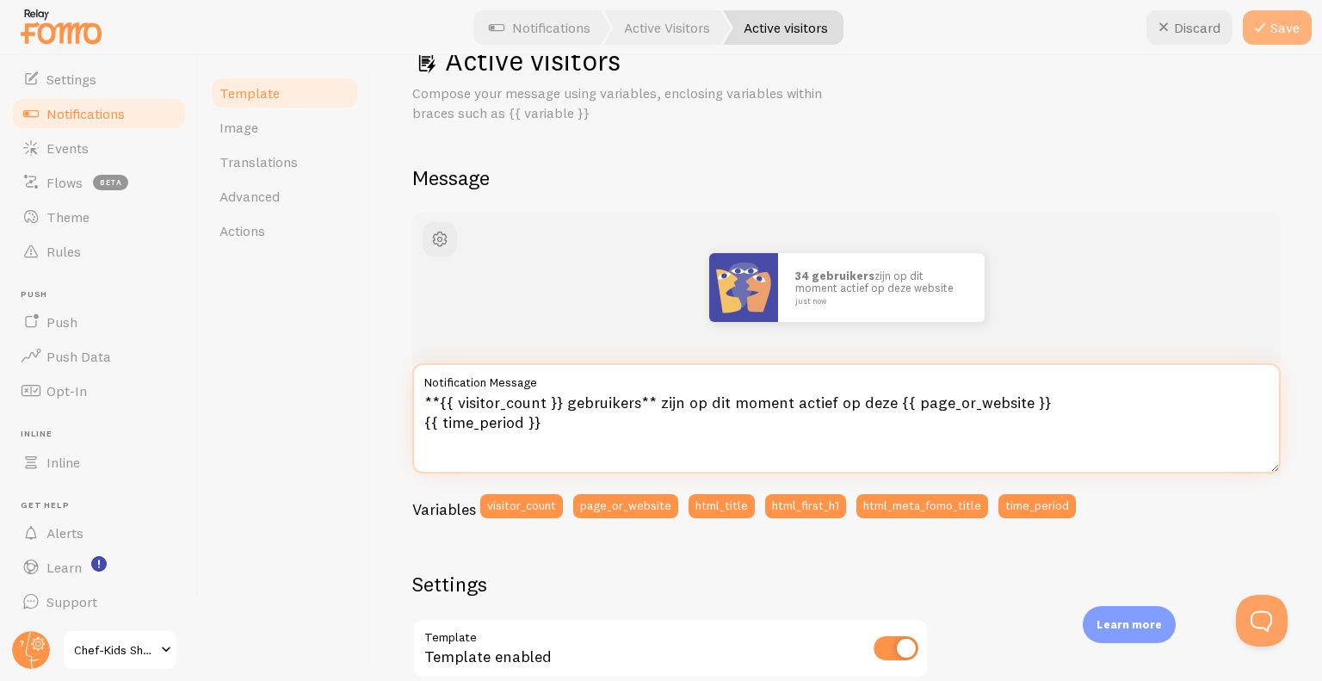
type textarea "**{{ visitor_count }} gebruikers** zijn op dit moment actief op deze {{ page_or…"
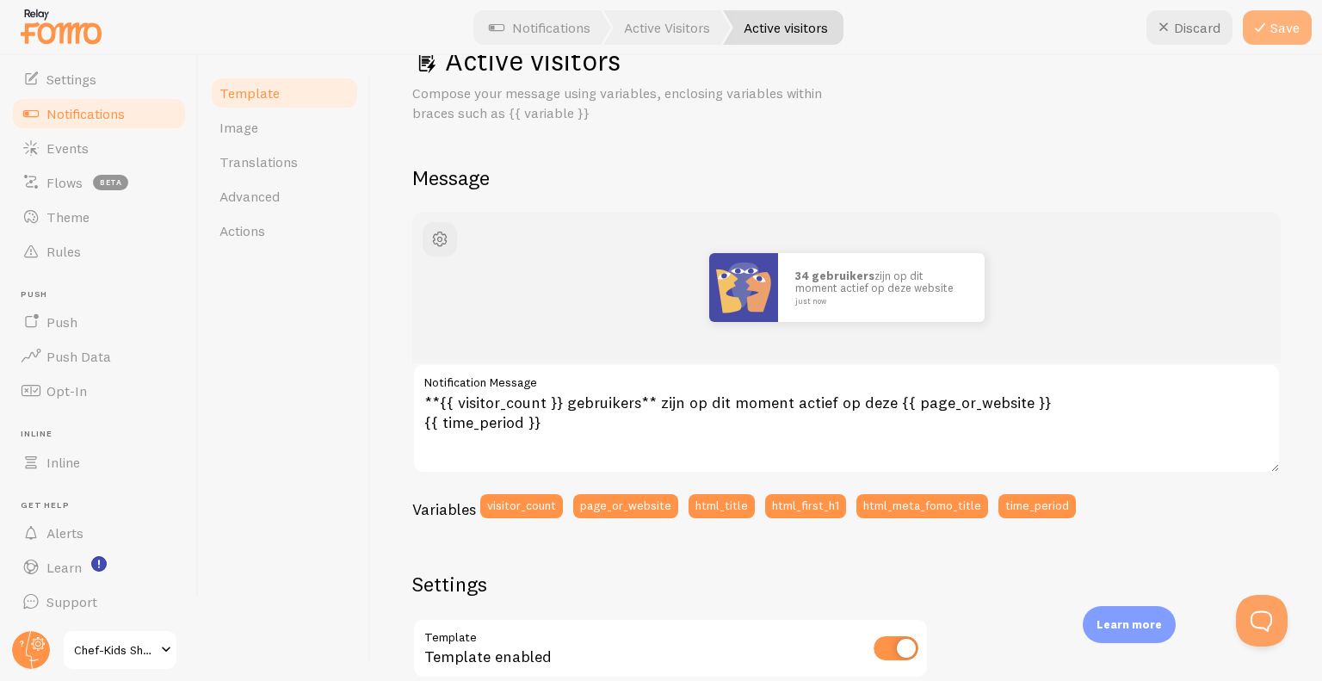
click at [1282, 34] on button "Save" at bounding box center [1277, 27] width 69 height 34
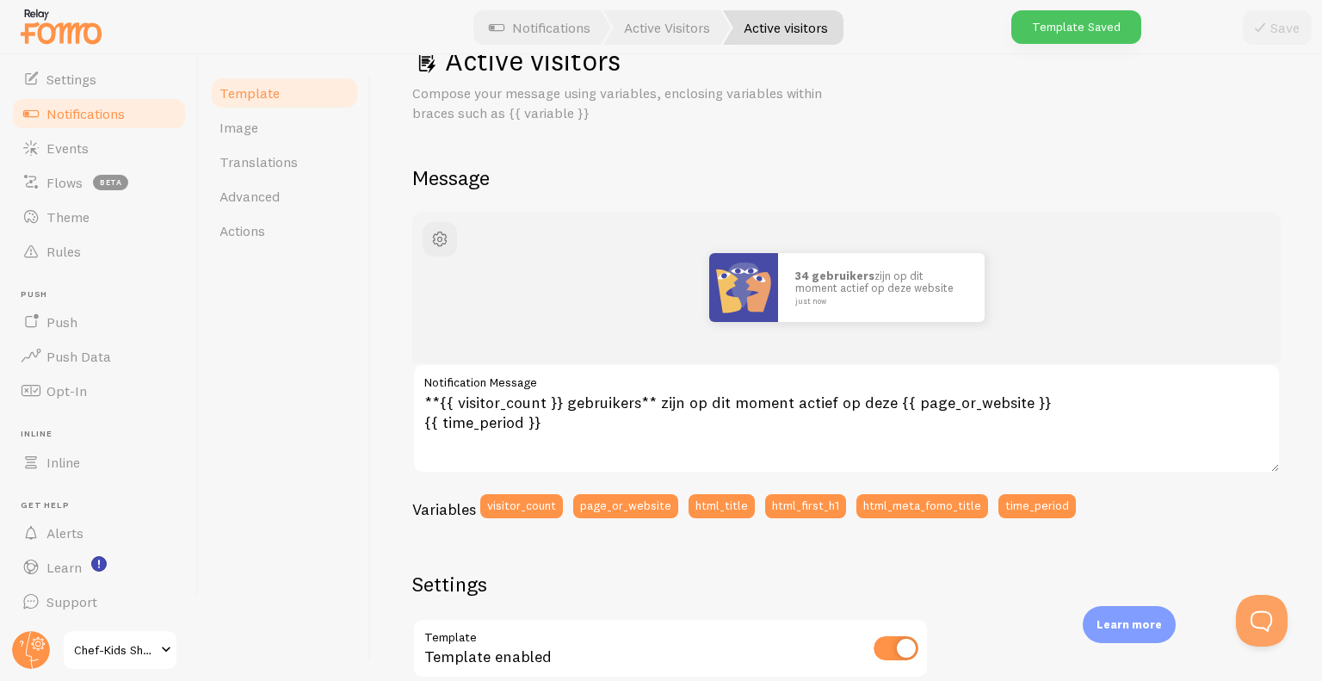
click at [93, 114] on span "Notifications" at bounding box center [85, 113] width 78 height 17
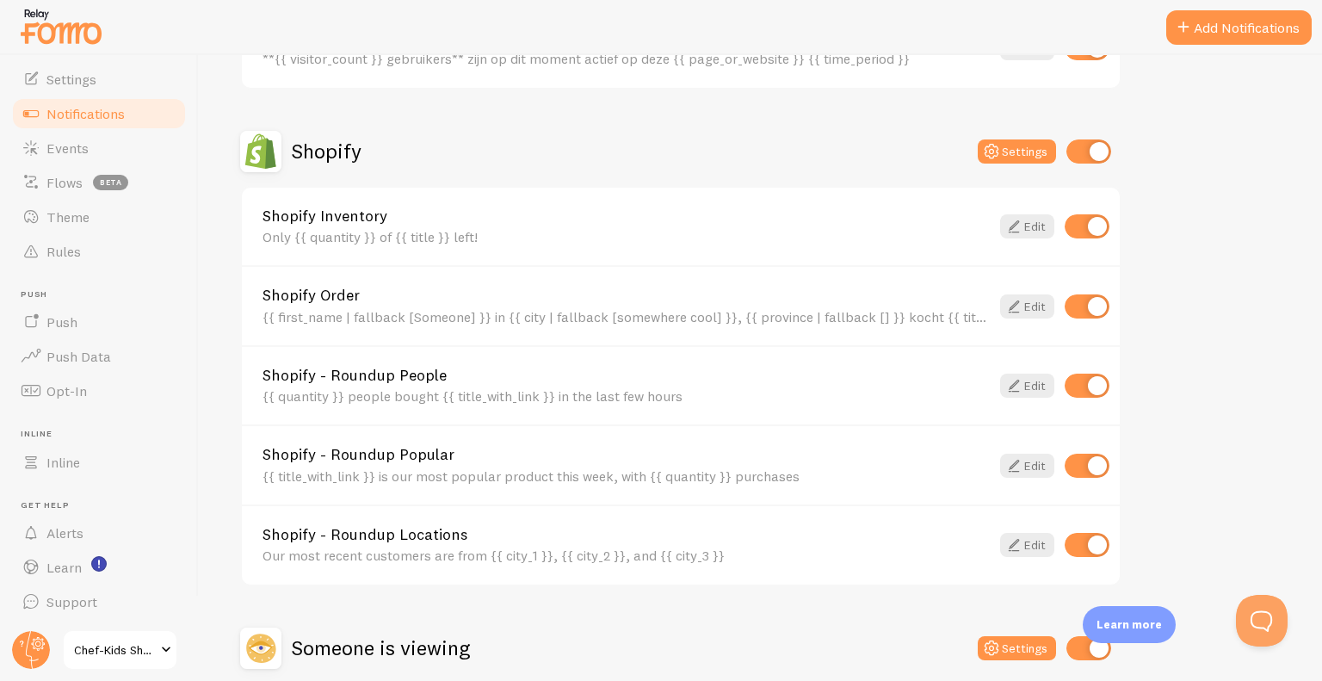
scroll to position [546, 0]
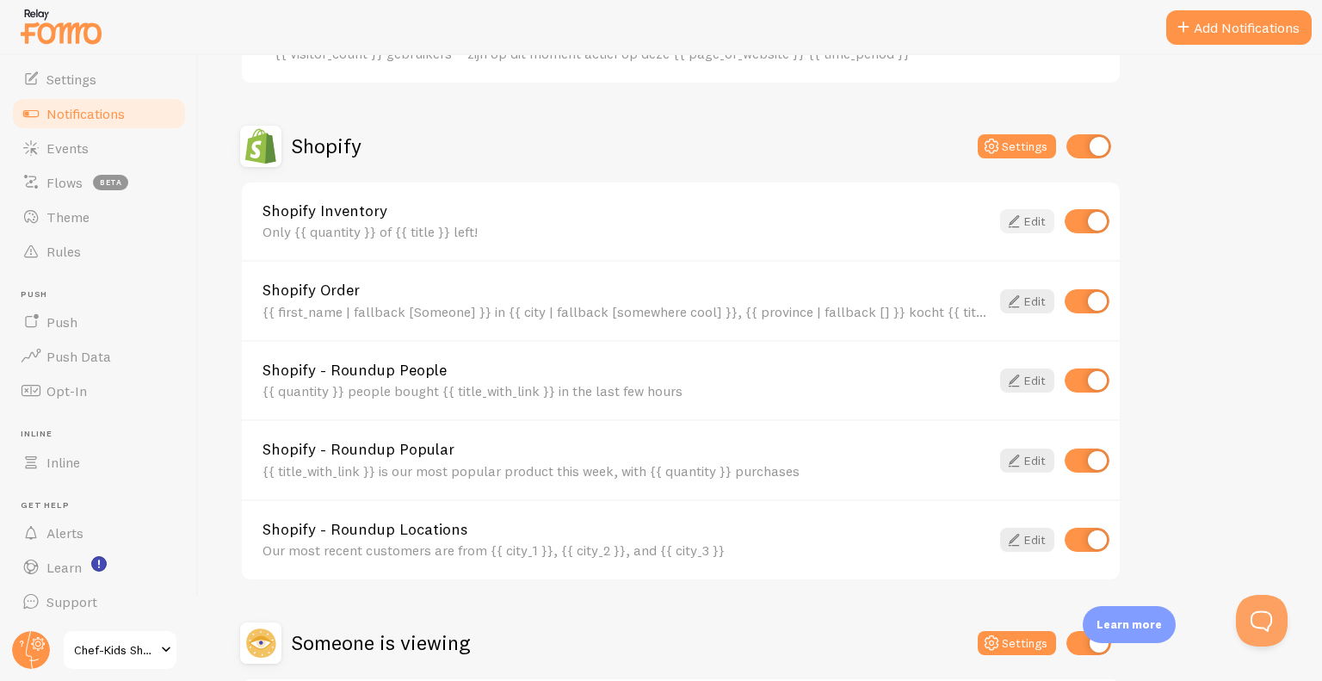
click at [1021, 226] on icon at bounding box center [1013, 221] width 21 height 21
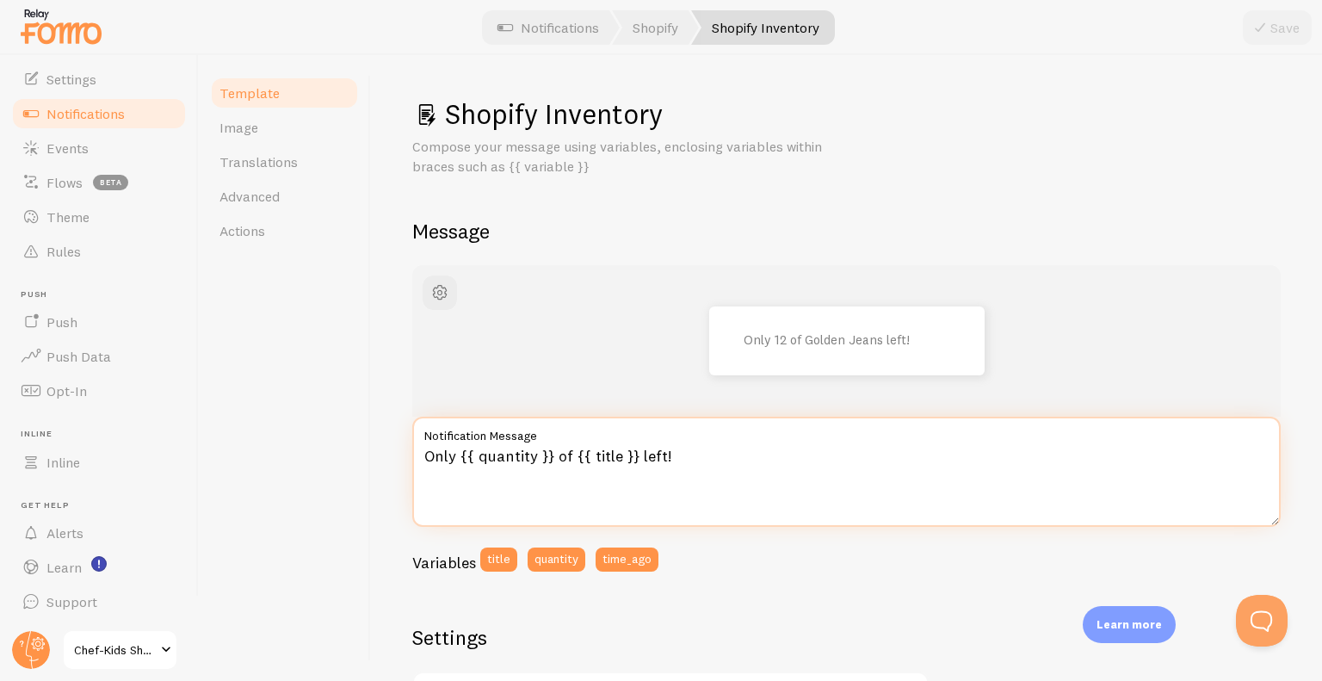
click at [435, 459] on textarea "Only {{ quantity }} of {{ title }} left!" at bounding box center [846, 471] width 868 height 110
click at [590, 460] on textarea "nog maar {{ quantity }} of {{ title }} left!" at bounding box center [846, 471] width 868 height 110
click at [693, 453] on textarea "nog maar {{ quantity }} van {{ title }} left!" at bounding box center [846, 471] width 868 height 110
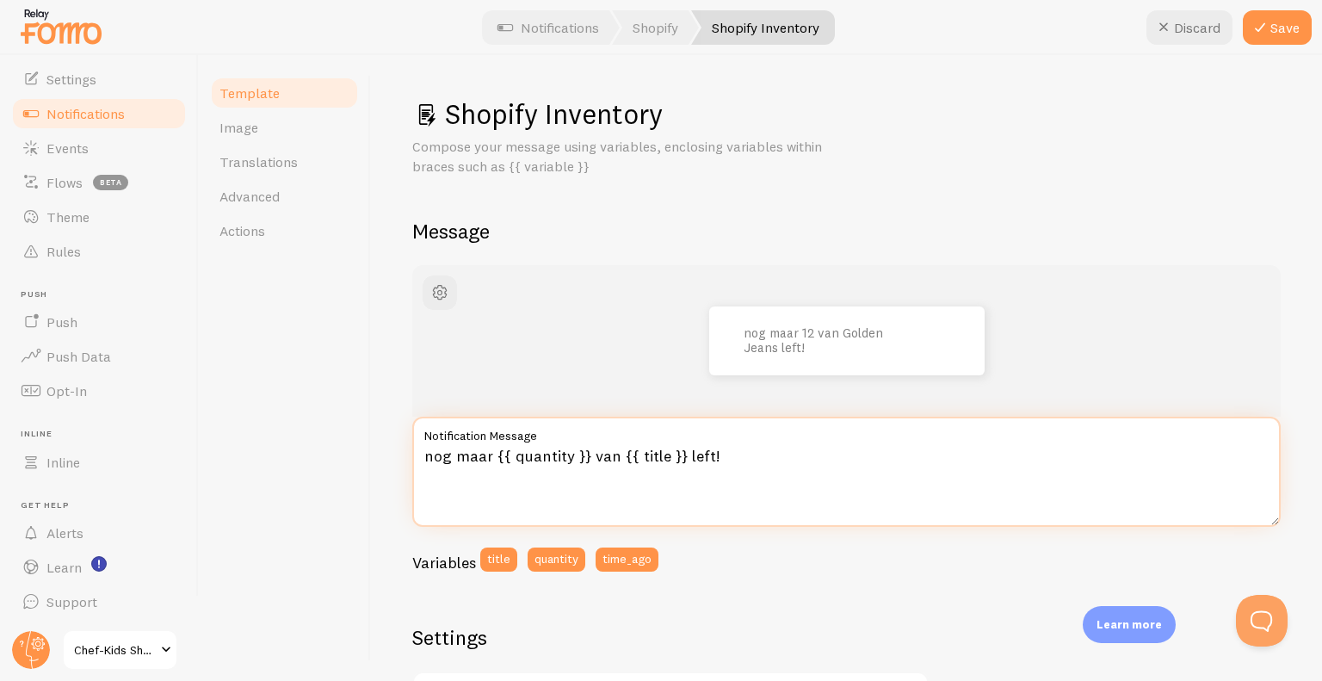
click at [693, 453] on textarea "nog maar {{ quantity }} van {{ title }} left!" at bounding box center [846, 471] width 868 height 110
type textarea "nog maar {{ quantity }} van {{ title }} over!"
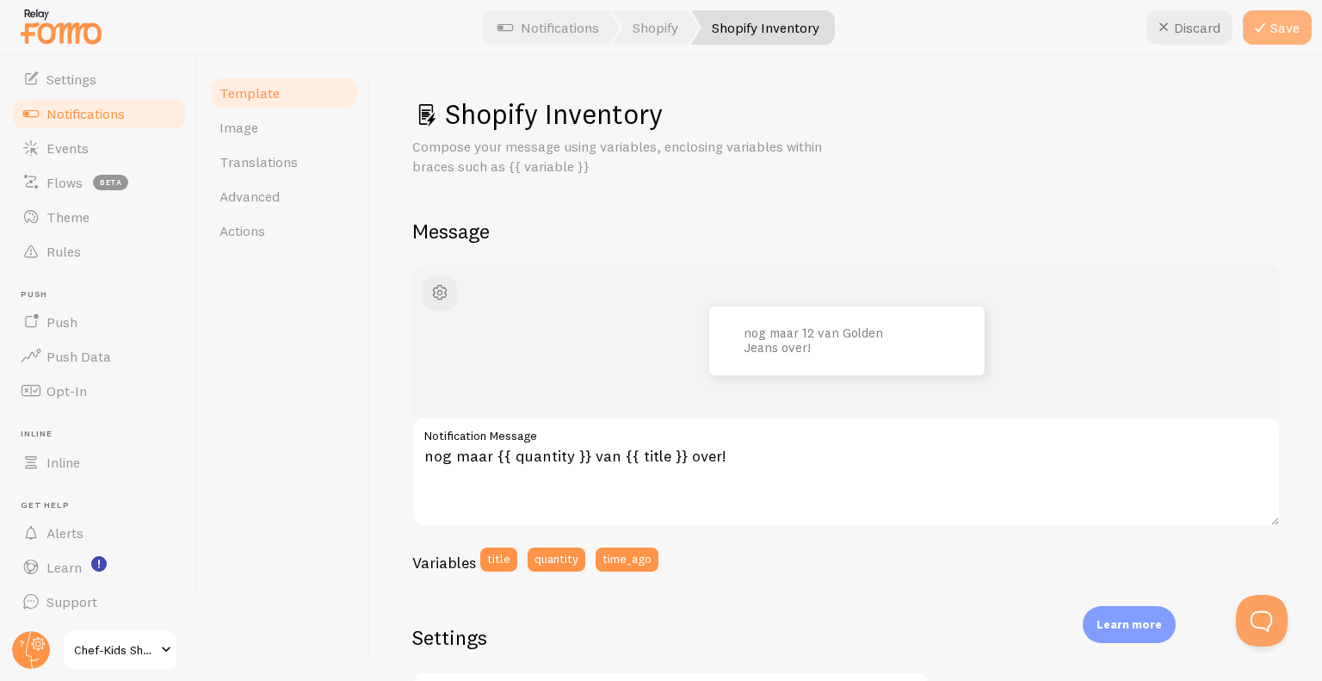
click at [1282, 22] on button "Save" at bounding box center [1277, 27] width 69 height 34
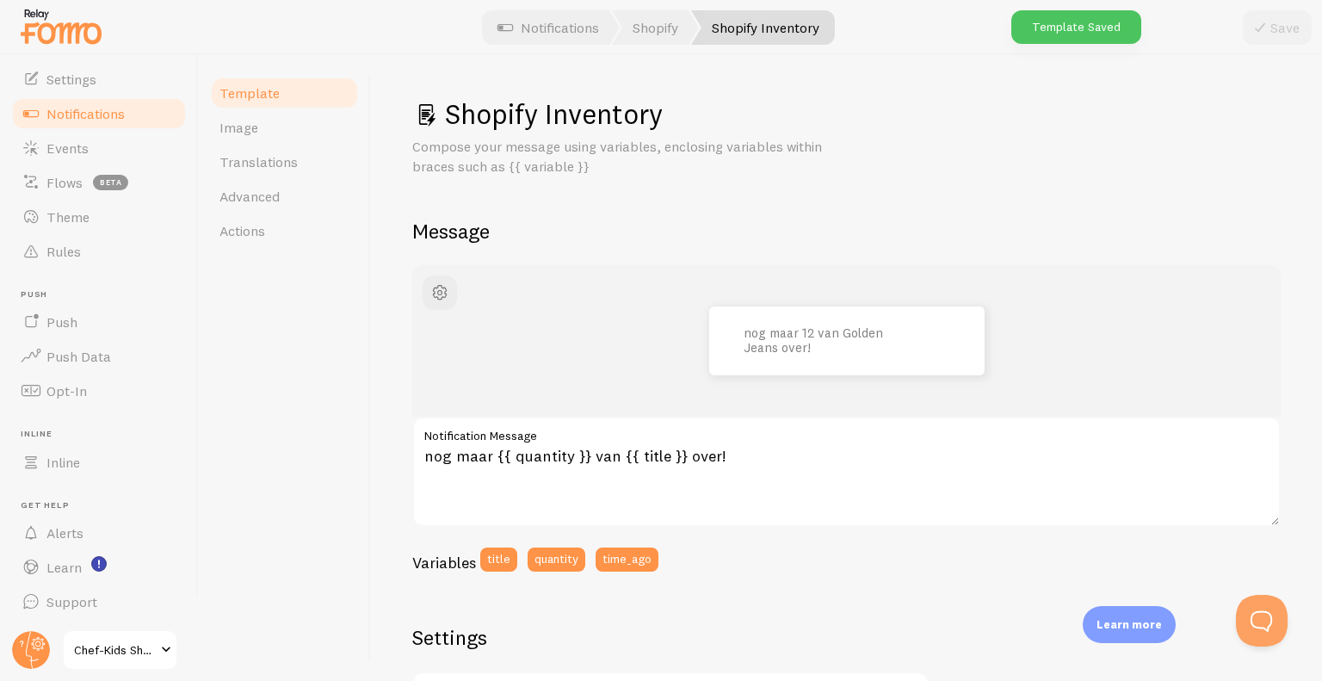
click at [87, 110] on span "Notifications" at bounding box center [85, 113] width 78 height 17
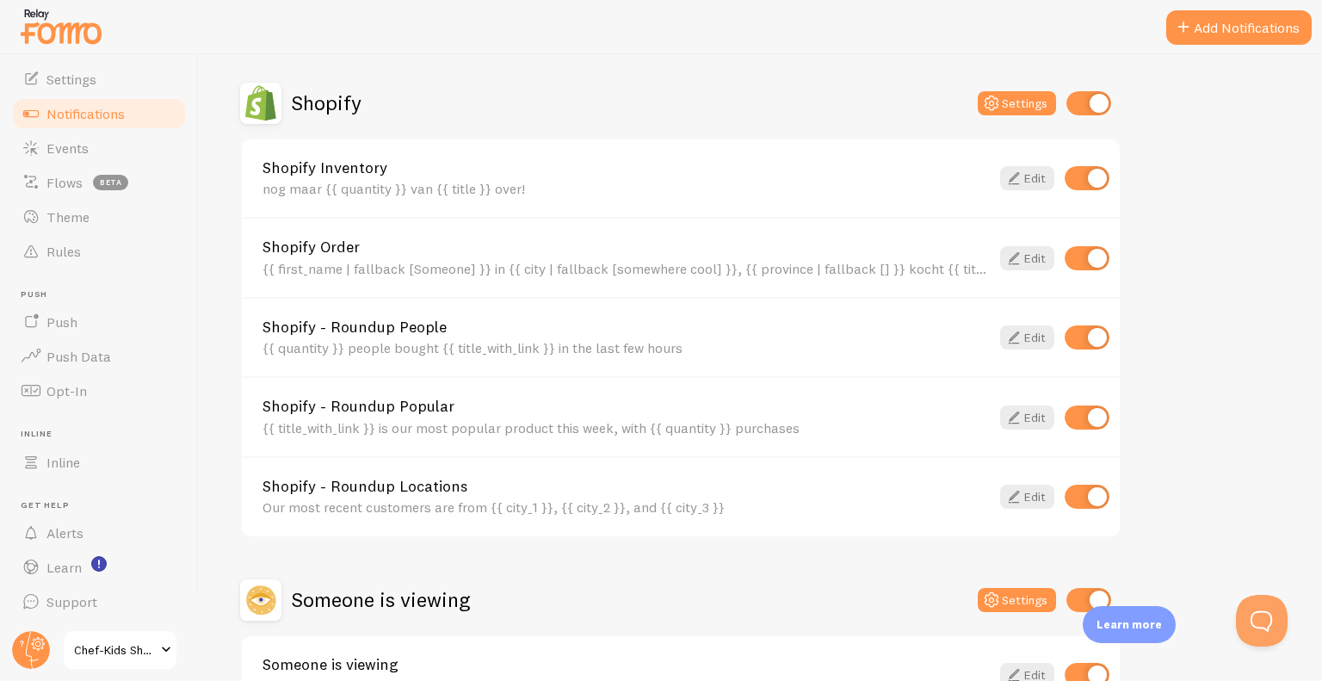
scroll to position [594, 0]
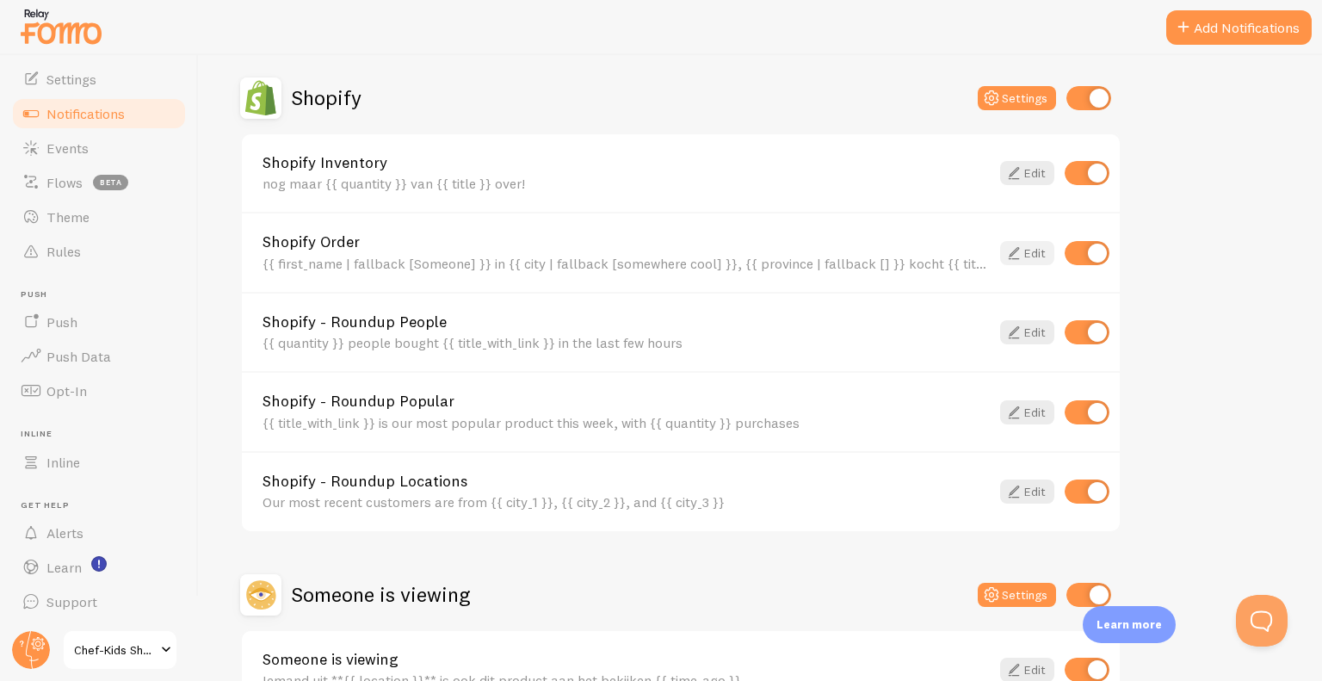
click at [1028, 252] on link "Edit" at bounding box center [1027, 253] width 54 height 24
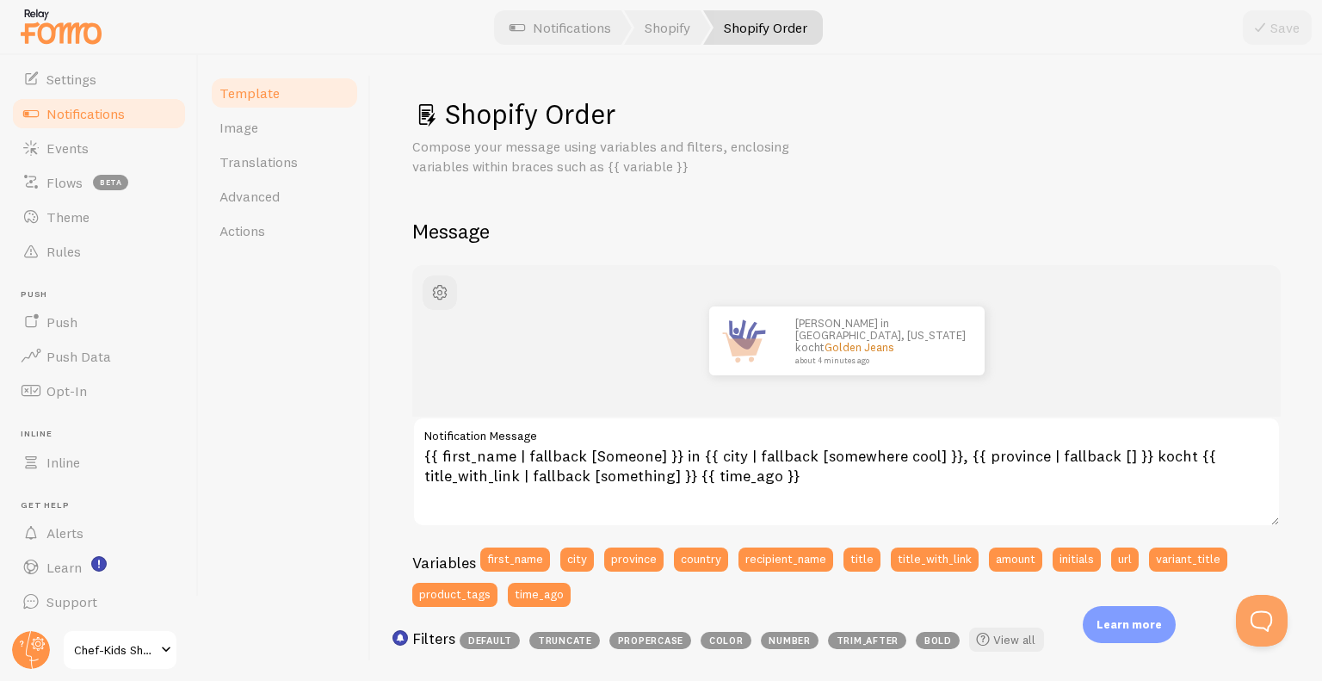
click at [120, 119] on span "Notifications" at bounding box center [85, 113] width 78 height 17
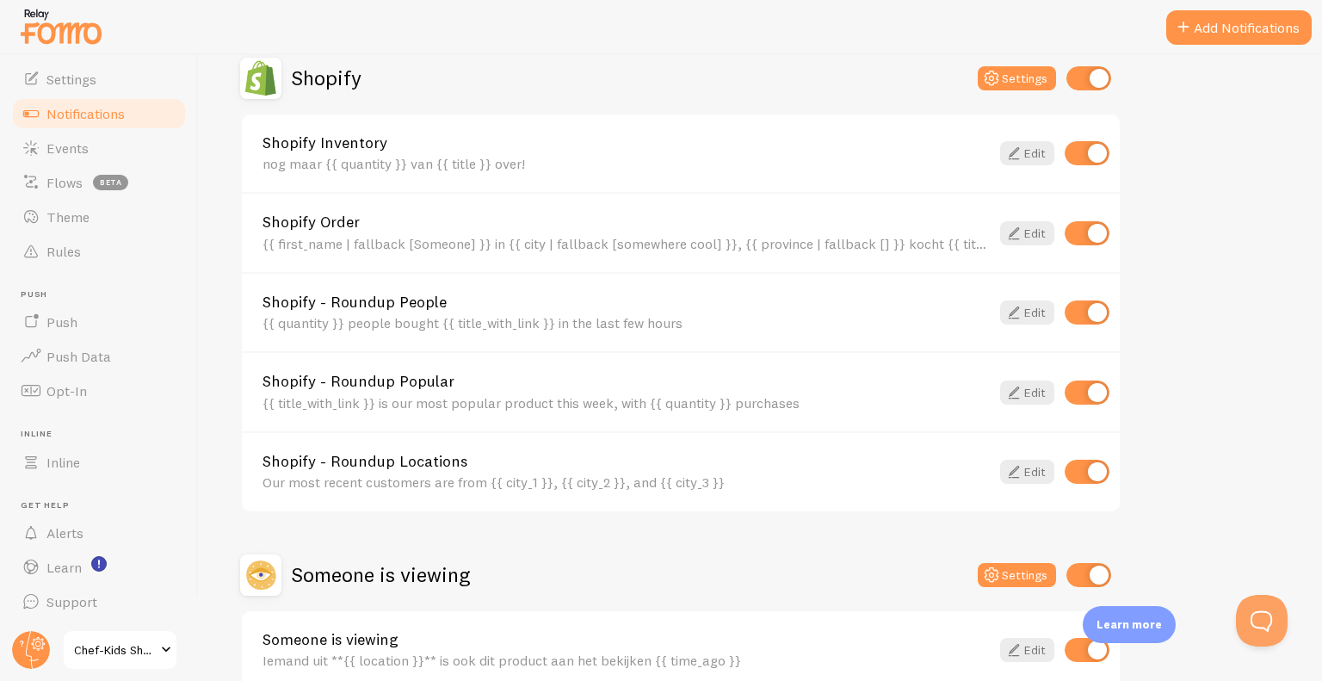
scroll to position [618, 0]
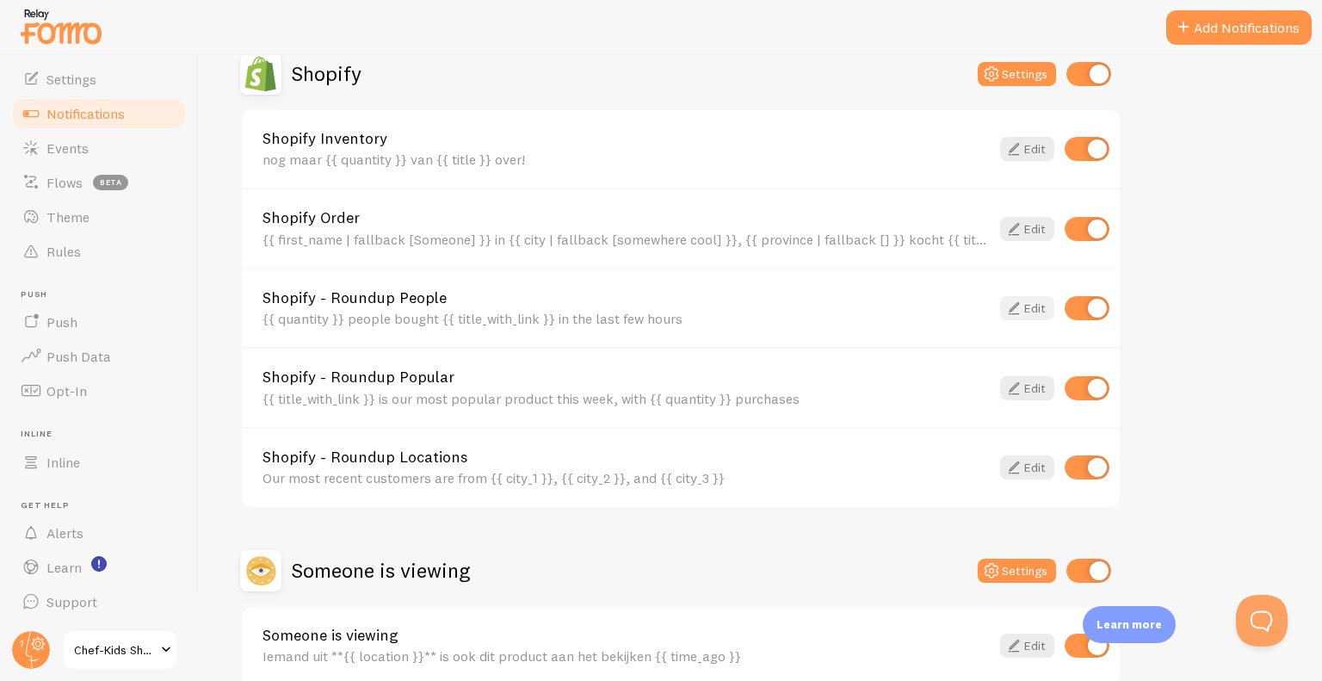
click at [1028, 302] on link "Edit" at bounding box center [1027, 308] width 54 height 24
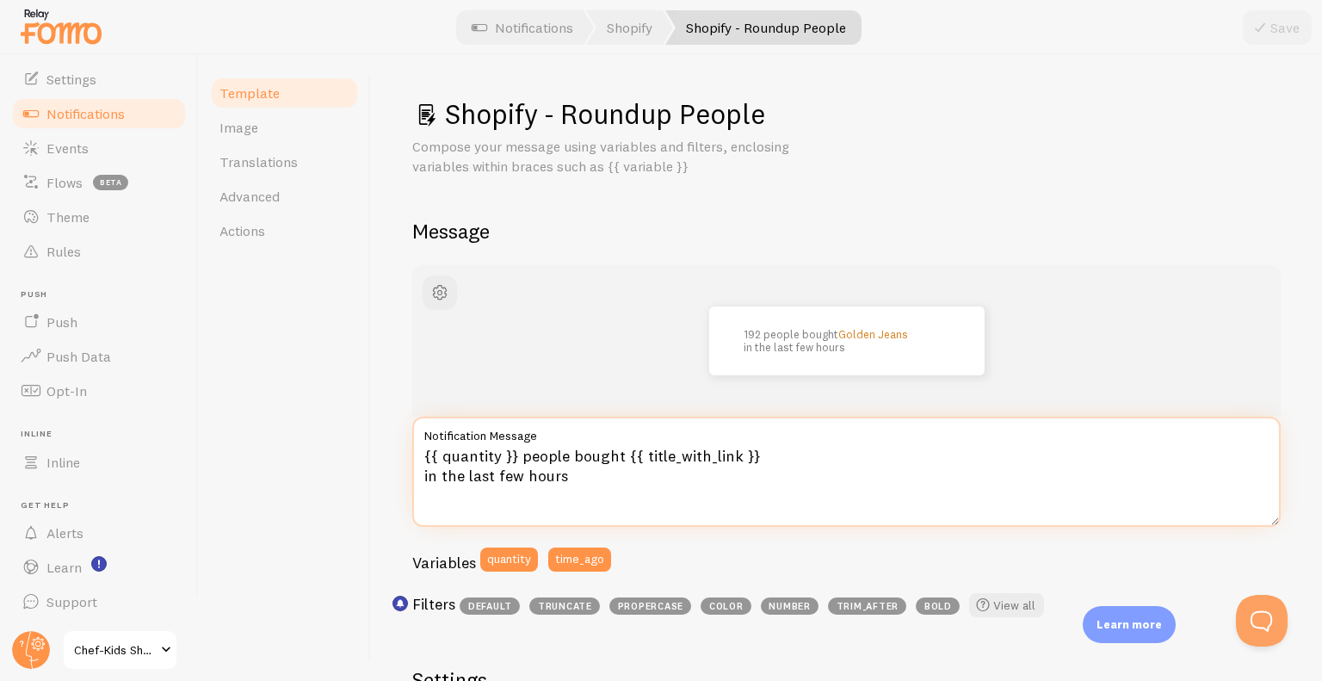
drag, startPoint x: 521, startPoint y: 459, endPoint x: 620, endPoint y: 461, distance: 99.9
click at [620, 461] on textarea "{{ quantity }} people bought {{ title_with_link }} in the last few hours" at bounding box center [846, 471] width 868 height 110
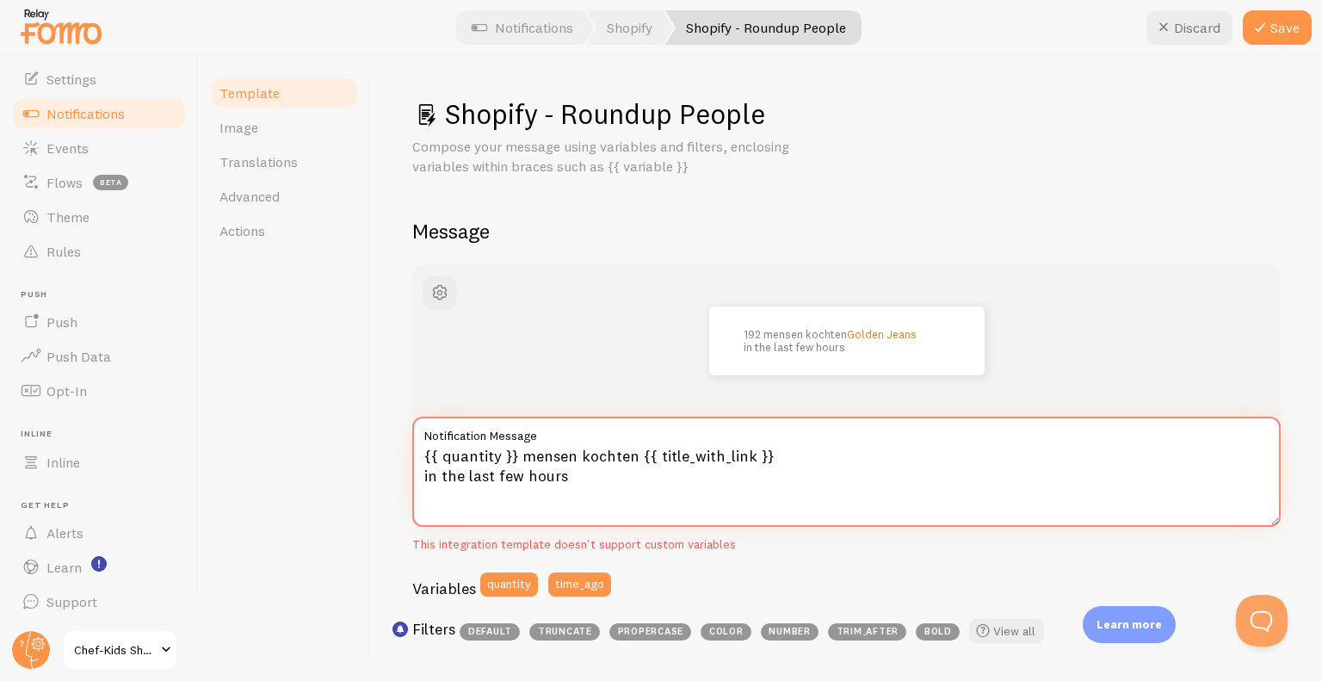
click at [585, 478] on textarea "{{ quantity }} mensen kochten {{ title_with_link }} in the last few hours" at bounding box center [846, 471] width 868 height 110
click at [604, 483] on textarea "{{ quantity }} mensen kochten {{ title_with_link }} in de laatste 2 uur" at bounding box center [846, 471] width 868 height 110
click at [915, 492] on textarea "{{ quantity }} mensen kochten {{ title_with_link }} in de laatste 2 uur" at bounding box center [846, 471] width 868 height 110
type textarea "{{ quantity }} mensen kochten {{ title_with_link }} in de laatste 2 uur"
click at [1301, 29] on button "Save" at bounding box center [1277, 27] width 69 height 34
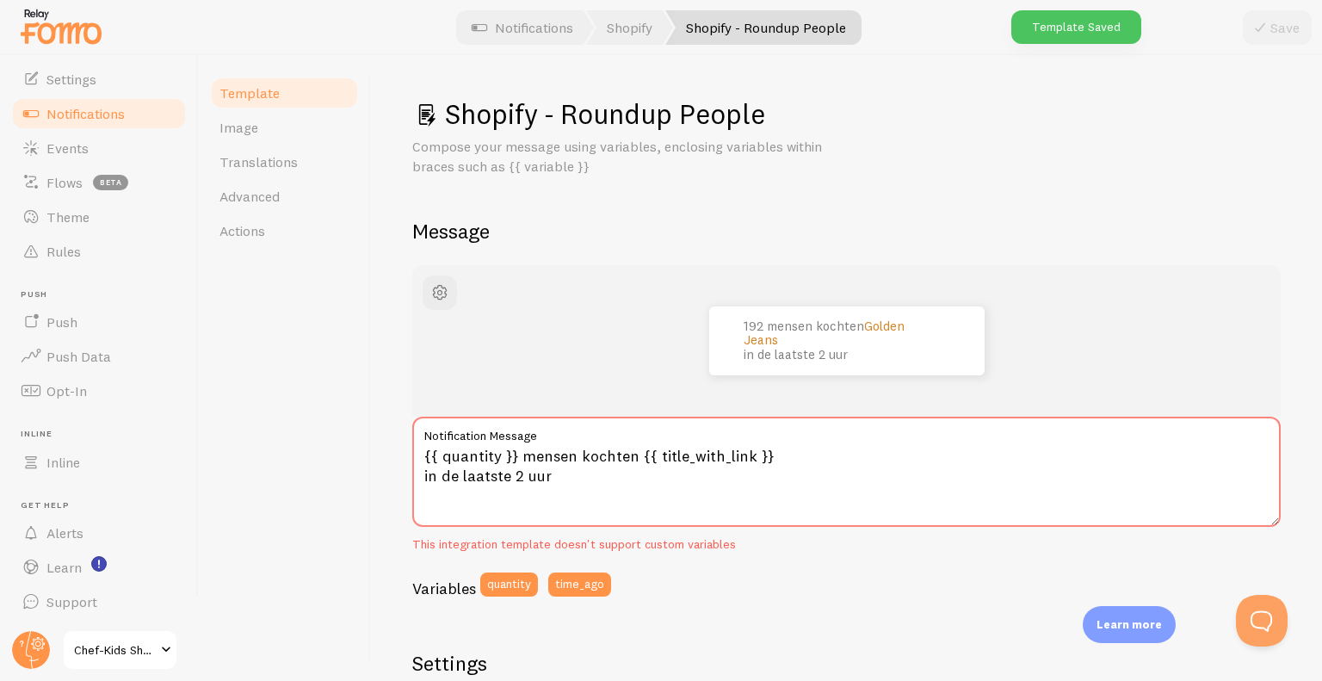
click at [77, 119] on span "Notifications" at bounding box center [85, 113] width 78 height 17
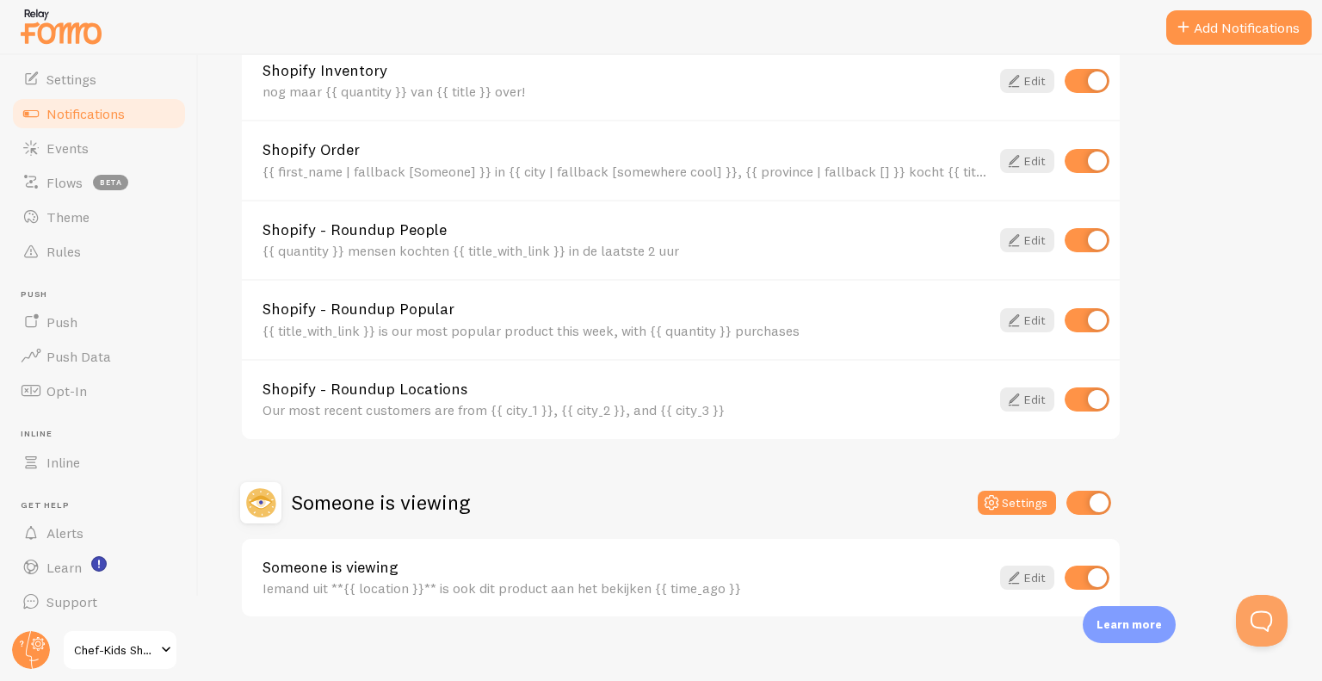
scroll to position [687, 0]
click at [1024, 316] on link "Edit" at bounding box center [1027, 319] width 54 height 24
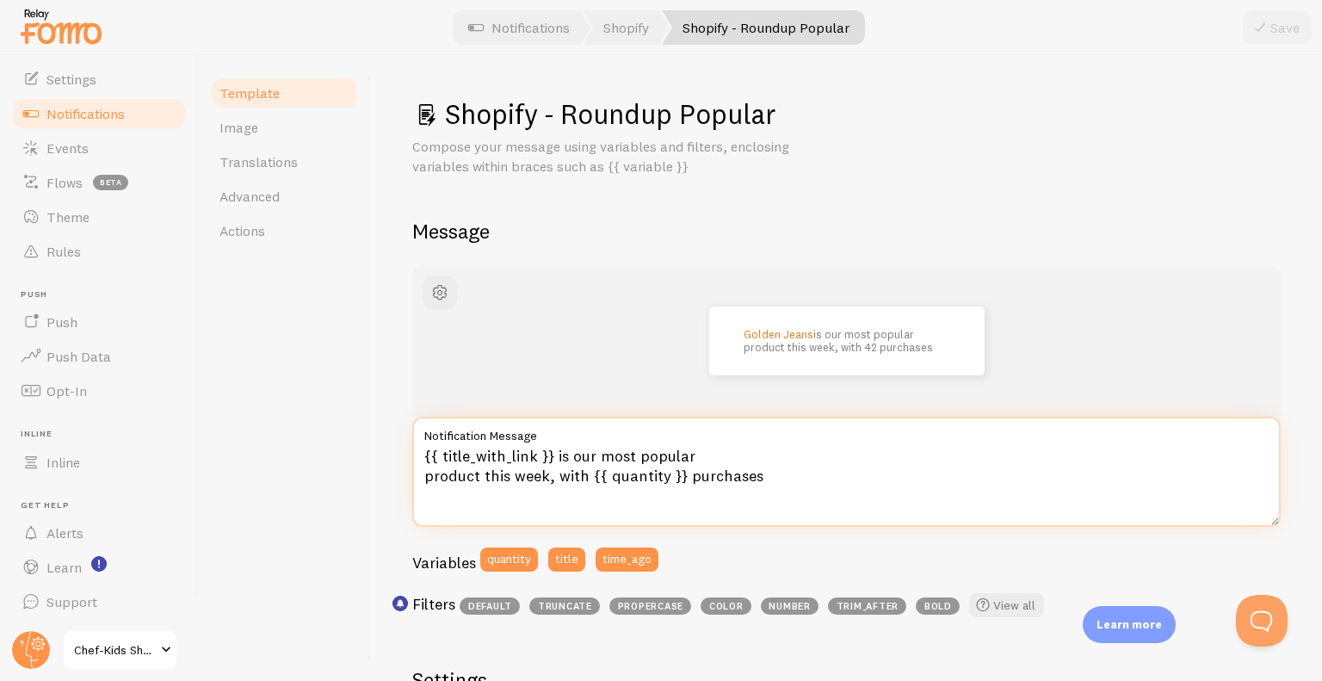
drag, startPoint x: 547, startPoint y: 480, endPoint x: 556, endPoint y: 459, distance: 23.2
click at [556, 459] on textarea "{{ title_with_link }} is our most popular product this week, with {{ quantity }…" at bounding box center [846, 471] width 868 height 110
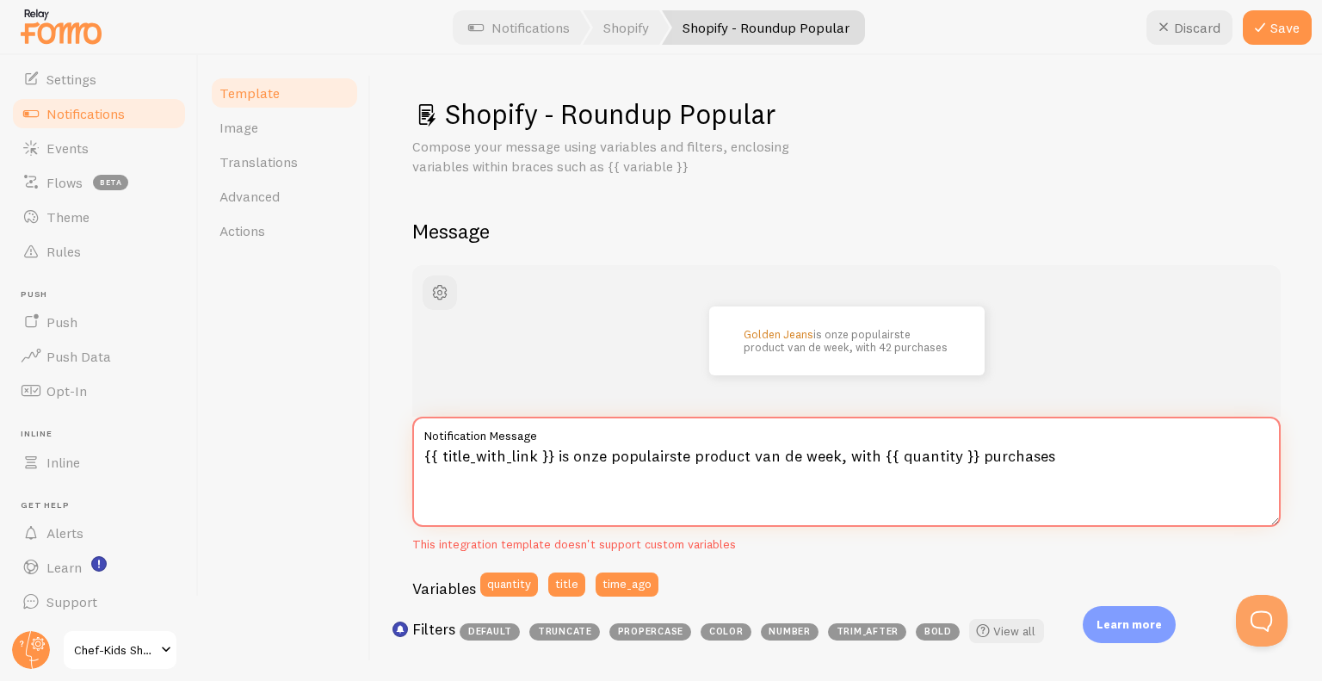
click at [854, 453] on textarea "{{ title_with_link }} is onze populairste product van de week, with {{ quantity…" at bounding box center [846, 471] width 868 height 110
click at [1033, 462] on textarea "{{ title_with_link }} is onze populairste product van de week, met {{ quantity …" at bounding box center [846, 471] width 868 height 110
click at [851, 455] on textarea "{{ title_with_link }} is onze populairste product van de week, met {{ quantity …" at bounding box center [846, 471] width 868 height 110
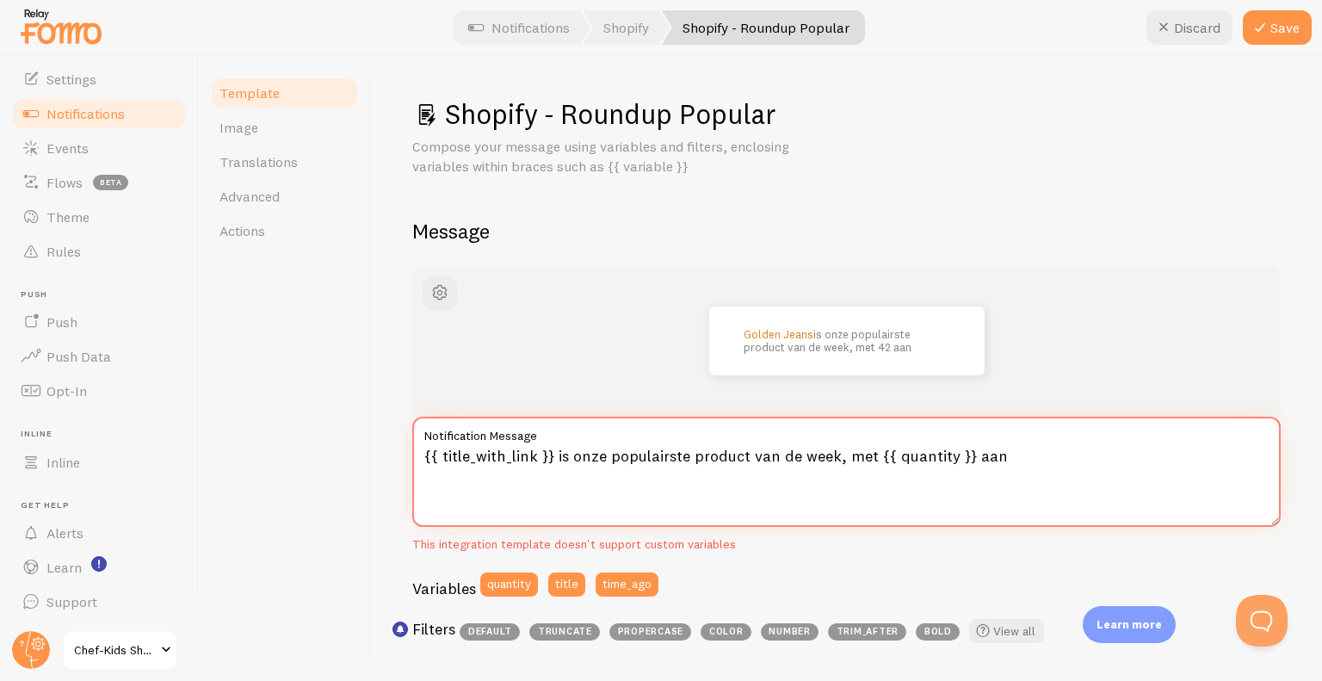
click at [851, 455] on textarea "{{ title_with_link }} is onze populairste product van de week, met {{ quantity …" at bounding box center [846, 471] width 868 height 110
click at [983, 454] on textarea "{{ title_with_link }} is onze populairste product van de week, wel {{ quantity …" at bounding box center [846, 471] width 868 height 110
type textarea "{{ title_with_link }} is onze populairste product van de week, wel {{ quantity …"
click at [1289, 36] on button "Save" at bounding box center [1277, 27] width 69 height 34
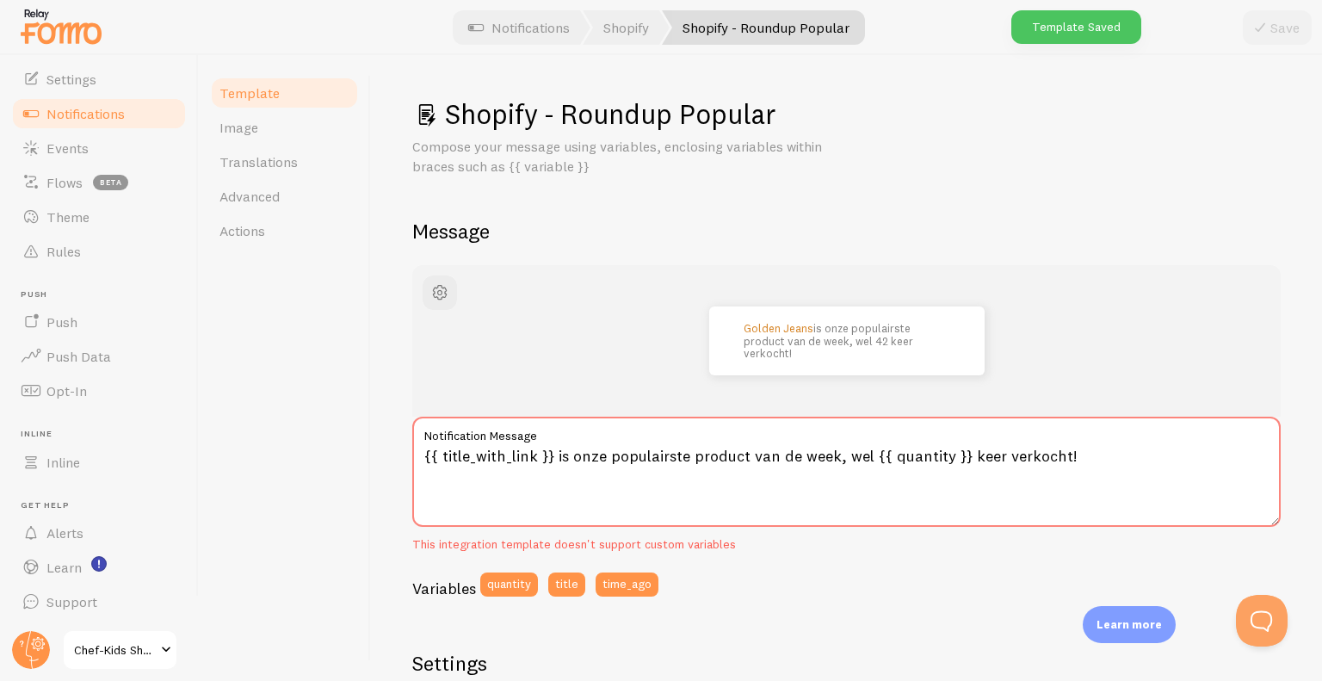
click at [114, 116] on span "Notifications" at bounding box center [85, 113] width 78 height 17
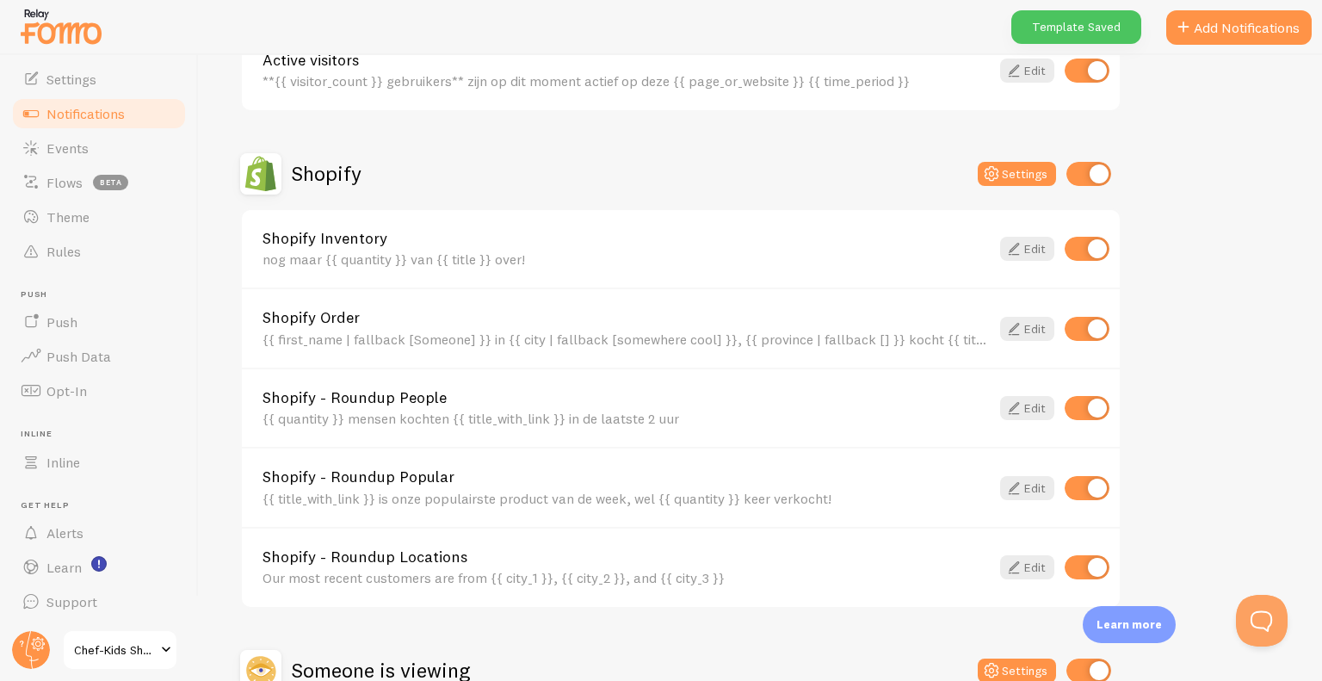
scroll to position [700, 0]
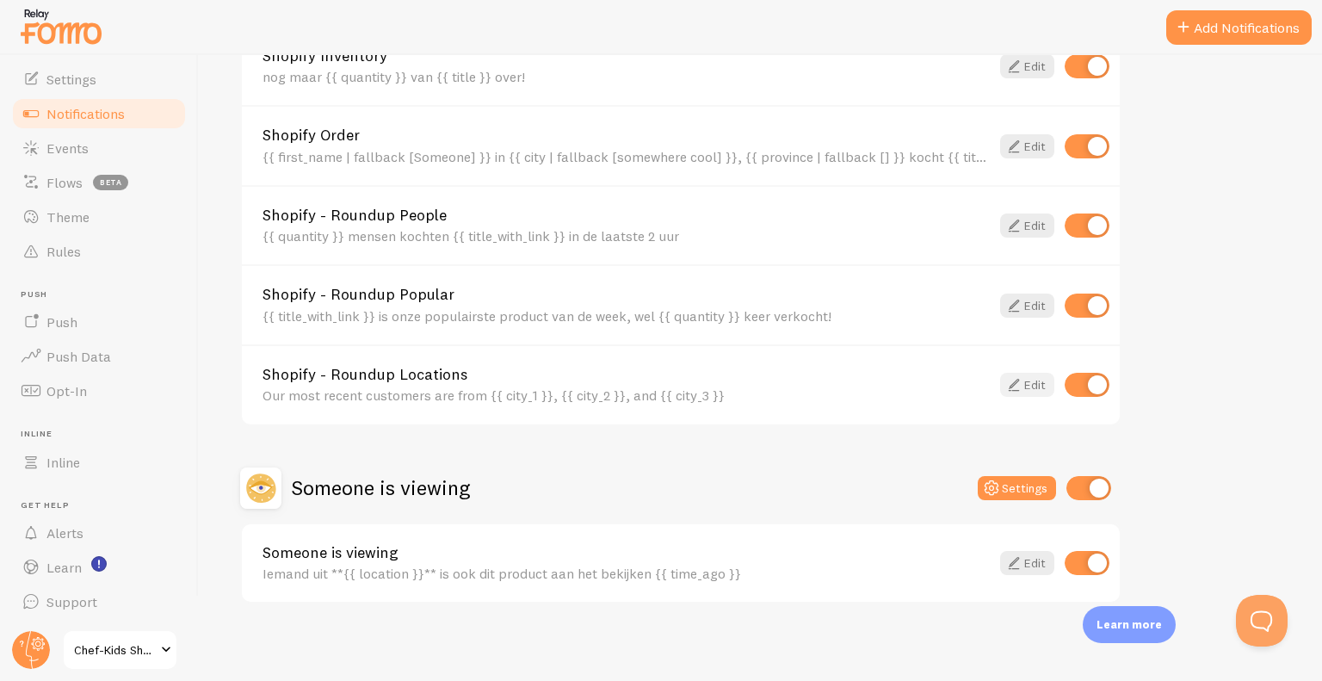
click at [1017, 386] on icon at bounding box center [1013, 384] width 21 height 21
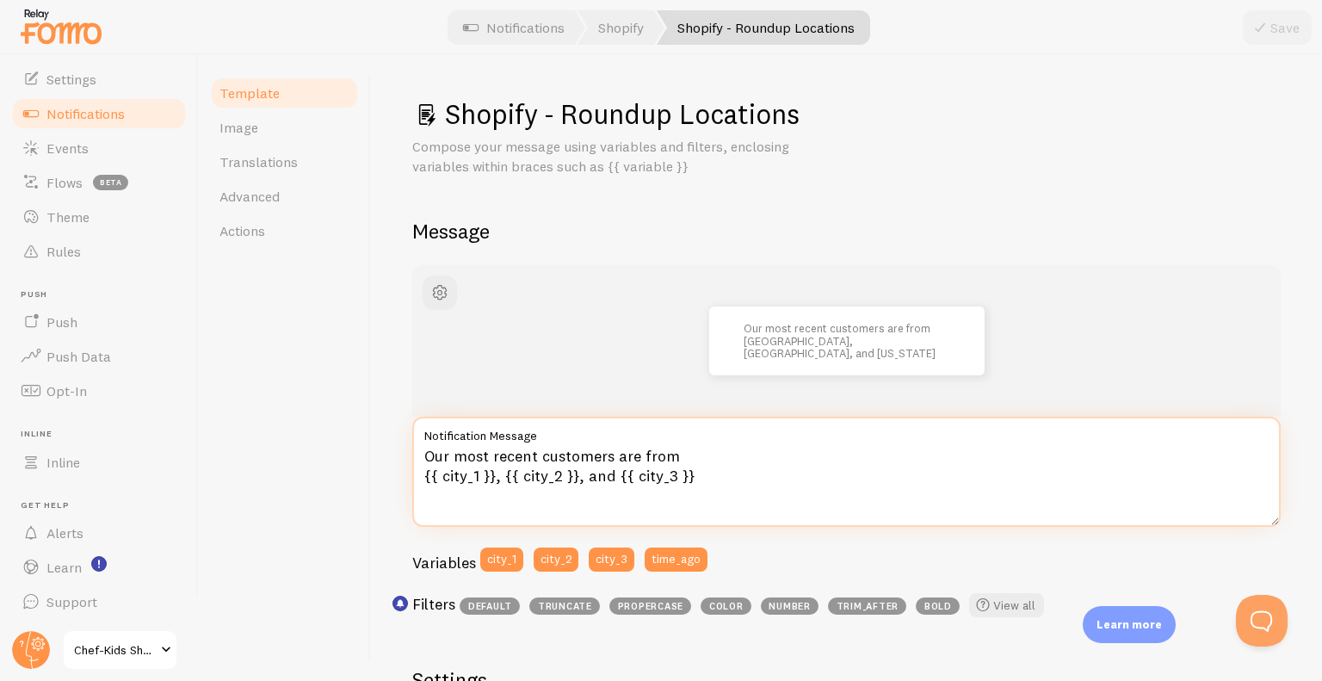
click at [685, 456] on textarea "Our most recent customers are from {{ city_1 }}, {{ city_2 }}, and {{ city_3 }}" at bounding box center [846, 471] width 868 height 110
click at [495, 453] on textarea "Onze meer recente {{ city_1 }}, {{ city_2 }}, and {{ city_3 }}" at bounding box center [846, 471] width 868 height 110
click at [594, 455] on textarea "Onze meest recente {{ city_1 }}, {{ city_2 }}, and {{ city_3 }}" at bounding box center [846, 471] width 868 height 110
type textarea "Onze meest recente klanten komen uit {{ city_1 }}, {{ city_2 }}, and {{ city_3 …"
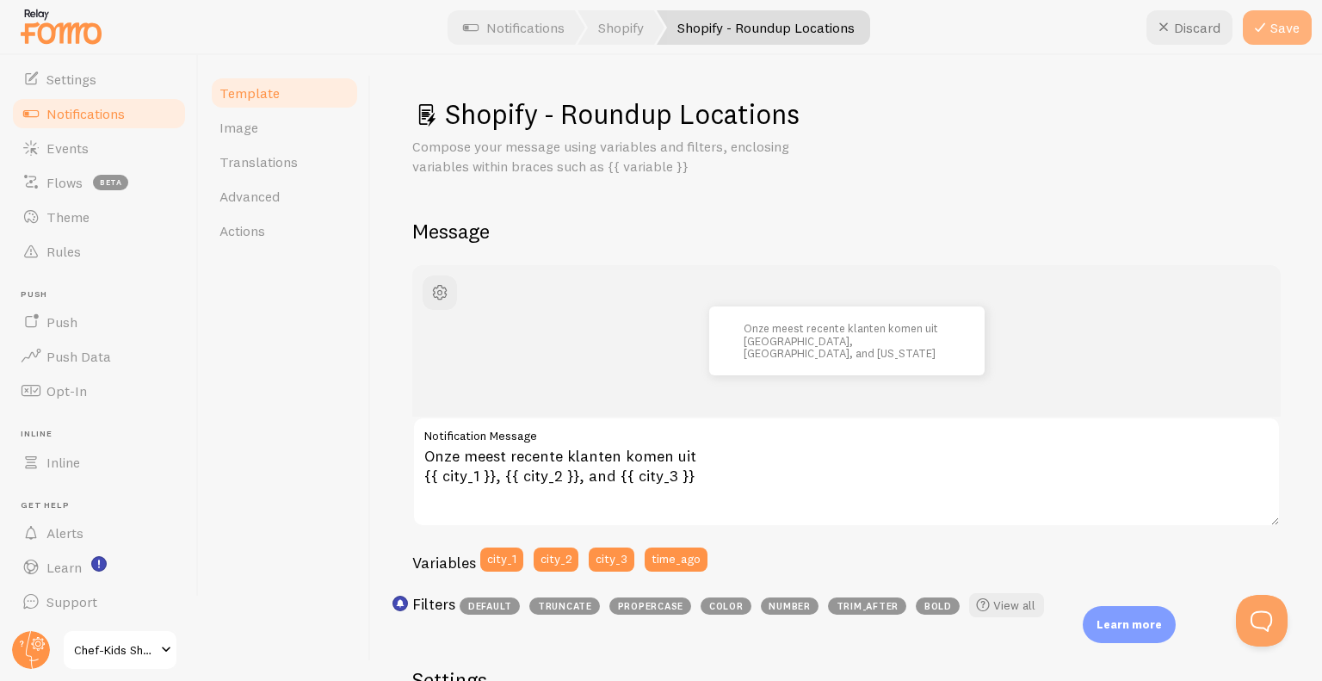
click at [1274, 27] on button "Save" at bounding box center [1277, 27] width 69 height 34
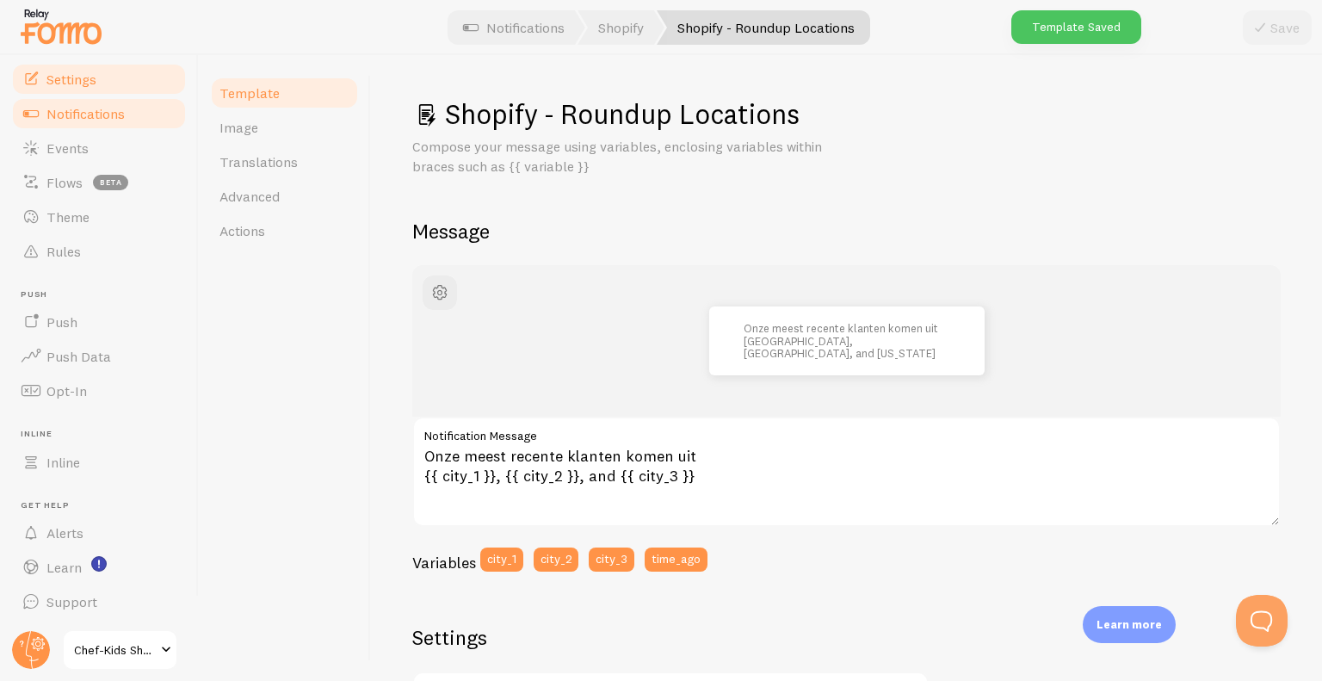
click at [94, 81] on span "Settings" at bounding box center [71, 79] width 50 height 17
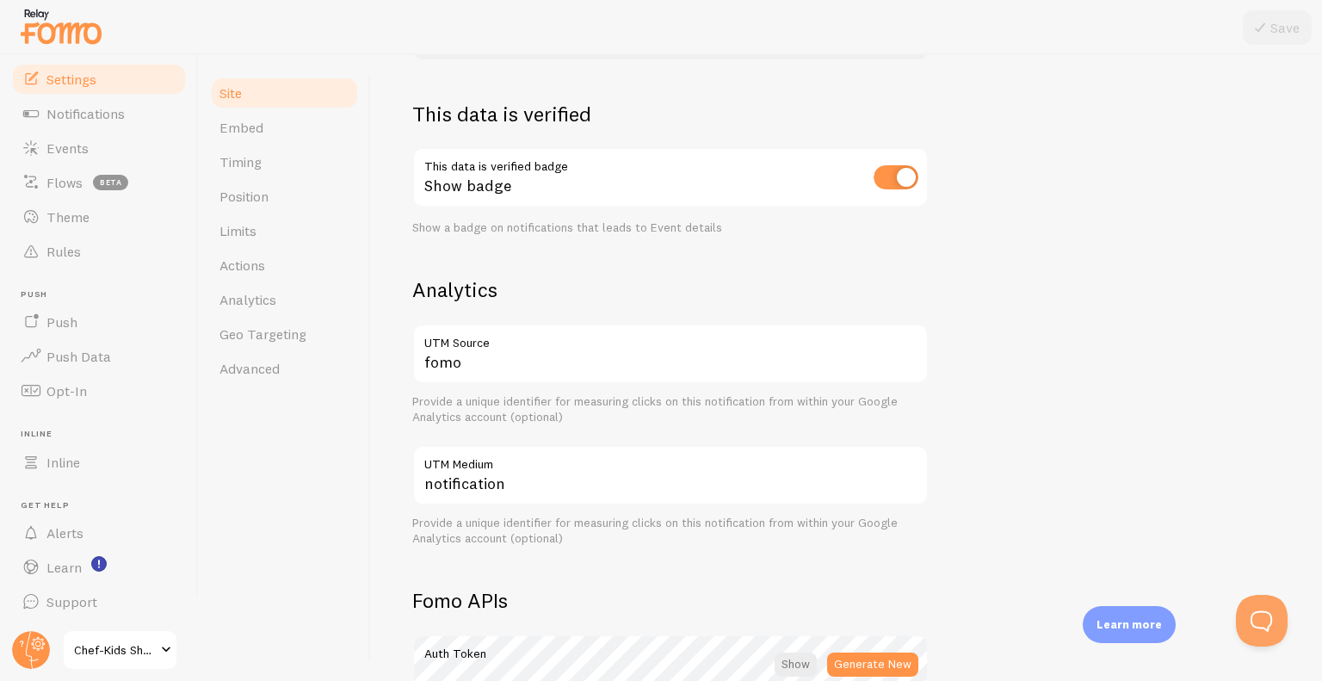
scroll to position [506, 0]
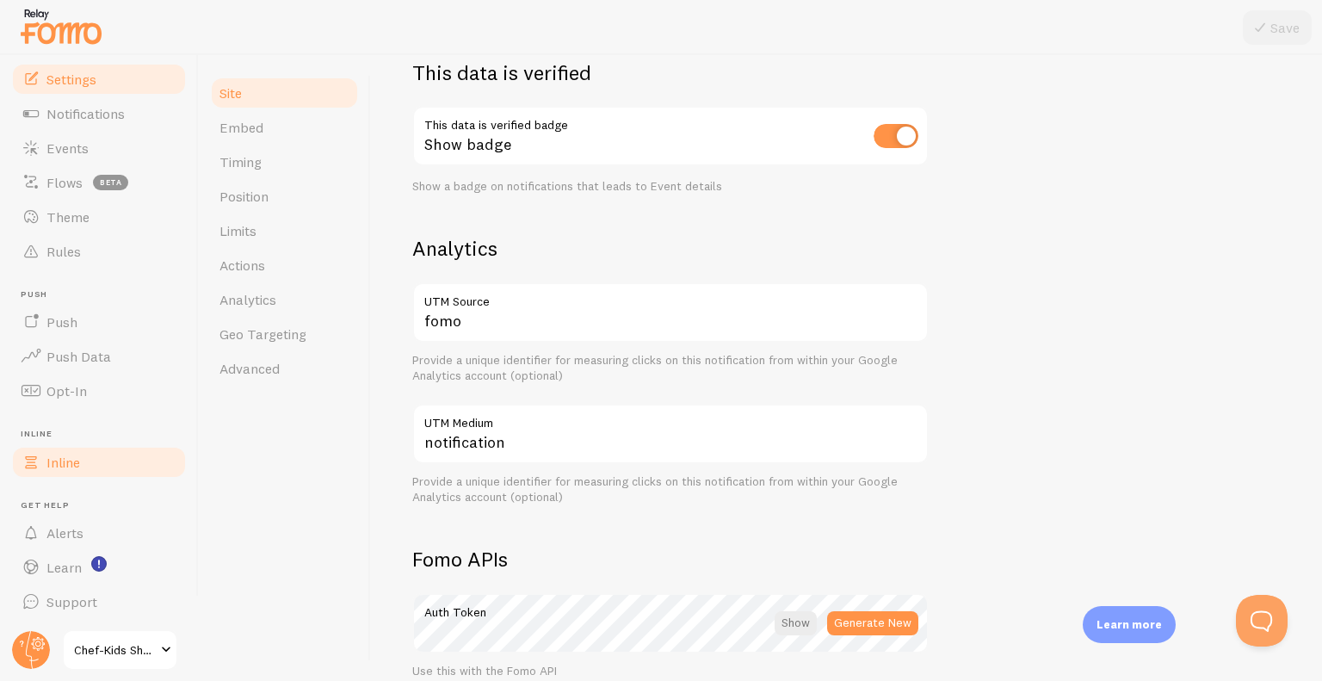
click at [100, 459] on link "Inline" at bounding box center [98, 462] width 177 height 34
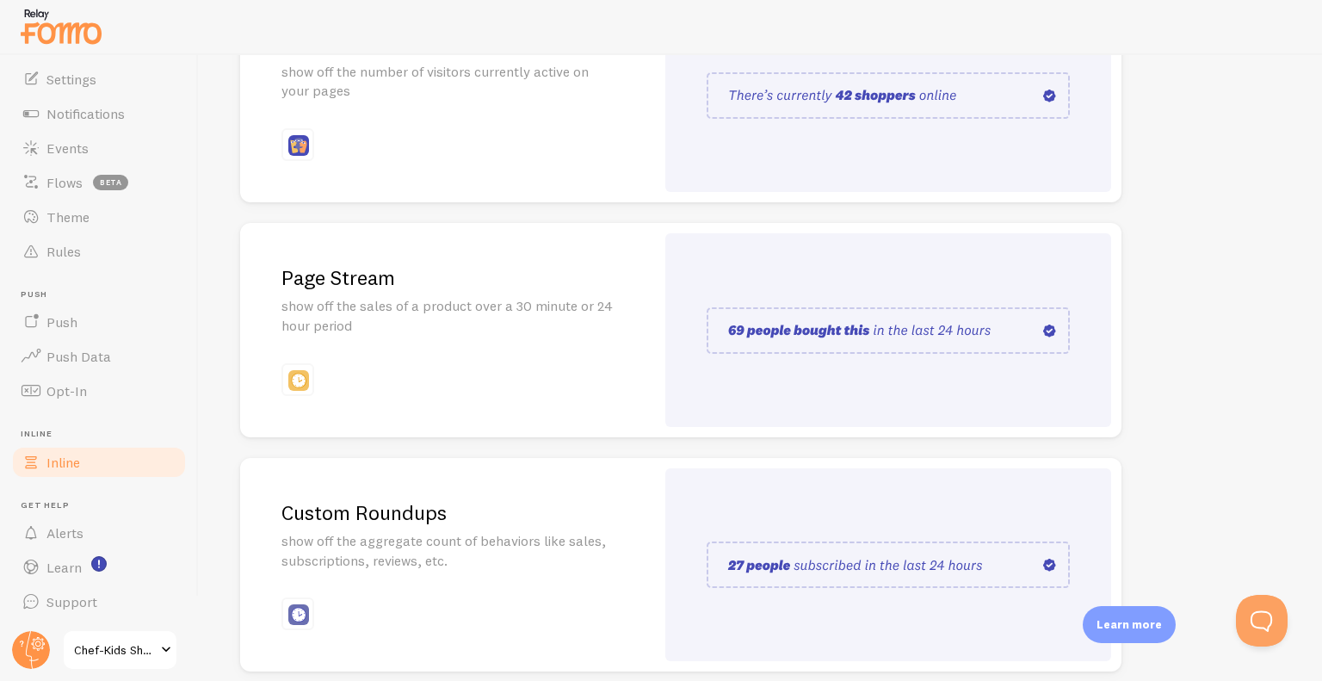
scroll to position [287, 0]
click at [996, 373] on div at bounding box center [888, 329] width 446 height 194
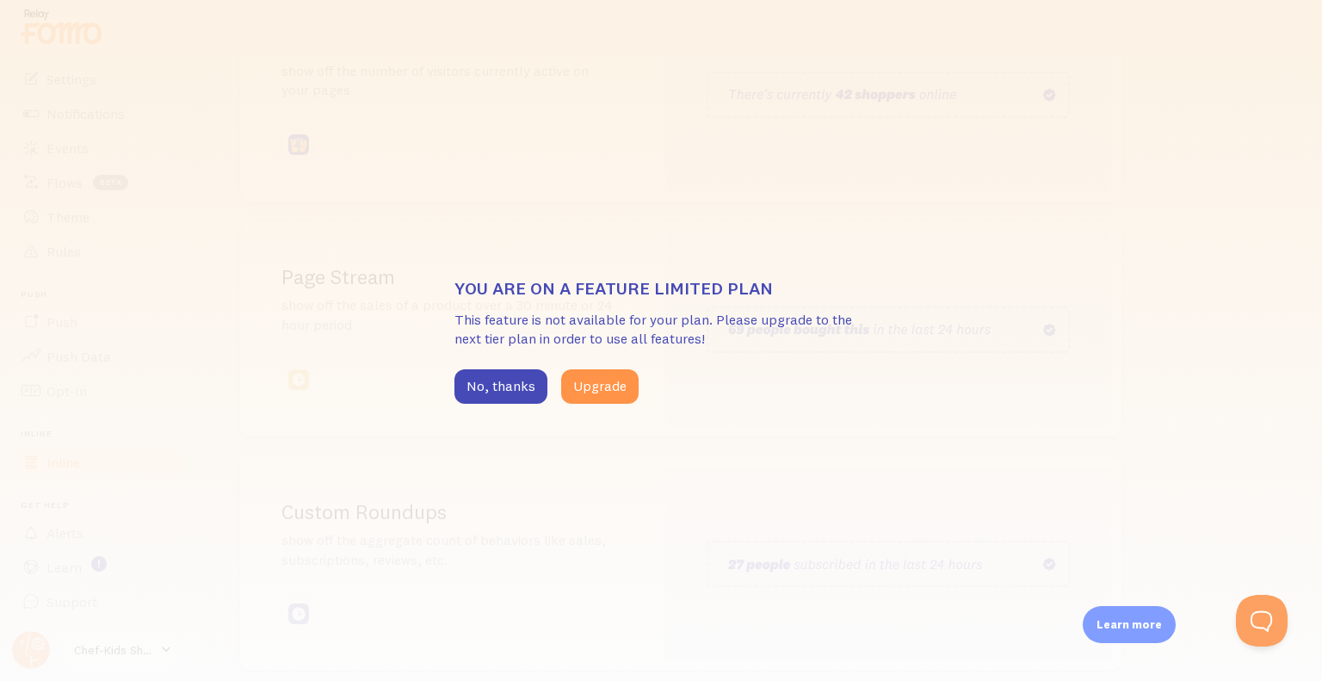
click at [944, 344] on div "You are on a feature limited plan This feature is not available for your plan. …" at bounding box center [661, 340] width 1322 height 681
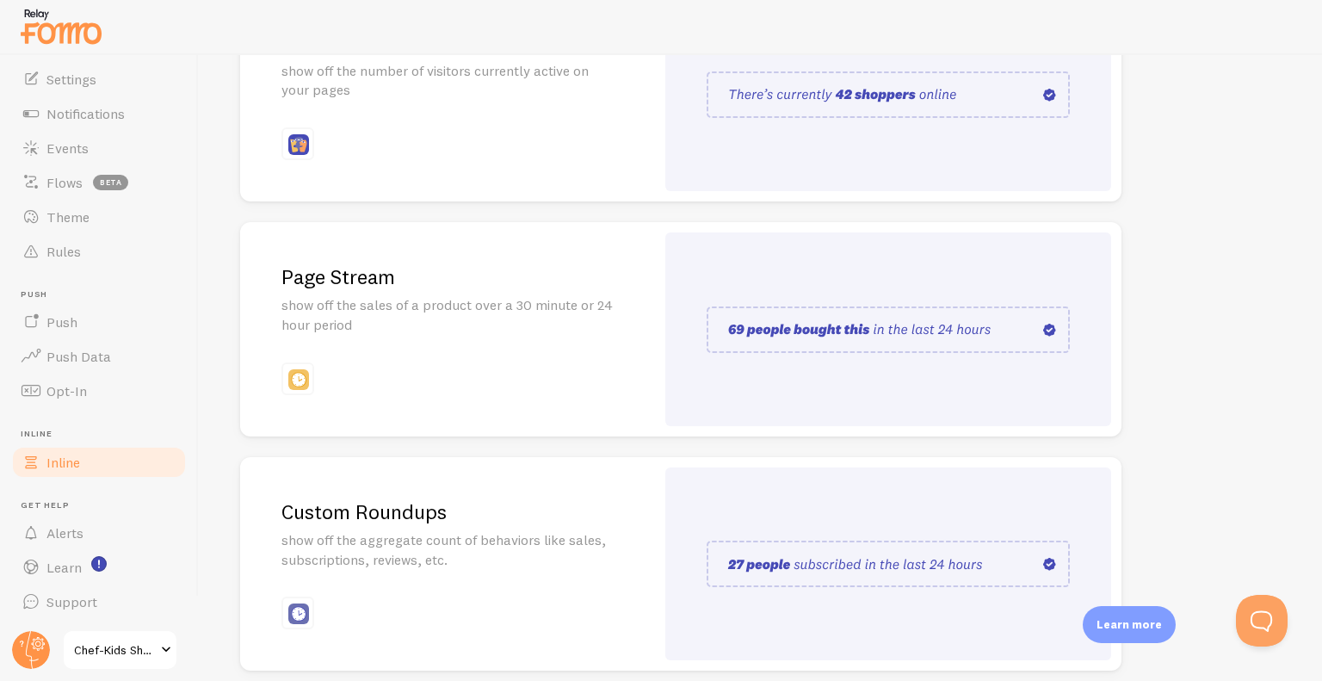
click at [944, 344] on img at bounding box center [887, 329] width 363 height 46
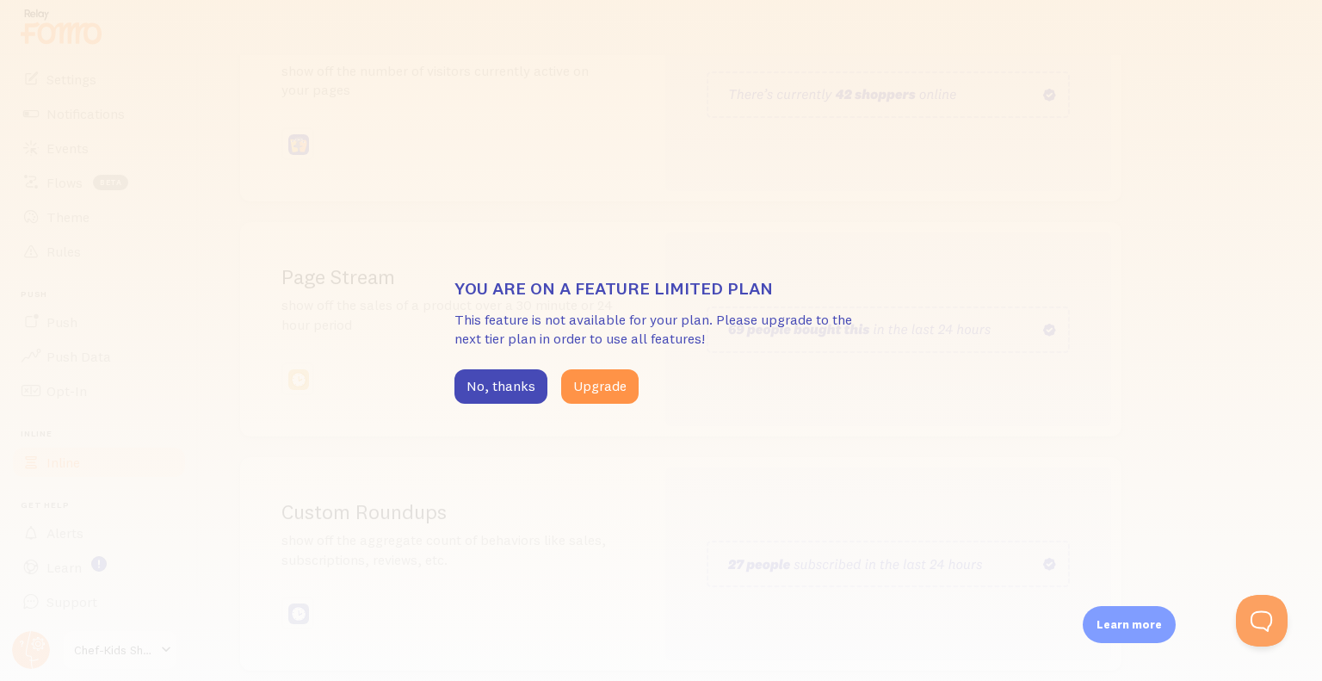
click at [944, 344] on div "You are on a feature limited plan This feature is not available for your plan. …" at bounding box center [661, 340] width 1322 height 681
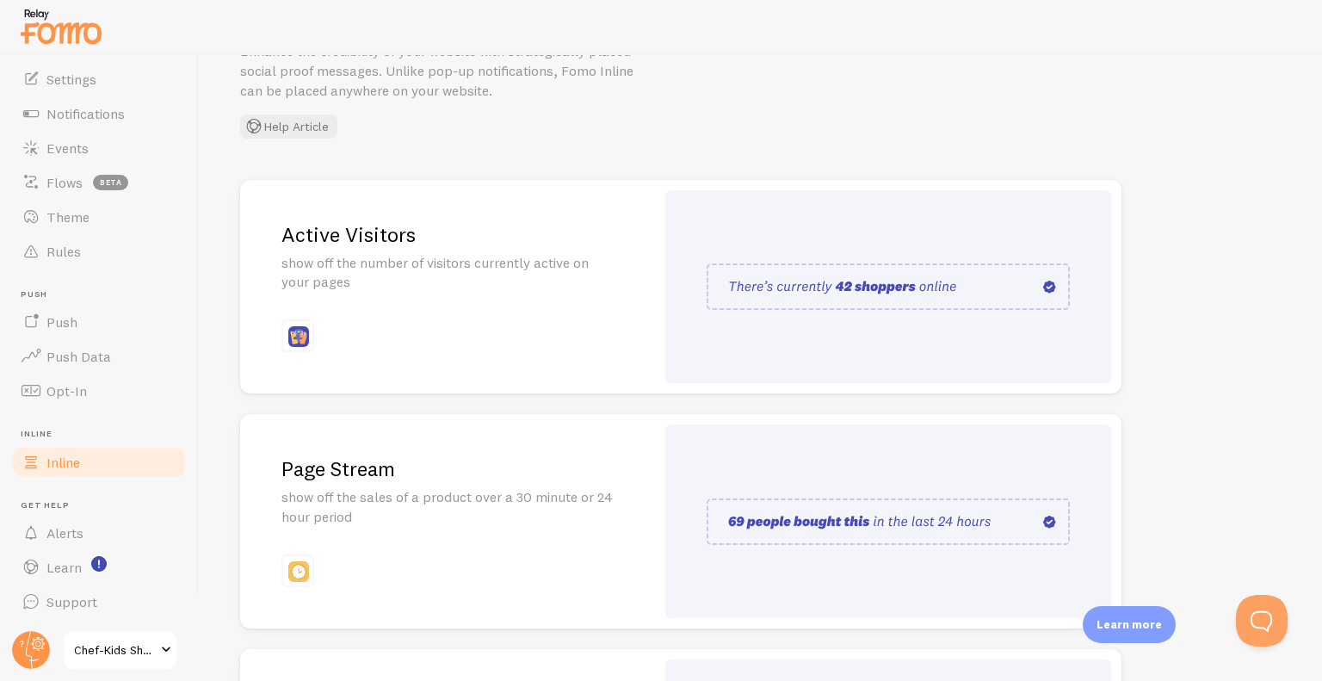
scroll to position [55, 0]
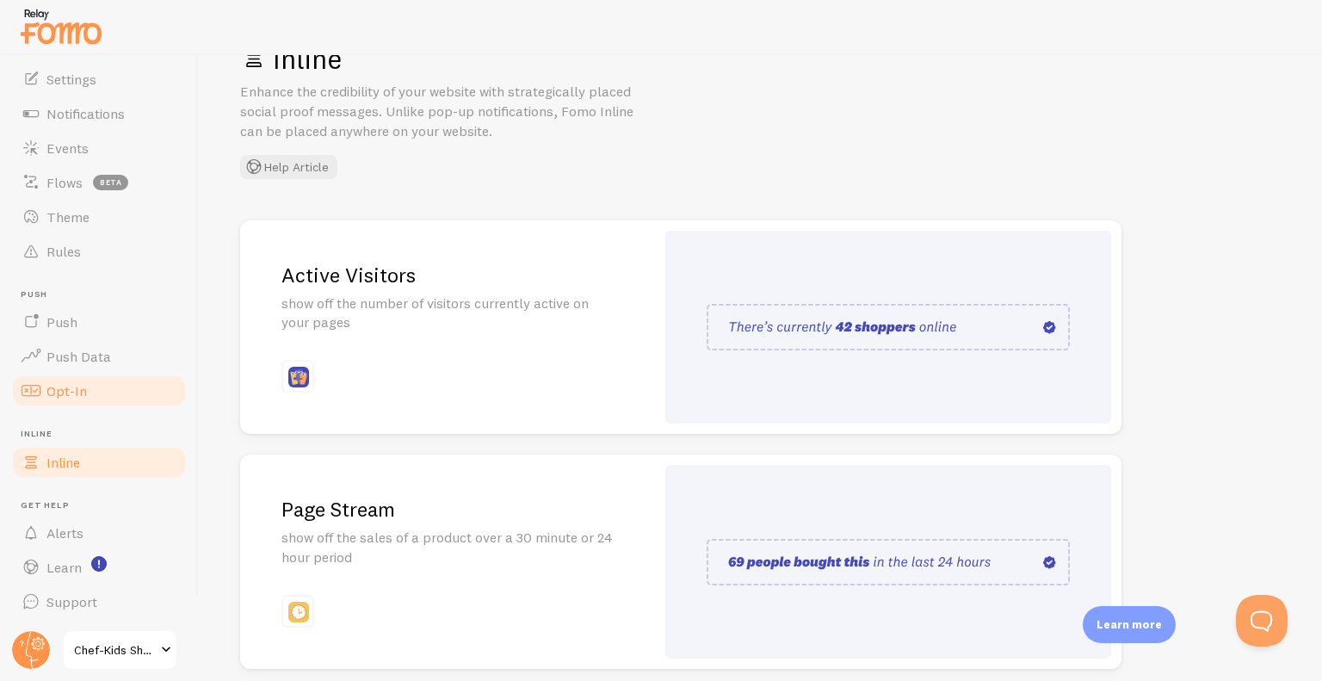
click at [83, 386] on span "Opt-In" at bounding box center [66, 390] width 40 height 17
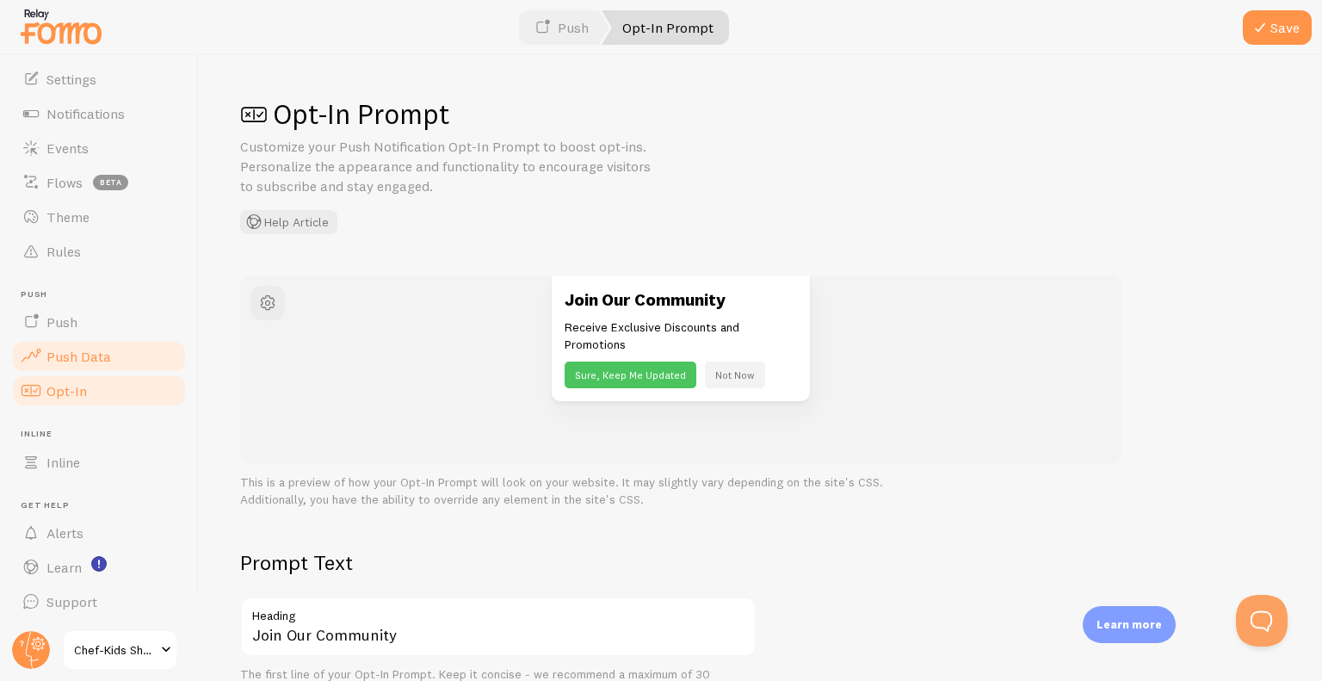
click at [110, 363] on link "Push Data" at bounding box center [98, 356] width 177 height 34
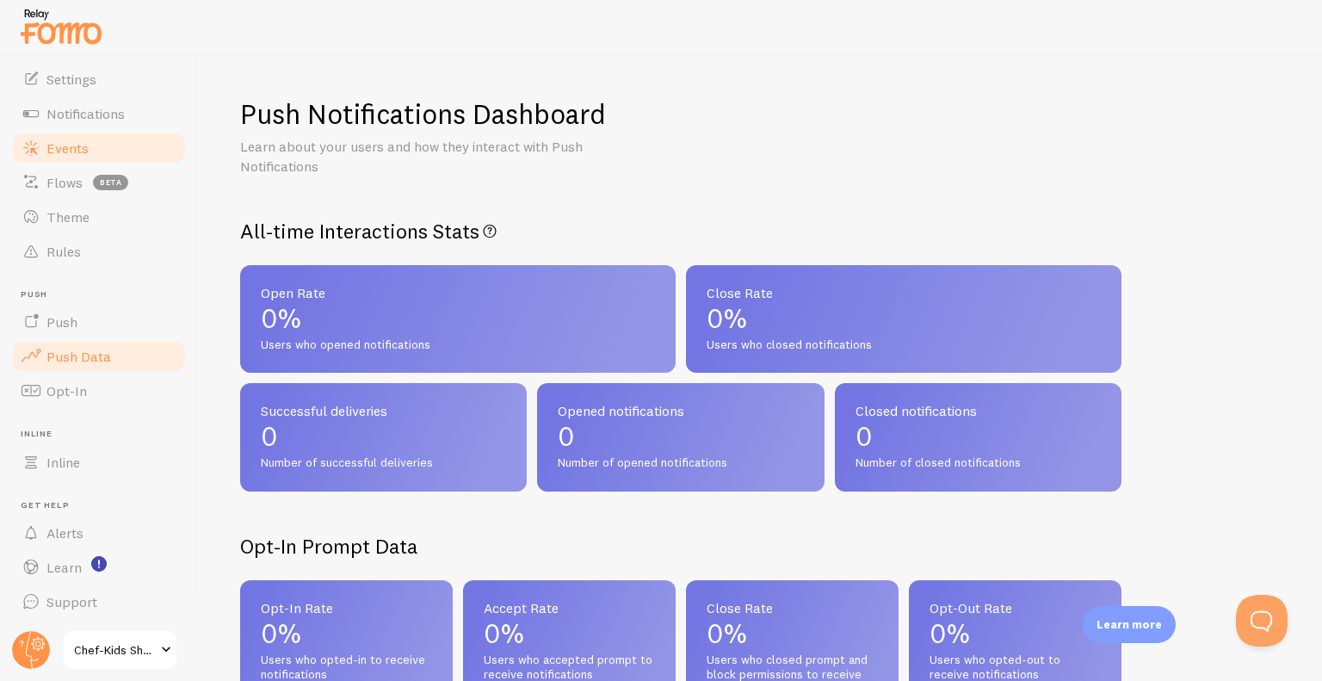
click at [77, 153] on span "Events" at bounding box center [67, 147] width 42 height 17
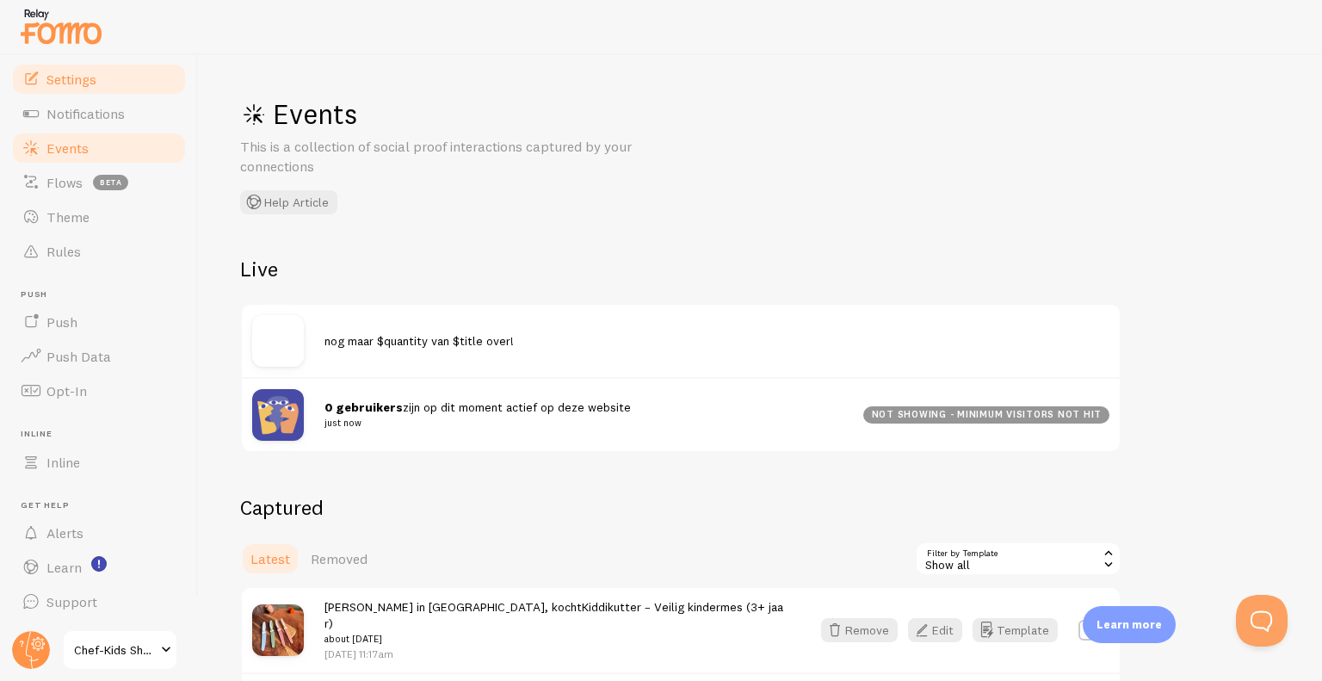
click at [77, 83] on span "Settings" at bounding box center [71, 79] width 50 height 17
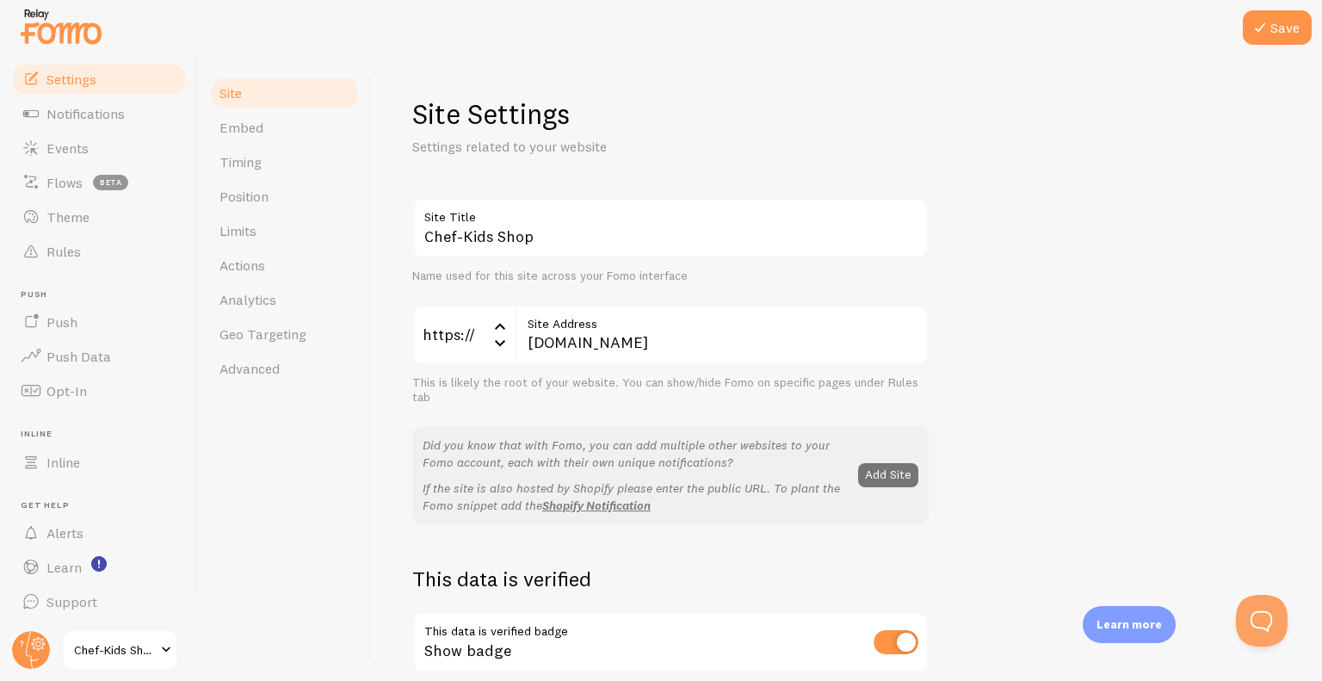
click at [74, 49] on div at bounding box center [61, 26] width 86 height 51
click at [1281, 31] on button "Save" at bounding box center [1277, 27] width 69 height 34
click at [130, 649] on span "Chef-Kids Shop" at bounding box center [115, 649] width 82 height 21
